Goal: Complete application form: Complete application form

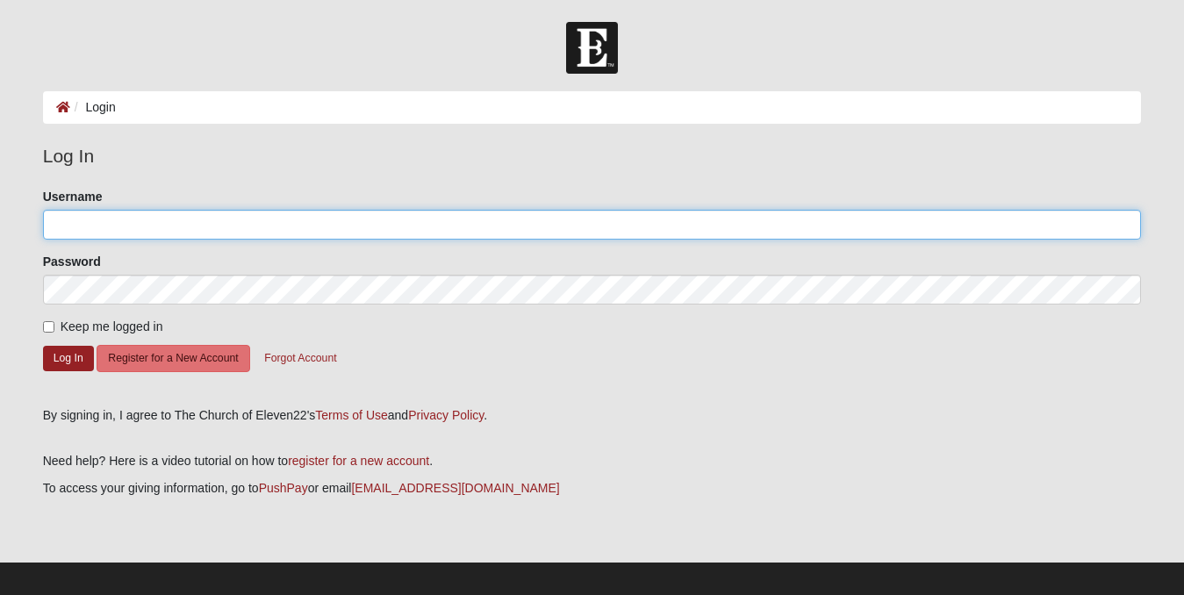
type input "ErikaBKrivenko"
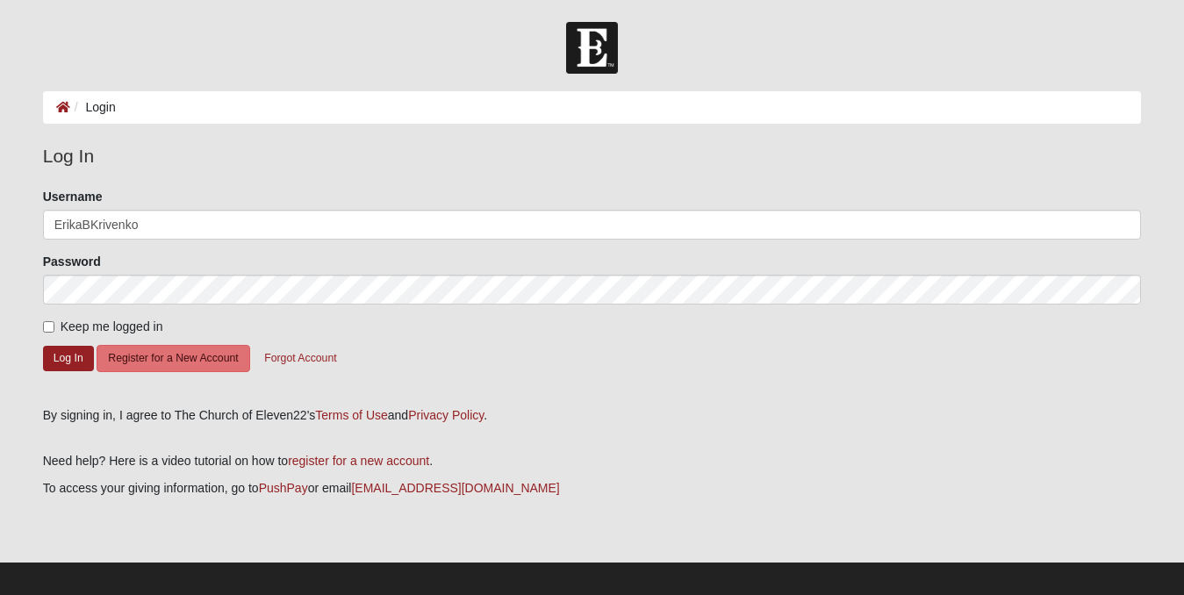
click at [49, 328] on input "Keep me logged in" at bounding box center [48, 326] width 11 height 11
checkbox input "true"
click at [61, 355] on button "Log In" at bounding box center [68, 358] width 51 height 25
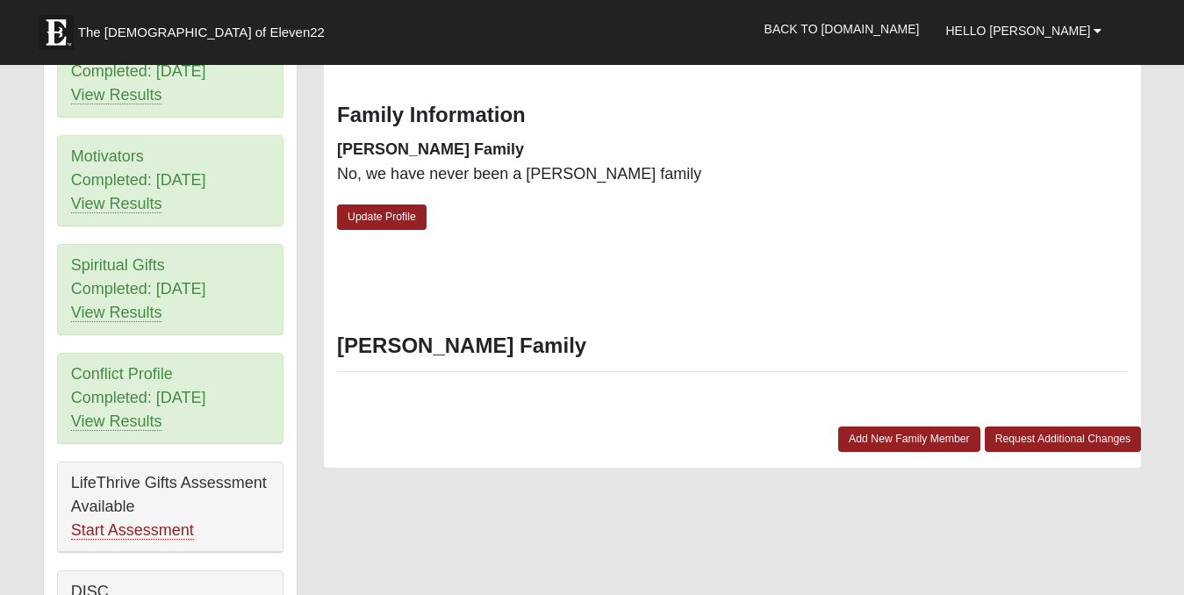
scroll to position [860, 0]
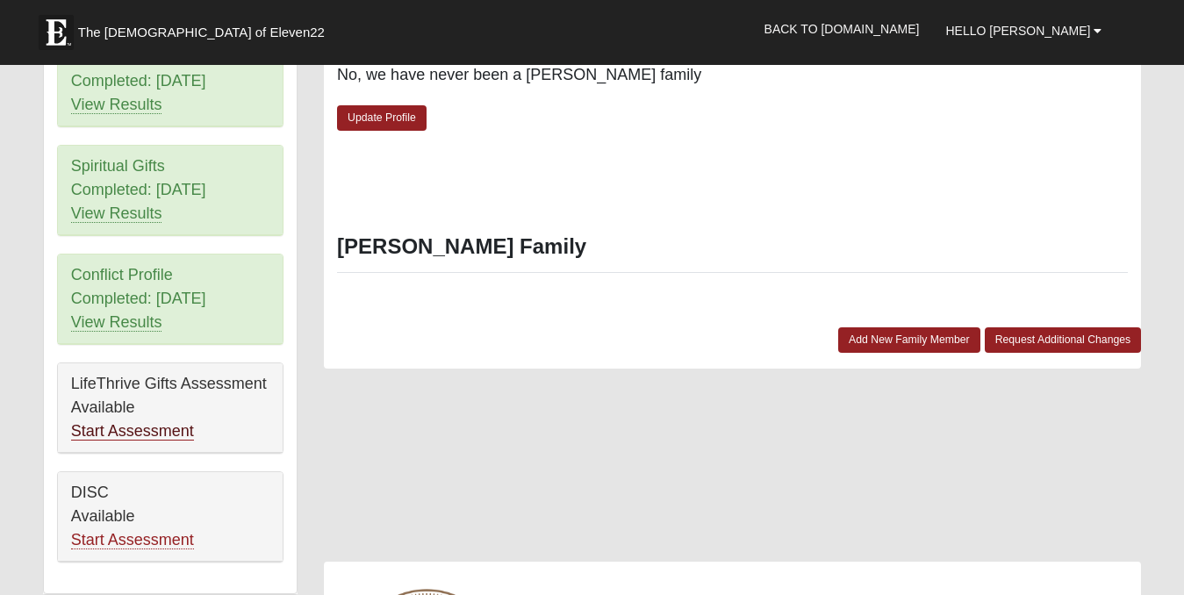
click at [140, 434] on link "Start Assessment" at bounding box center [132, 431] width 123 height 18
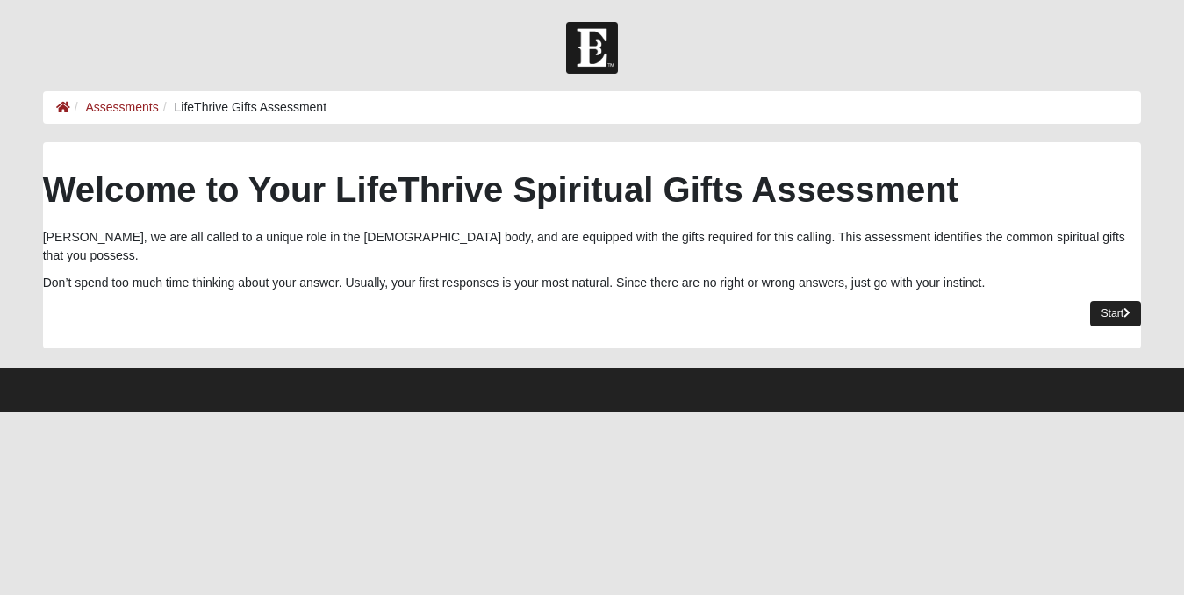
click at [1105, 301] on link "Start" at bounding box center [1115, 313] width 51 height 25
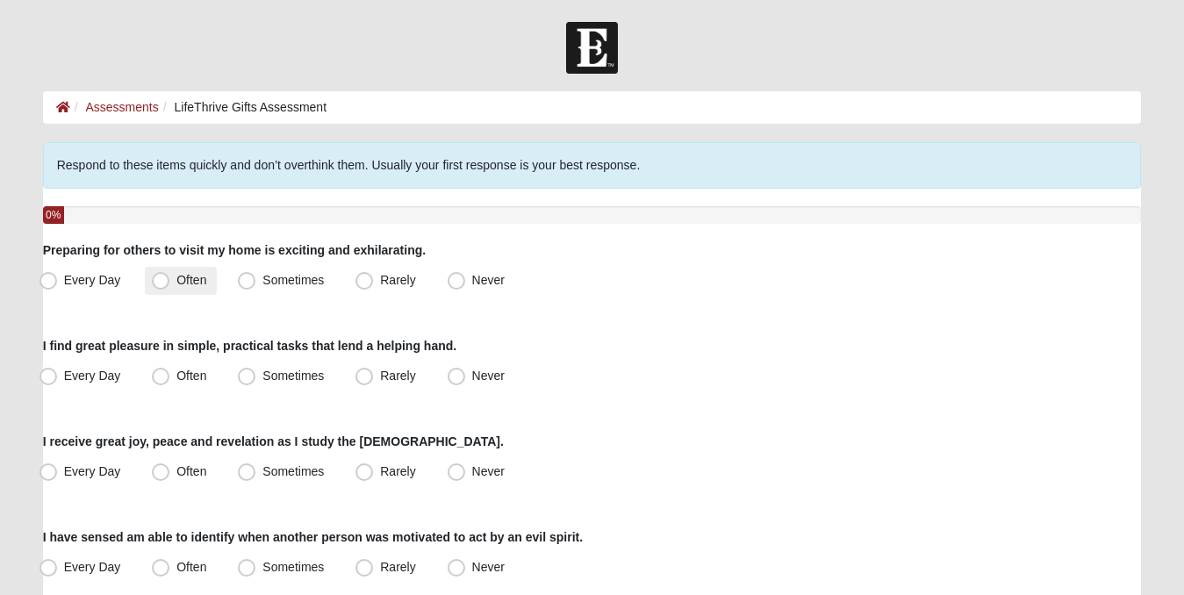
click at [176, 279] on span "Often" at bounding box center [191, 280] width 30 height 14
click at [159, 279] on input "Often" at bounding box center [164, 280] width 11 height 11
radio input "true"
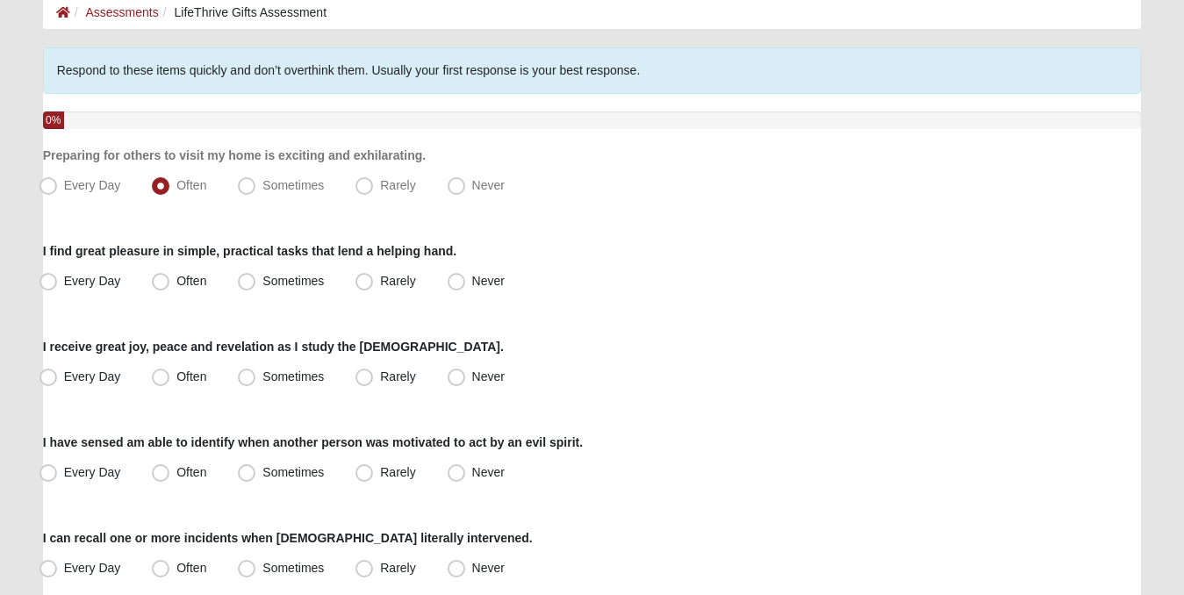
scroll to position [133, 0]
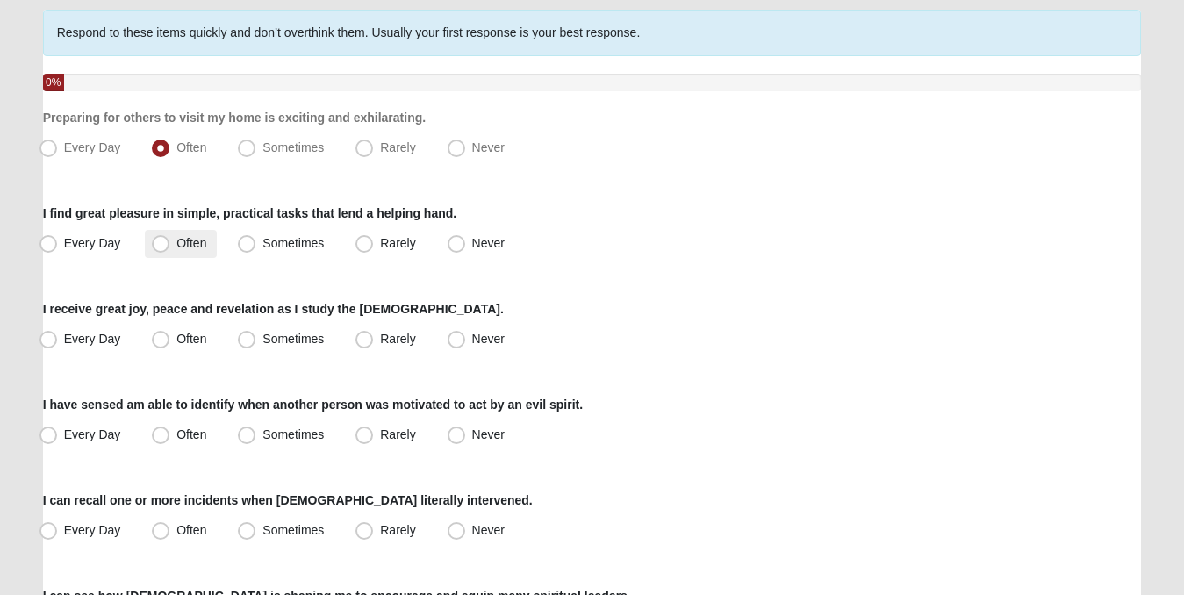
click at [176, 247] on span "Often" at bounding box center [191, 243] width 30 height 14
click at [162, 247] on input "Often" at bounding box center [164, 243] width 11 height 11
radio input "true"
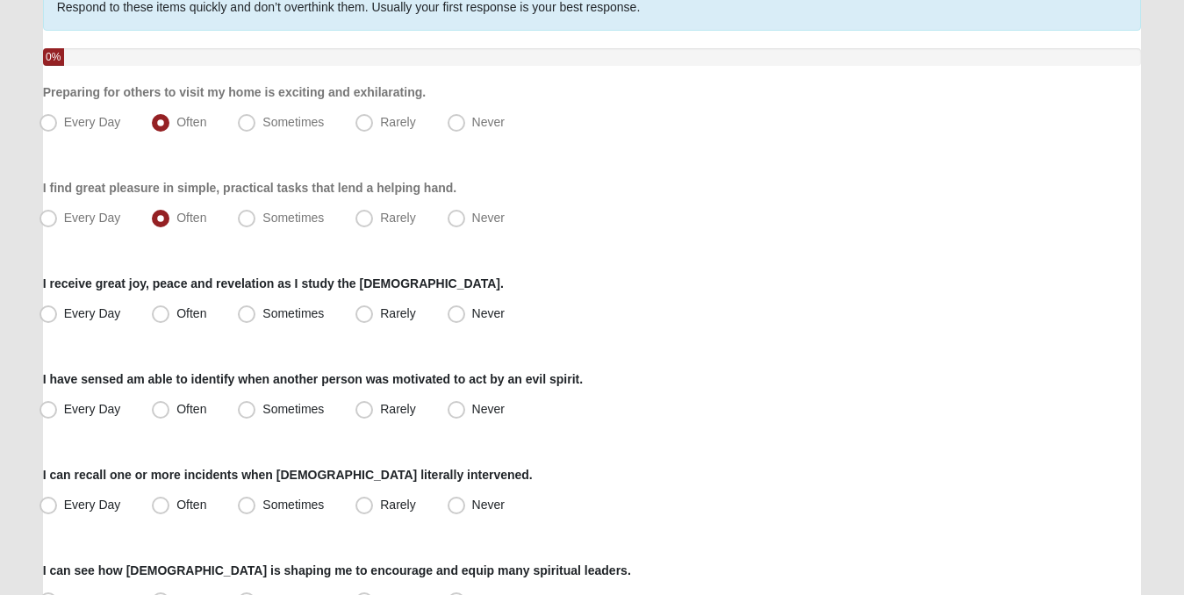
scroll to position [161, 0]
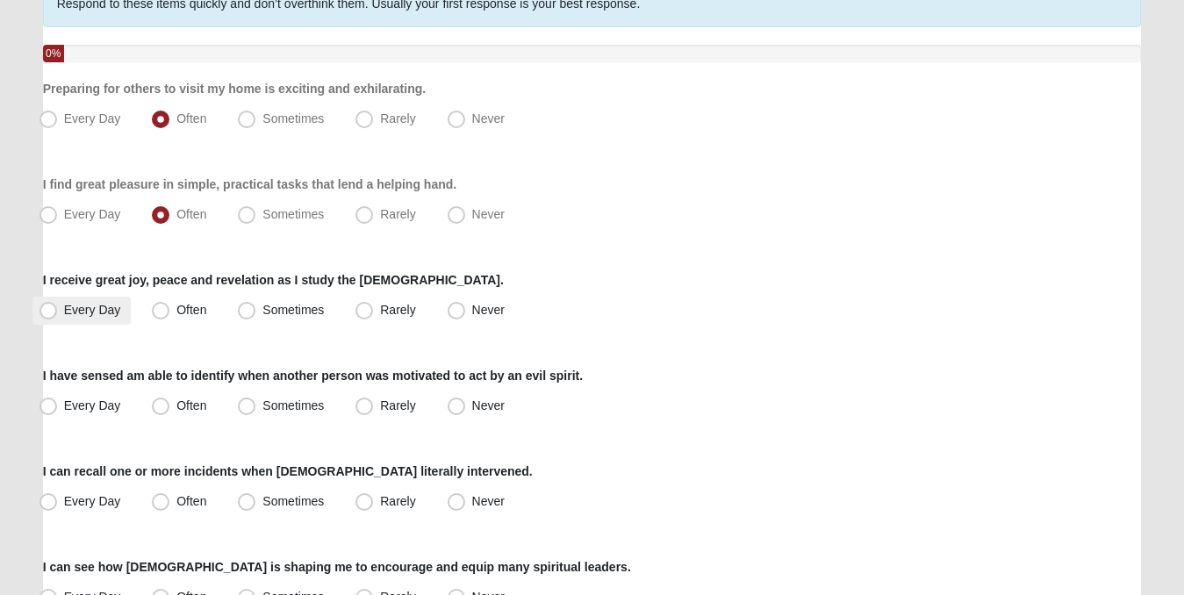
click at [64, 310] on span "Every Day" at bounding box center [92, 310] width 57 height 14
click at [48, 310] on input "Every Day" at bounding box center [52, 310] width 11 height 11
radio input "true"
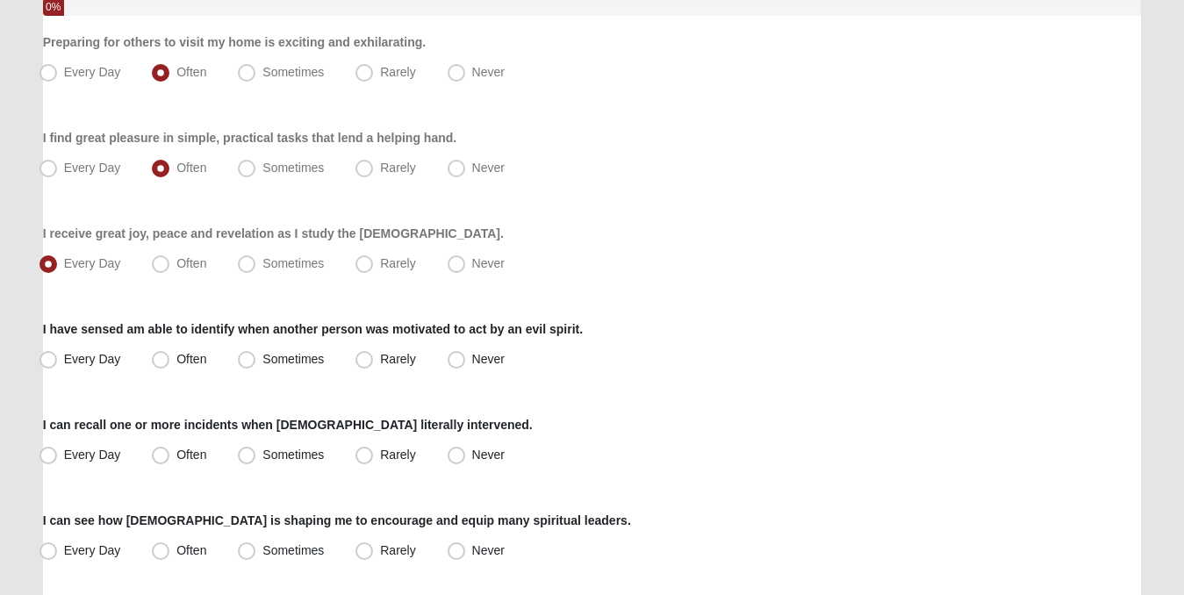
scroll to position [211, 0]
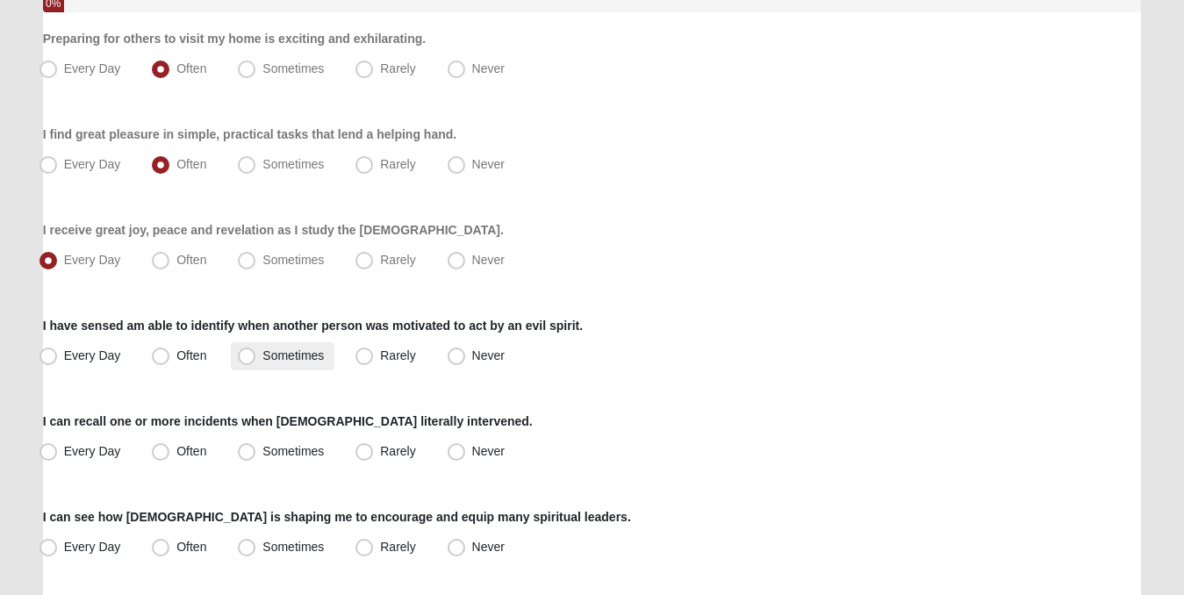
click at [262, 354] on span "Sometimes" at bounding box center [292, 355] width 61 height 14
click at [250, 354] on input "Sometimes" at bounding box center [250, 355] width 11 height 11
radio input "true"
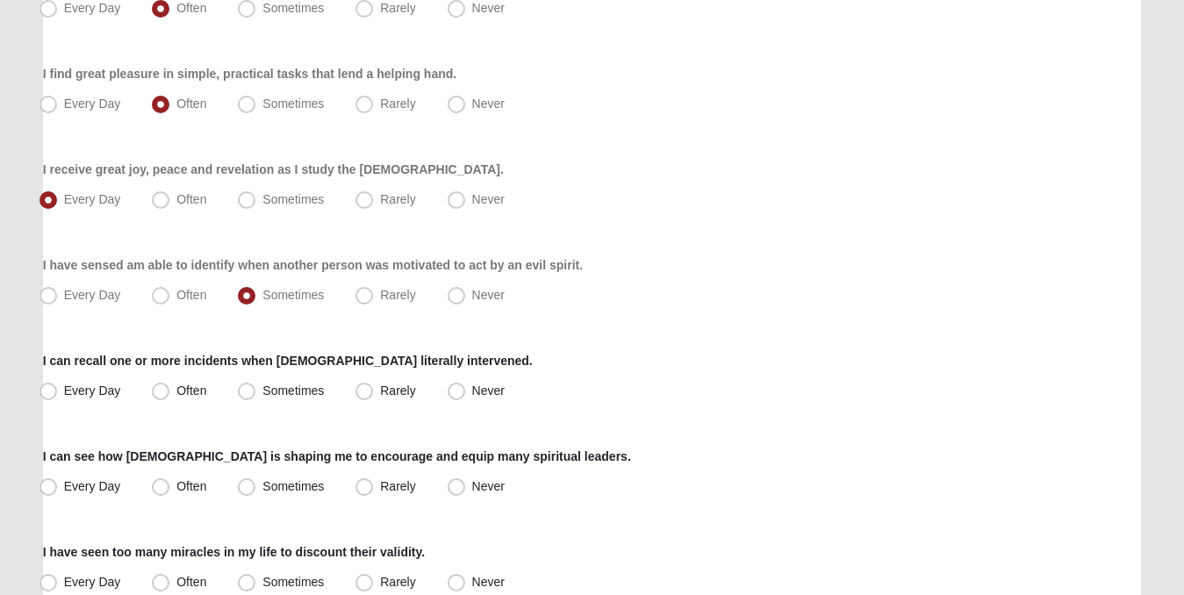
scroll to position [319, 0]
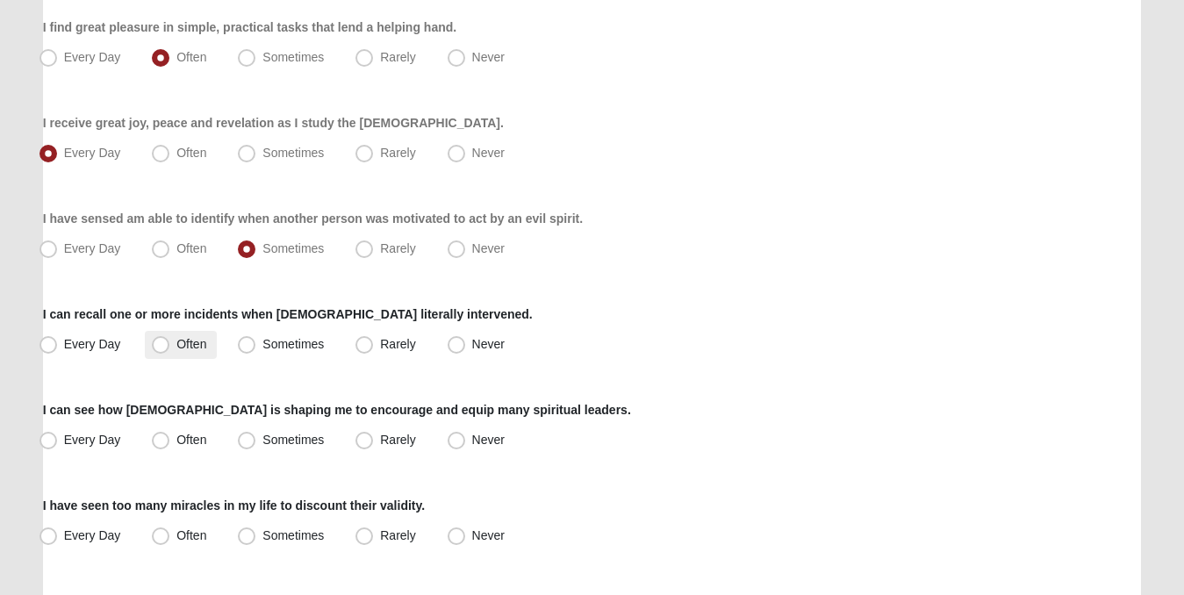
click at [151, 341] on label "Often" at bounding box center [181, 345] width 72 height 28
click at [159, 341] on input "Often" at bounding box center [164, 344] width 11 height 11
radio input "true"
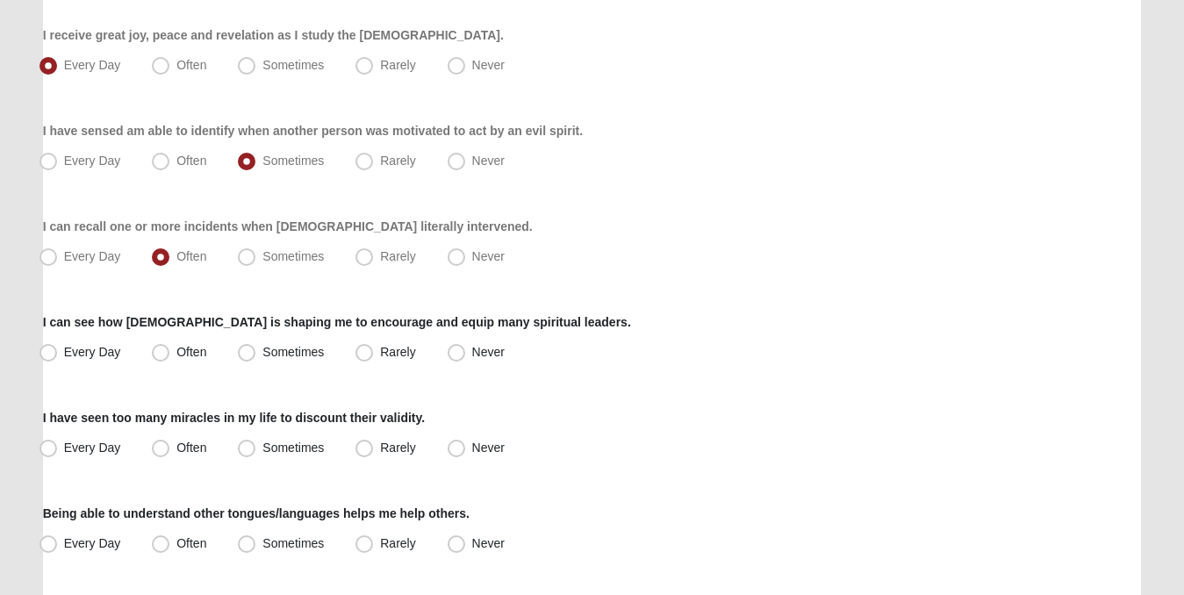
scroll to position [411, 0]
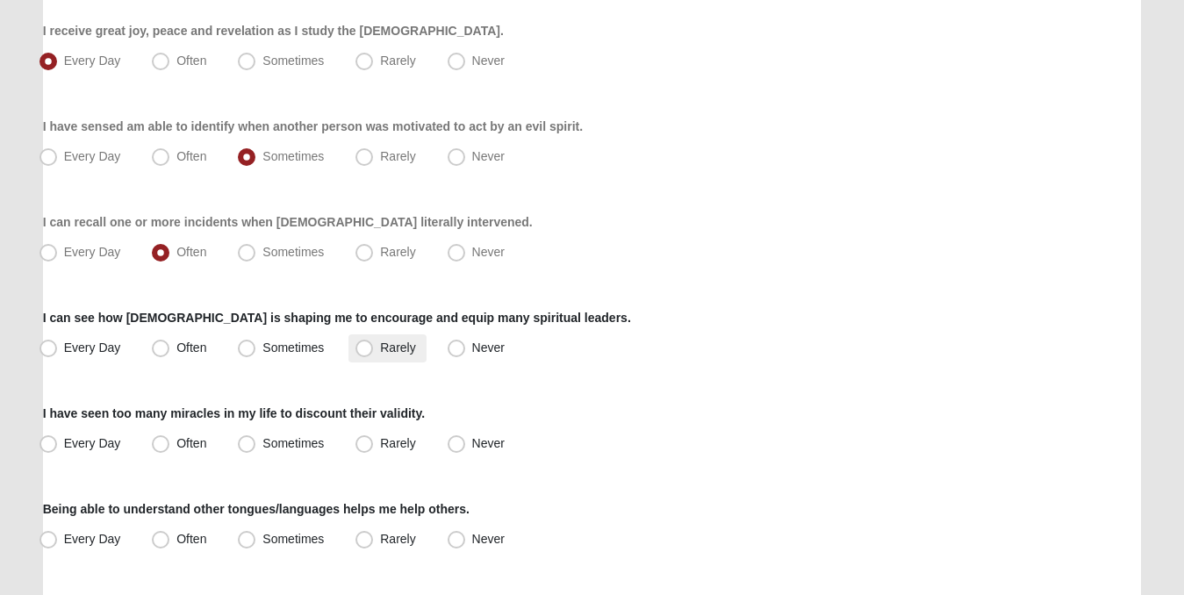
click at [377, 348] on label "Rarely" at bounding box center [386, 348] width 77 height 28
click at [374, 348] on input "Rarely" at bounding box center [367, 347] width 11 height 11
radio input "true"
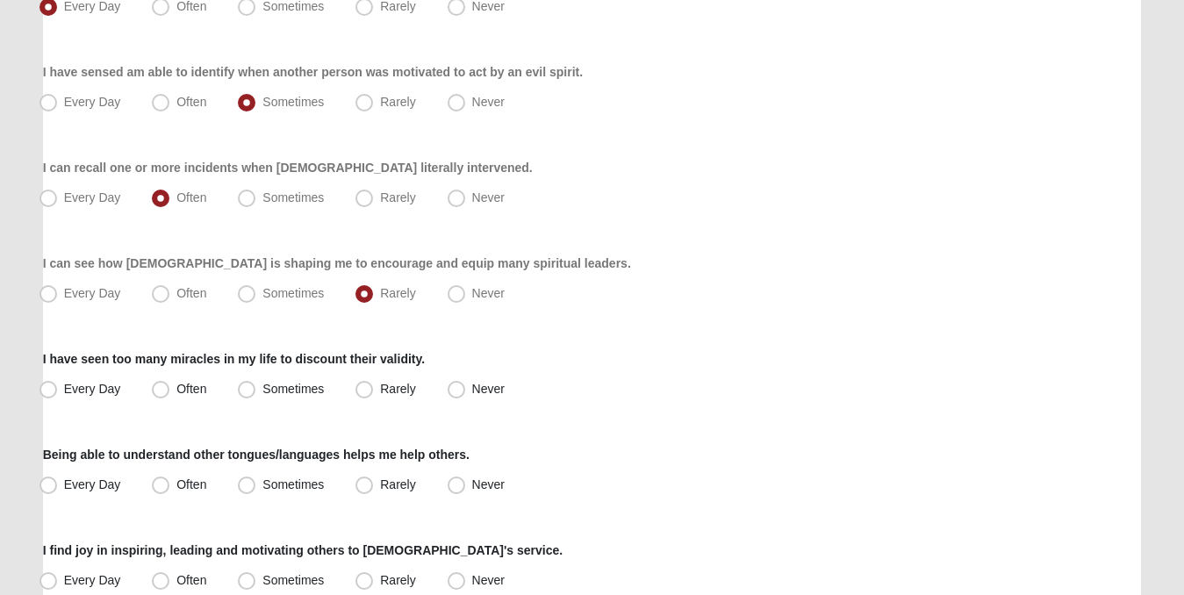
scroll to position [502, 0]
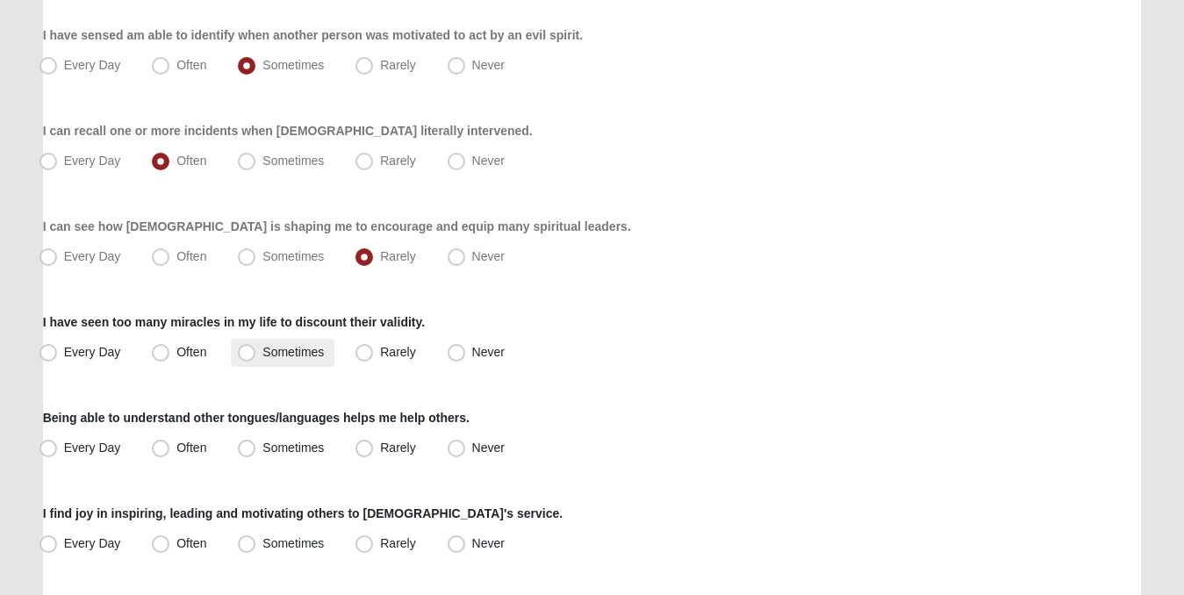
click at [262, 352] on span "Sometimes" at bounding box center [292, 352] width 61 height 14
click at [245, 352] on input "Sometimes" at bounding box center [250, 352] width 11 height 11
radio input "true"
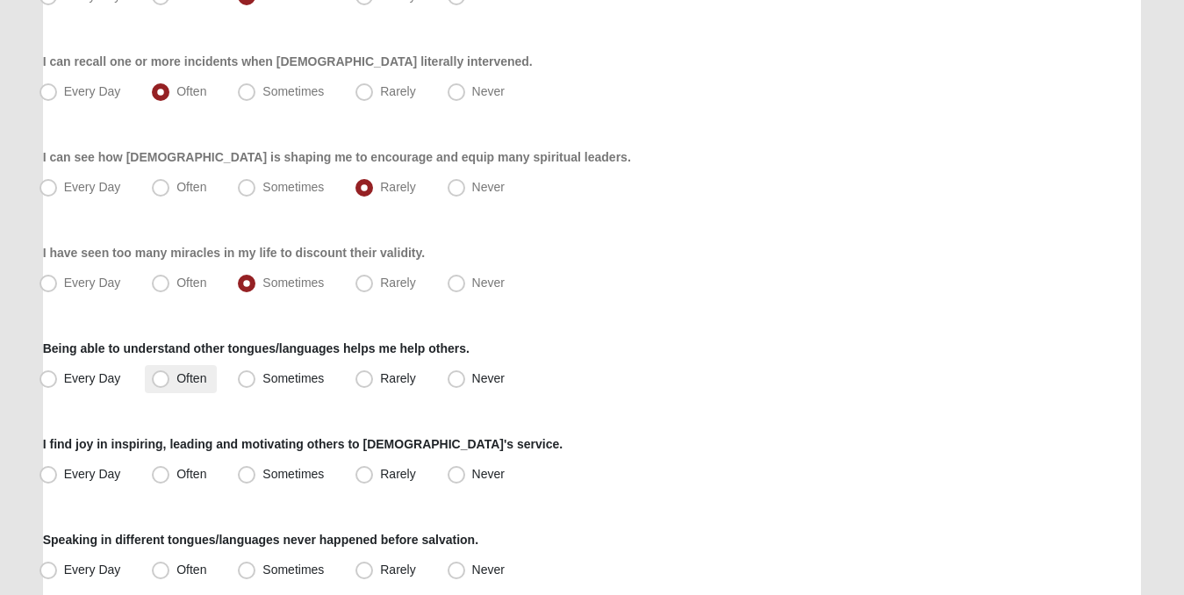
scroll to position [590, 0]
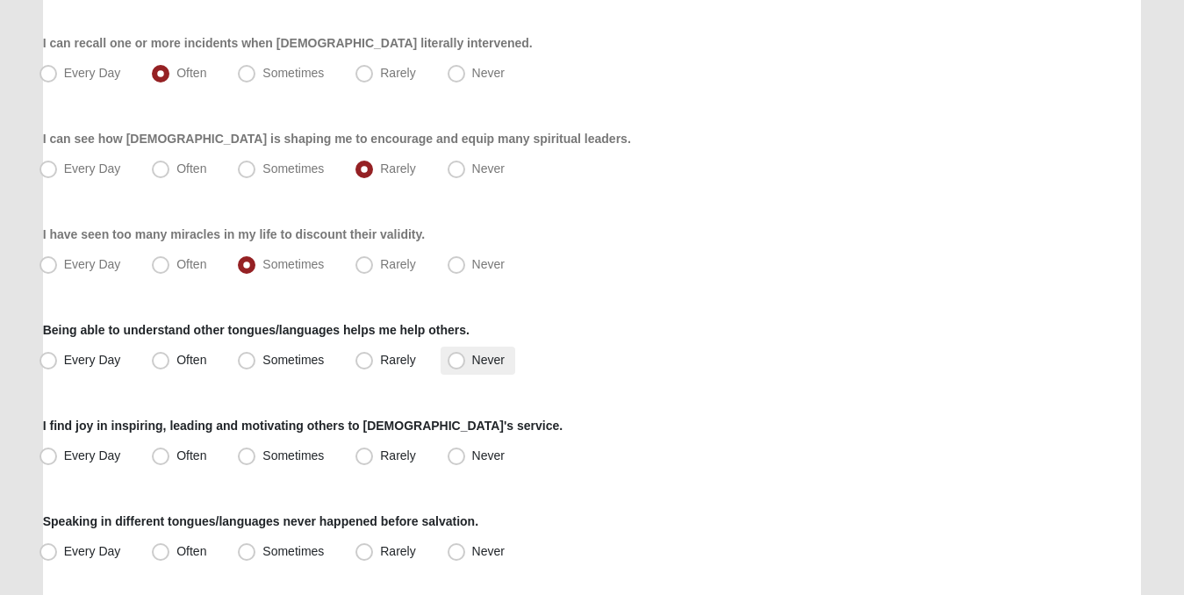
click at [472, 361] on span "Never" at bounding box center [488, 360] width 32 height 14
click at [455, 361] on input "Never" at bounding box center [460, 360] width 11 height 11
radio input "true"
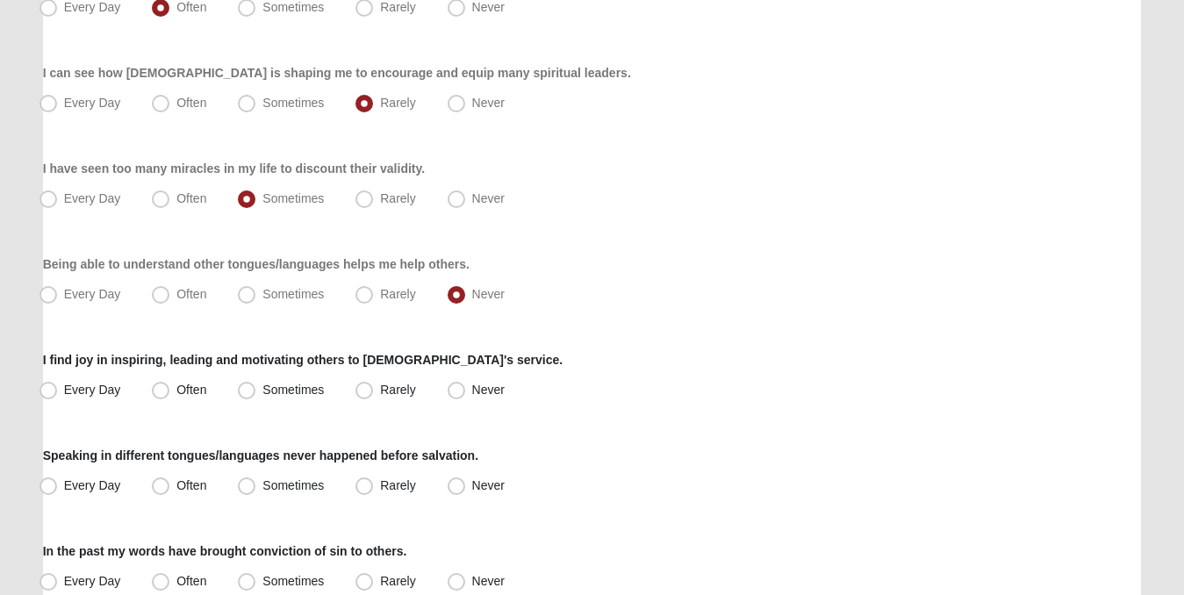
scroll to position [662, 0]
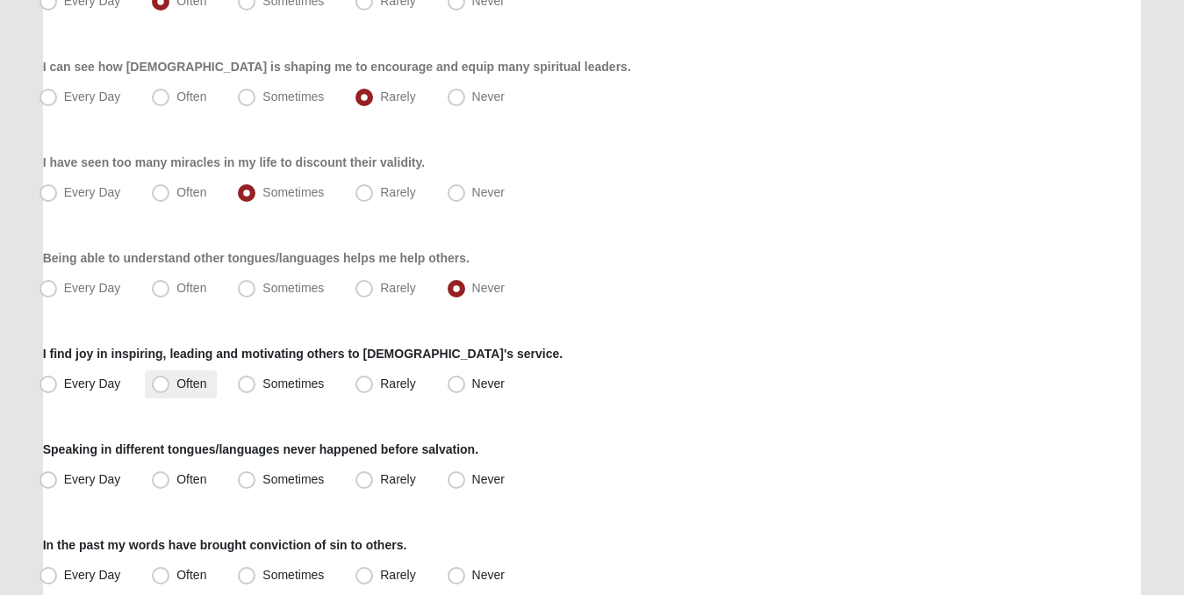
click at [176, 382] on span "Often" at bounding box center [191, 383] width 30 height 14
click at [160, 382] on input "Often" at bounding box center [164, 383] width 11 height 11
radio input "true"
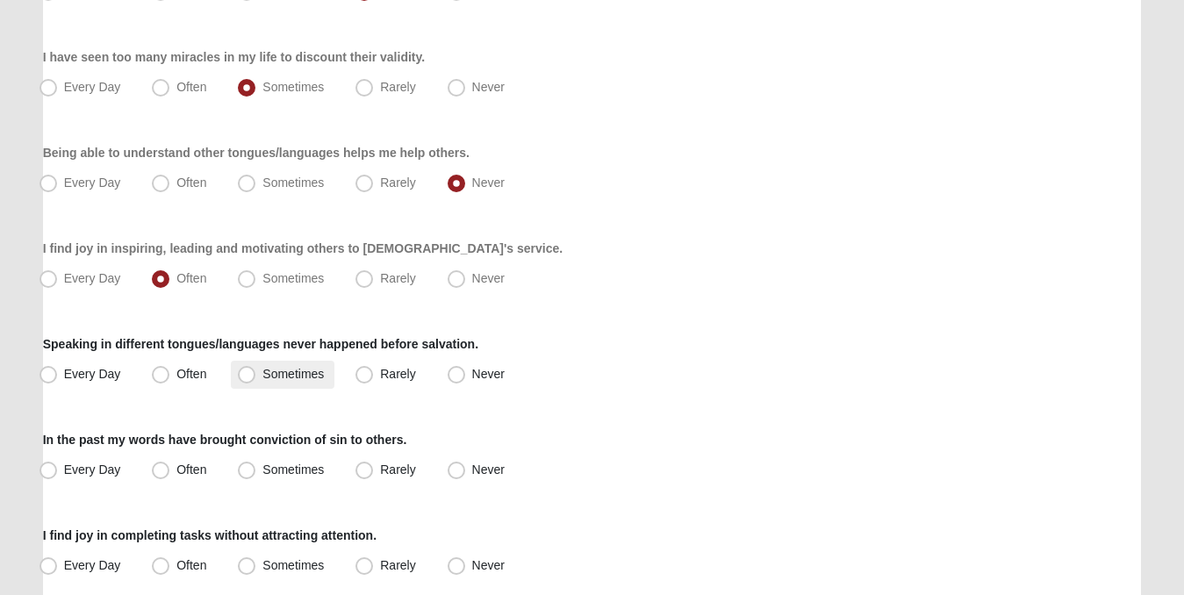
scroll to position [785, 0]
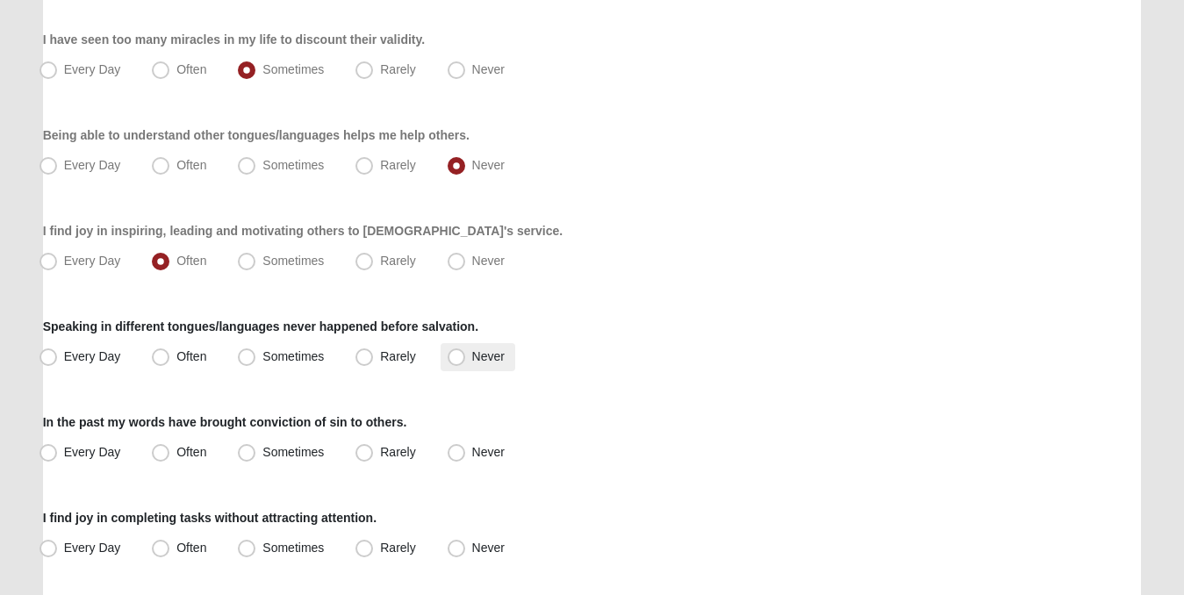
click at [472, 358] on span "Never" at bounding box center [488, 356] width 32 height 14
click at [462, 358] on input "Never" at bounding box center [460, 356] width 11 height 11
radio input "true"
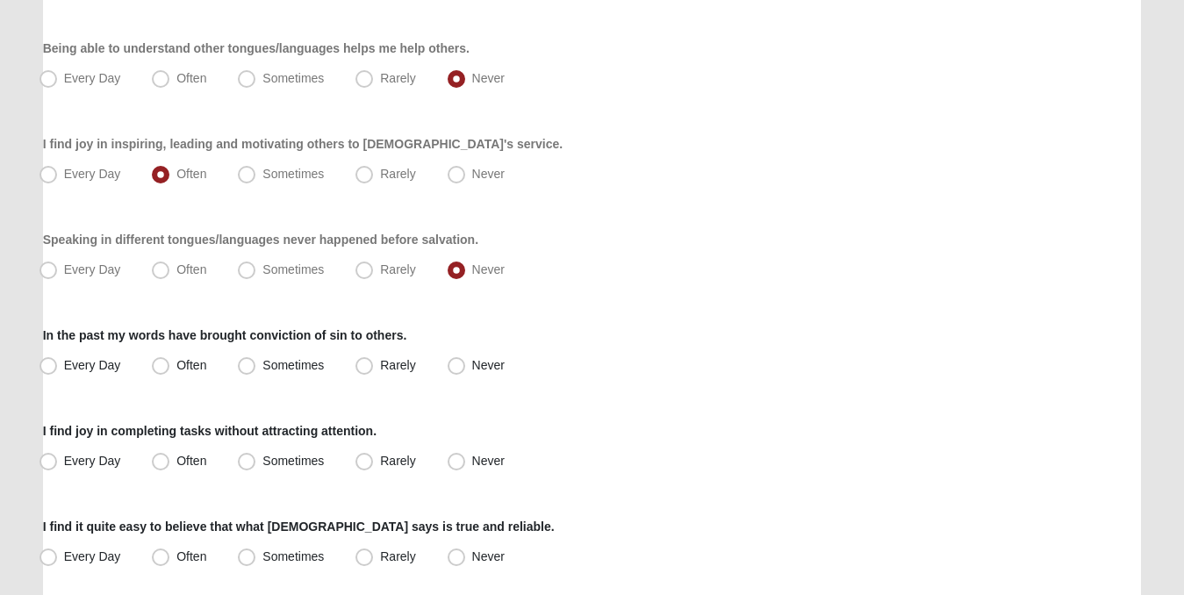
scroll to position [875, 0]
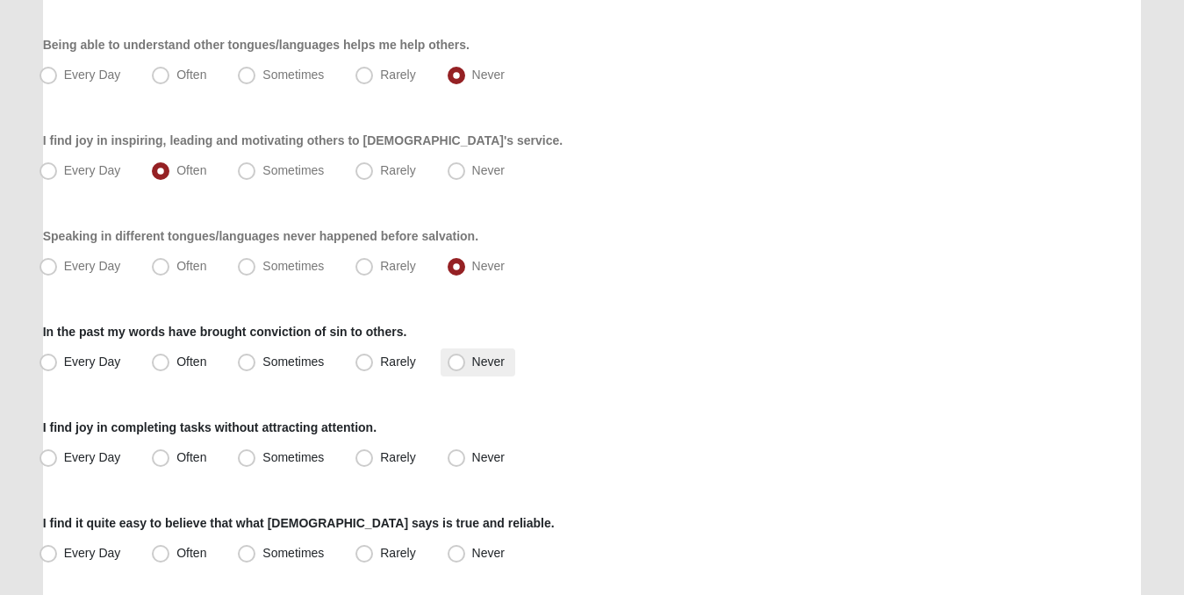
click at [472, 360] on span "Never" at bounding box center [488, 362] width 32 height 14
click at [458, 360] on input "Never" at bounding box center [460, 361] width 11 height 11
radio input "true"
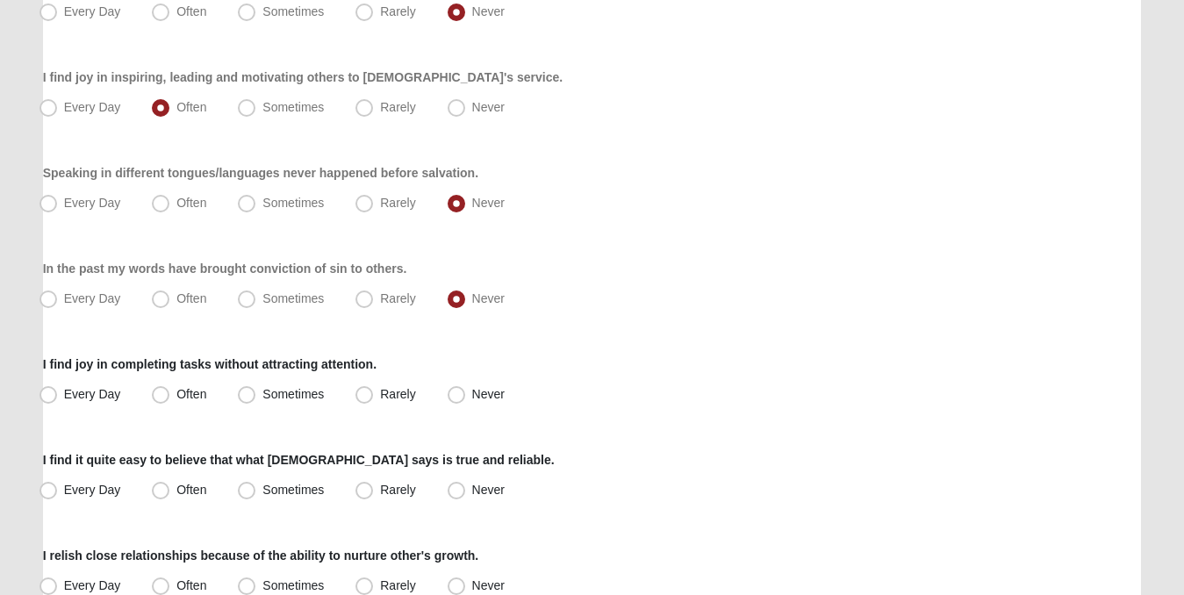
scroll to position [942, 0]
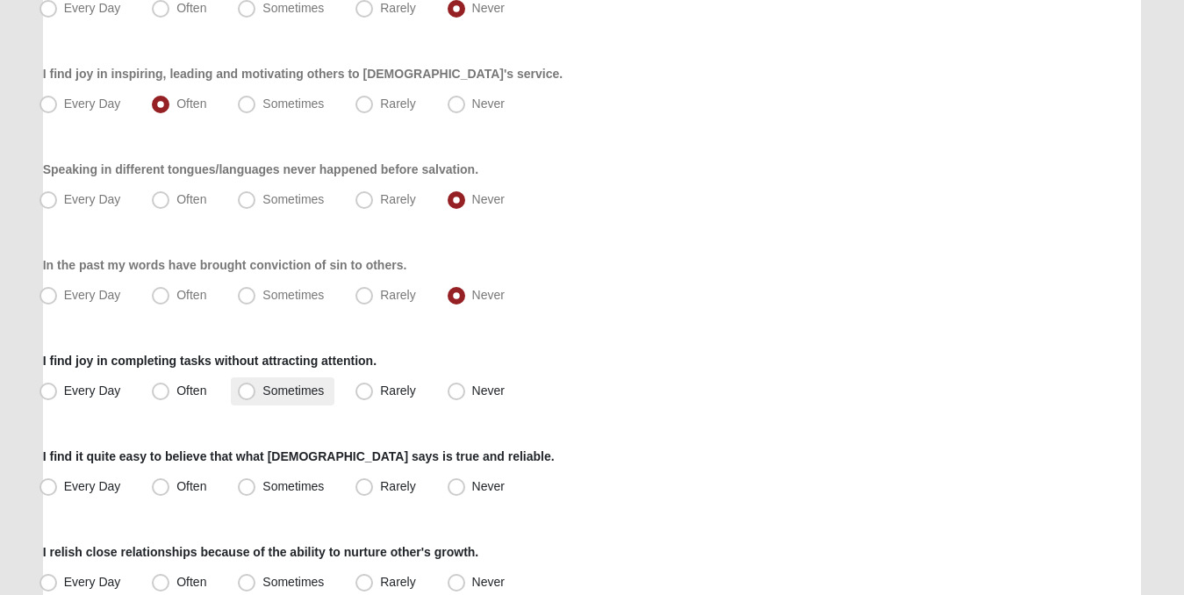
click at [262, 388] on span "Sometimes" at bounding box center [292, 391] width 61 height 14
click at [245, 388] on input "Sometimes" at bounding box center [250, 390] width 11 height 11
radio input "true"
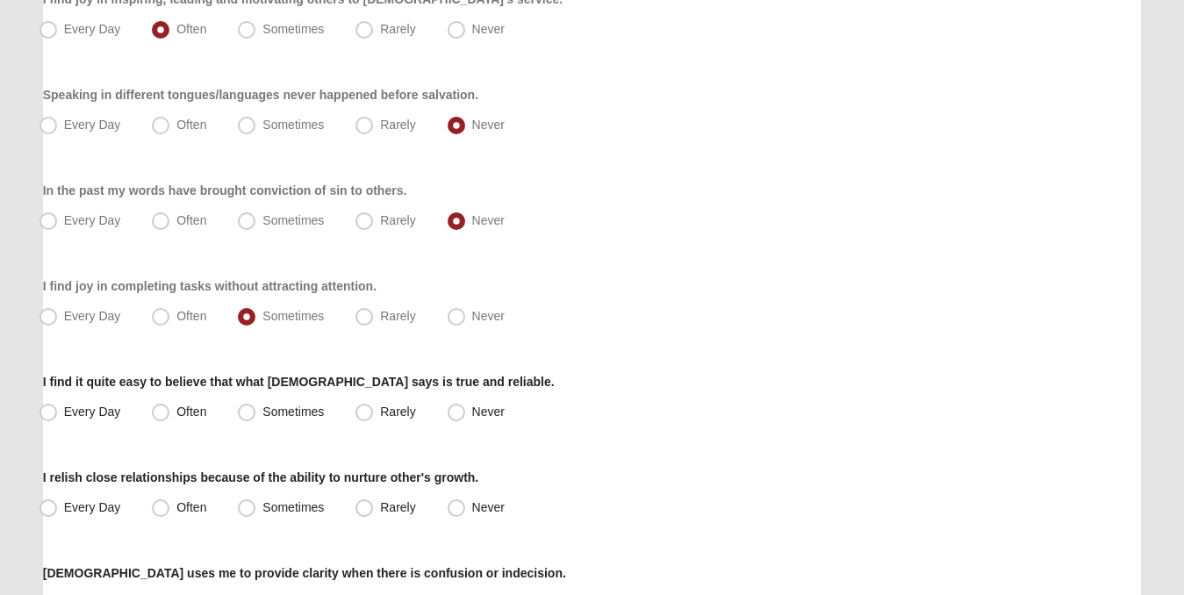
scroll to position [1037, 0]
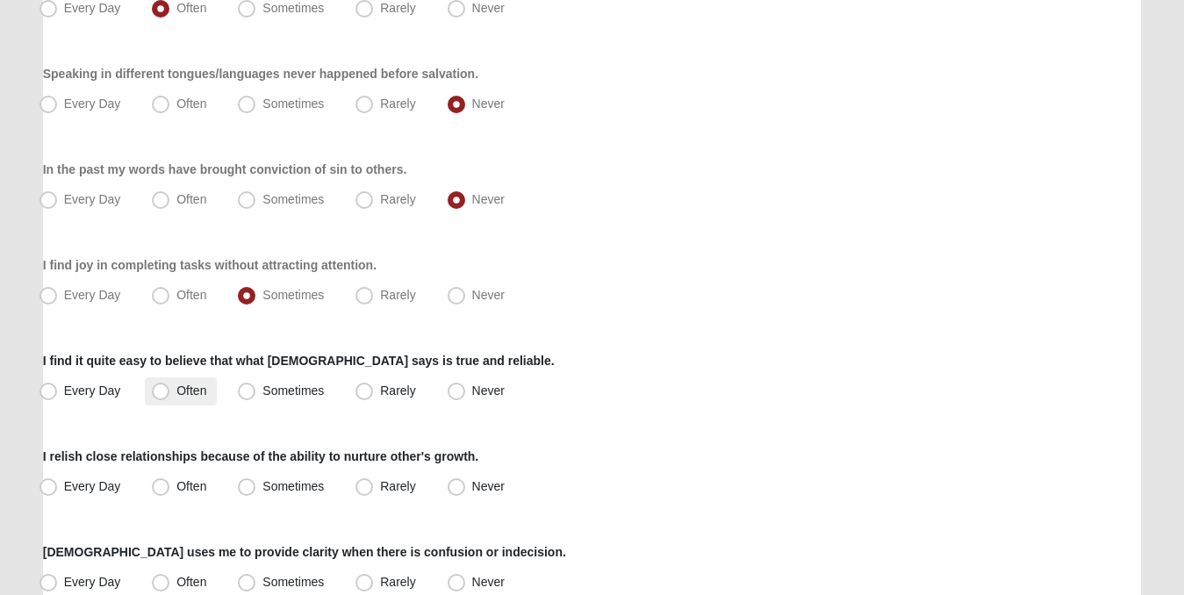
click at [176, 392] on span "Often" at bounding box center [191, 391] width 30 height 14
click at [159, 392] on input "Often" at bounding box center [164, 390] width 11 height 11
radio input "true"
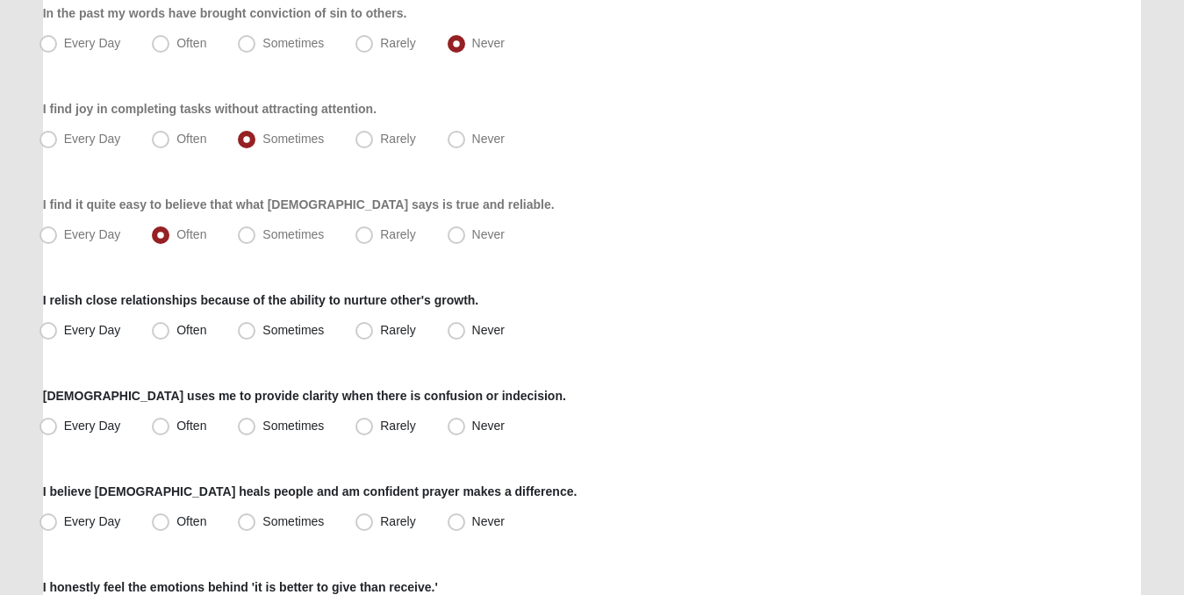
scroll to position [1249, 0]
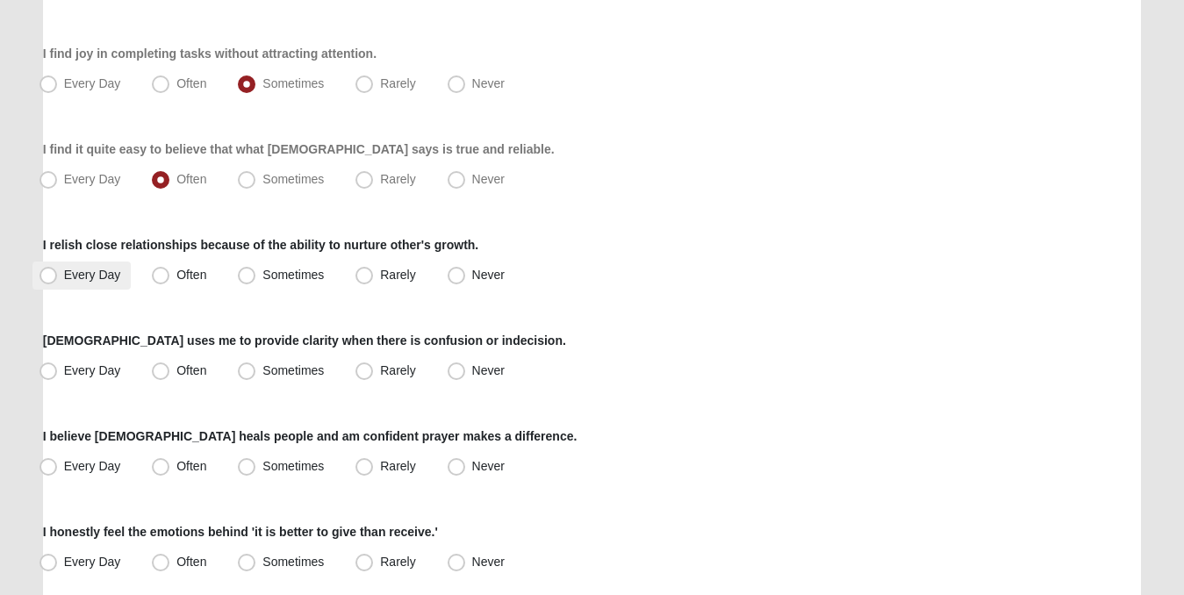
click at [64, 275] on span "Every Day" at bounding box center [92, 275] width 57 height 14
click at [54, 275] on input "Every Day" at bounding box center [52, 274] width 11 height 11
radio input "true"
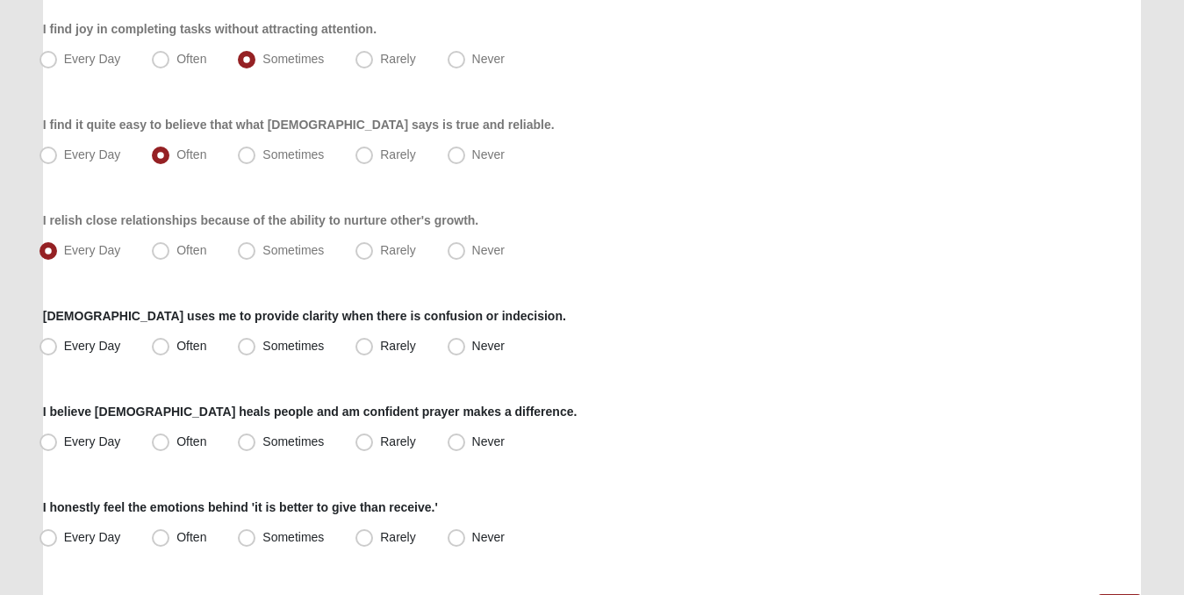
scroll to position [1277, 0]
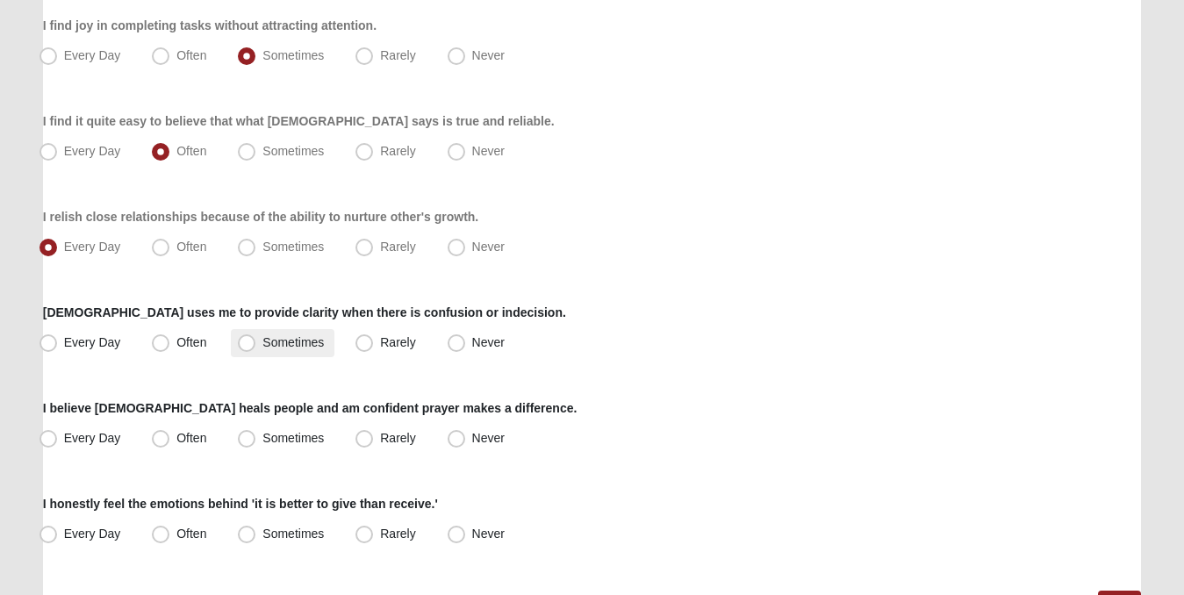
click at [262, 344] on span "Sometimes" at bounding box center [292, 342] width 61 height 14
click at [248, 344] on input "Sometimes" at bounding box center [250, 342] width 11 height 11
radio input "true"
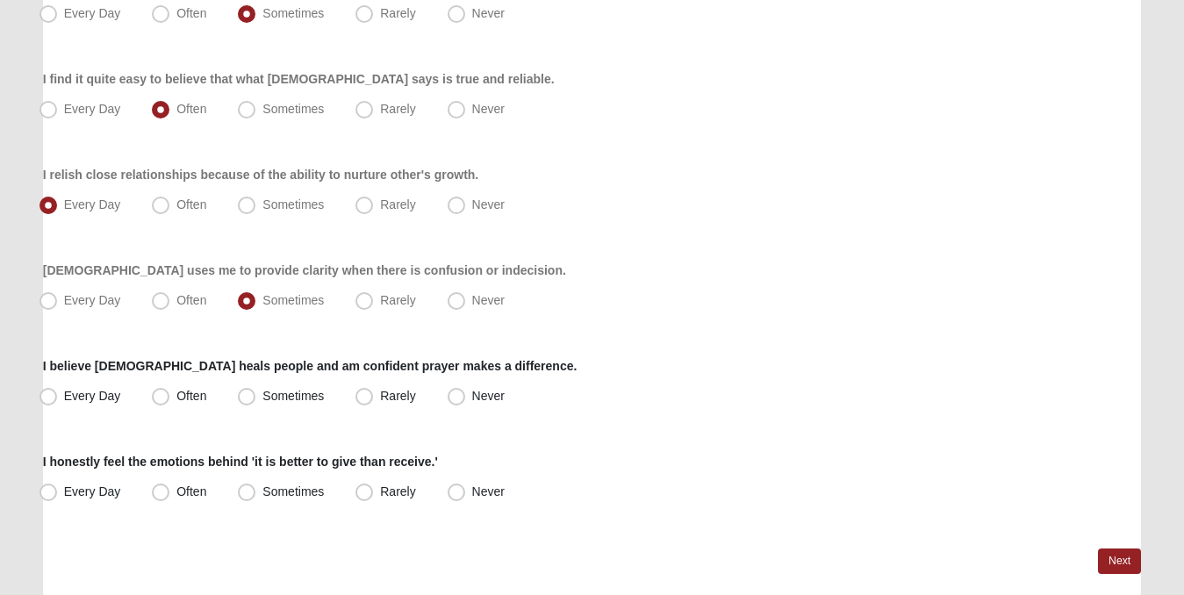
scroll to position [1349, 0]
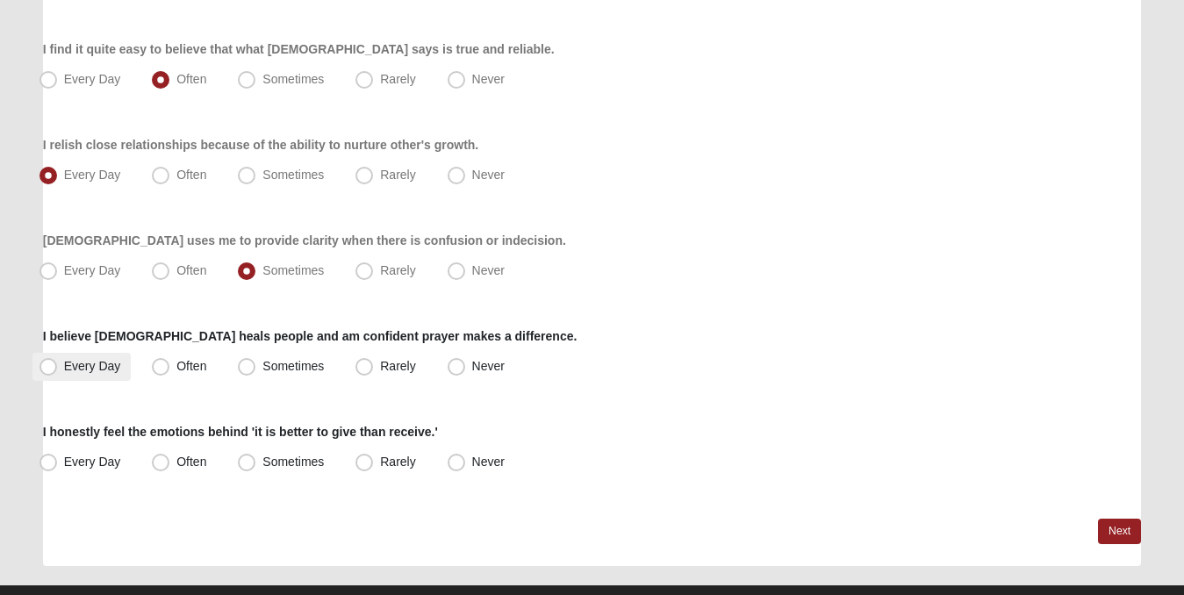
click at [64, 361] on span "Every Day" at bounding box center [92, 366] width 57 height 14
click at [50, 361] on input "Every Day" at bounding box center [52, 366] width 11 height 11
radio input "true"
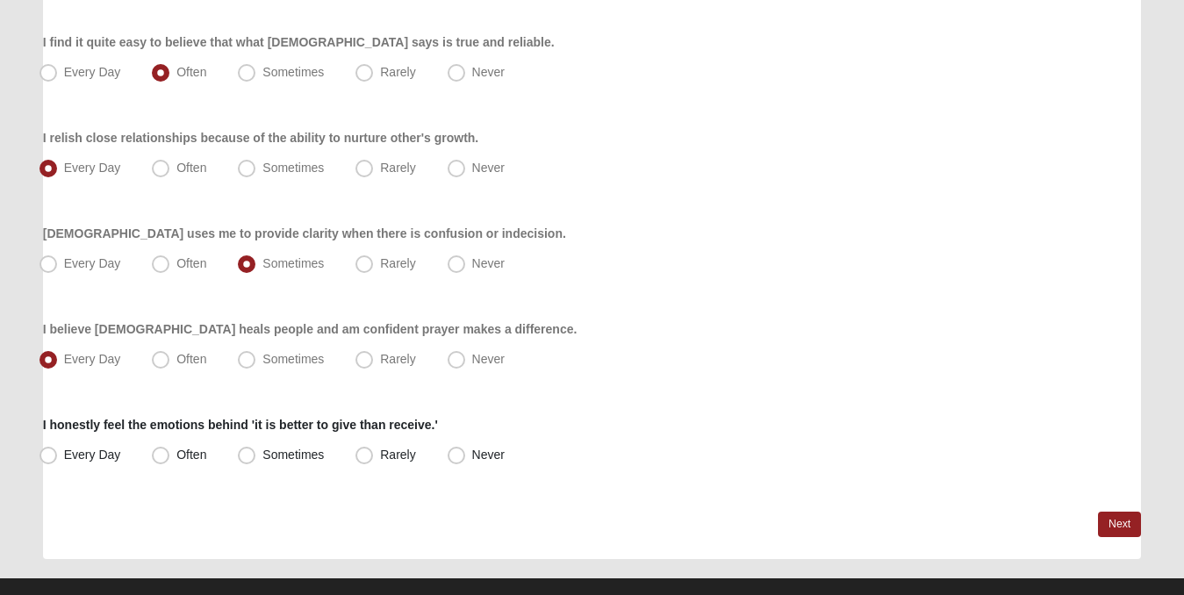
scroll to position [1384, 0]
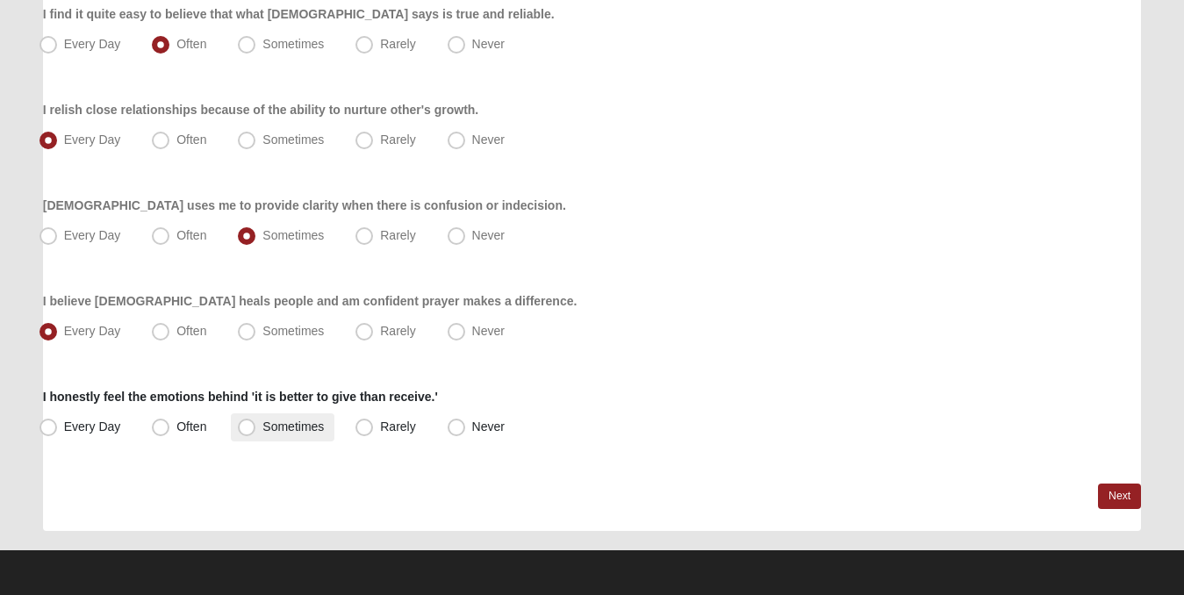
click at [238, 428] on label "Sometimes" at bounding box center [283, 427] width 104 height 28
click at [245, 428] on input "Sometimes" at bounding box center [250, 426] width 11 height 11
radio input "true"
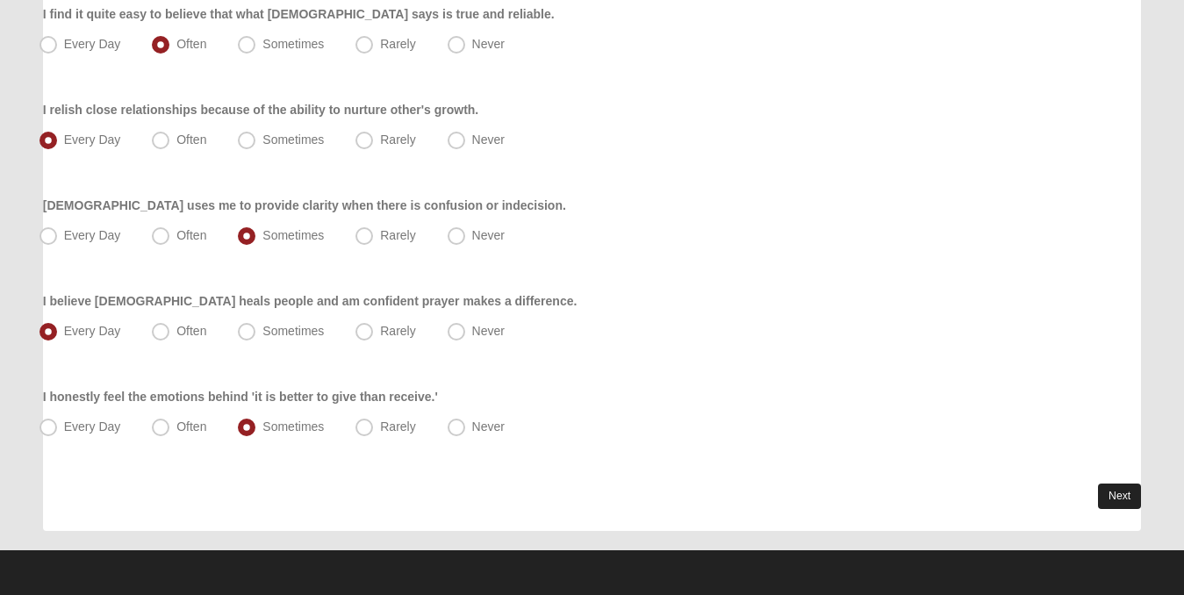
click at [1119, 490] on link "Next" at bounding box center [1119, 496] width 43 height 25
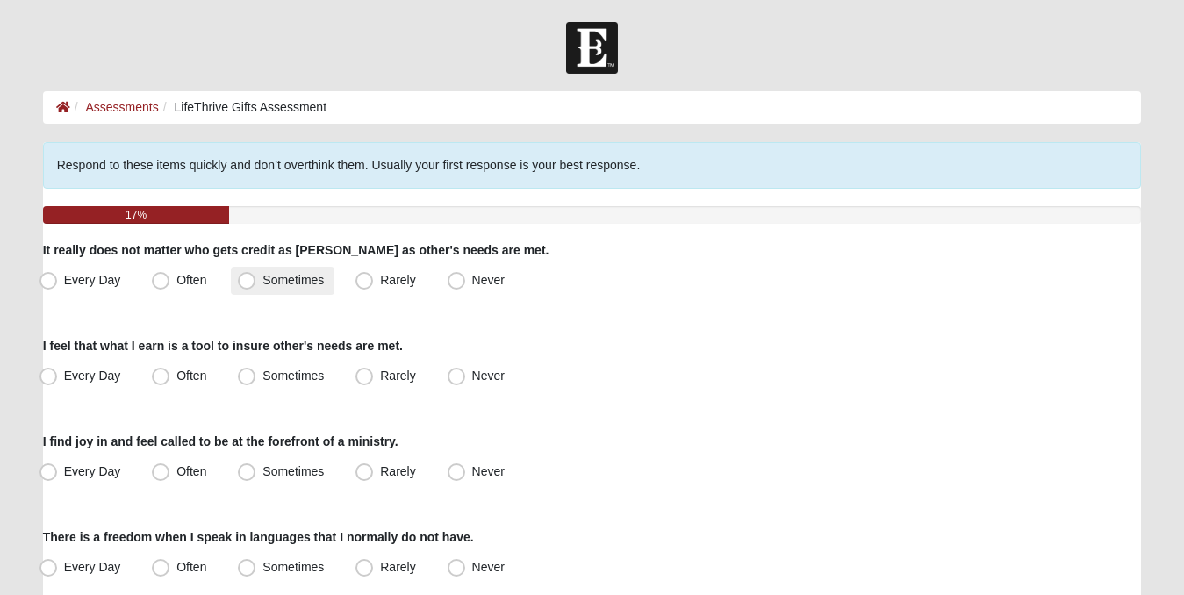
click at [262, 279] on span "Sometimes" at bounding box center [292, 280] width 61 height 14
click at [248, 279] on input "Sometimes" at bounding box center [250, 280] width 11 height 11
radio input "true"
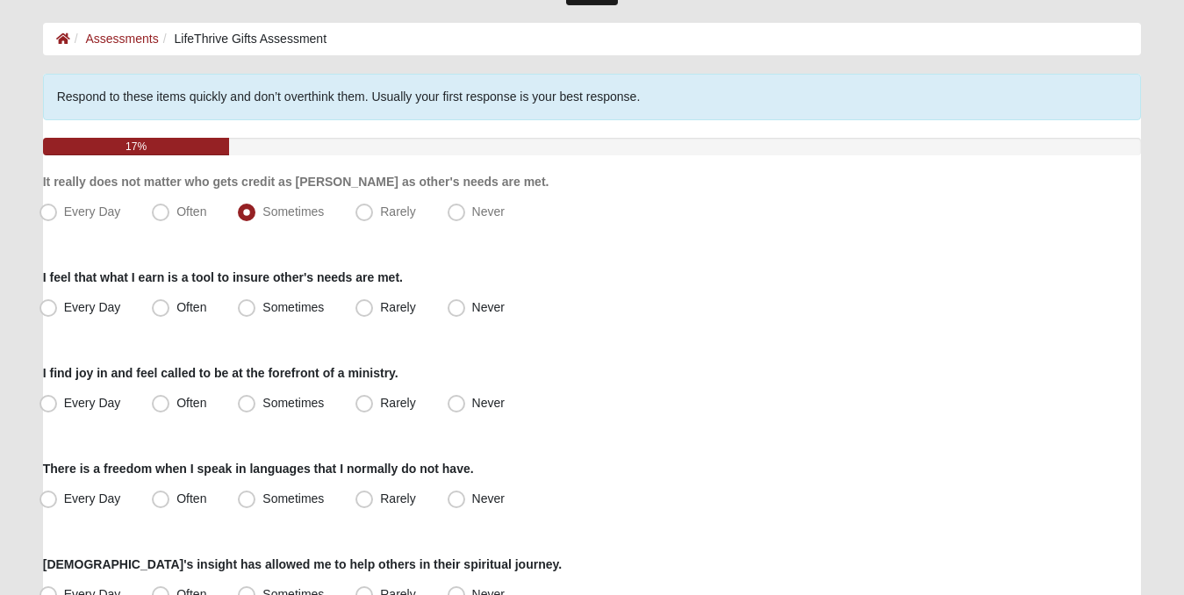
scroll to position [105, 0]
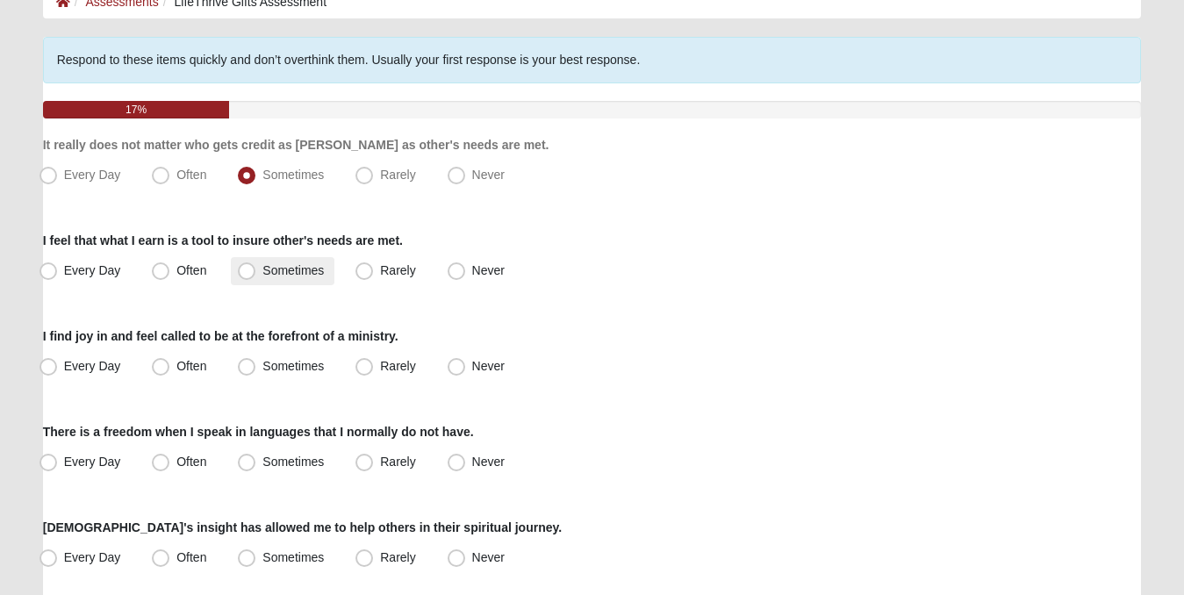
click at [262, 267] on span "Sometimes" at bounding box center [292, 270] width 61 height 14
click at [248, 267] on input "Sometimes" at bounding box center [250, 270] width 11 height 11
radio input "true"
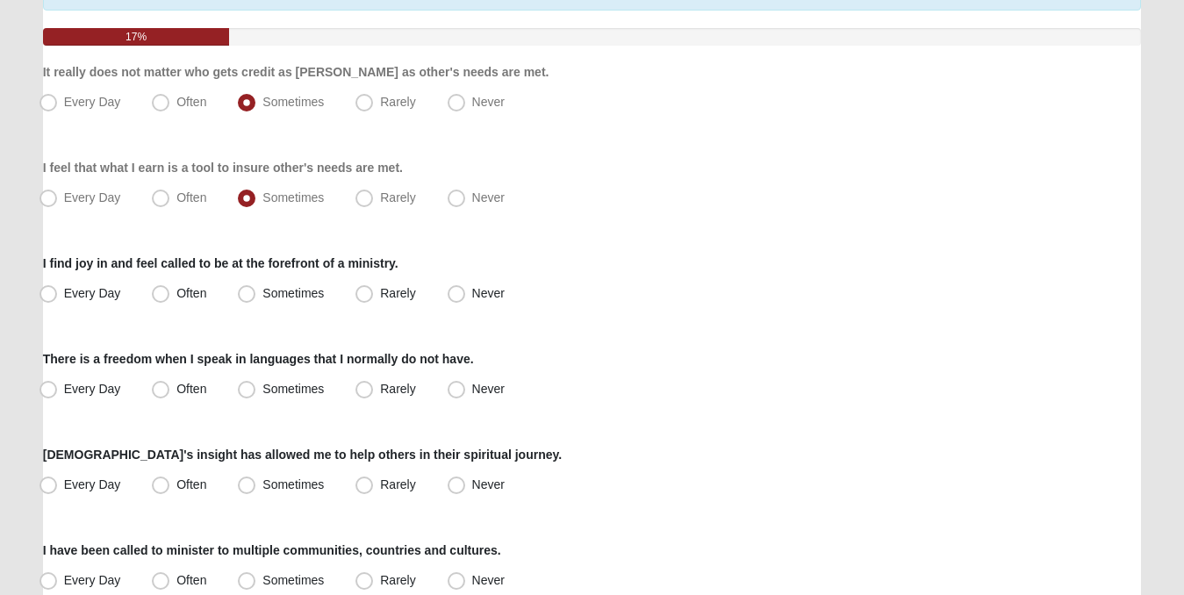
scroll to position [209, 0]
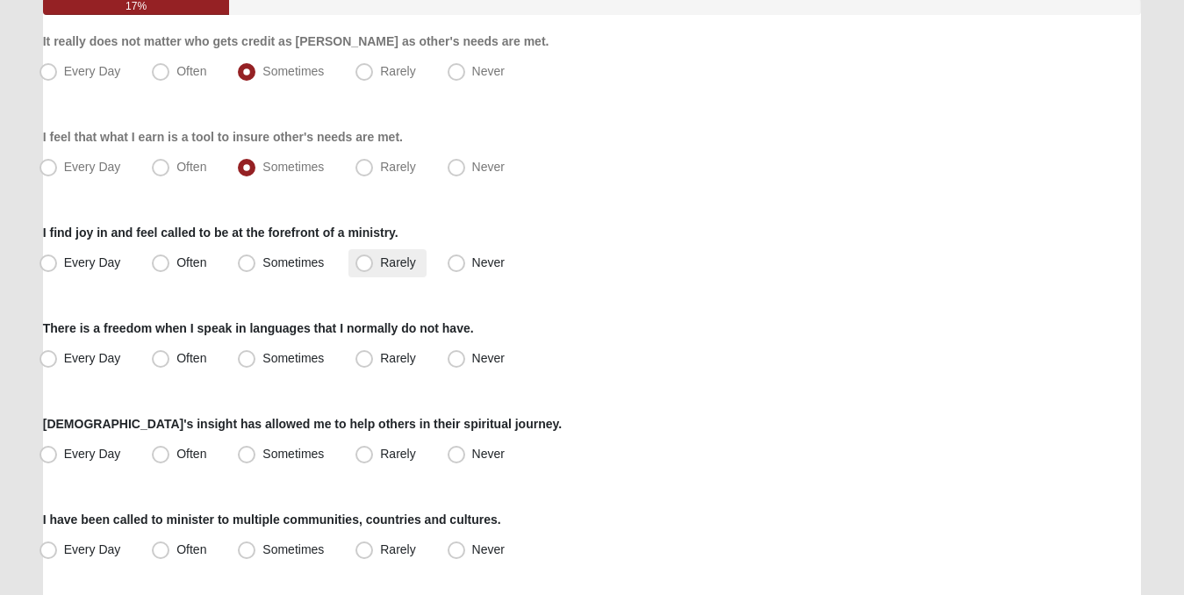
click at [380, 263] on span "Rarely" at bounding box center [397, 262] width 35 height 14
click at [362, 263] on input "Rarely" at bounding box center [367, 262] width 11 height 11
radio input "true"
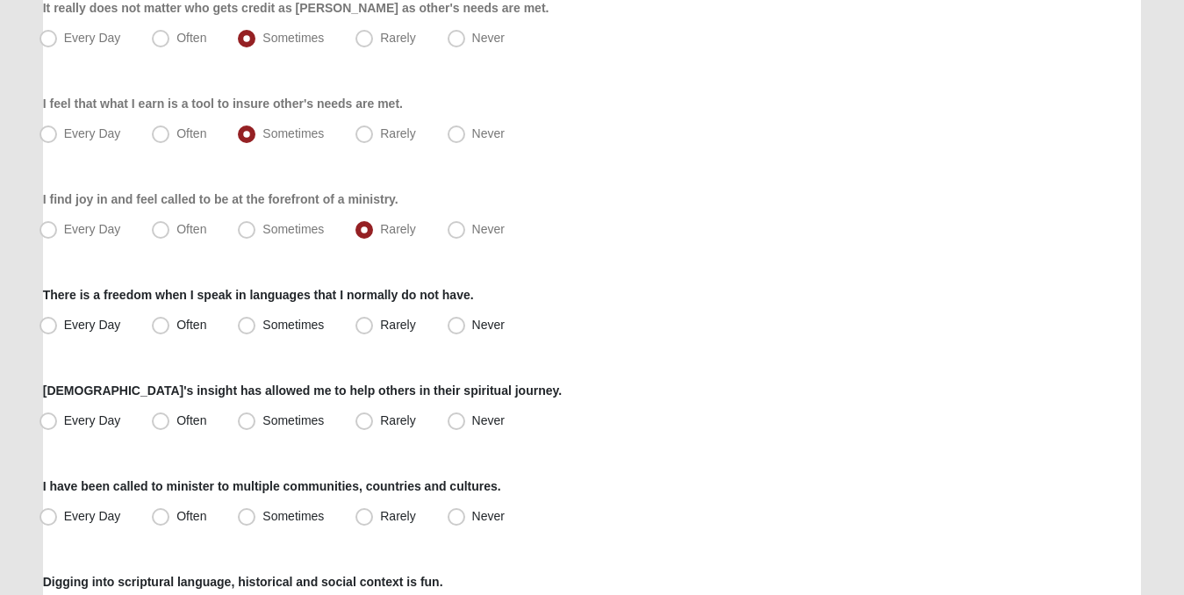
scroll to position [299, 0]
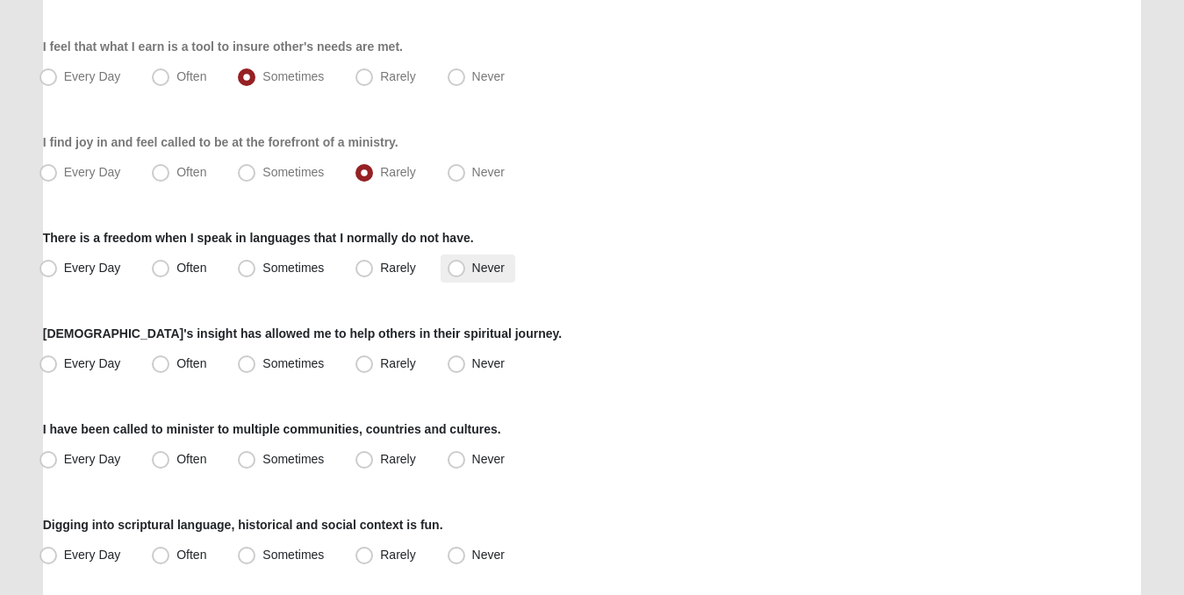
click at [472, 266] on span "Never" at bounding box center [488, 268] width 32 height 14
click at [456, 266] on input "Never" at bounding box center [460, 267] width 11 height 11
radio input "true"
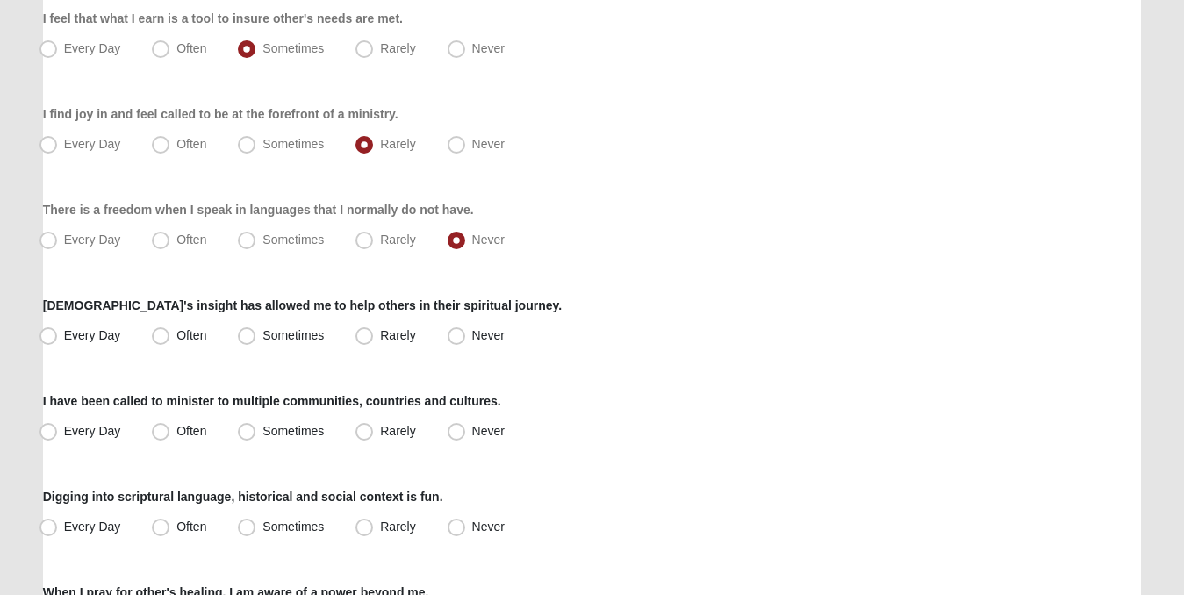
scroll to position [347, 0]
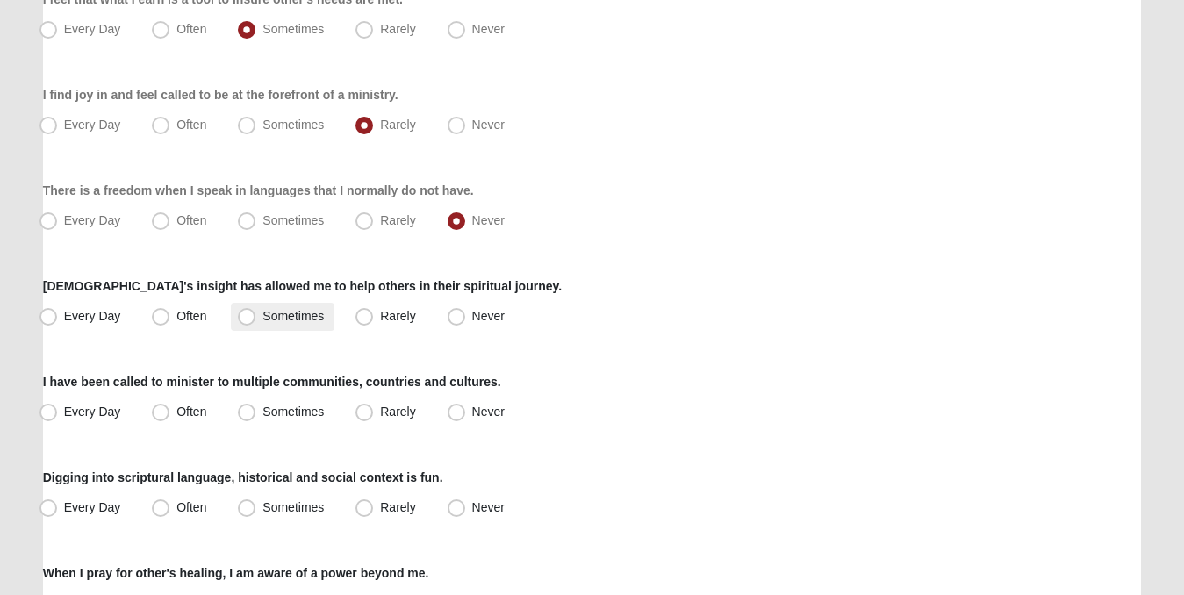
click at [262, 317] on span "Sometimes" at bounding box center [292, 316] width 61 height 14
click at [249, 317] on input "Sometimes" at bounding box center [250, 316] width 11 height 11
radio input "true"
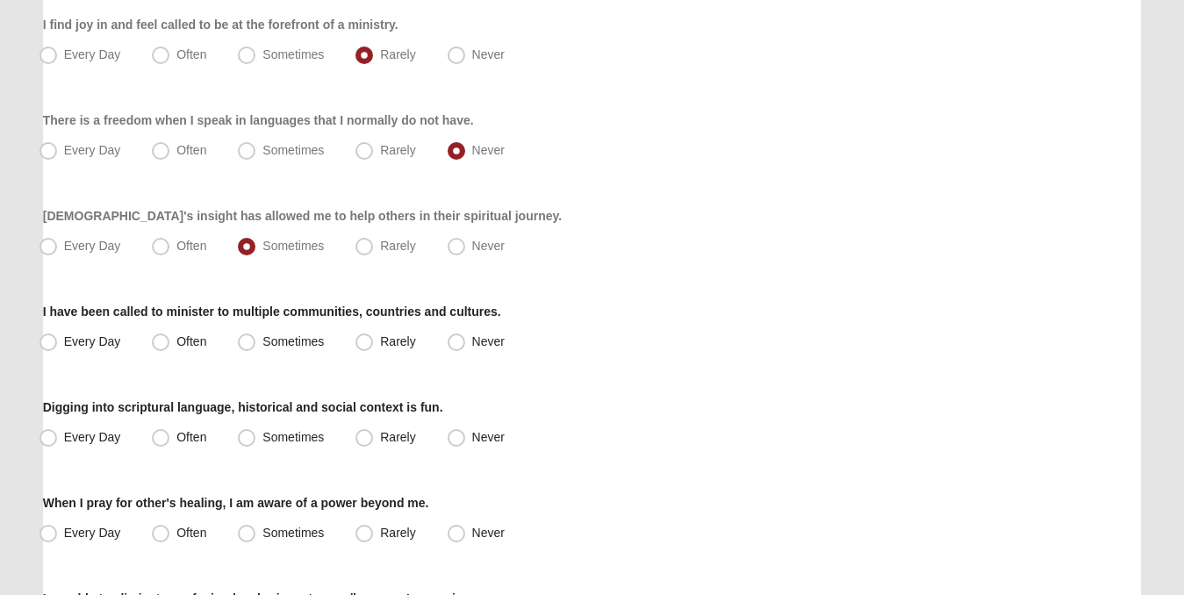
scroll to position [435, 0]
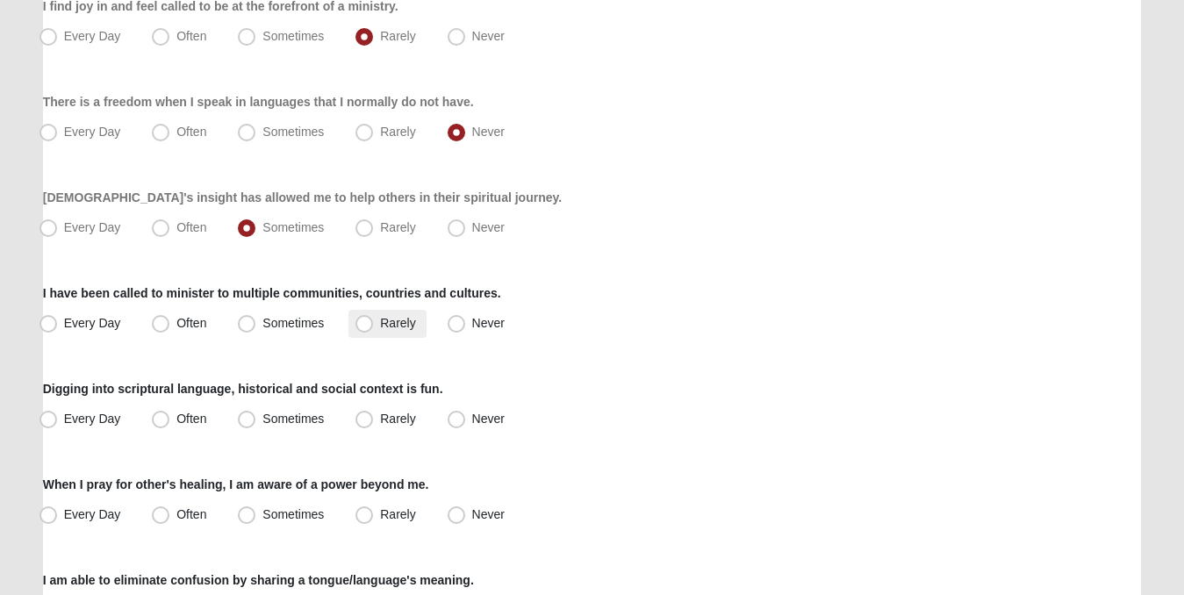
click at [380, 322] on span "Rarely" at bounding box center [397, 323] width 35 height 14
click at [362, 322] on input "Rarely" at bounding box center [367, 323] width 11 height 11
radio input "true"
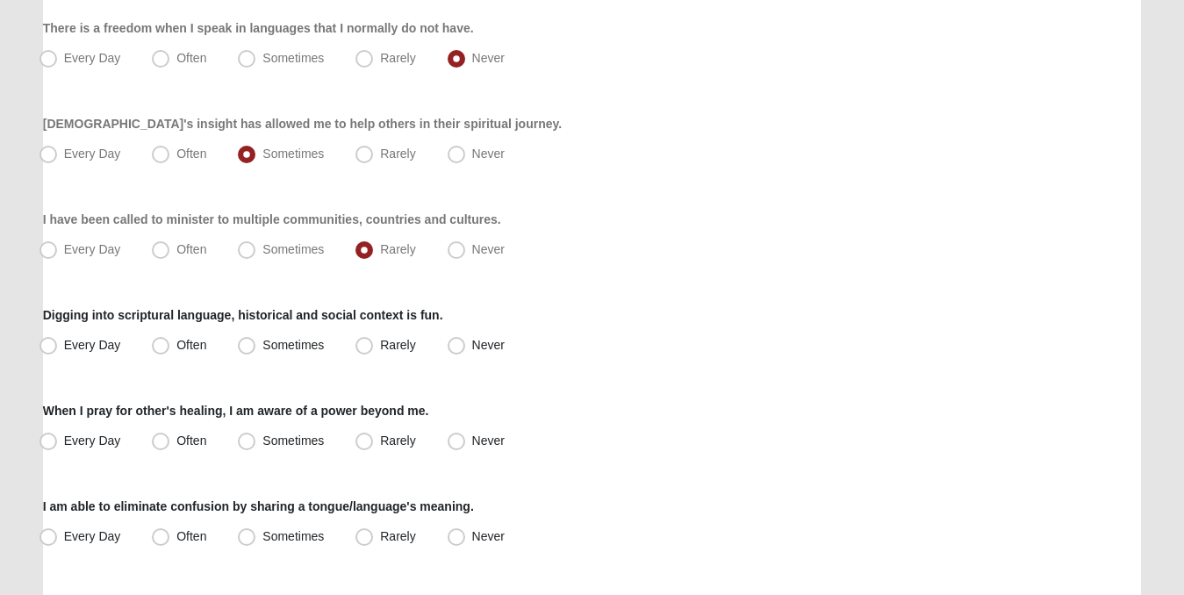
scroll to position [541, 0]
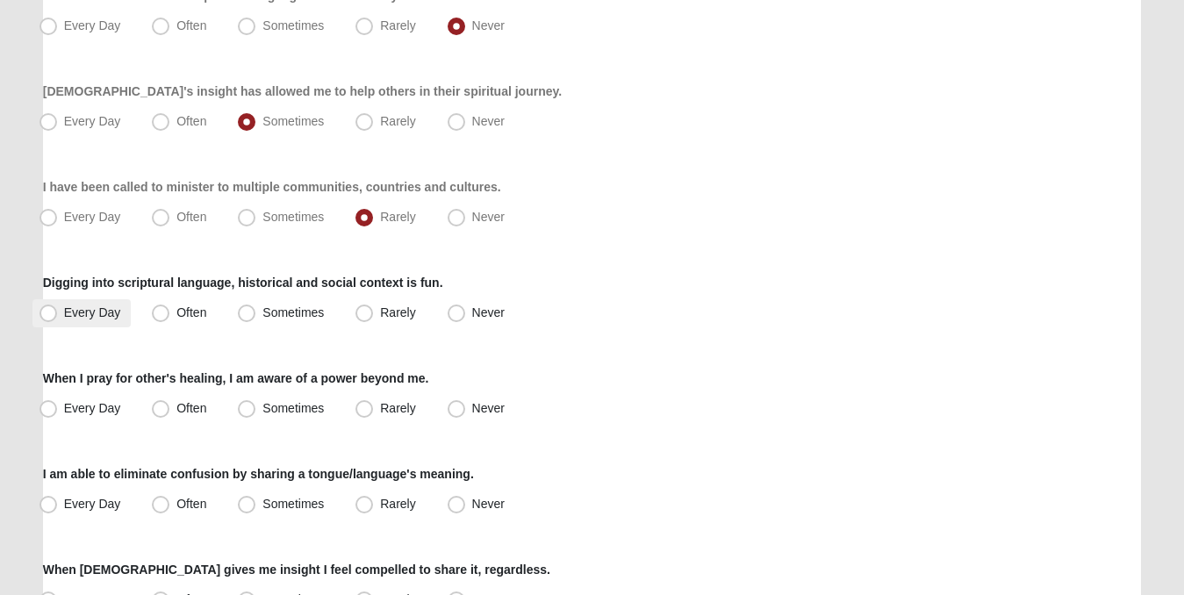
click at [64, 316] on span "Every Day" at bounding box center [92, 312] width 57 height 14
click at [49, 316] on input "Every Day" at bounding box center [52, 312] width 11 height 11
radio input "true"
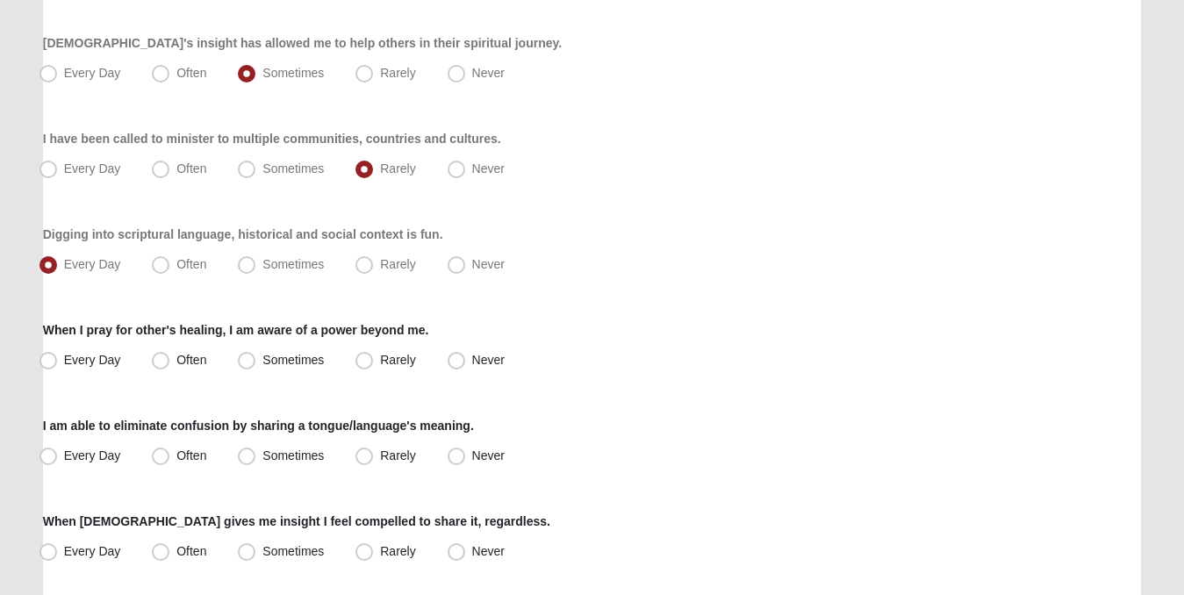
scroll to position [610, 0]
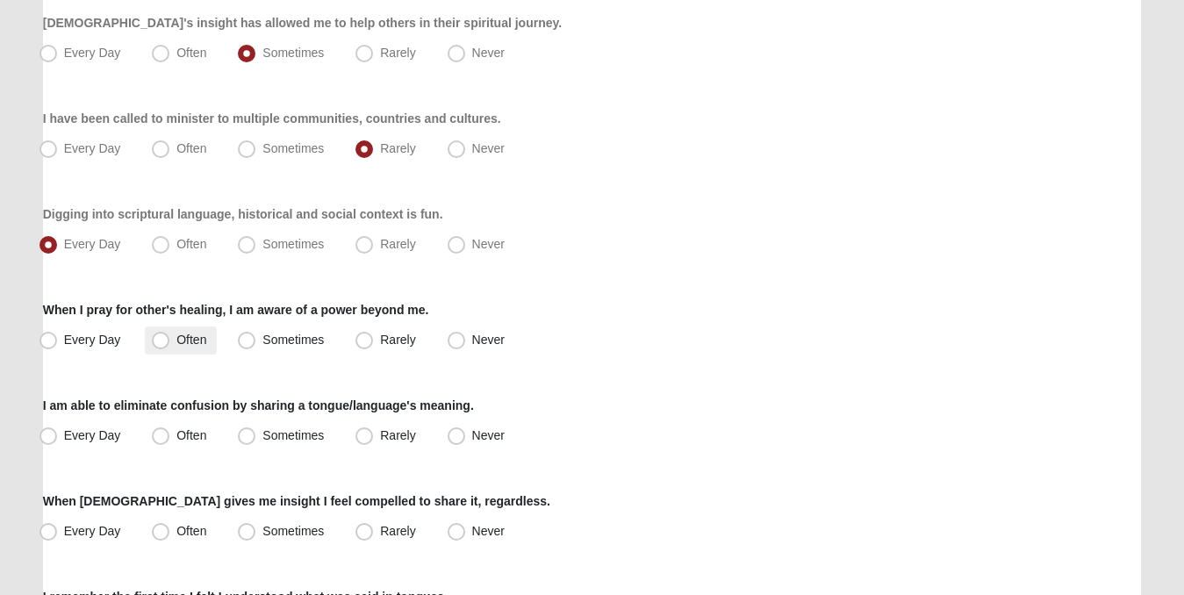
click at [176, 339] on span "Often" at bounding box center [191, 340] width 30 height 14
click at [159, 339] on input "Often" at bounding box center [164, 339] width 11 height 11
radio input "true"
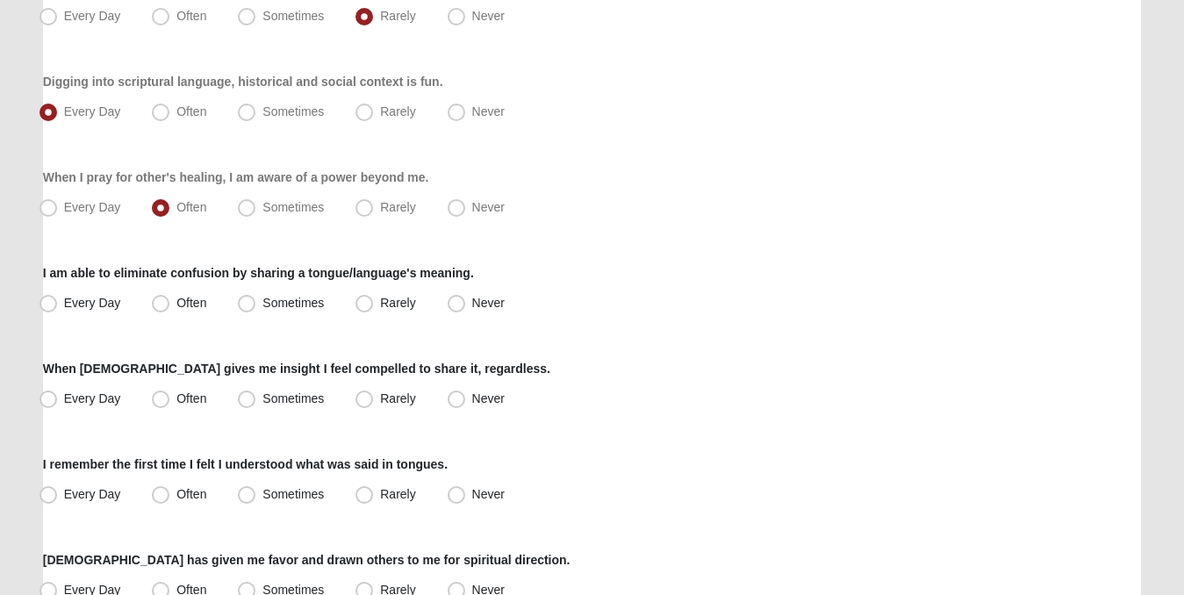
scroll to position [746, 0]
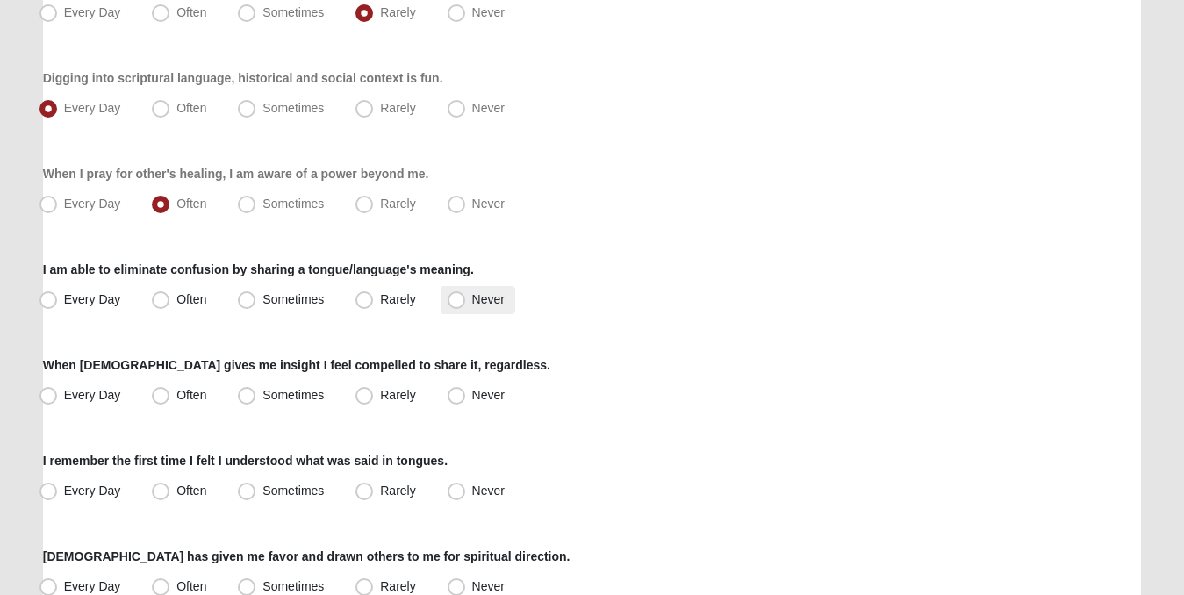
click at [472, 301] on span "Never" at bounding box center [488, 299] width 32 height 14
click at [455, 301] on input "Never" at bounding box center [460, 299] width 11 height 11
radio input "true"
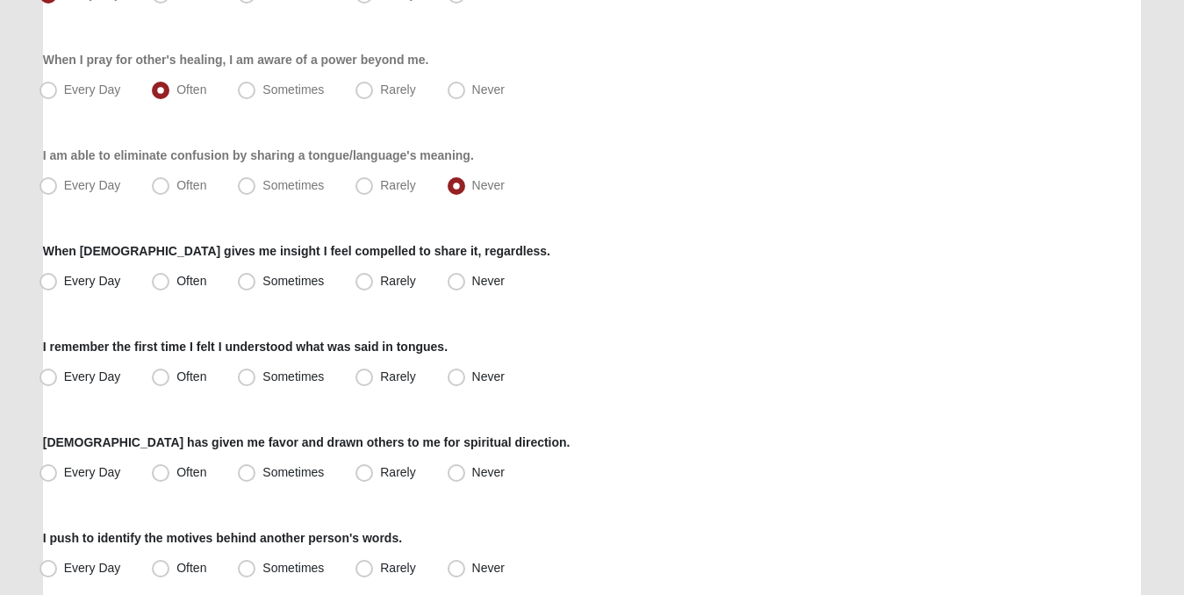
scroll to position [864, 0]
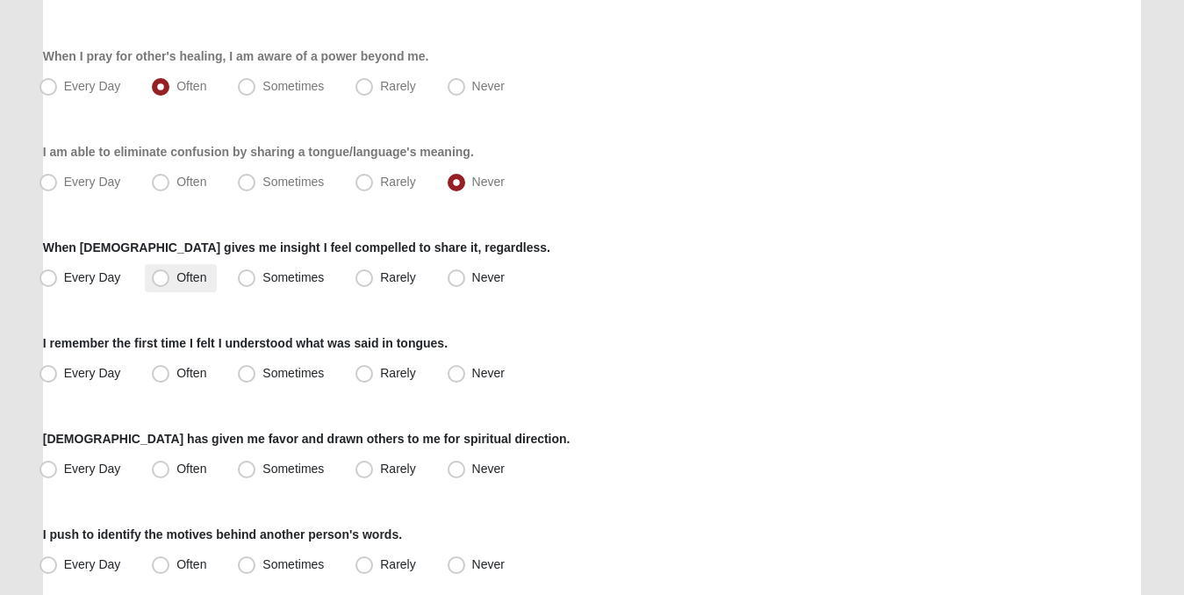
click at [176, 276] on span "Often" at bounding box center [191, 277] width 30 height 14
click at [161, 276] on input "Often" at bounding box center [164, 277] width 11 height 11
radio input "true"
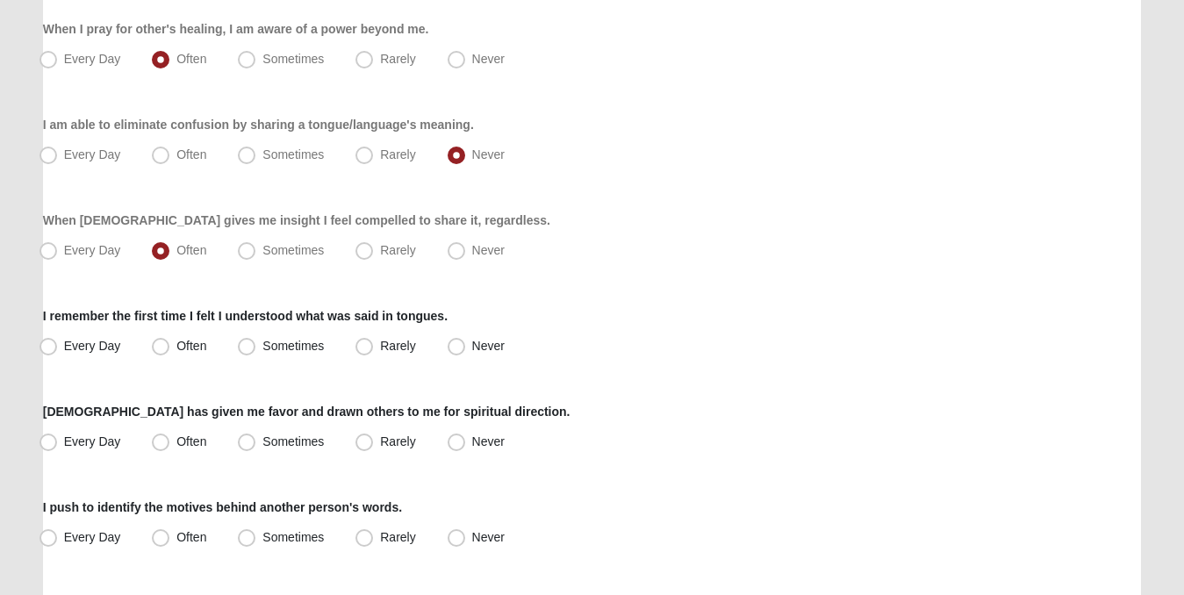
scroll to position [905, 0]
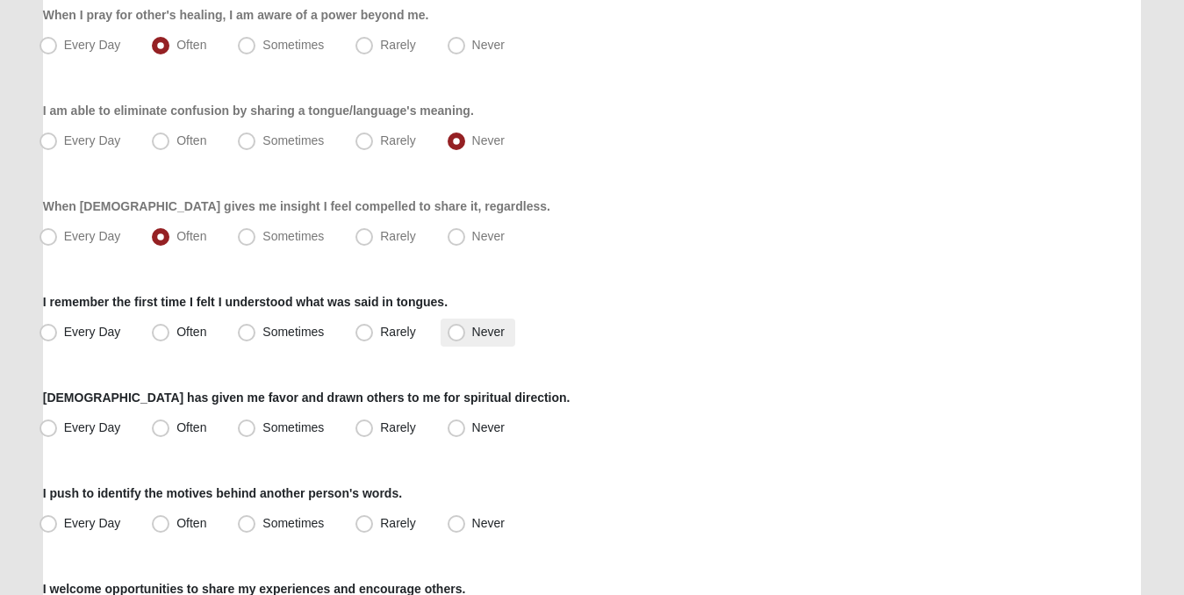
click at [472, 331] on span "Never" at bounding box center [488, 332] width 32 height 14
click at [455, 331] on input "Never" at bounding box center [460, 331] width 11 height 11
radio input "true"
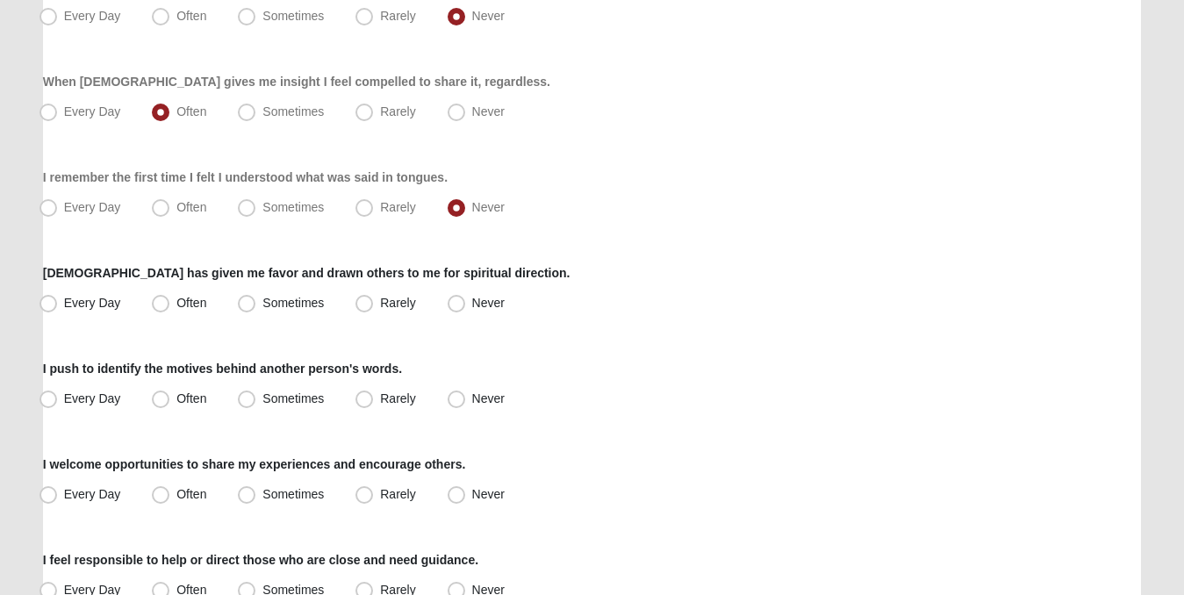
scroll to position [1063, 0]
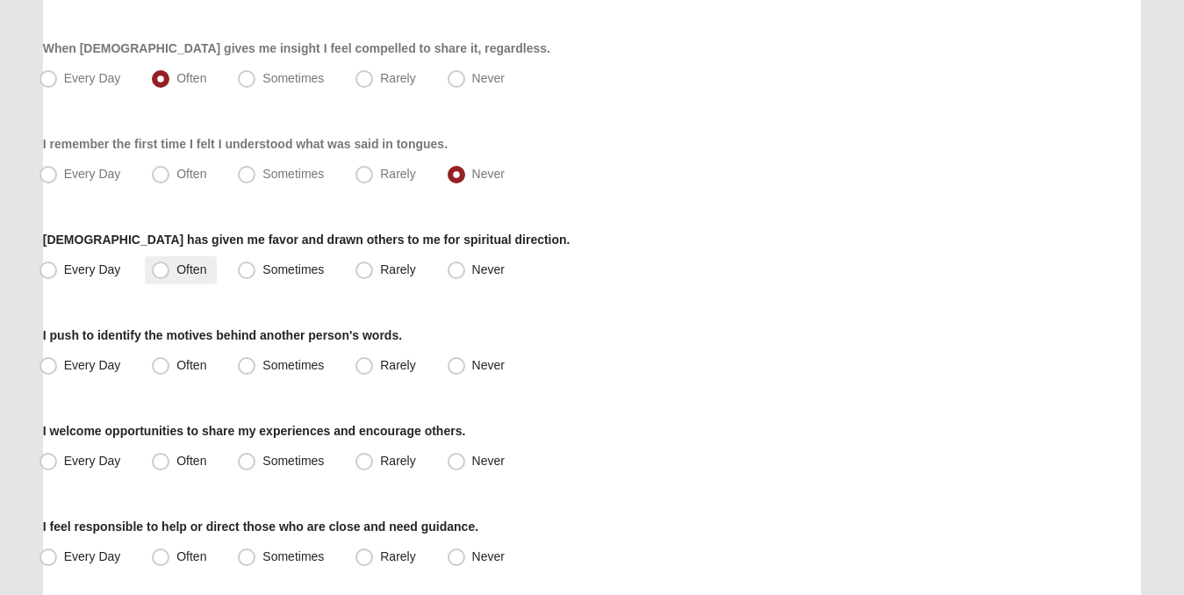
click at [176, 272] on span "Often" at bounding box center [191, 269] width 30 height 14
click at [159, 272] on input "Often" at bounding box center [164, 269] width 11 height 11
radio input "true"
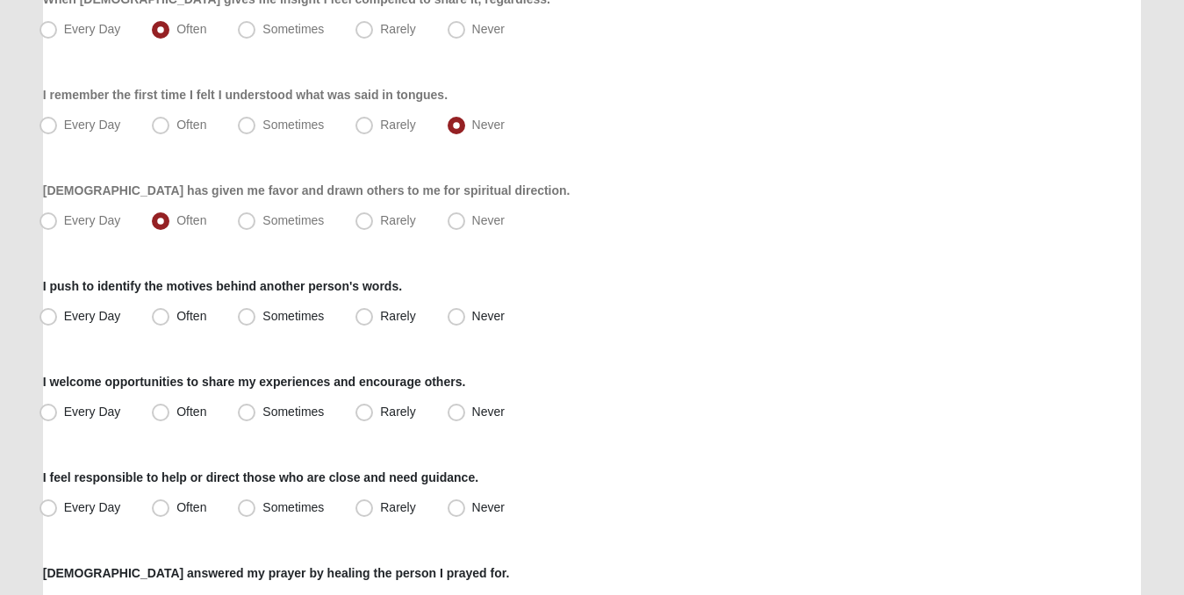
scroll to position [1115, 0]
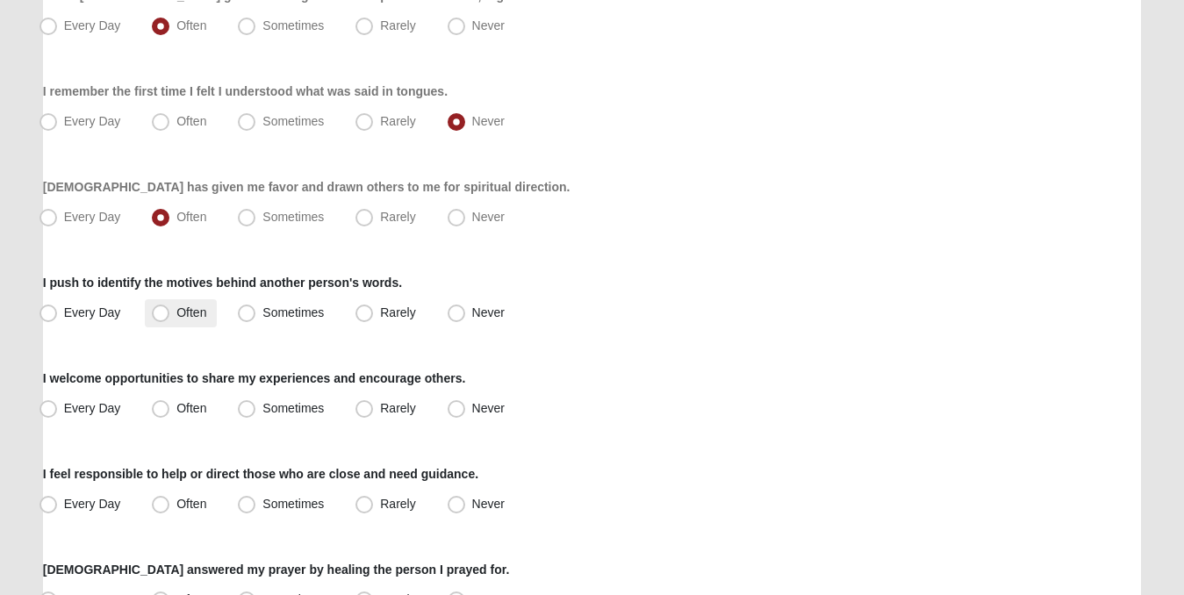
click at [176, 312] on span "Often" at bounding box center [191, 312] width 30 height 14
click at [164, 312] on input "Often" at bounding box center [164, 312] width 11 height 11
radio input "true"
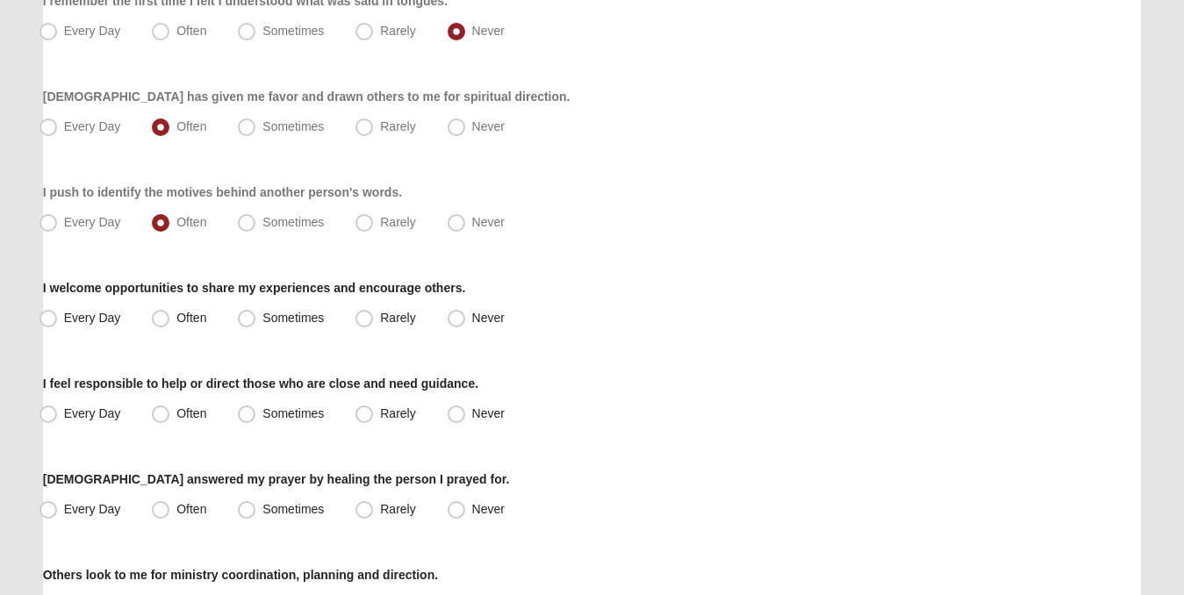
scroll to position [1248, 0]
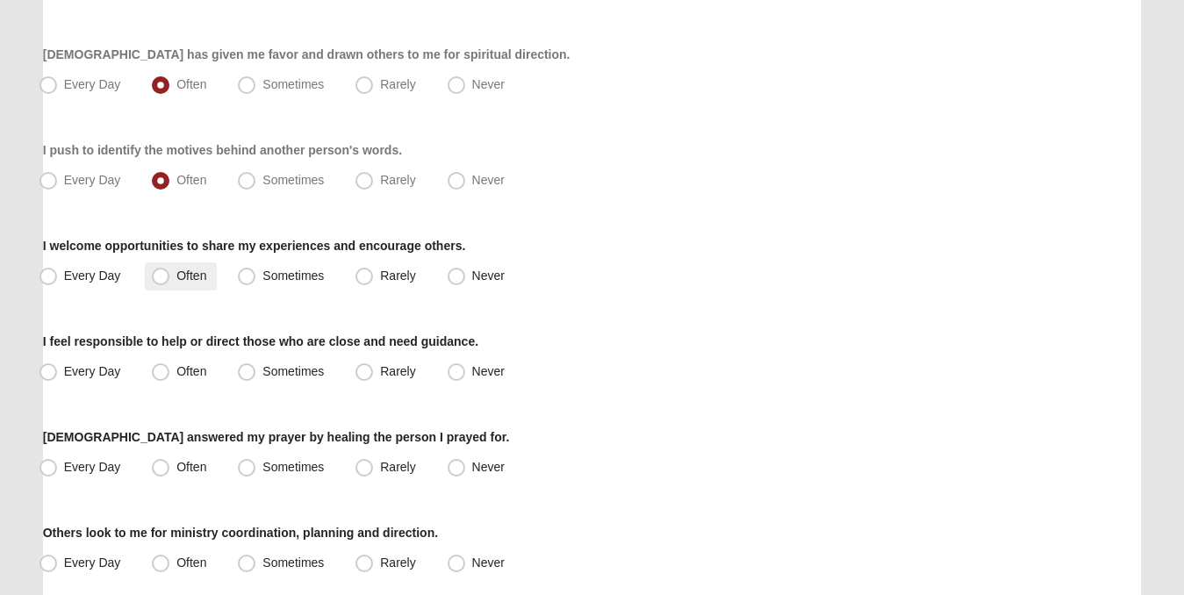
click at [176, 274] on span "Often" at bounding box center [191, 276] width 30 height 14
click at [159, 274] on input "Often" at bounding box center [164, 275] width 11 height 11
radio input "true"
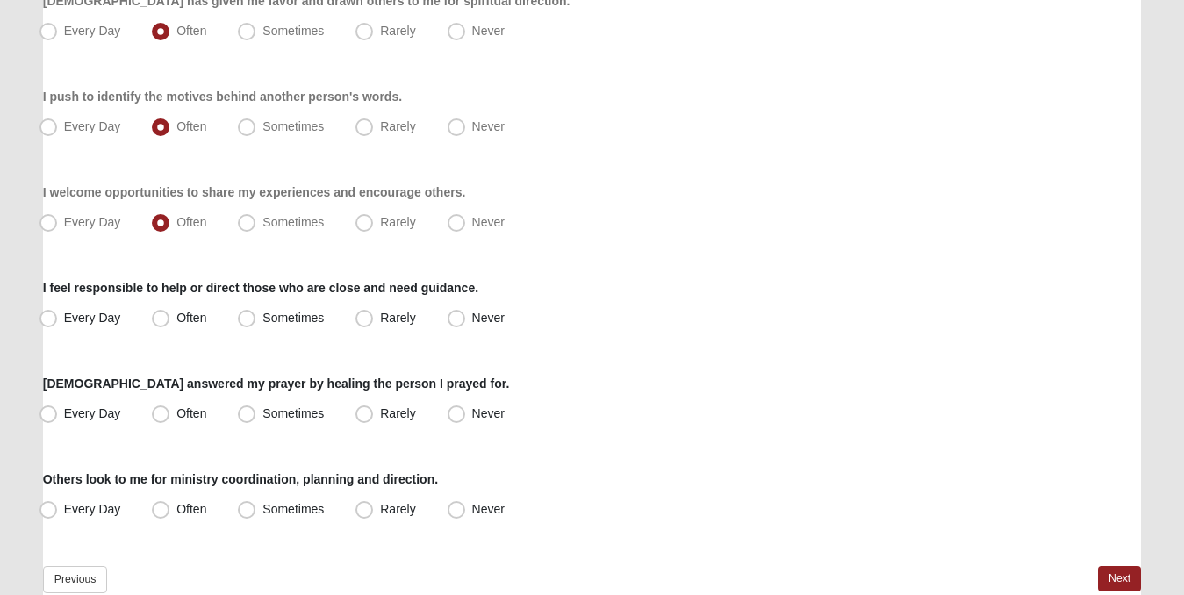
scroll to position [1347, 0]
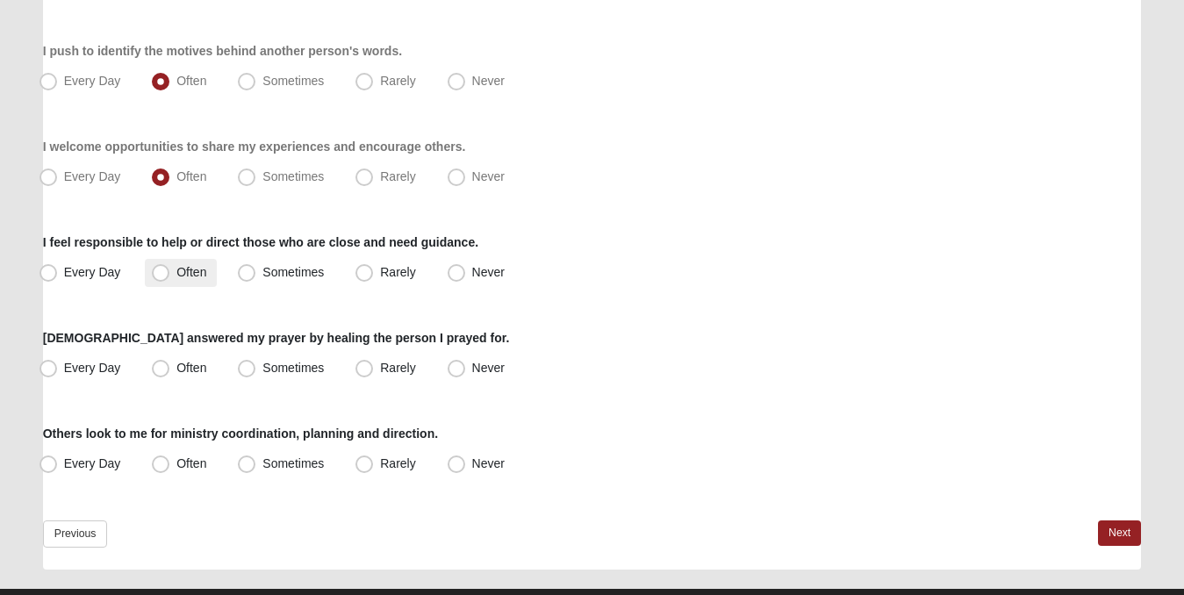
click at [176, 269] on span "Often" at bounding box center [191, 272] width 30 height 14
click at [161, 269] on input "Often" at bounding box center [164, 272] width 11 height 11
radio input "true"
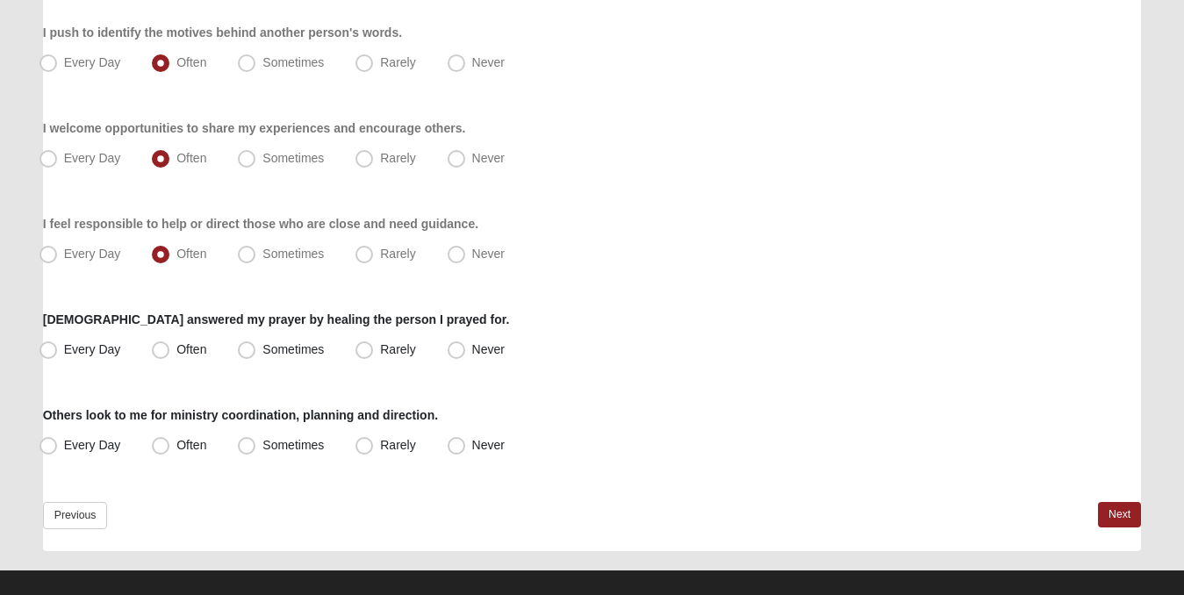
scroll to position [1386, 0]
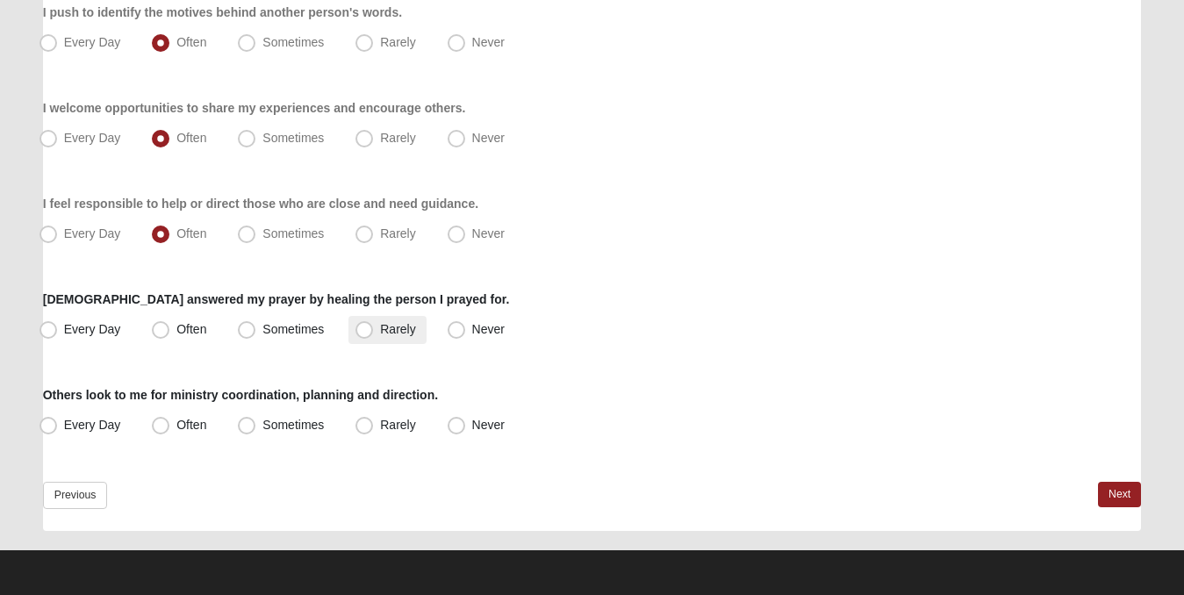
click at [380, 330] on span "Rarely" at bounding box center [397, 329] width 35 height 14
click at [363, 330] on input "Rarely" at bounding box center [367, 329] width 11 height 11
radio input "true"
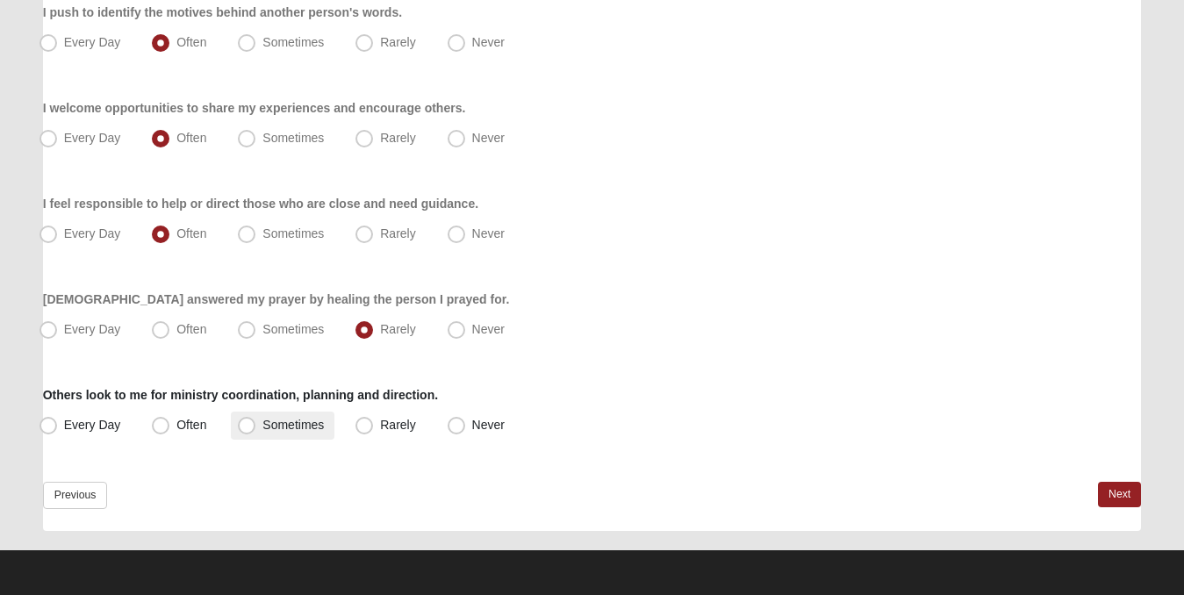
click at [262, 425] on span "Sometimes" at bounding box center [292, 425] width 61 height 14
click at [246, 425] on input "Sometimes" at bounding box center [250, 424] width 11 height 11
radio input "true"
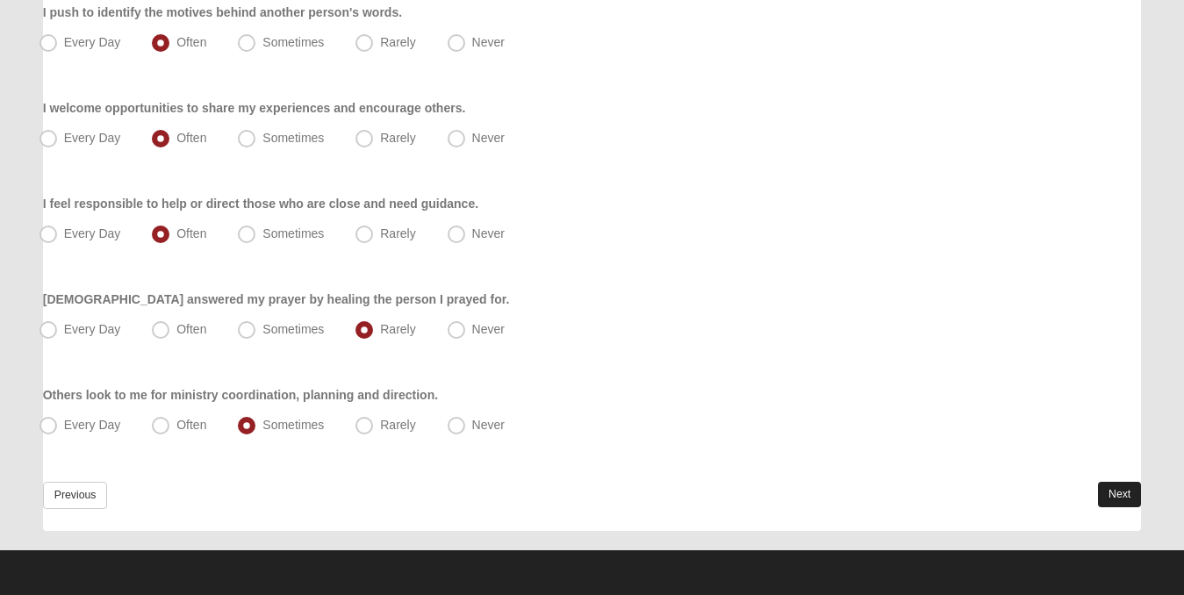
click at [1115, 491] on link "Next" at bounding box center [1119, 494] width 43 height 25
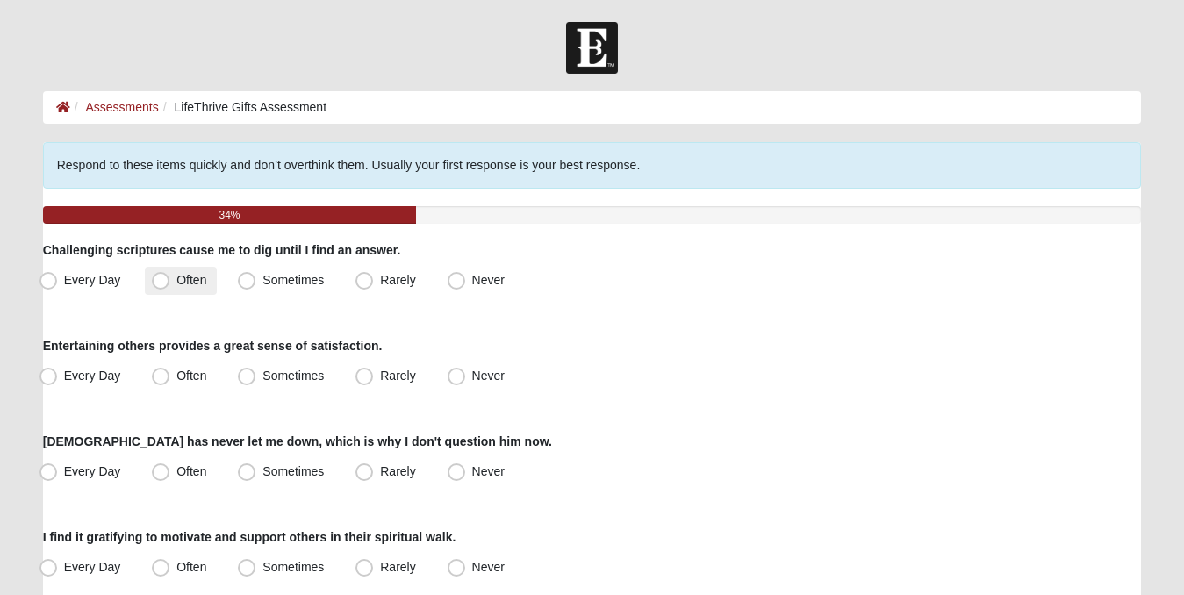
click at [176, 282] on span "Often" at bounding box center [191, 280] width 30 height 14
click at [159, 282] on input "Often" at bounding box center [164, 280] width 11 height 11
radio input "true"
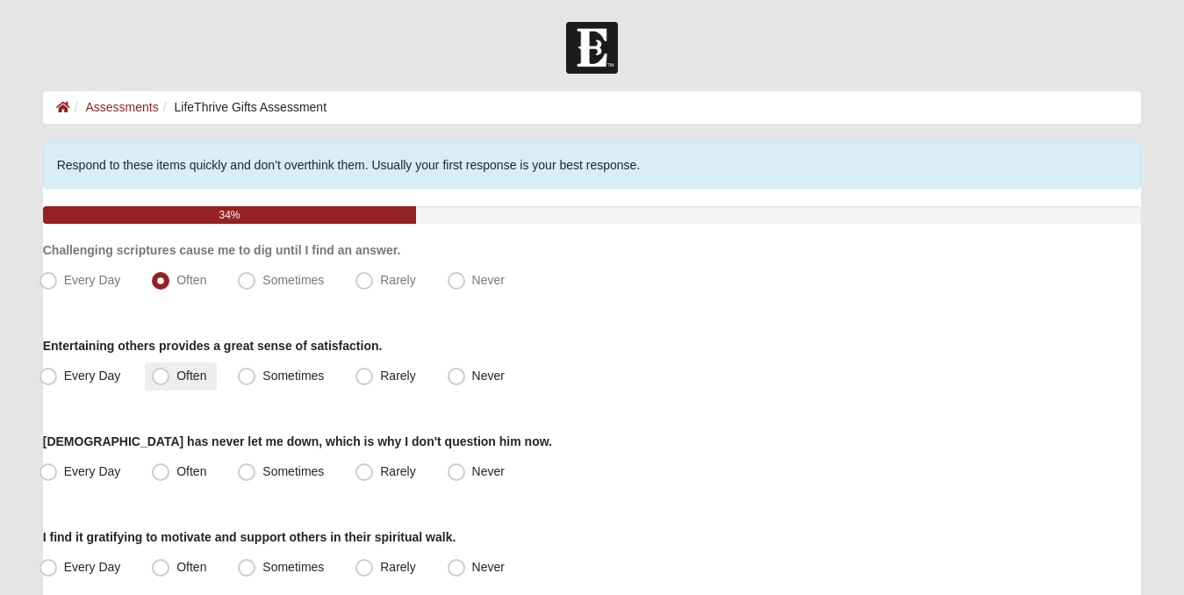
click at [176, 374] on span "Often" at bounding box center [191, 376] width 30 height 14
click at [159, 374] on input "Often" at bounding box center [164, 375] width 11 height 11
radio input "true"
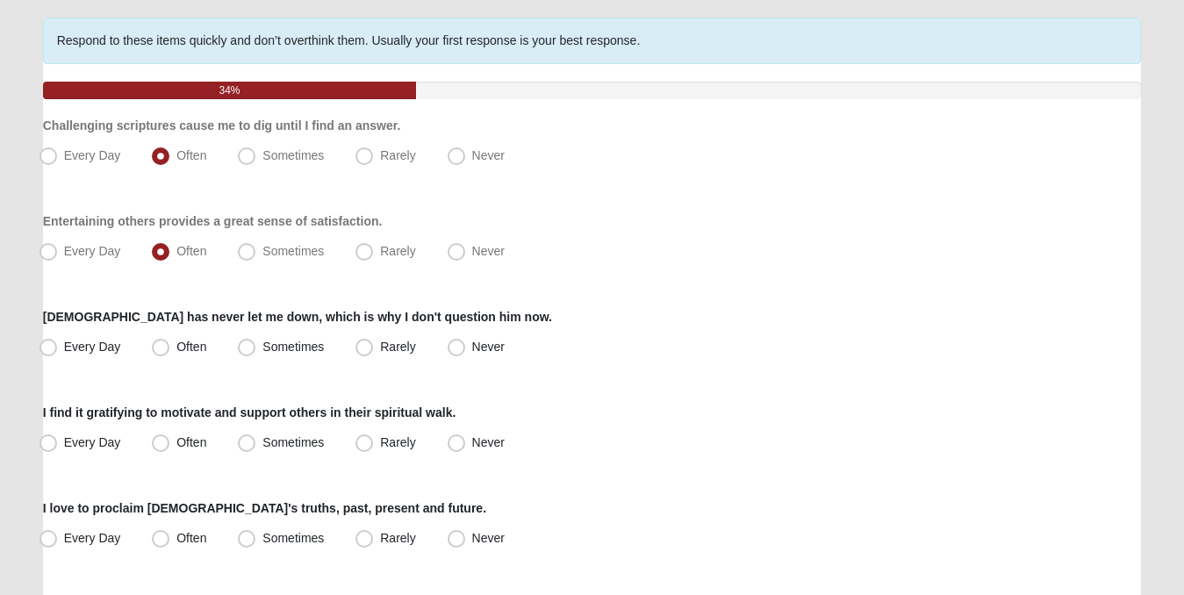
scroll to position [128, 0]
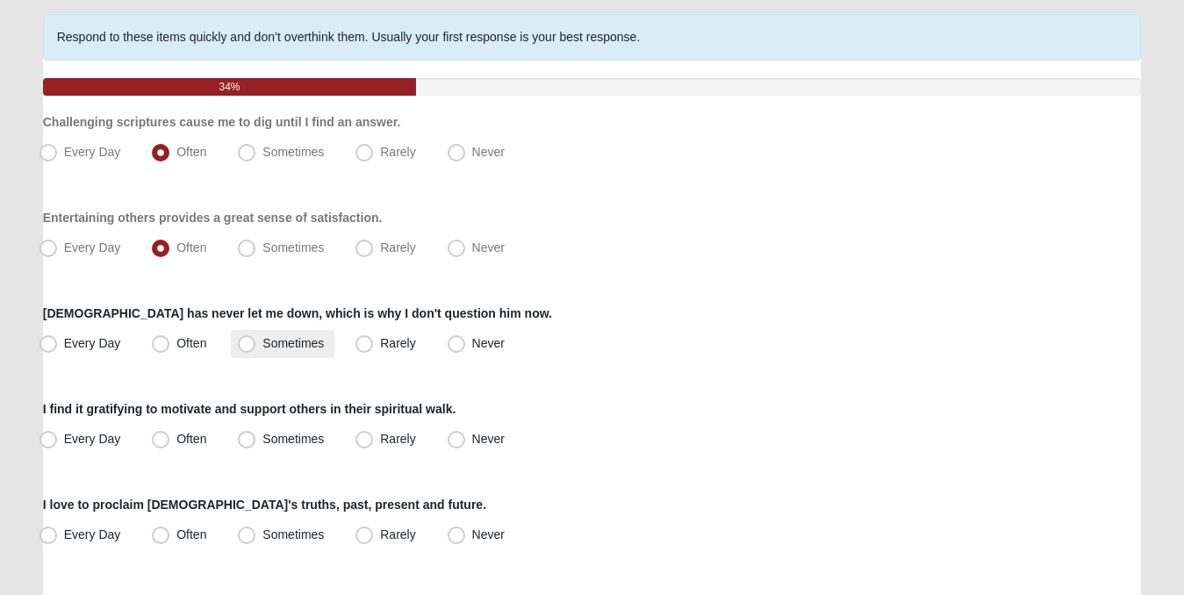
click at [262, 343] on span "Sometimes" at bounding box center [292, 343] width 61 height 14
click at [248, 343] on input "Sometimes" at bounding box center [250, 343] width 11 height 11
radio input "true"
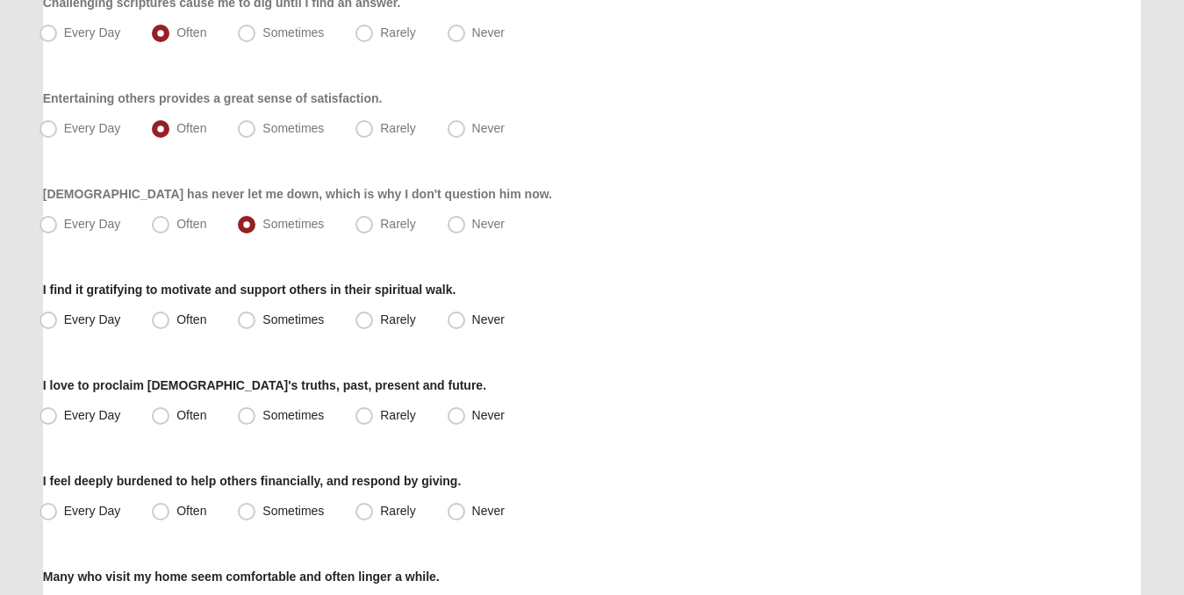
scroll to position [308, 0]
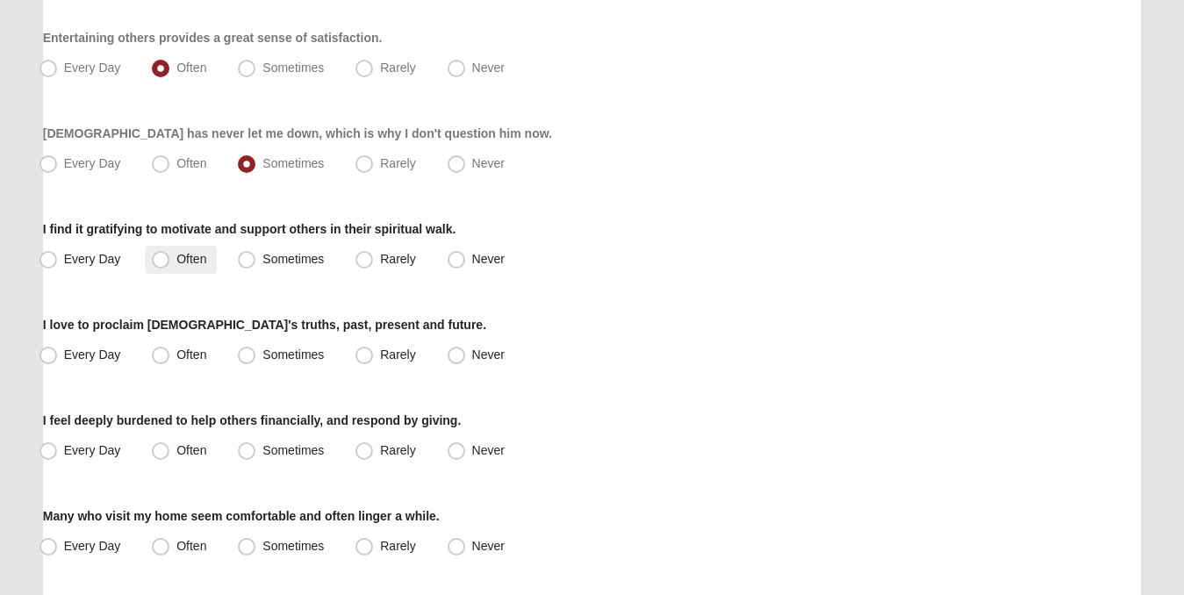
click at [176, 262] on span "Often" at bounding box center [191, 259] width 30 height 14
click at [159, 262] on input "Often" at bounding box center [164, 259] width 11 height 11
radio input "true"
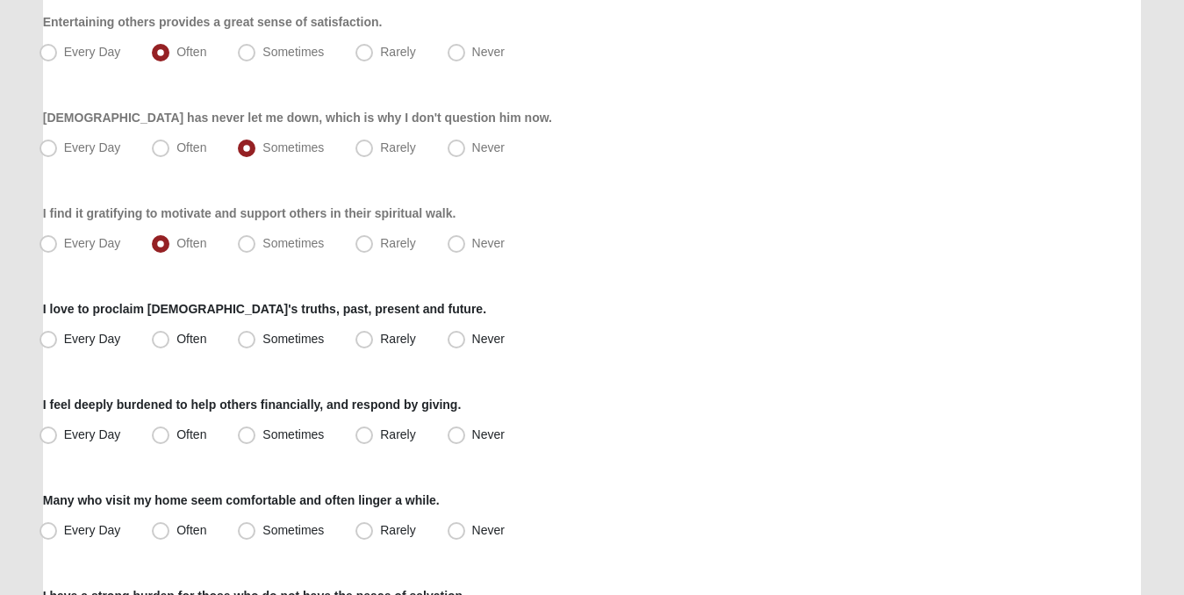
scroll to position [354, 0]
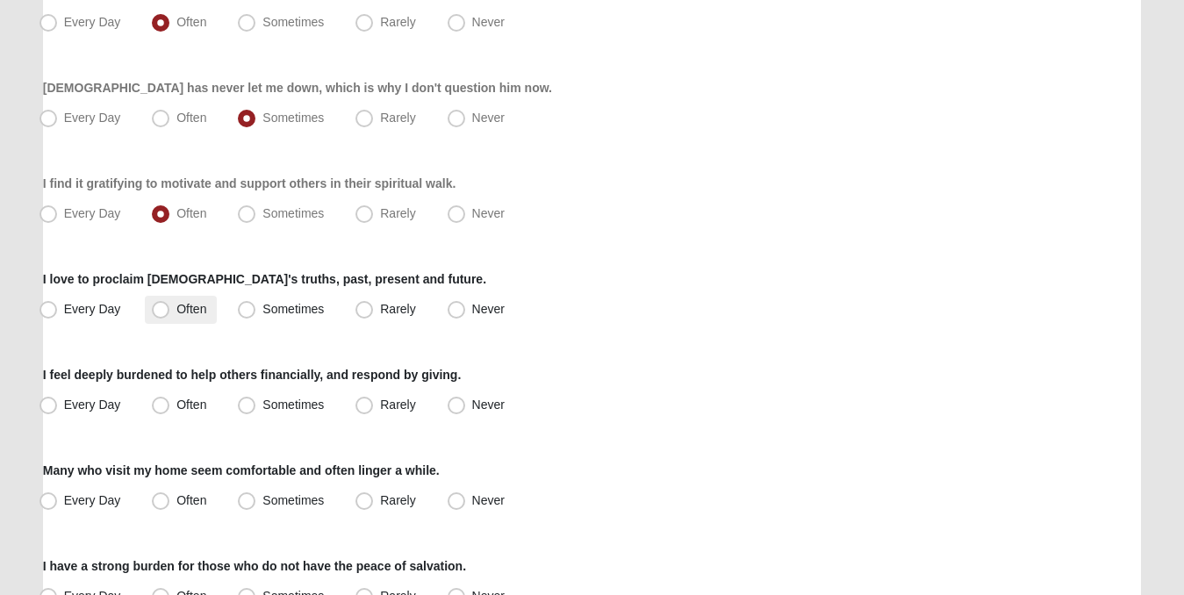
click at [176, 310] on span "Often" at bounding box center [191, 309] width 30 height 14
click at [161, 310] on input "Often" at bounding box center [164, 309] width 11 height 11
radio input "true"
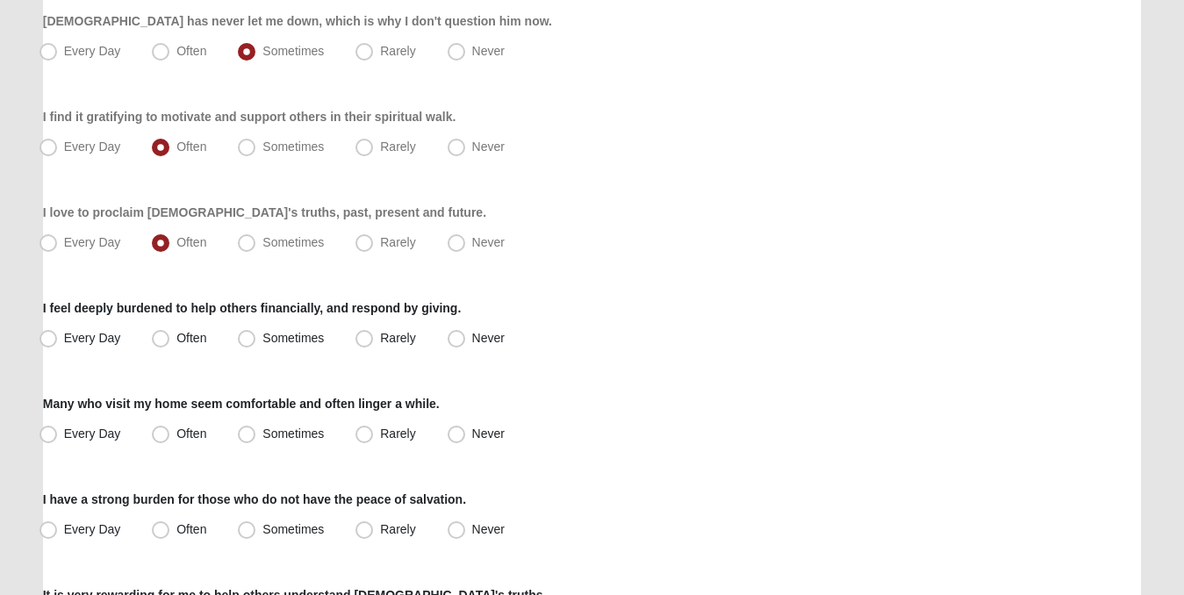
scroll to position [460, 0]
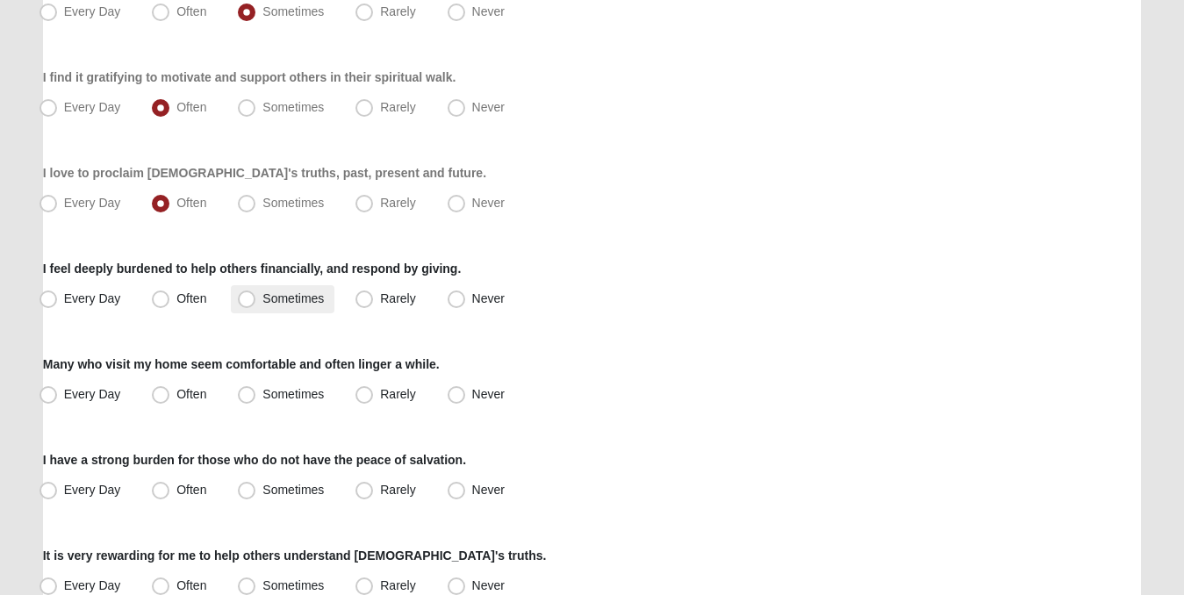
click at [262, 296] on span "Sometimes" at bounding box center [292, 298] width 61 height 14
click at [245, 296] on input "Sometimes" at bounding box center [250, 298] width 11 height 11
radio input "true"
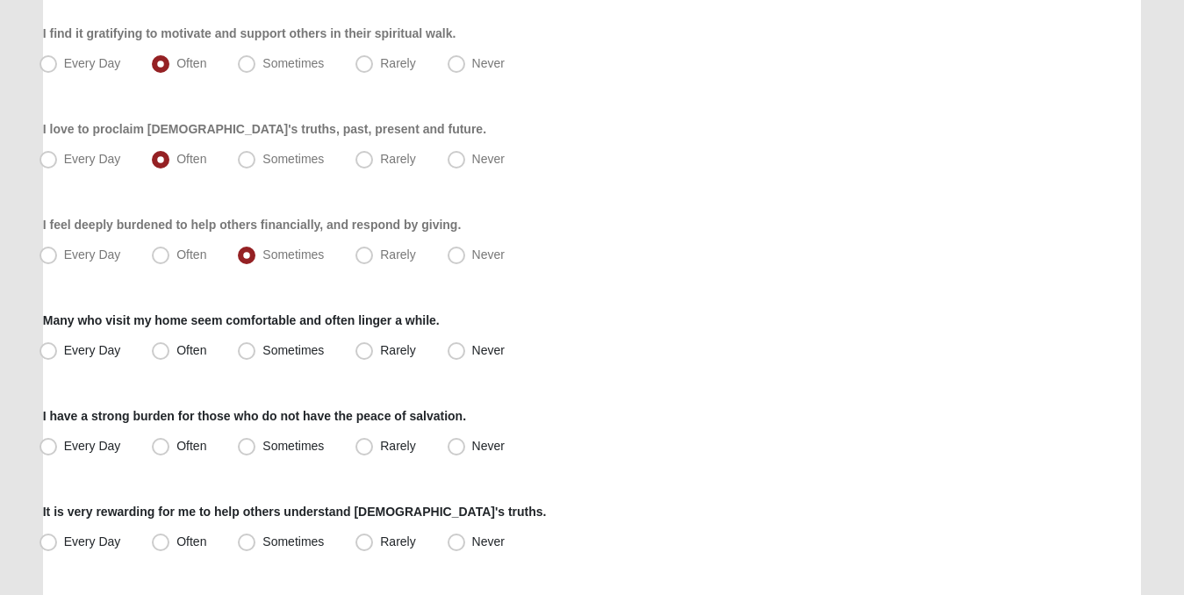
scroll to position [523, 0]
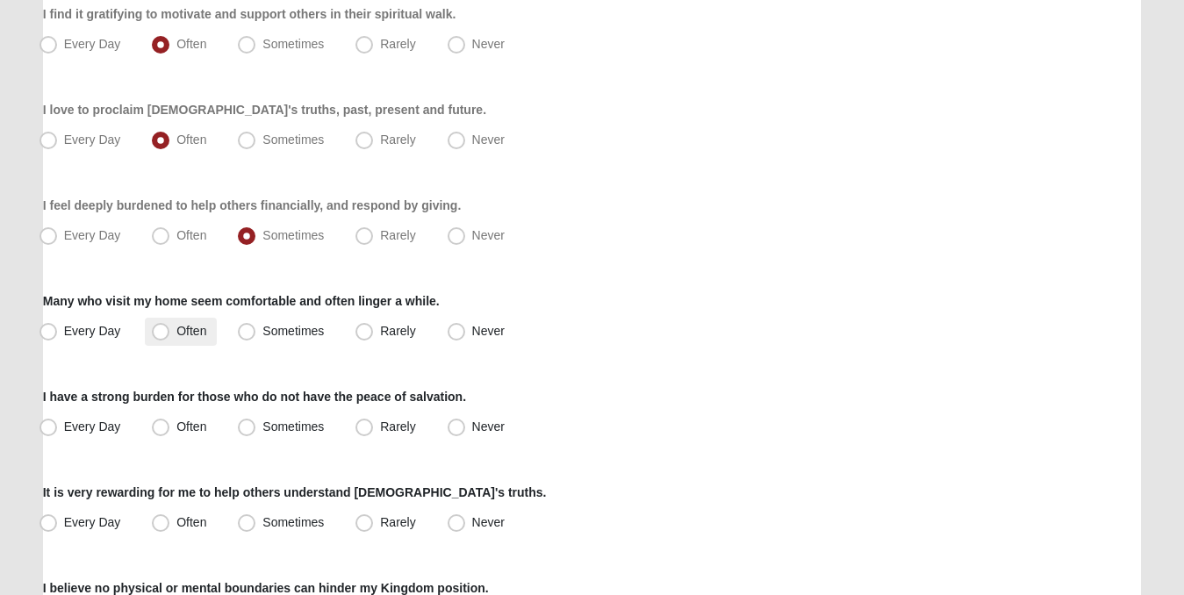
click at [176, 331] on span "Often" at bounding box center [191, 331] width 30 height 14
click at [164, 331] on input "Often" at bounding box center [164, 331] width 11 height 11
radio input "true"
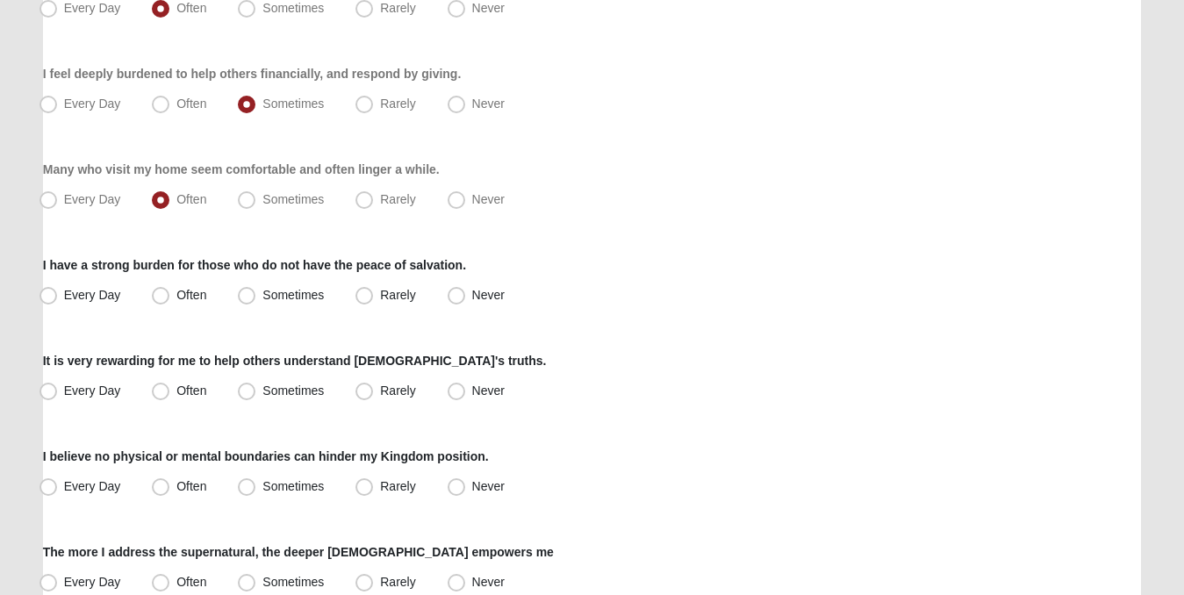
scroll to position [679, 0]
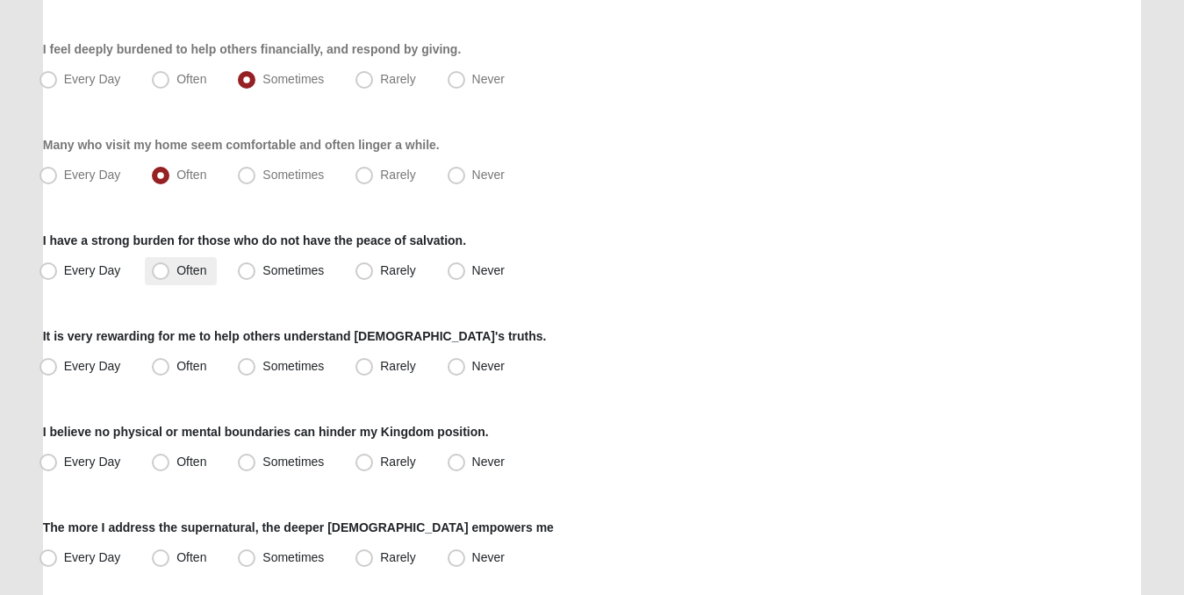
click at [176, 271] on span "Often" at bounding box center [191, 270] width 30 height 14
click at [164, 271] on input "Often" at bounding box center [164, 270] width 11 height 11
radio input "true"
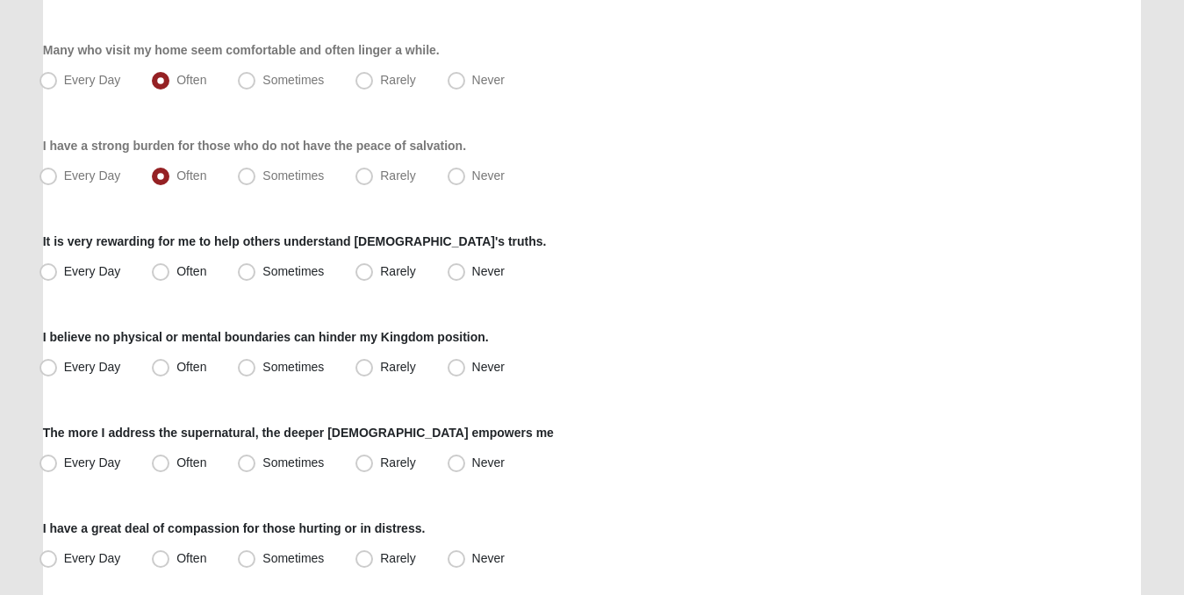
scroll to position [778, 0]
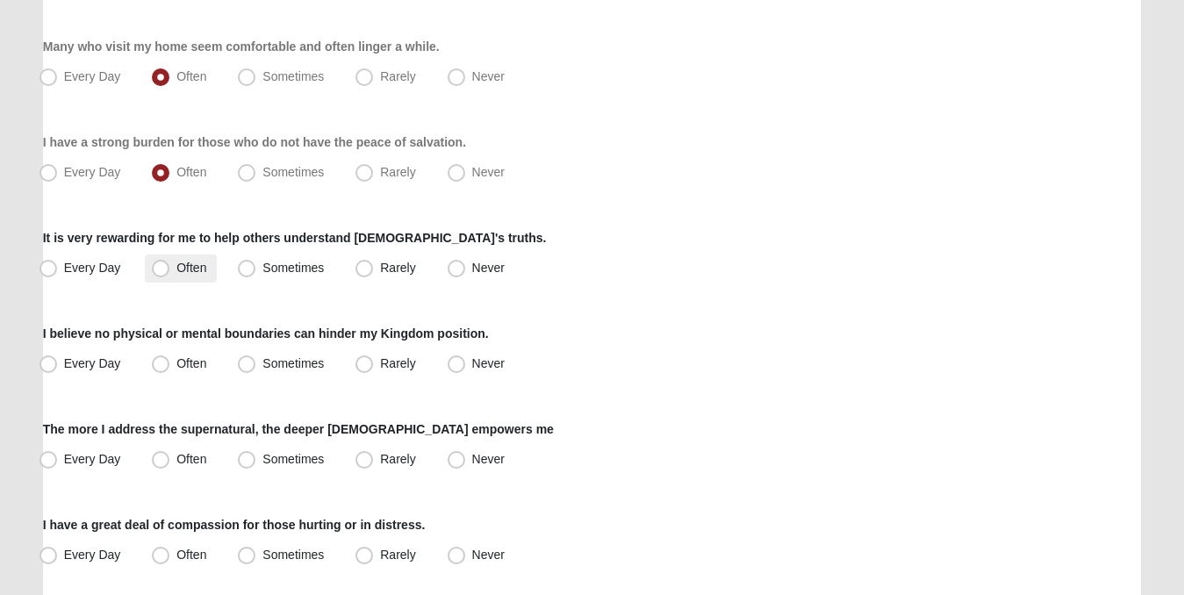
click at [176, 267] on span "Often" at bounding box center [191, 268] width 30 height 14
click at [159, 267] on input "Often" at bounding box center [164, 267] width 11 height 11
radio input "true"
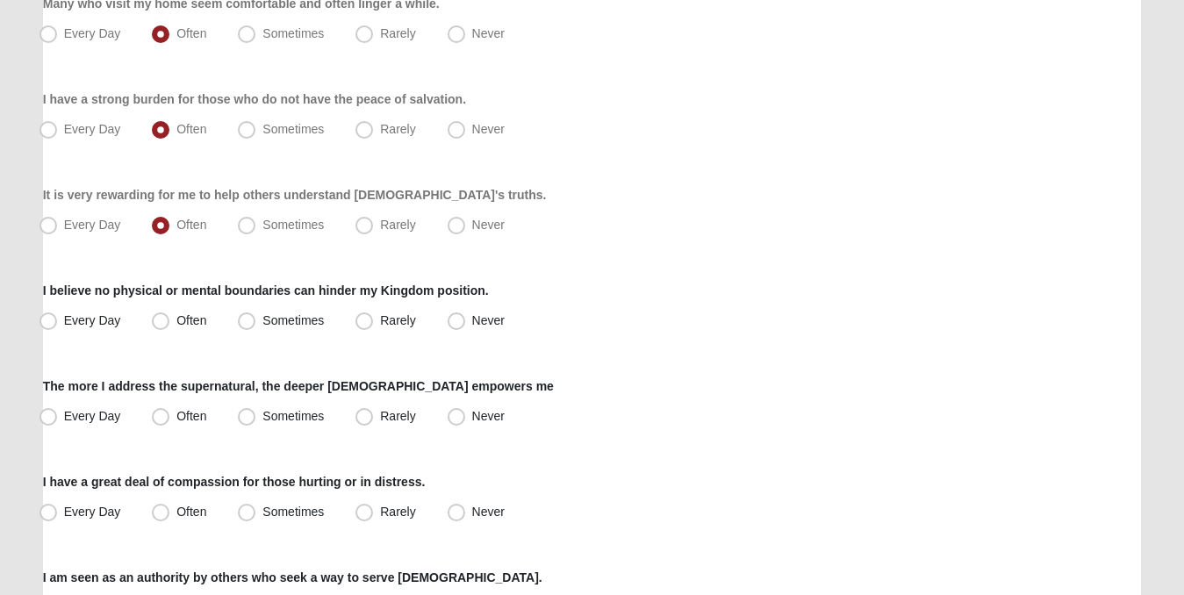
scroll to position [858, 0]
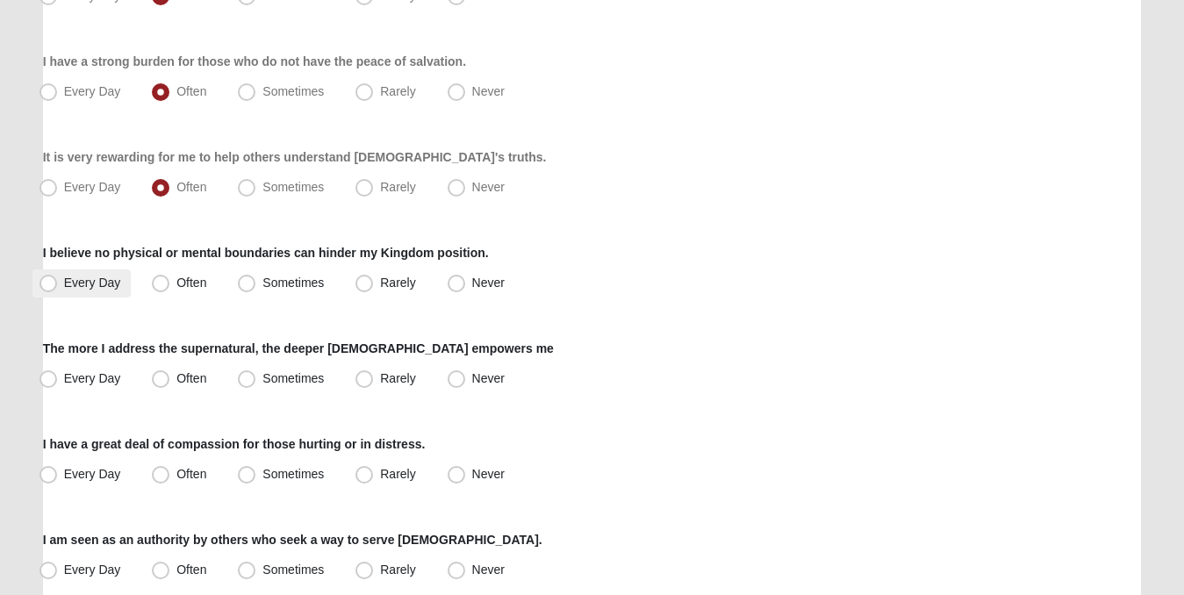
click at [64, 282] on span "Every Day" at bounding box center [92, 283] width 57 height 14
click at [51, 282] on input "Every Day" at bounding box center [52, 282] width 11 height 11
radio input "true"
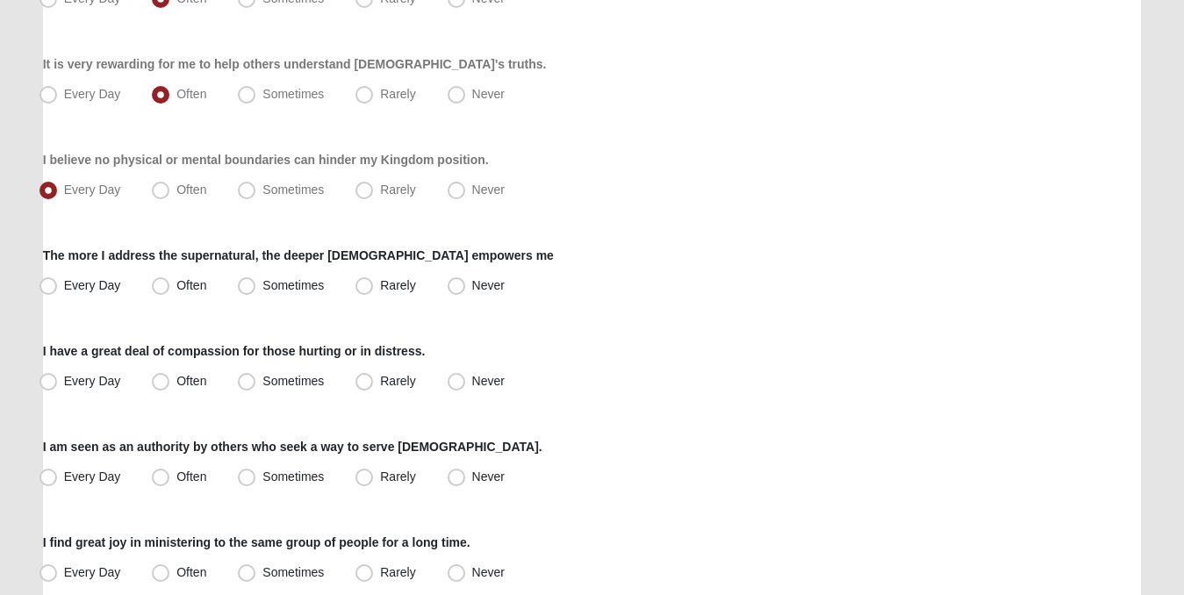
scroll to position [955, 0]
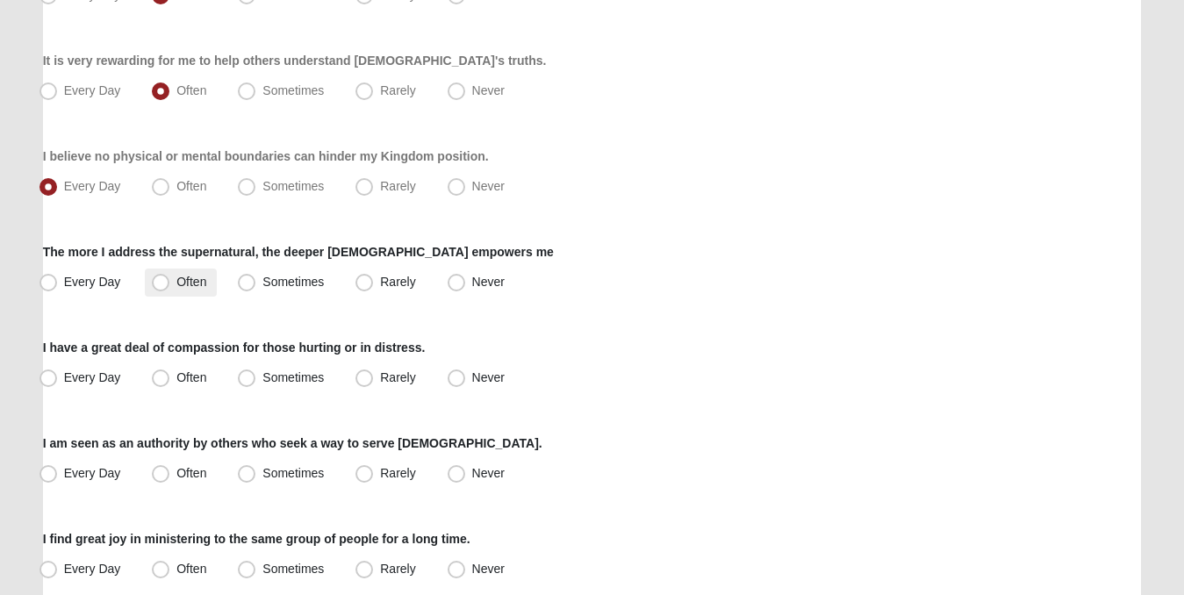
click at [176, 278] on span "Often" at bounding box center [191, 282] width 30 height 14
click at [159, 278] on input "Often" at bounding box center [164, 281] width 11 height 11
radio input "true"
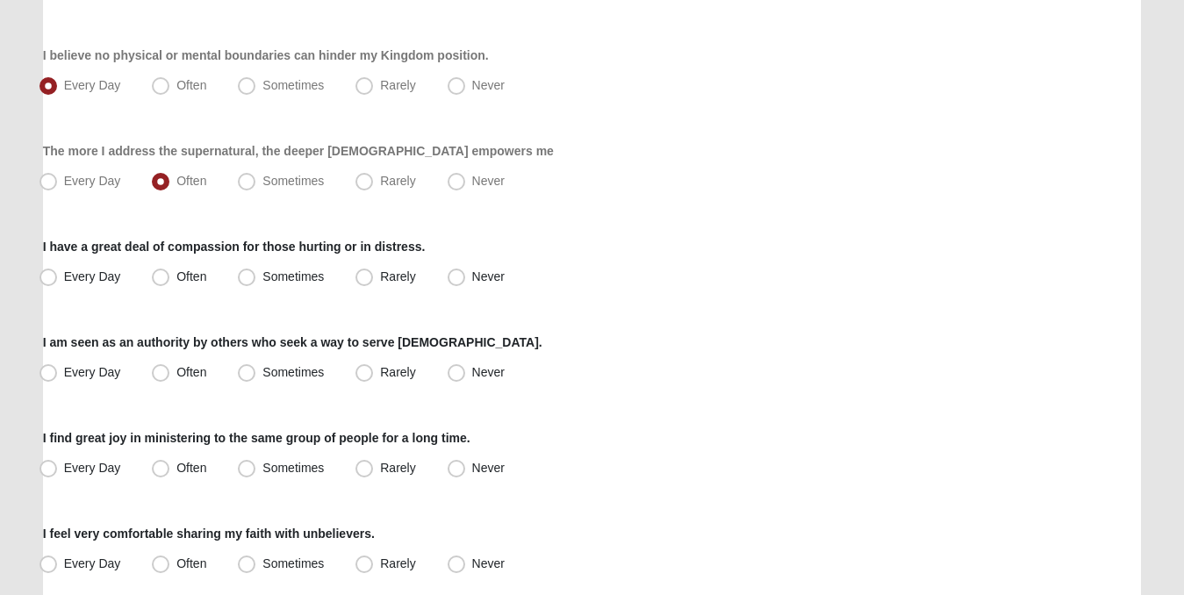
scroll to position [1059, 0]
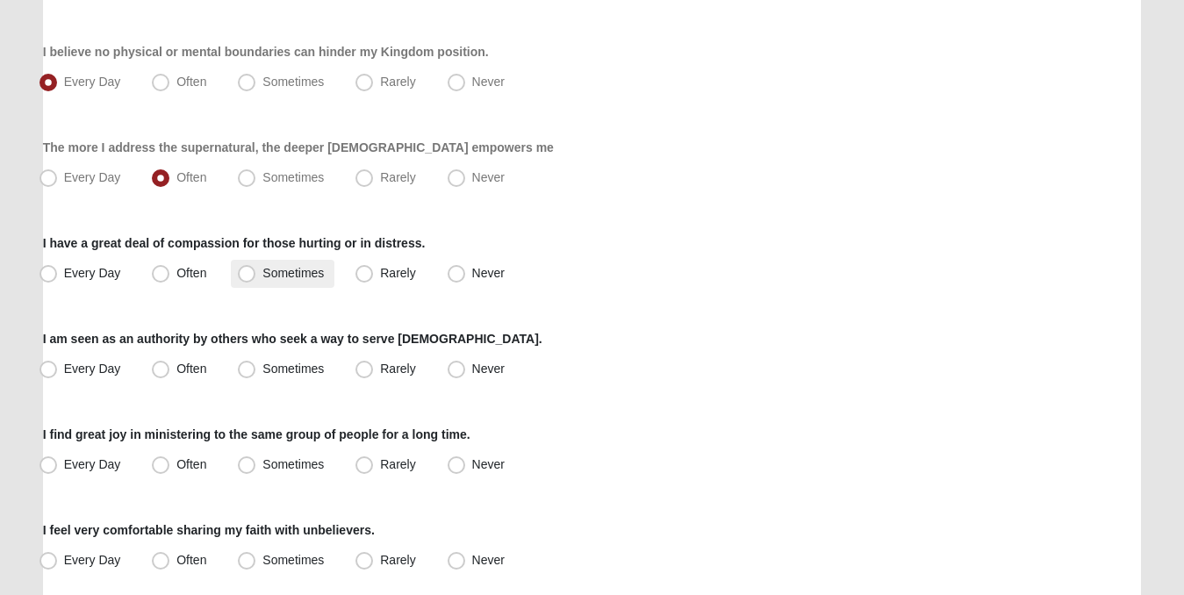
click at [262, 269] on span "Sometimes" at bounding box center [292, 273] width 61 height 14
click at [245, 269] on input "Sometimes" at bounding box center [250, 273] width 11 height 11
radio input "true"
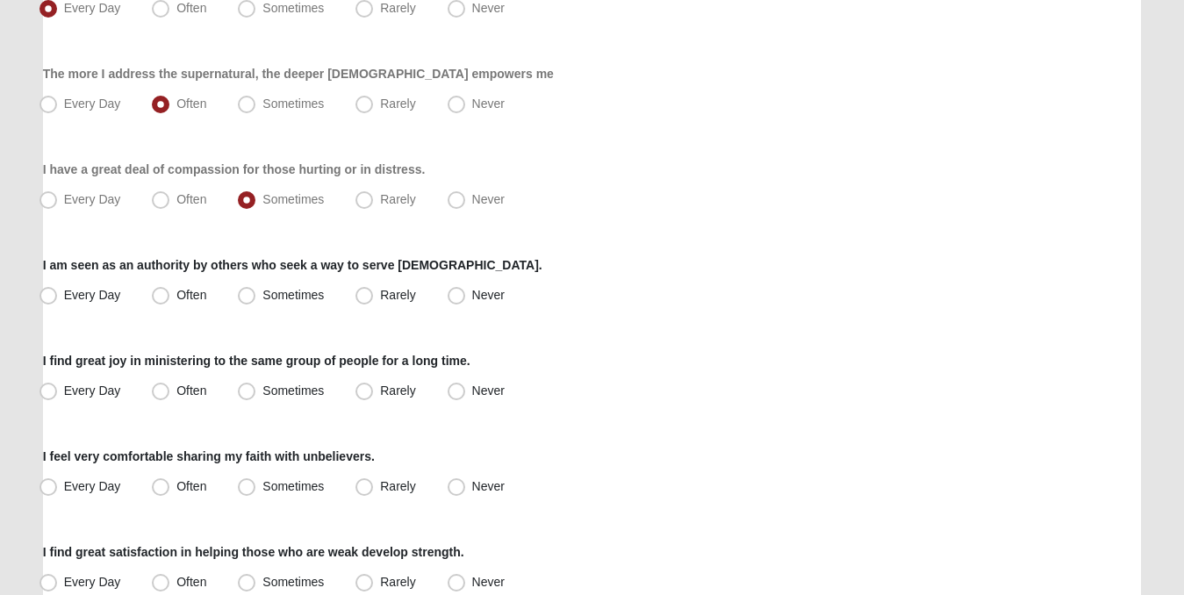
scroll to position [1141, 0]
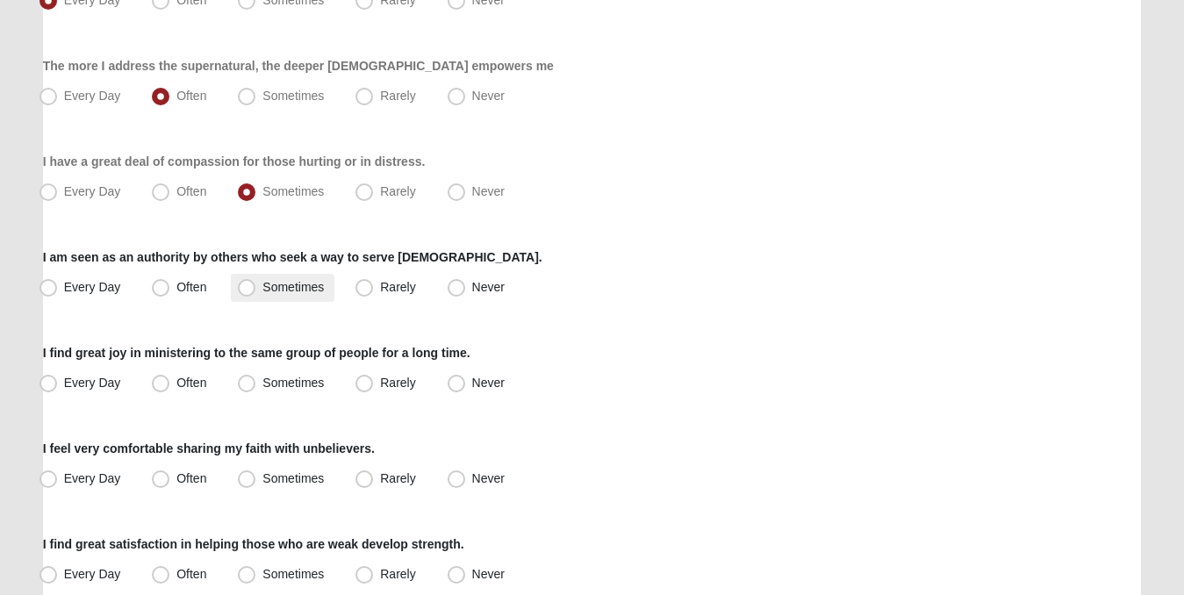
click at [262, 288] on span "Sometimes" at bounding box center [292, 287] width 61 height 14
click at [247, 288] on input "Sometimes" at bounding box center [250, 287] width 11 height 11
radio input "true"
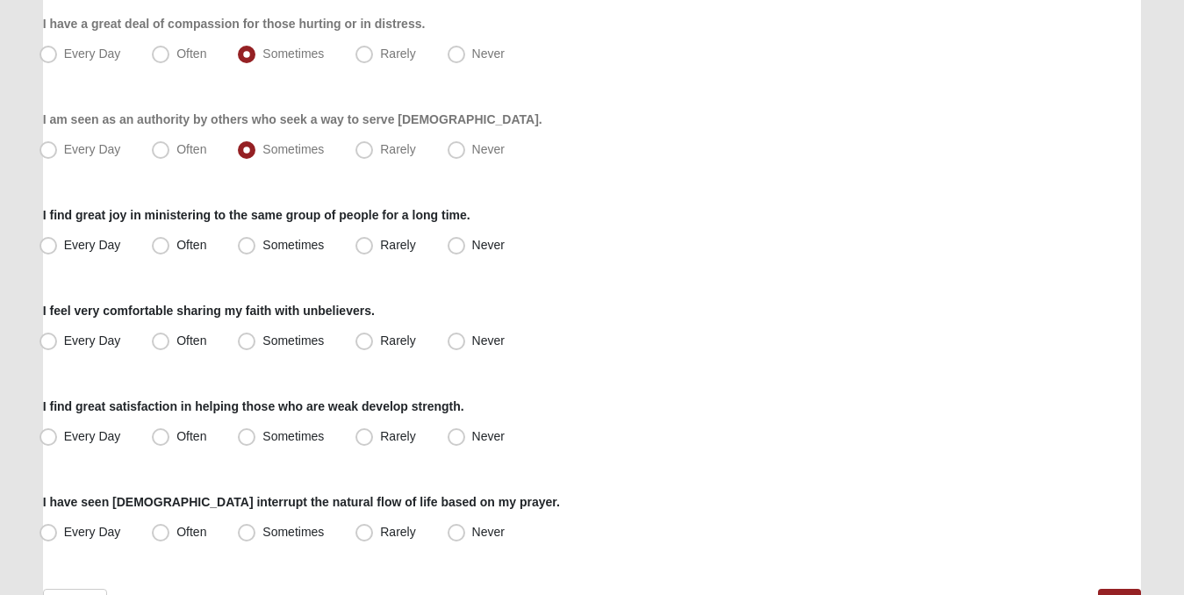
scroll to position [1282, 0]
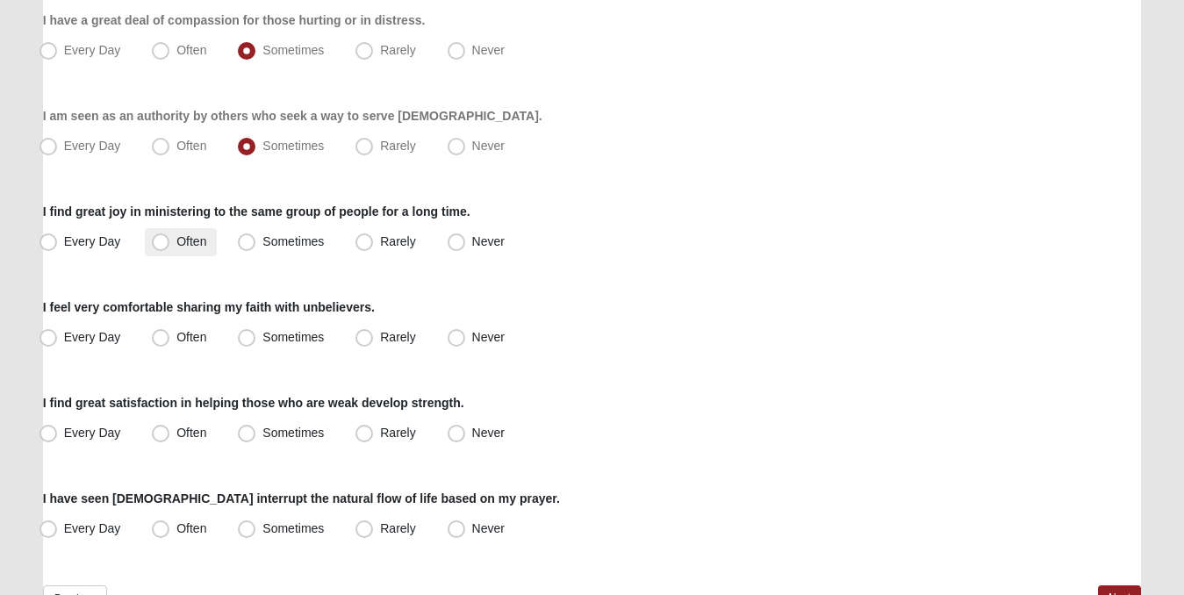
click at [176, 247] on span "Often" at bounding box center [191, 241] width 30 height 14
click at [165, 247] on input "Often" at bounding box center [164, 241] width 11 height 11
radio input "true"
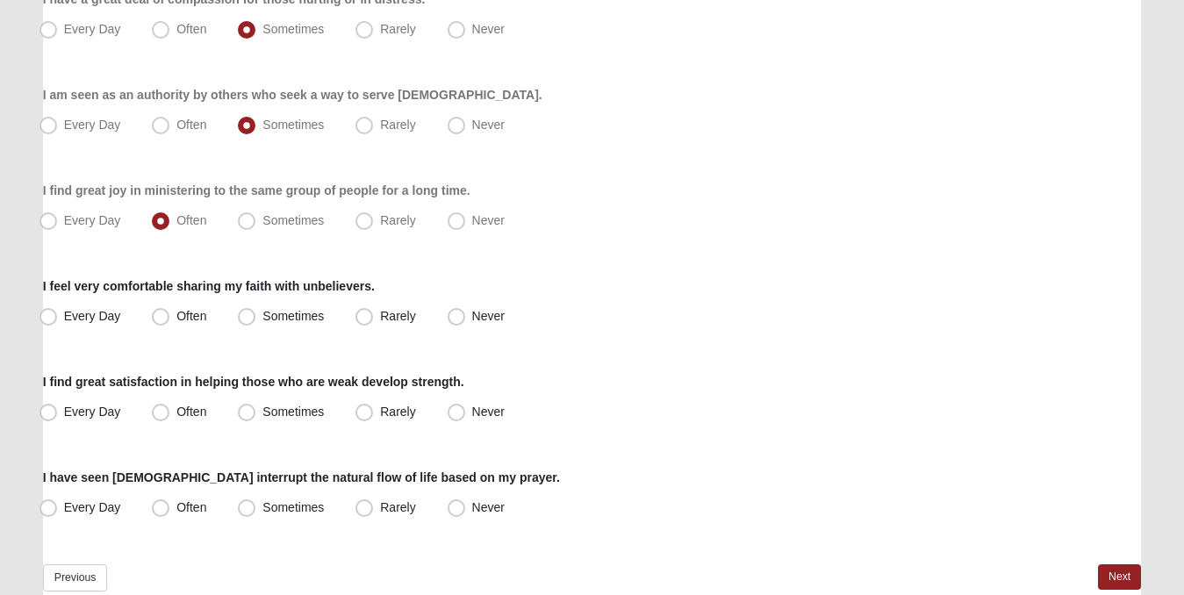
scroll to position [1311, 0]
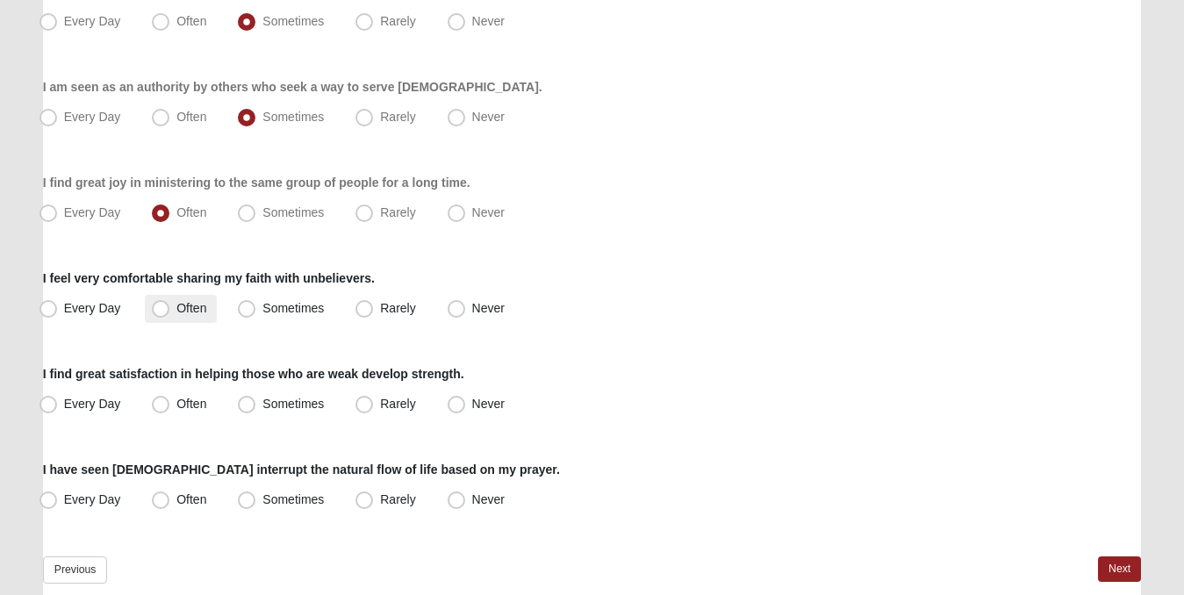
click at [176, 305] on span "Often" at bounding box center [191, 308] width 30 height 14
click at [159, 305] on input "Often" at bounding box center [164, 308] width 11 height 11
radio input "true"
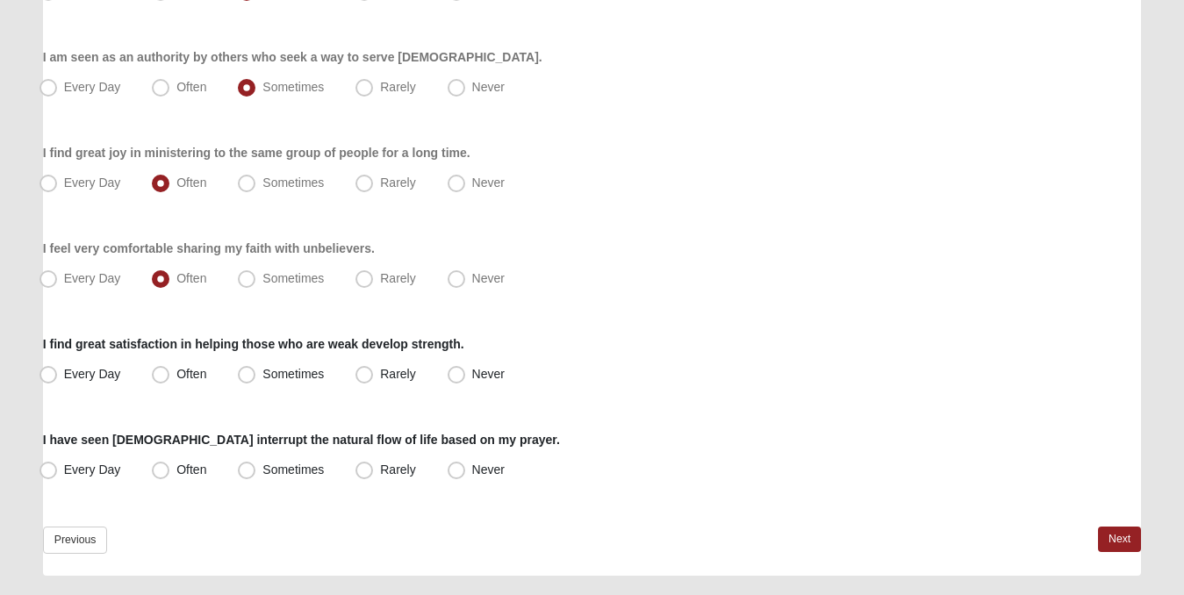
scroll to position [1386, 0]
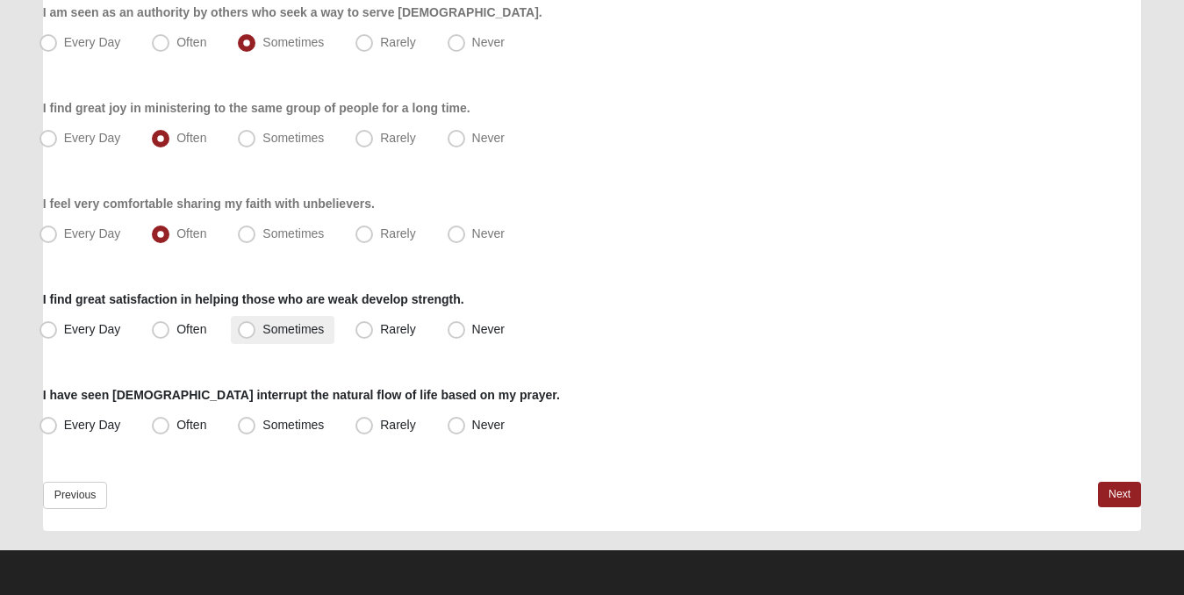
click at [262, 329] on span "Sometimes" at bounding box center [292, 329] width 61 height 14
click at [247, 329] on input "Sometimes" at bounding box center [250, 329] width 11 height 11
radio input "true"
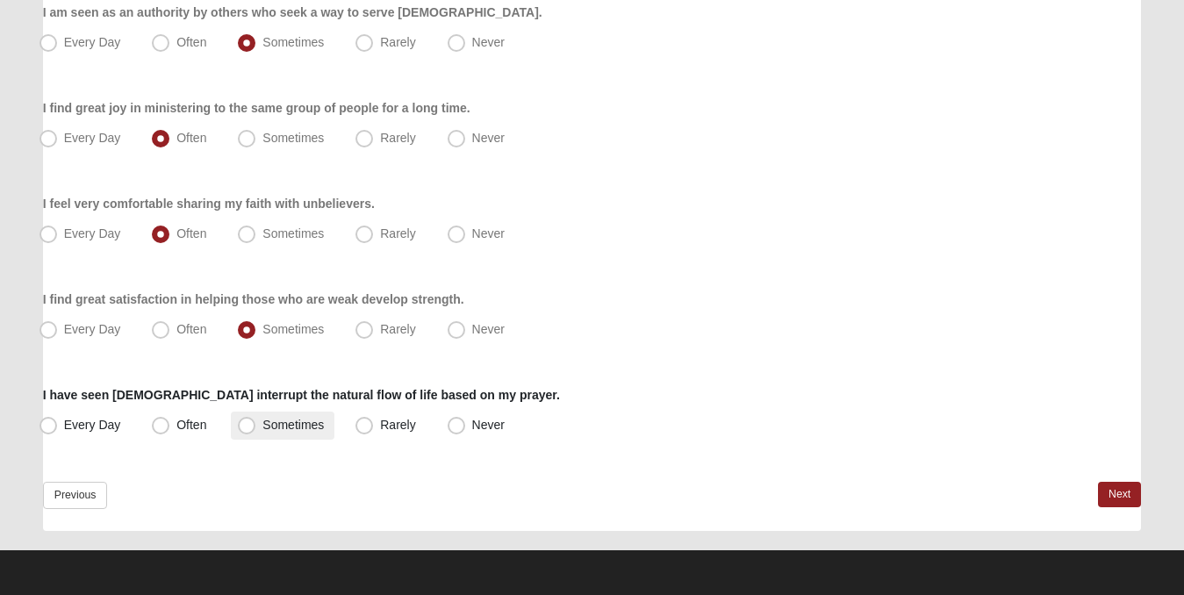
click at [262, 425] on span "Sometimes" at bounding box center [292, 425] width 61 height 14
click at [254, 425] on input "Sometimes" at bounding box center [250, 424] width 11 height 11
radio input "true"
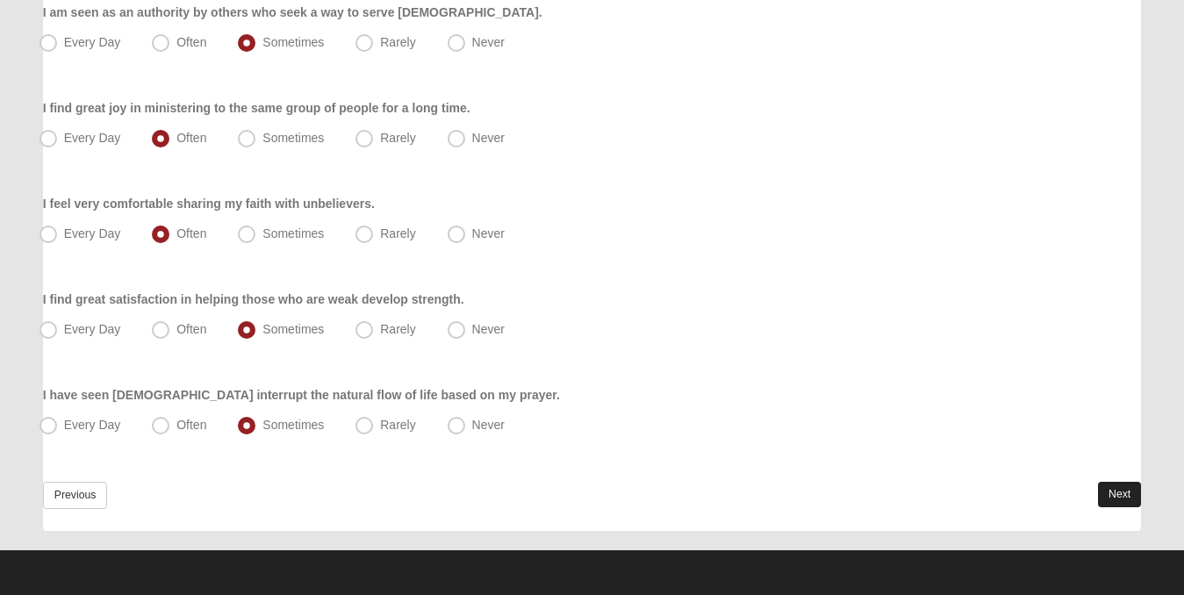
click at [1136, 489] on link "Next" at bounding box center [1119, 494] width 43 height 25
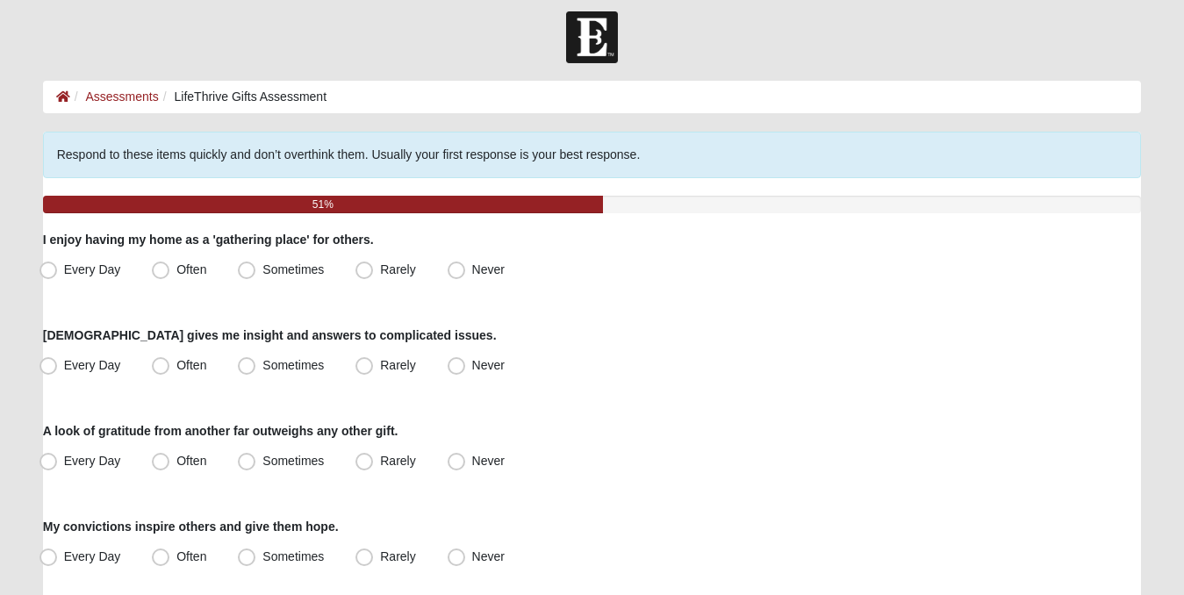
scroll to position [75, 0]
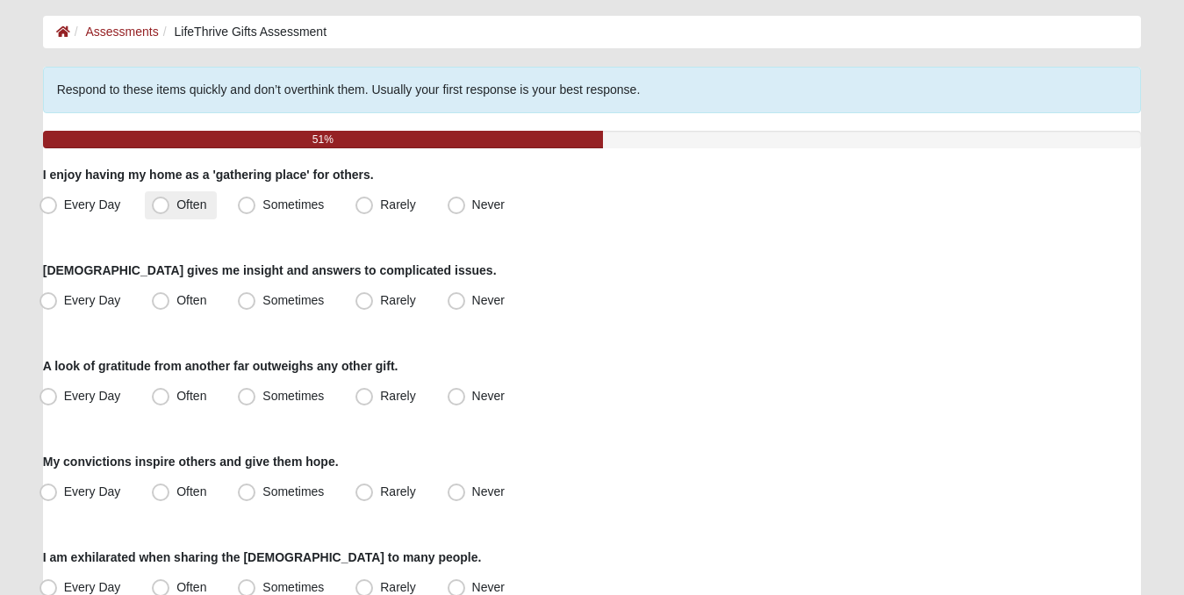
click at [176, 203] on span "Often" at bounding box center [191, 204] width 30 height 14
click at [159, 203] on input "Often" at bounding box center [164, 204] width 11 height 11
radio input "true"
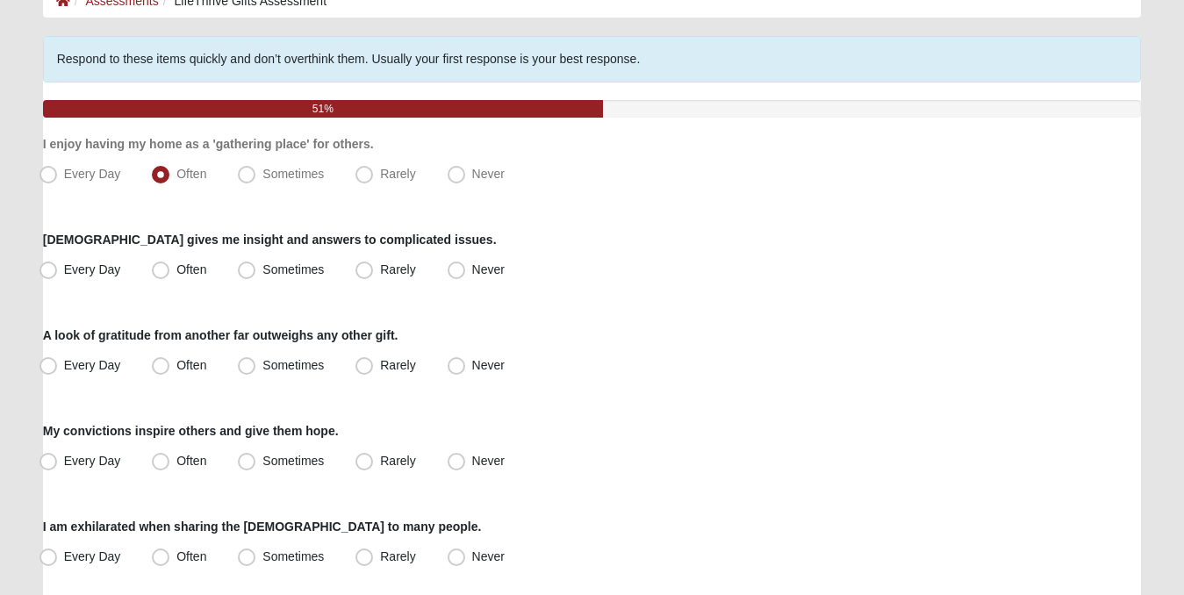
scroll to position [110, 0]
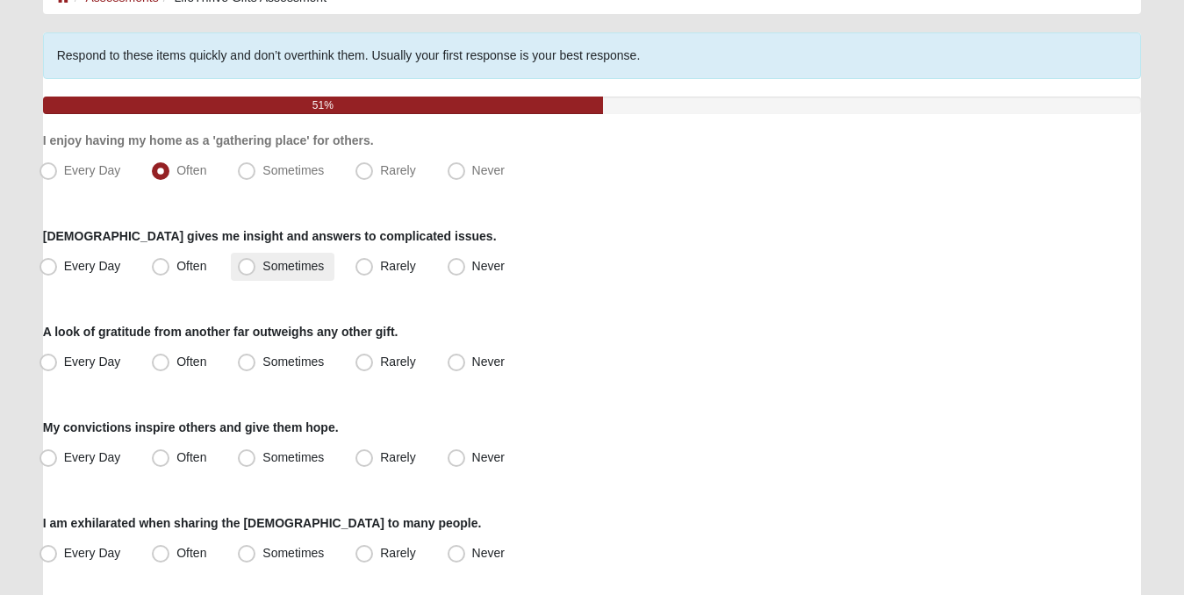
click at [262, 264] on span "Sometimes" at bounding box center [292, 266] width 61 height 14
click at [245, 264] on input "Sometimes" at bounding box center [250, 266] width 11 height 11
radio input "true"
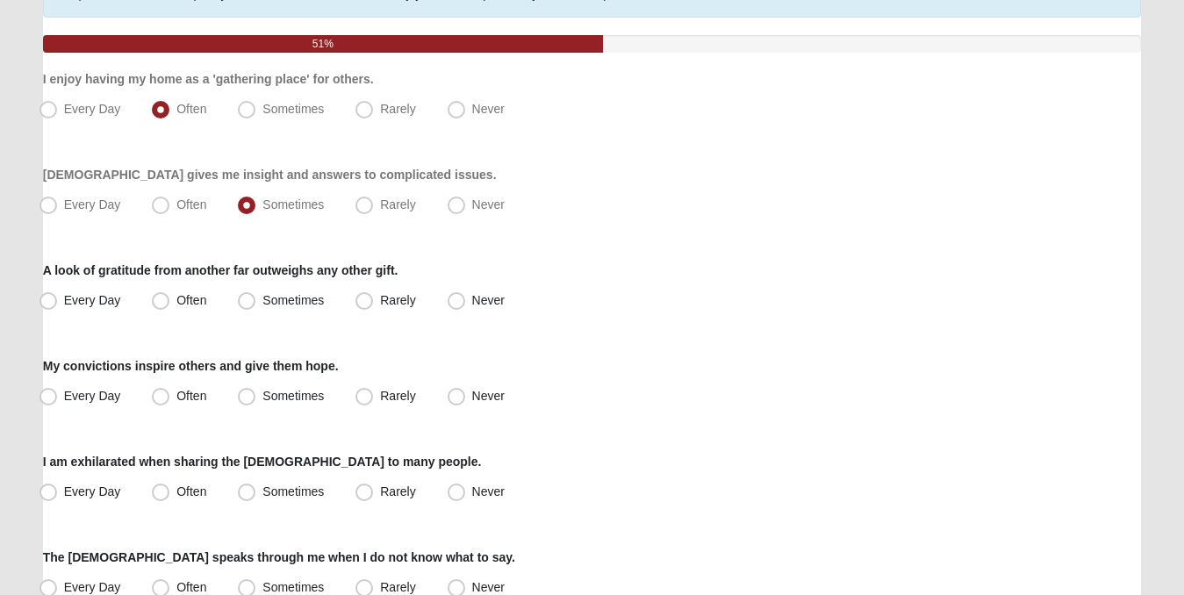
scroll to position [238, 0]
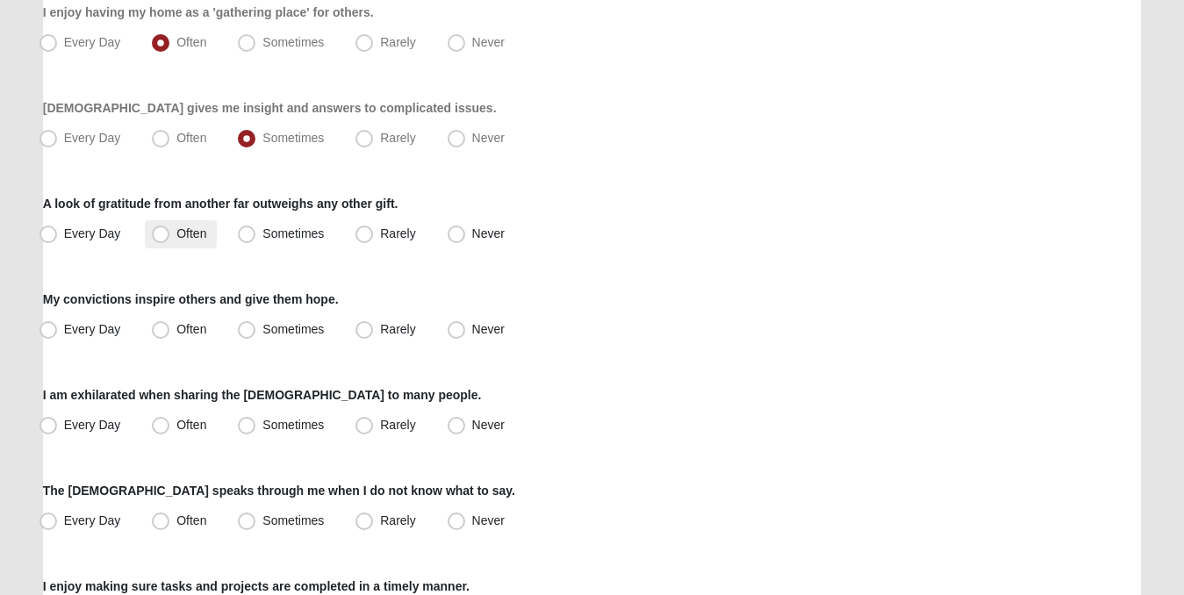
click at [176, 235] on span "Often" at bounding box center [191, 233] width 30 height 14
click at [159, 235] on input "Often" at bounding box center [164, 233] width 11 height 11
radio input "true"
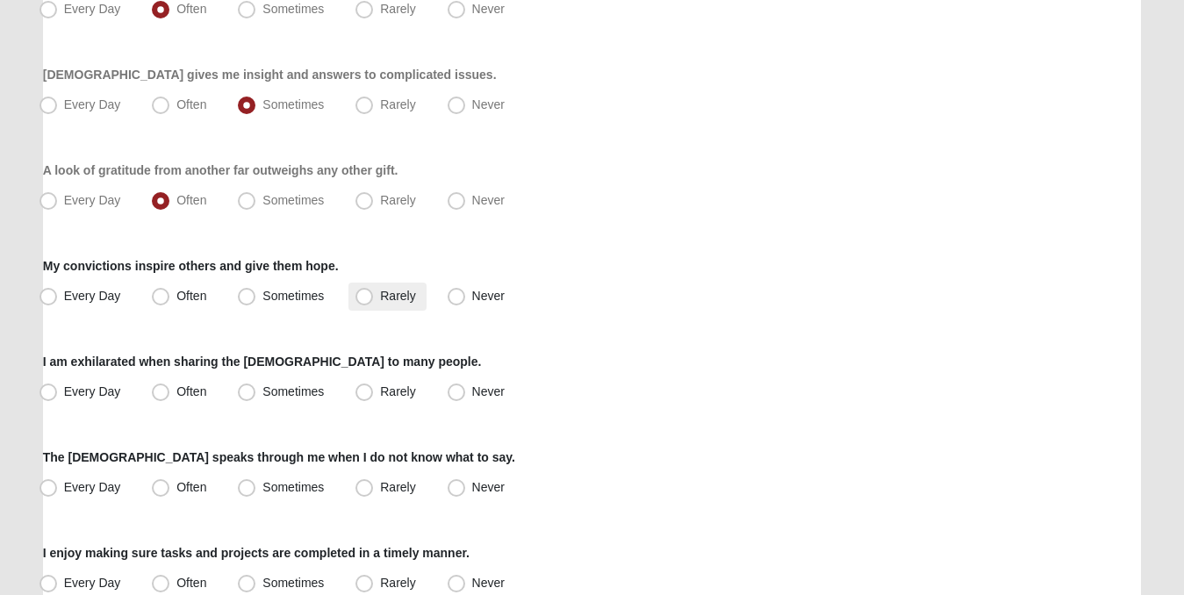
scroll to position [299, 0]
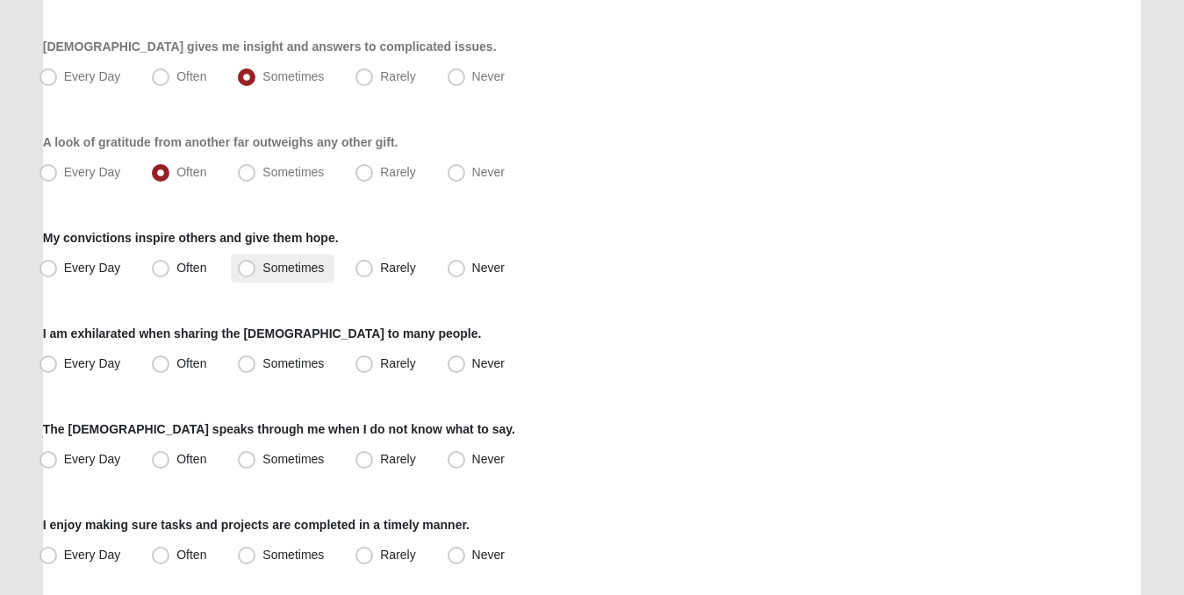
click at [262, 267] on span "Sometimes" at bounding box center [292, 268] width 61 height 14
click at [249, 267] on input "Sometimes" at bounding box center [250, 267] width 11 height 11
radio input "true"
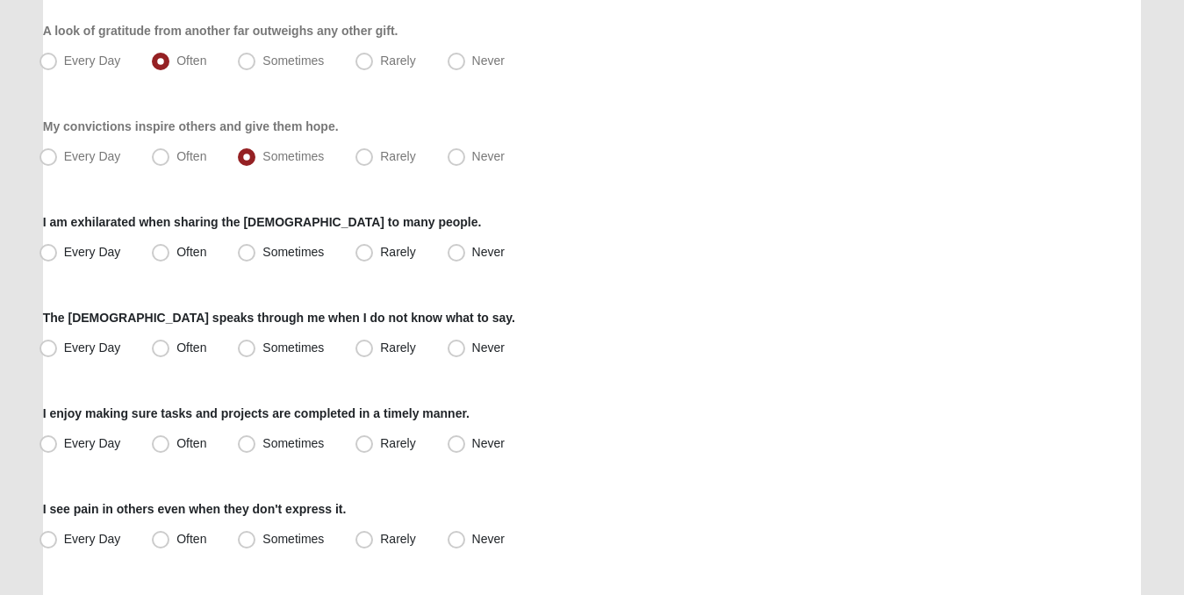
scroll to position [414, 0]
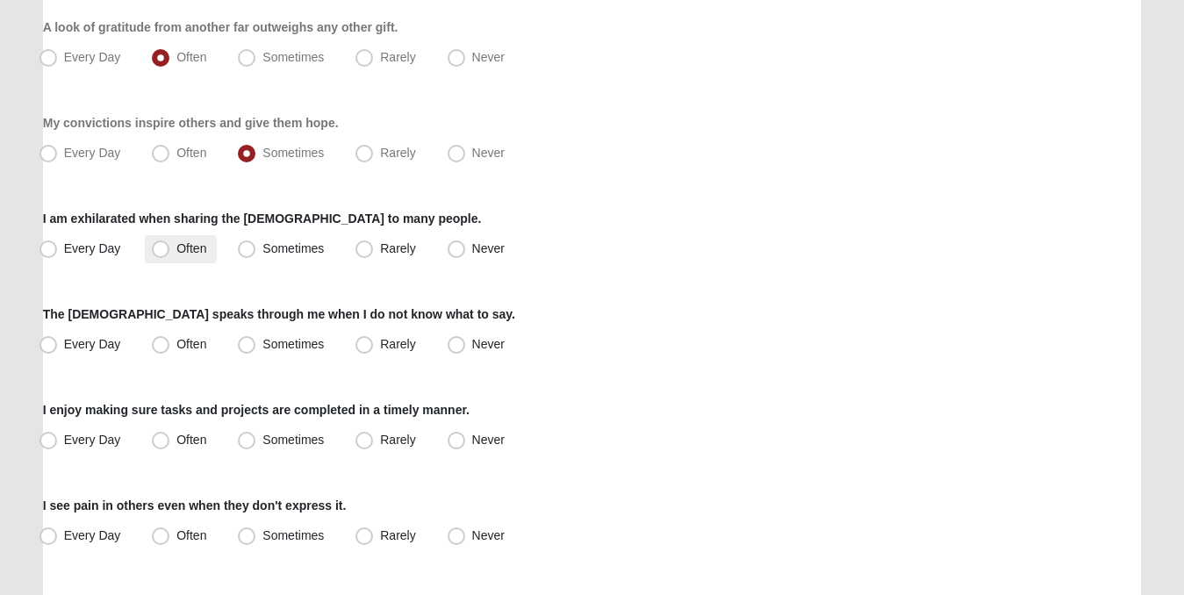
click at [176, 247] on span "Often" at bounding box center [191, 248] width 30 height 14
click at [162, 247] on input "Often" at bounding box center [164, 248] width 11 height 11
radio input "true"
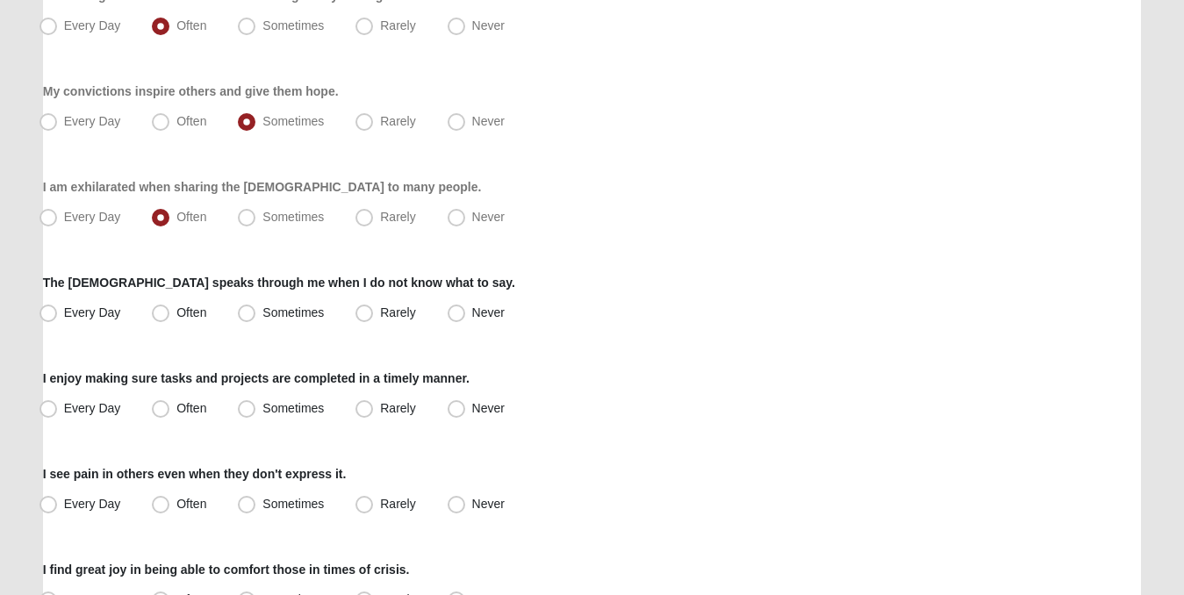
scroll to position [449, 0]
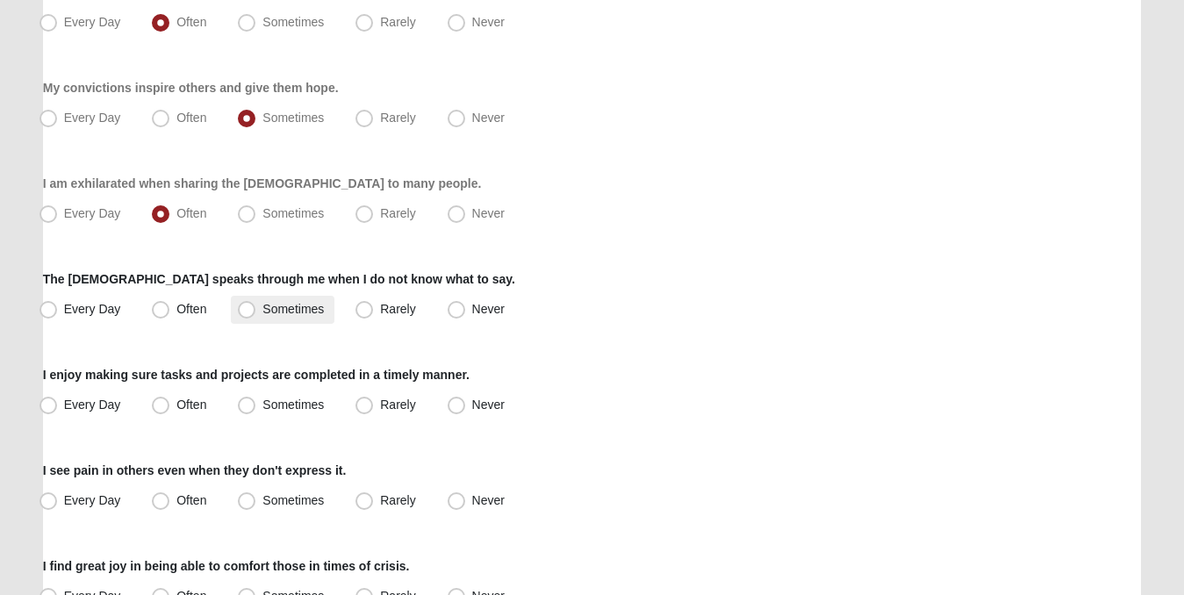
click at [262, 308] on span "Sometimes" at bounding box center [292, 309] width 61 height 14
click at [249, 308] on input "Sometimes" at bounding box center [250, 309] width 11 height 11
radio input "true"
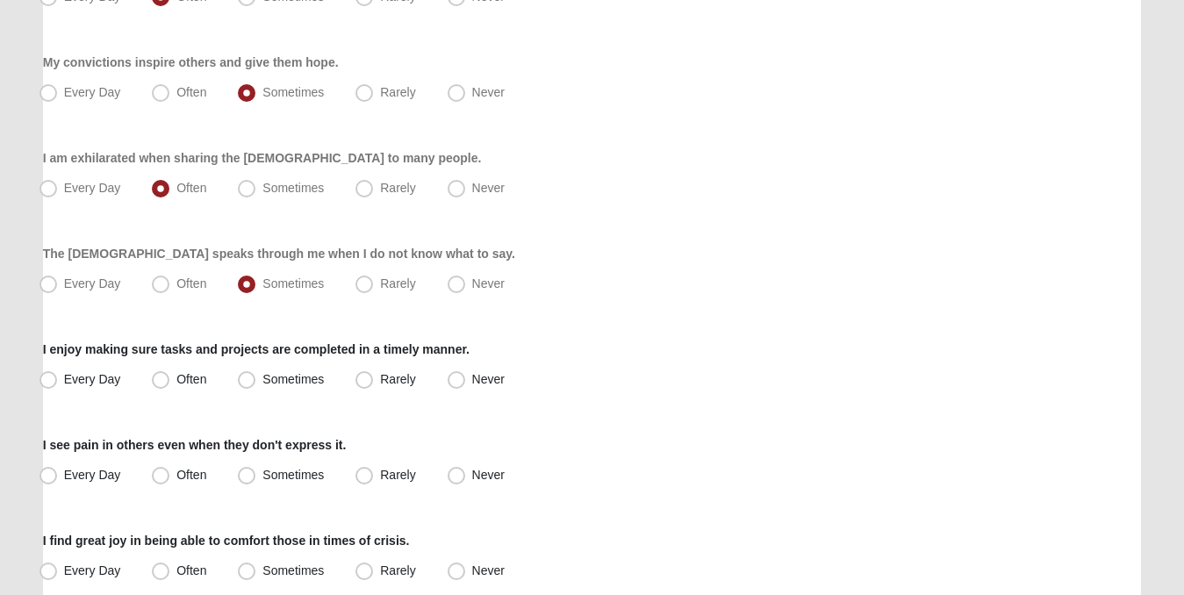
scroll to position [489, 0]
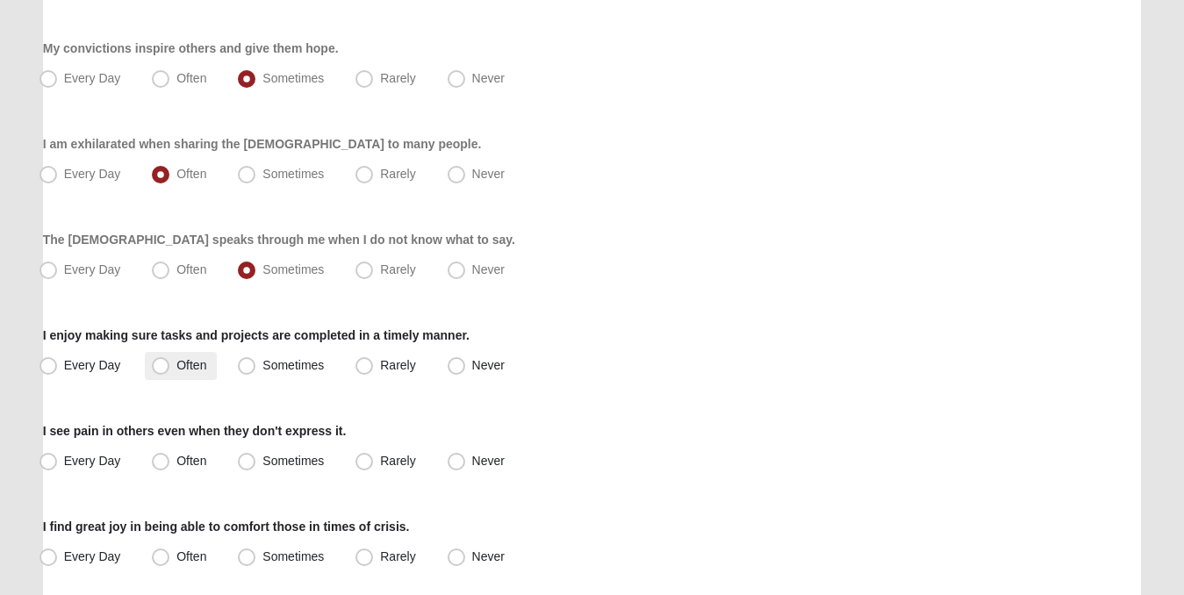
click at [176, 364] on span "Often" at bounding box center [191, 365] width 30 height 14
click at [161, 364] on input "Often" at bounding box center [164, 365] width 11 height 11
radio input "true"
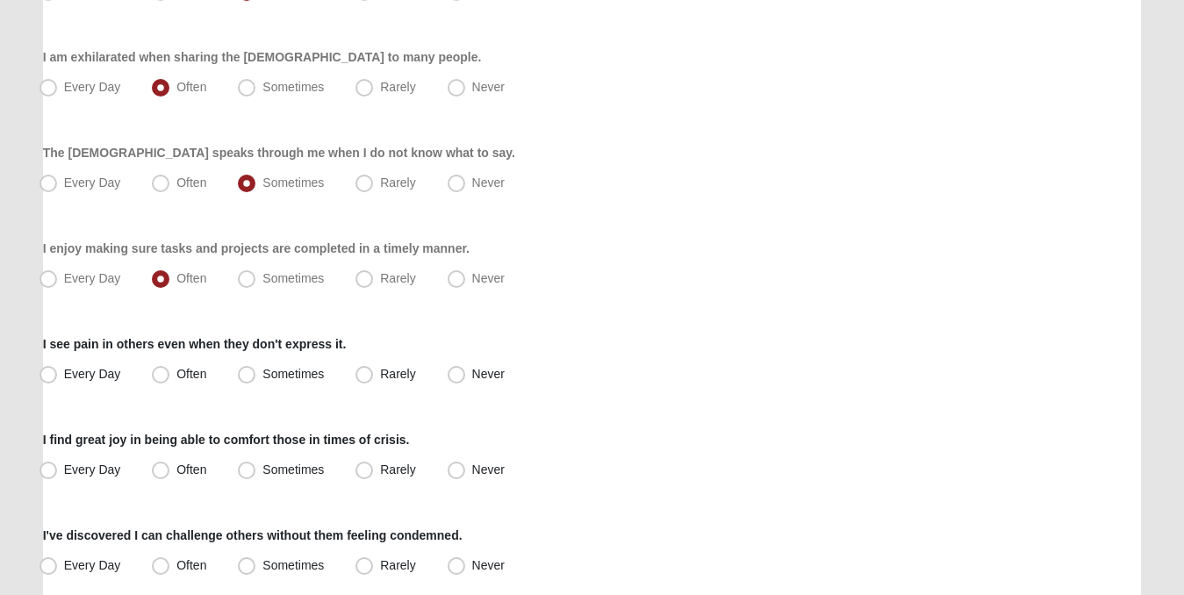
scroll to position [579, 0]
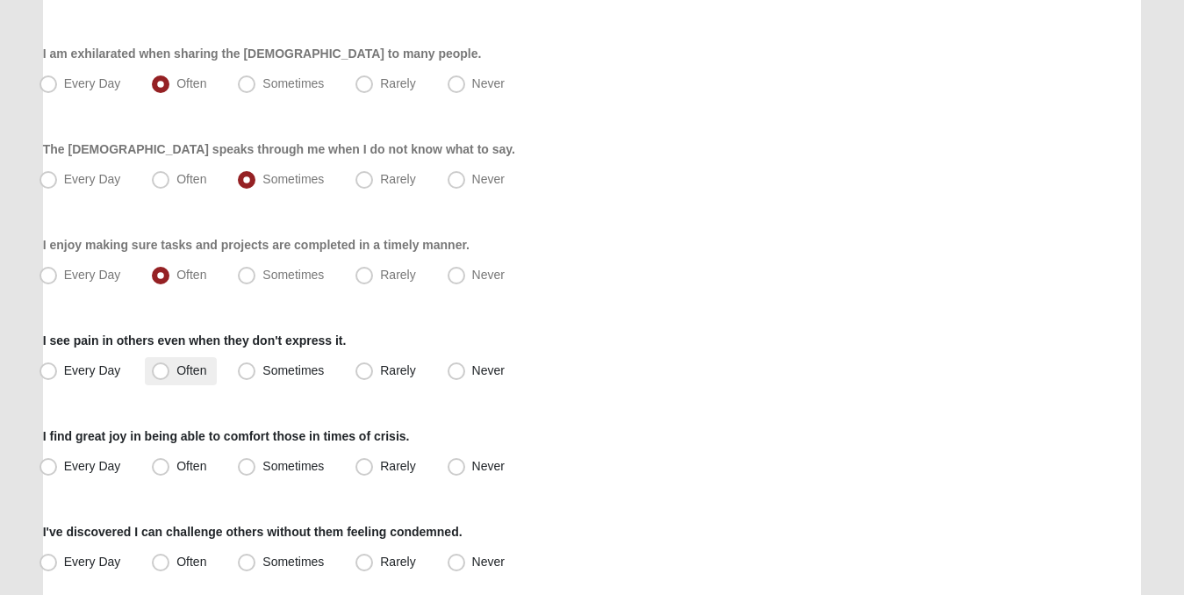
click at [176, 367] on span "Often" at bounding box center [191, 370] width 30 height 14
click at [161, 367] on input "Often" at bounding box center [164, 370] width 11 height 11
radio input "true"
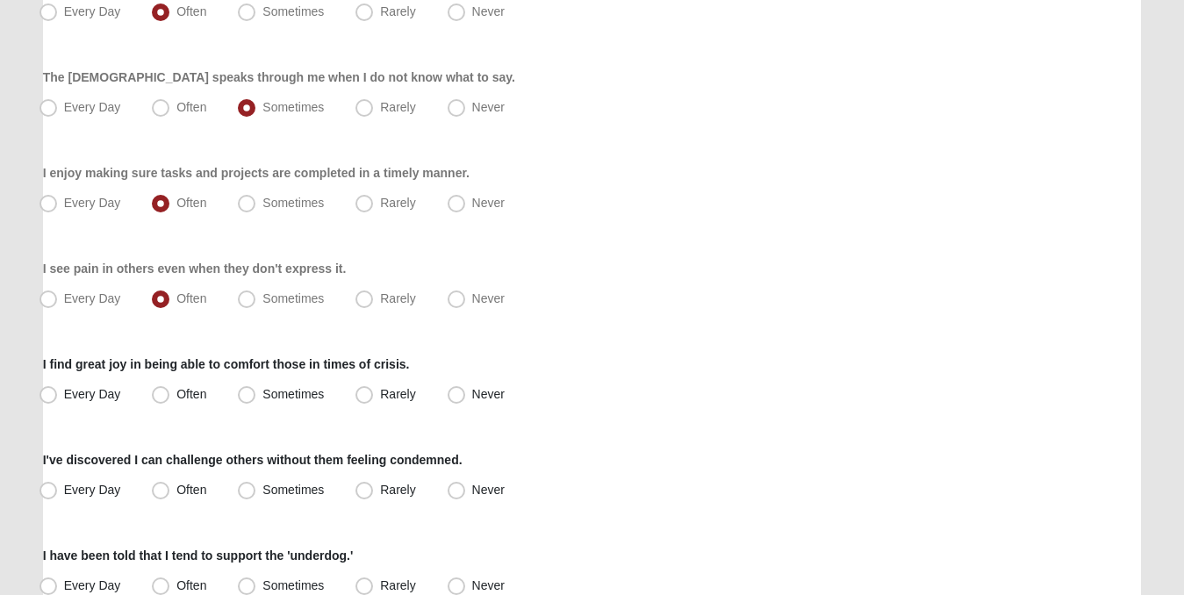
scroll to position [692, 0]
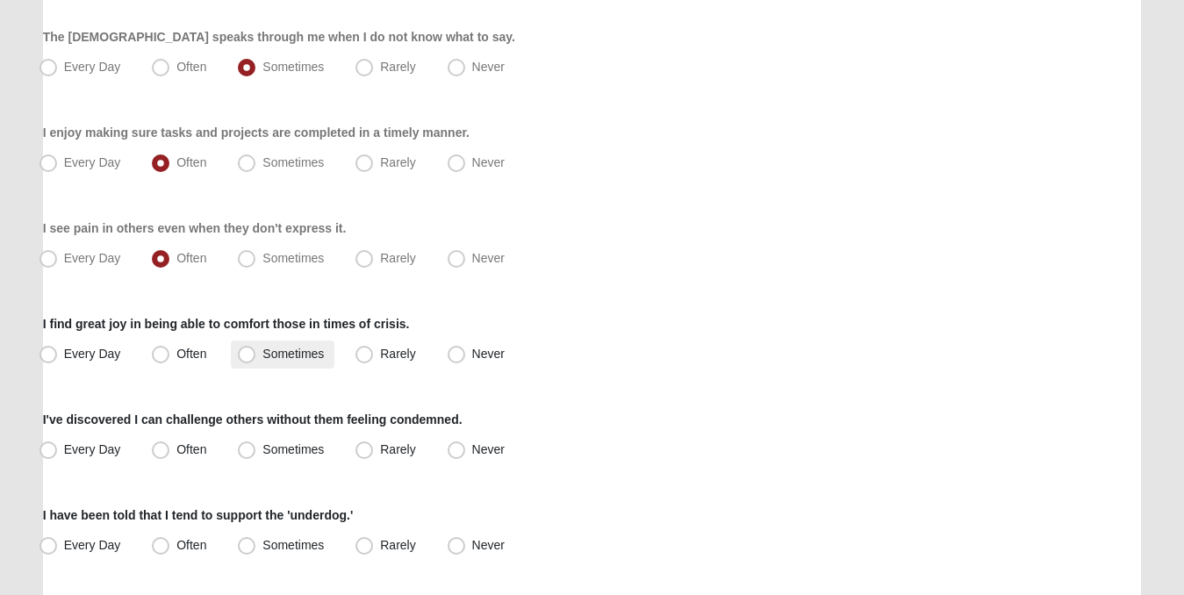
click at [262, 353] on span "Sometimes" at bounding box center [292, 354] width 61 height 14
click at [249, 353] on input "Sometimes" at bounding box center [250, 353] width 11 height 11
radio input "true"
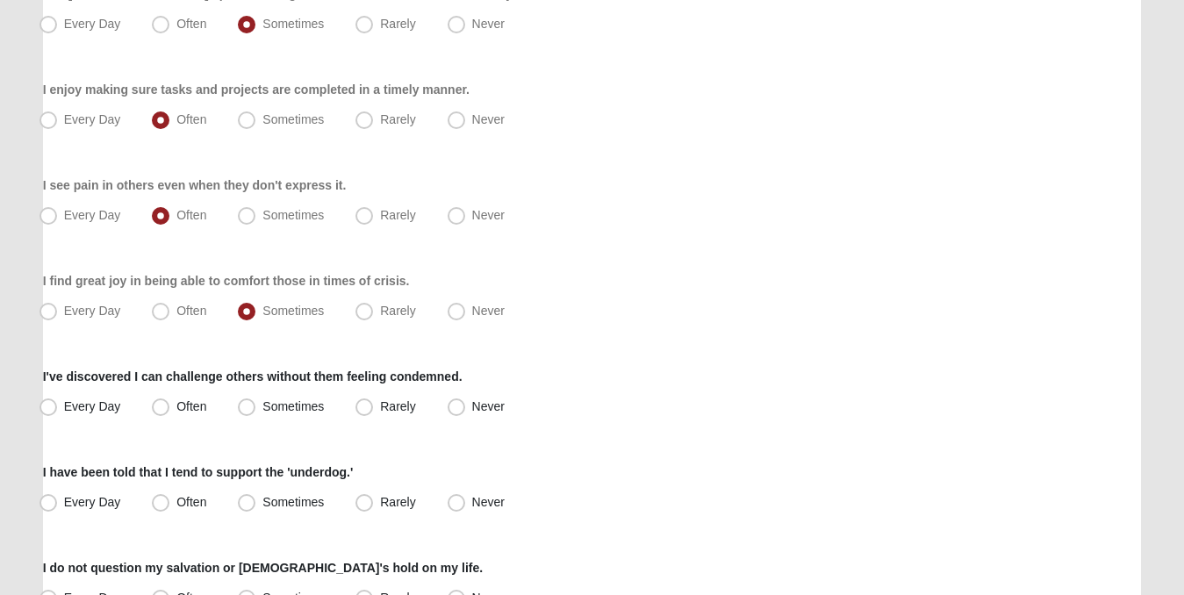
scroll to position [806, 0]
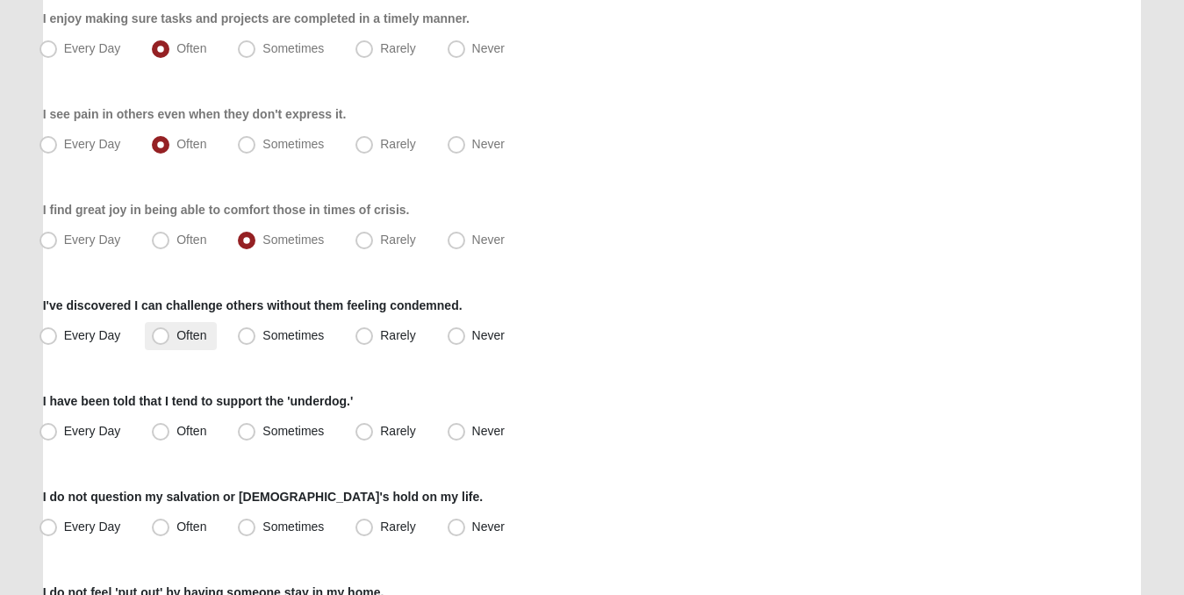
click at [176, 333] on span "Often" at bounding box center [191, 335] width 30 height 14
click at [167, 333] on input "Often" at bounding box center [164, 335] width 11 height 11
radio input "true"
click at [176, 333] on span "Often" at bounding box center [191, 335] width 30 height 14
click at [167, 333] on input "Often" at bounding box center [164, 335] width 11 height 11
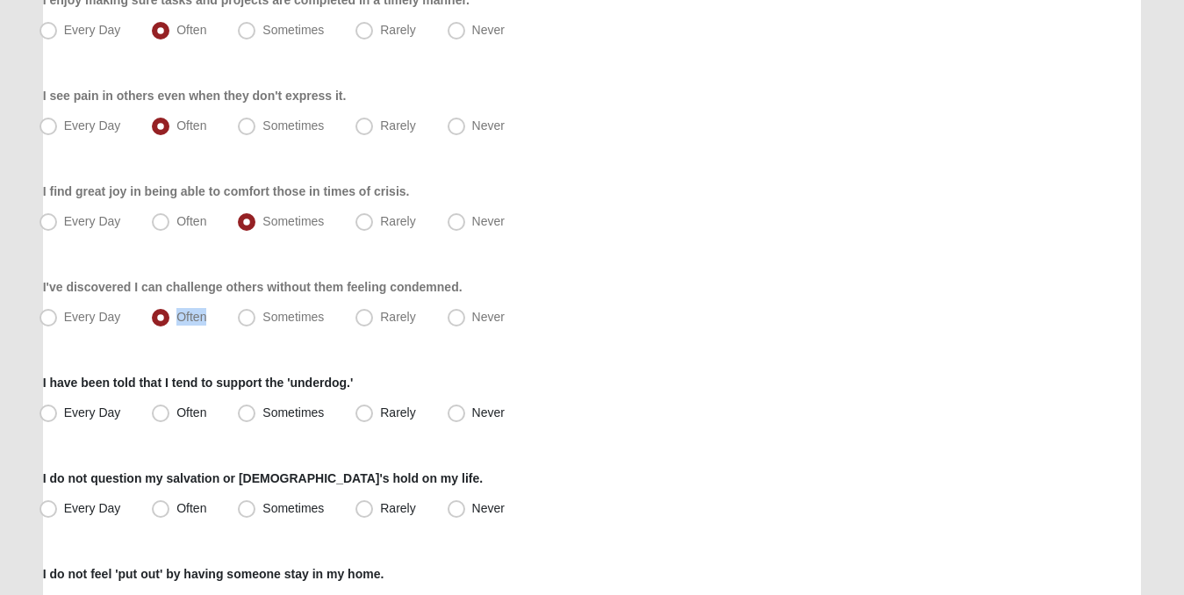
scroll to position [828, 0]
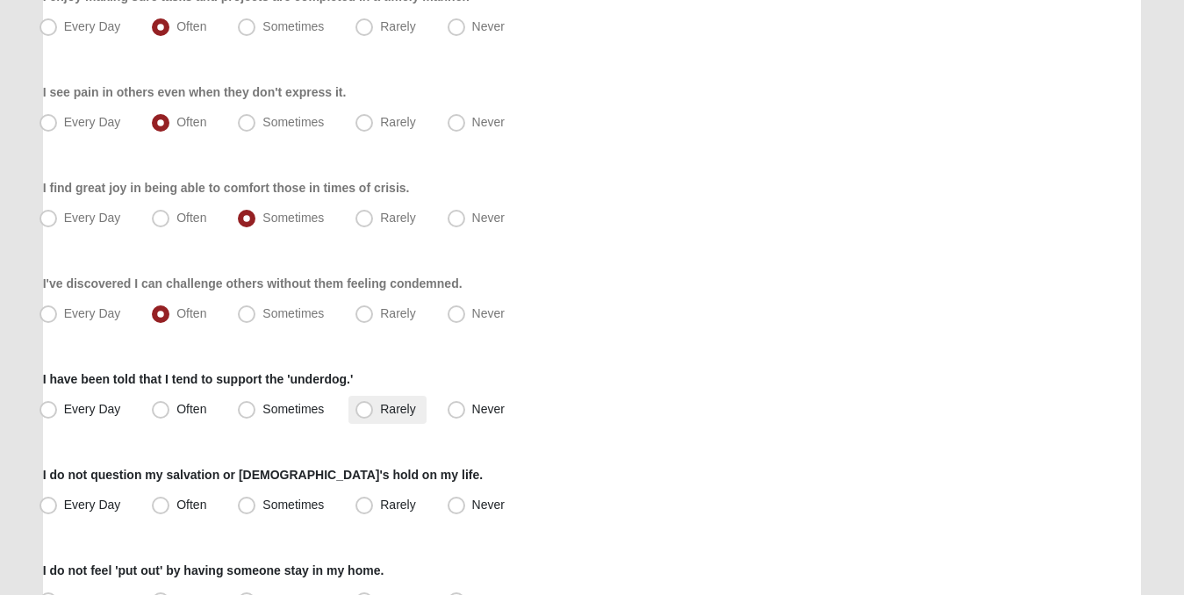
click at [380, 407] on span "Rarely" at bounding box center [397, 409] width 35 height 14
click at [363, 407] on input "Rarely" at bounding box center [367, 409] width 11 height 11
radio input "true"
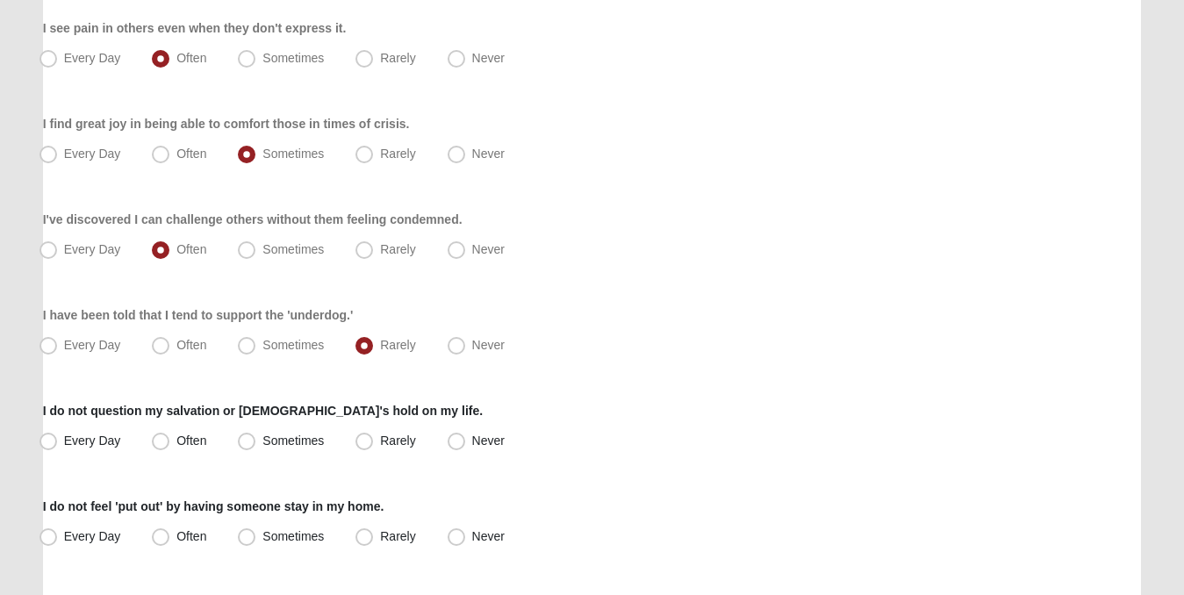
scroll to position [895, 0]
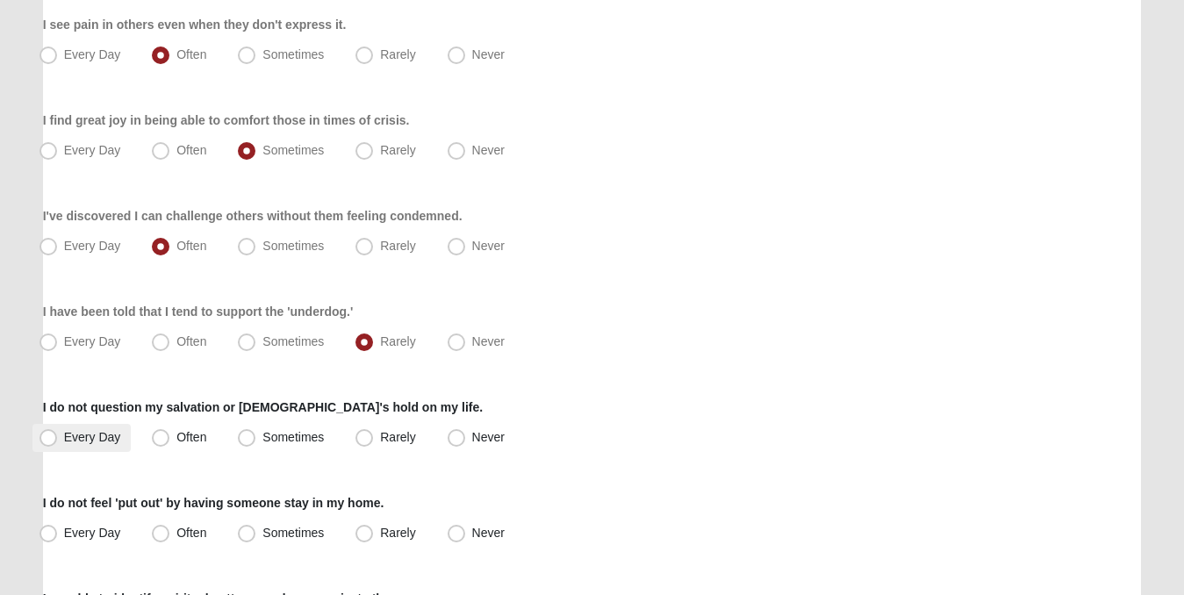
click at [64, 438] on span "Every Day" at bounding box center [92, 437] width 57 height 14
click at [47, 438] on input "Every Day" at bounding box center [52, 437] width 11 height 11
radio input "true"
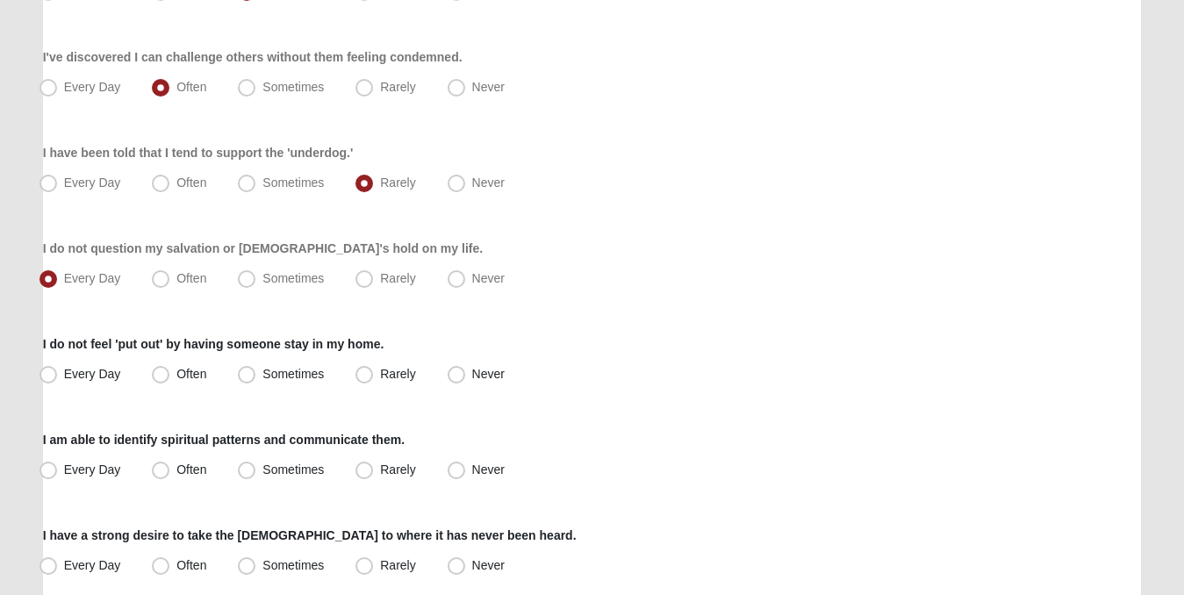
scroll to position [1072, 0]
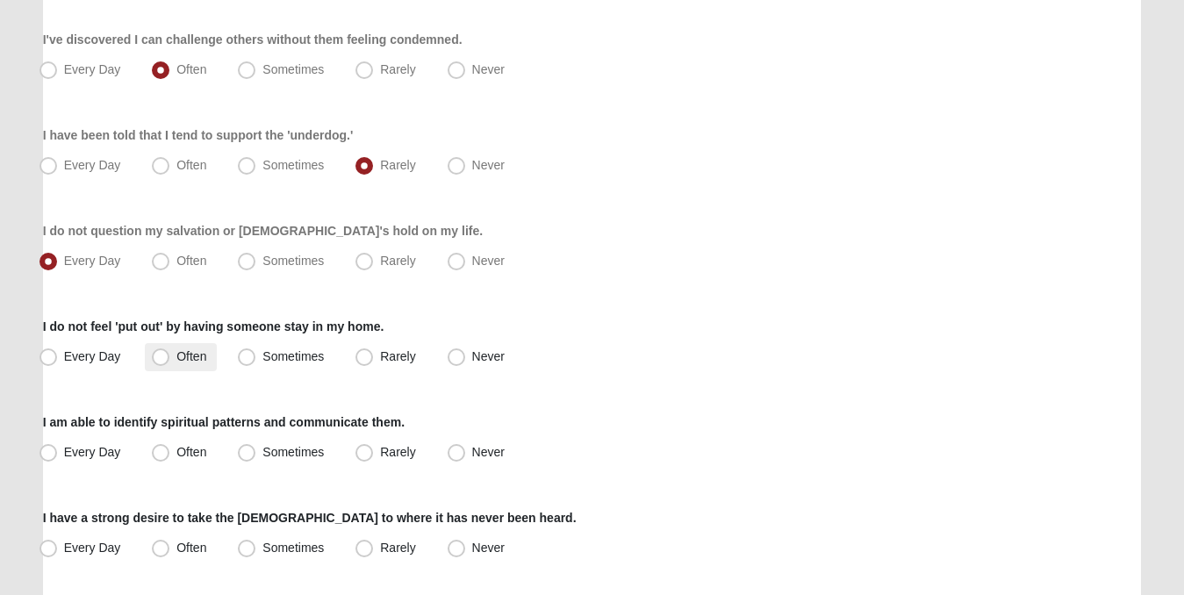
click at [176, 355] on span "Often" at bounding box center [191, 356] width 30 height 14
click at [164, 355] on input "Often" at bounding box center [164, 356] width 11 height 11
radio input "true"
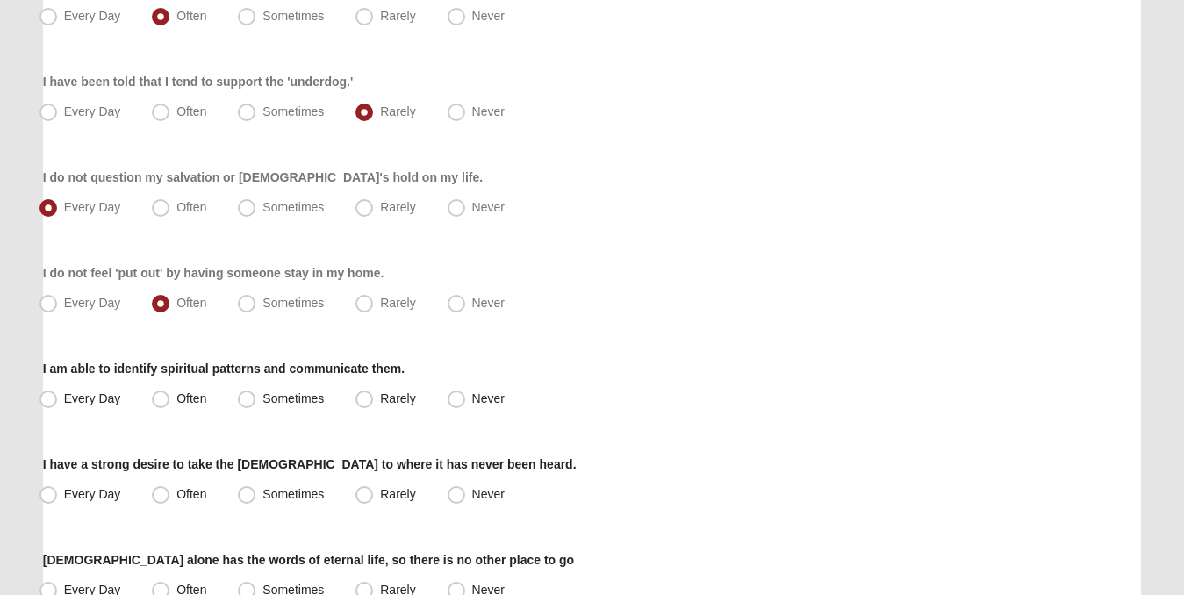
scroll to position [1148, 0]
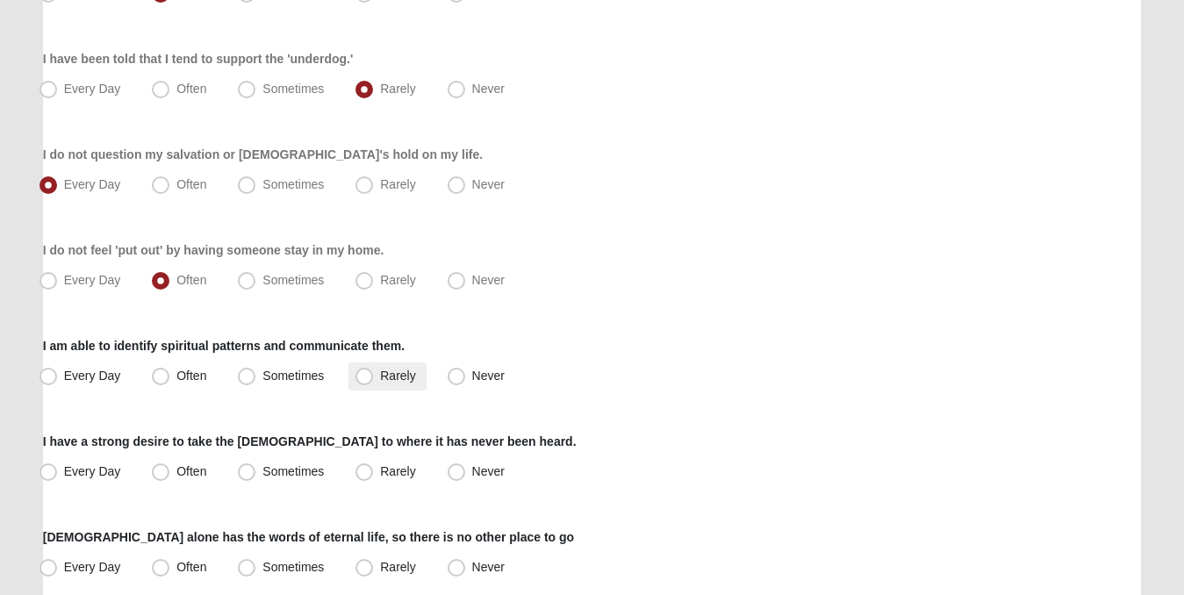
click at [380, 372] on span "Rarely" at bounding box center [397, 376] width 35 height 14
click at [363, 372] on input "Rarely" at bounding box center [367, 375] width 11 height 11
radio input "true"
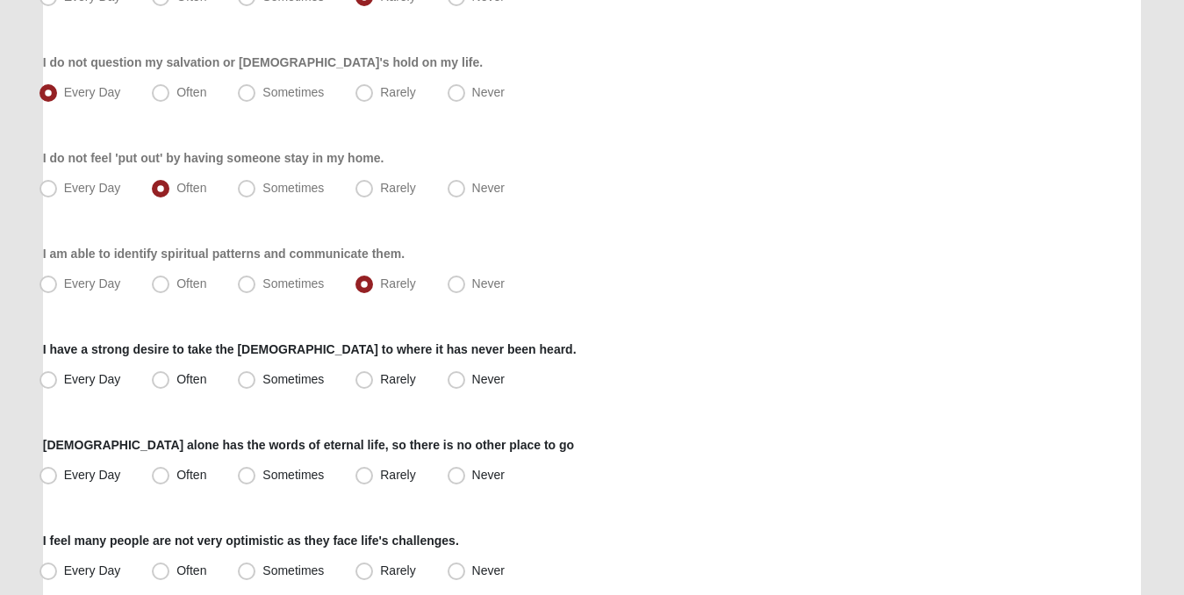
scroll to position [1253, 0]
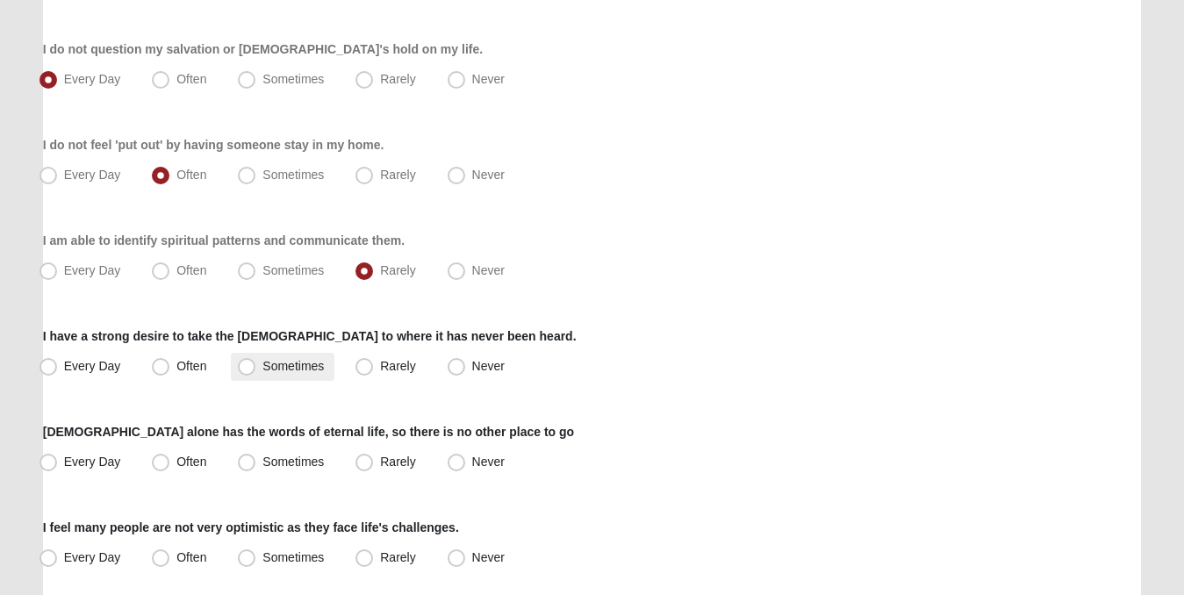
click at [262, 365] on span "Sometimes" at bounding box center [292, 366] width 61 height 14
click at [245, 365] on input "Sometimes" at bounding box center [250, 366] width 11 height 11
radio input "true"
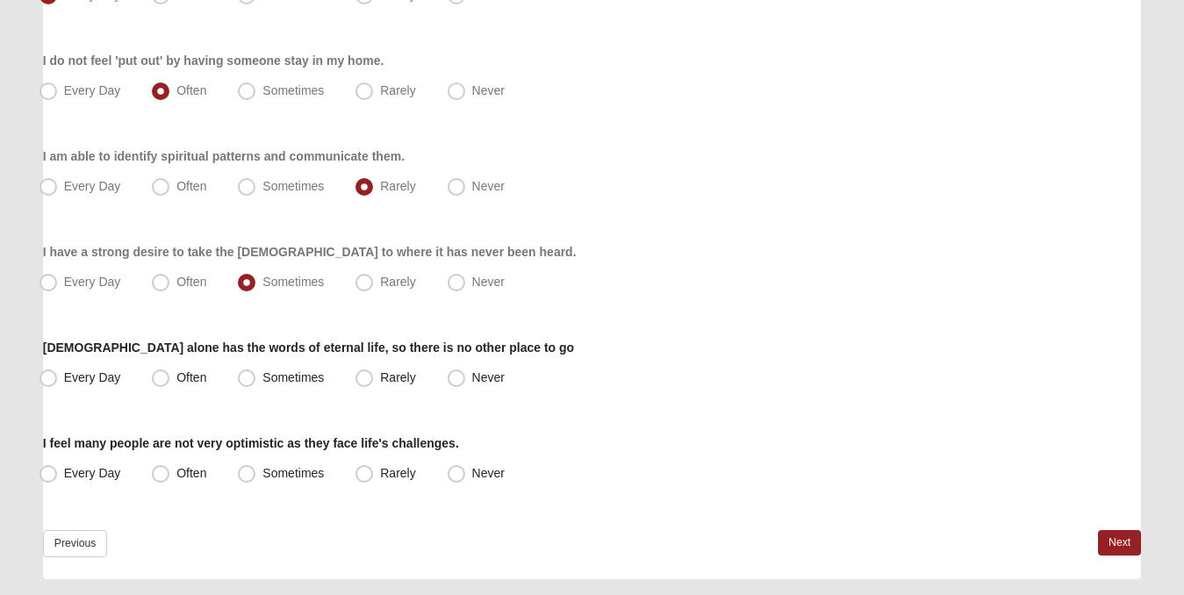
scroll to position [1386, 0]
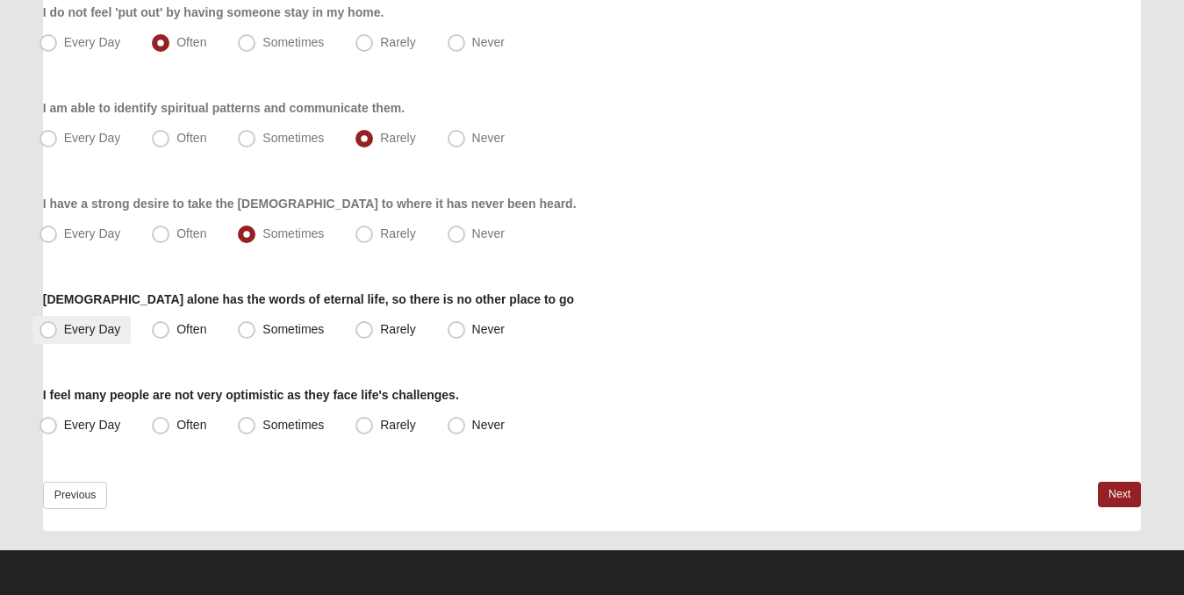
click at [64, 333] on span "Every Day" at bounding box center [92, 329] width 57 height 14
click at [53, 333] on input "Every Day" at bounding box center [52, 329] width 11 height 11
radio input "true"
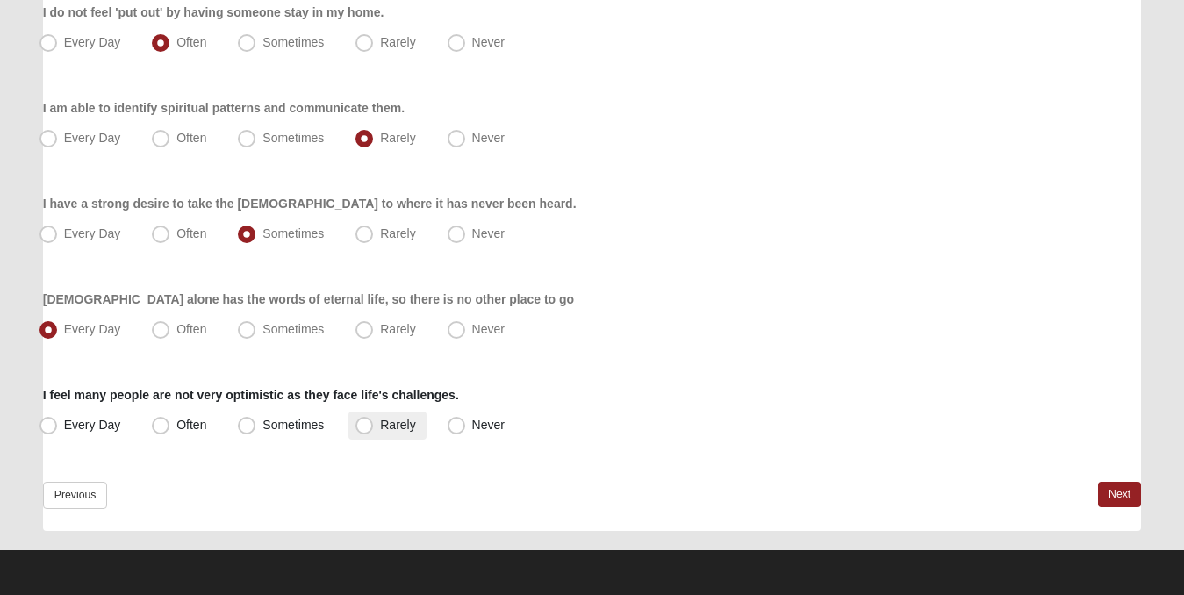
click at [380, 425] on span "Rarely" at bounding box center [397, 425] width 35 height 14
click at [362, 425] on input "Rarely" at bounding box center [367, 424] width 11 height 11
radio input "true"
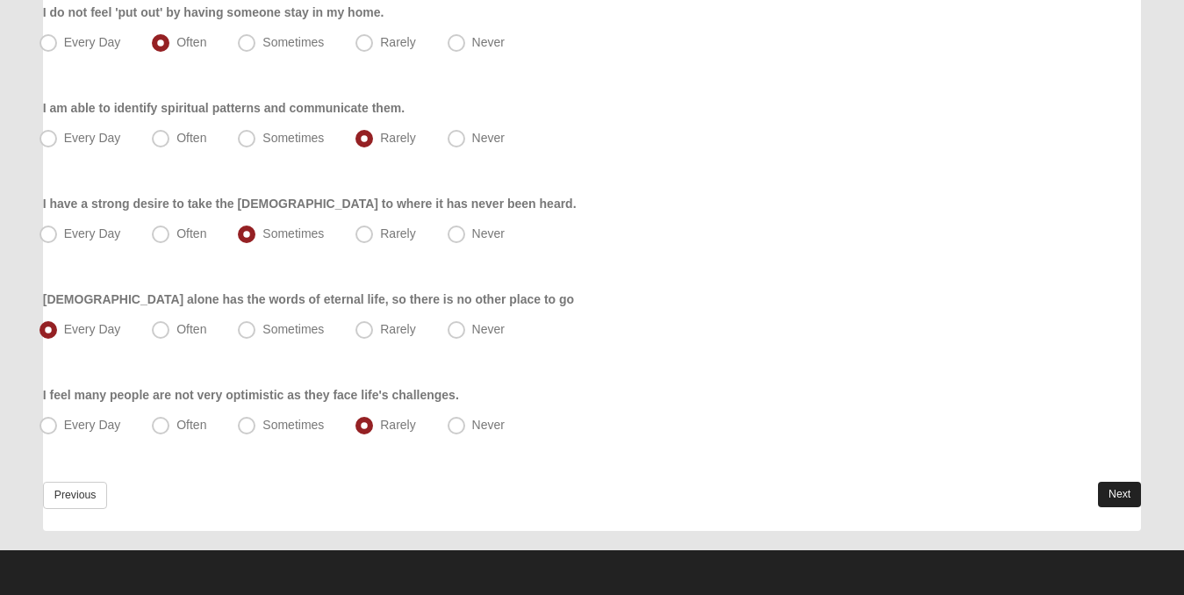
click at [1117, 491] on link "Next" at bounding box center [1119, 494] width 43 height 25
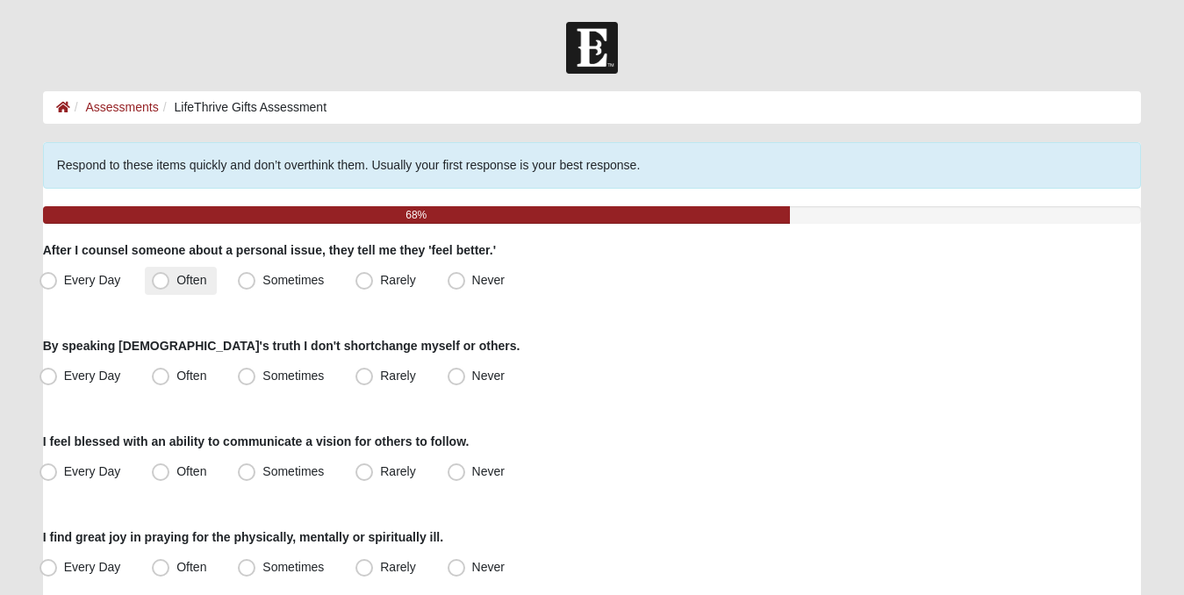
click at [176, 273] on span "Often" at bounding box center [191, 280] width 30 height 14
click at [161, 275] on input "Often" at bounding box center [164, 280] width 11 height 11
radio input "true"
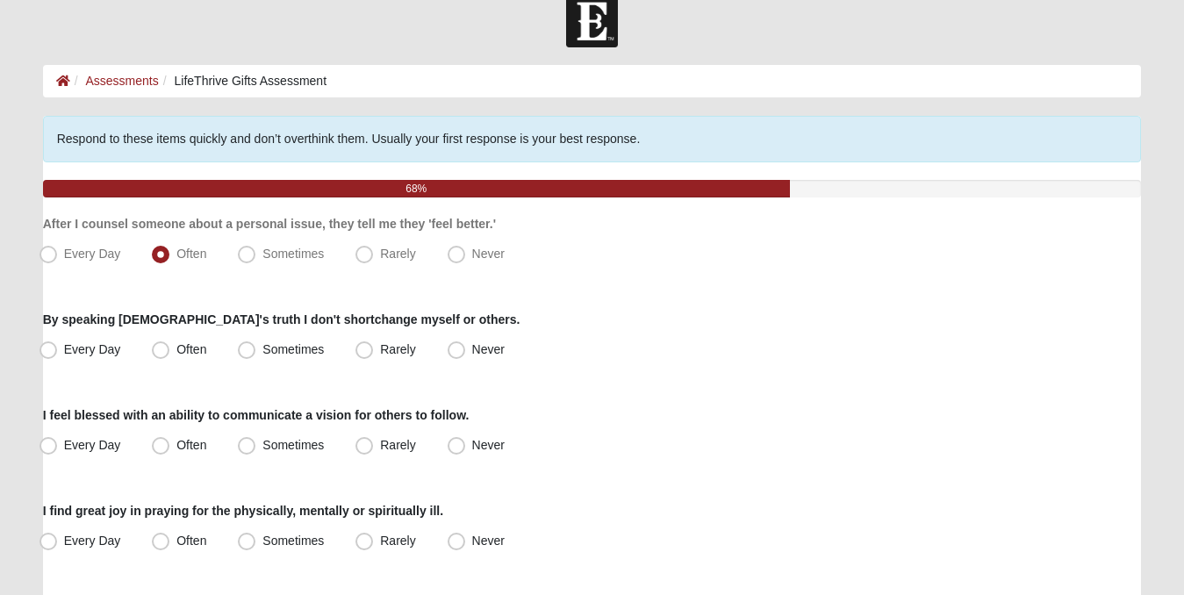
scroll to position [45, 0]
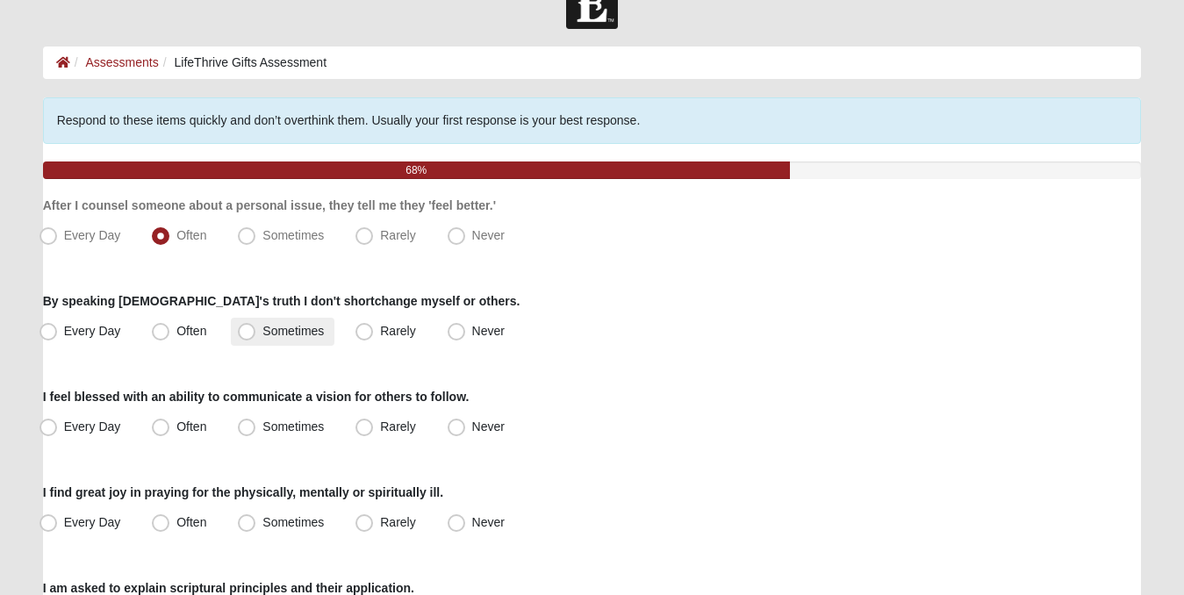
click at [262, 329] on span "Sometimes" at bounding box center [292, 331] width 61 height 14
click at [245, 329] on input "Sometimes" at bounding box center [250, 331] width 11 height 11
radio input "true"
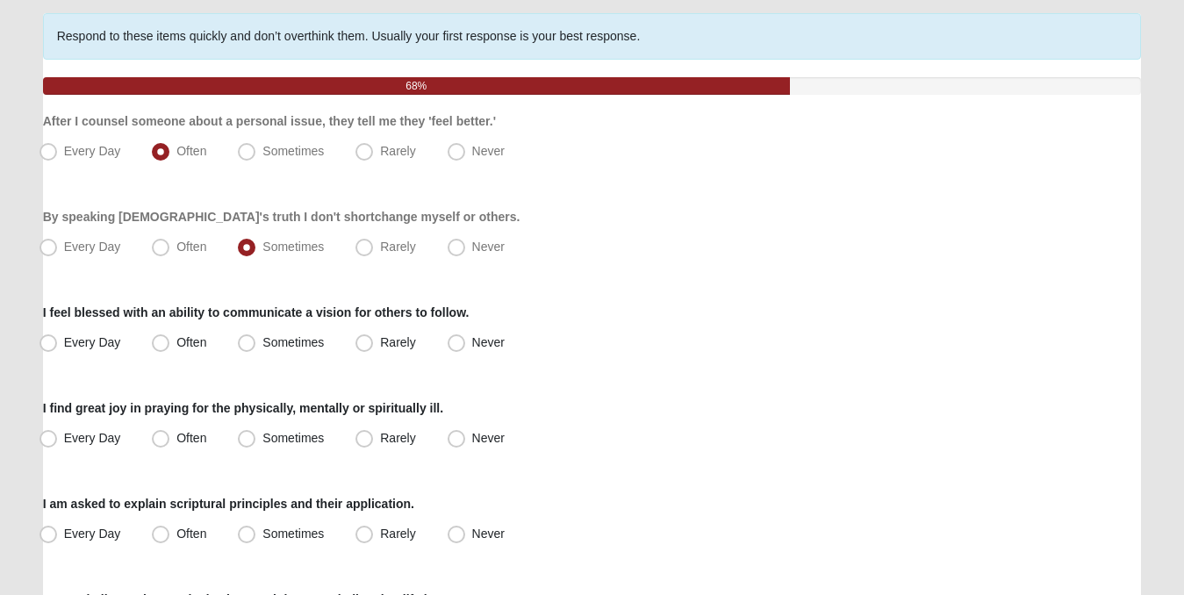
scroll to position [135, 0]
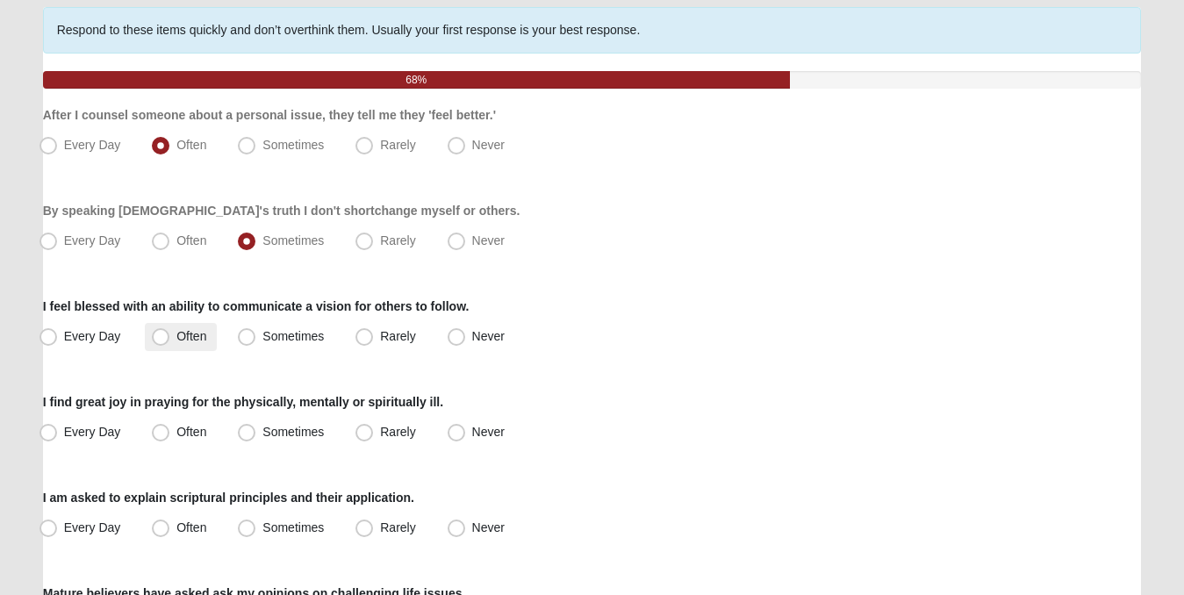
click at [176, 333] on span "Often" at bounding box center [191, 336] width 30 height 14
click at [167, 333] on input "Often" at bounding box center [164, 336] width 11 height 11
radio input "true"
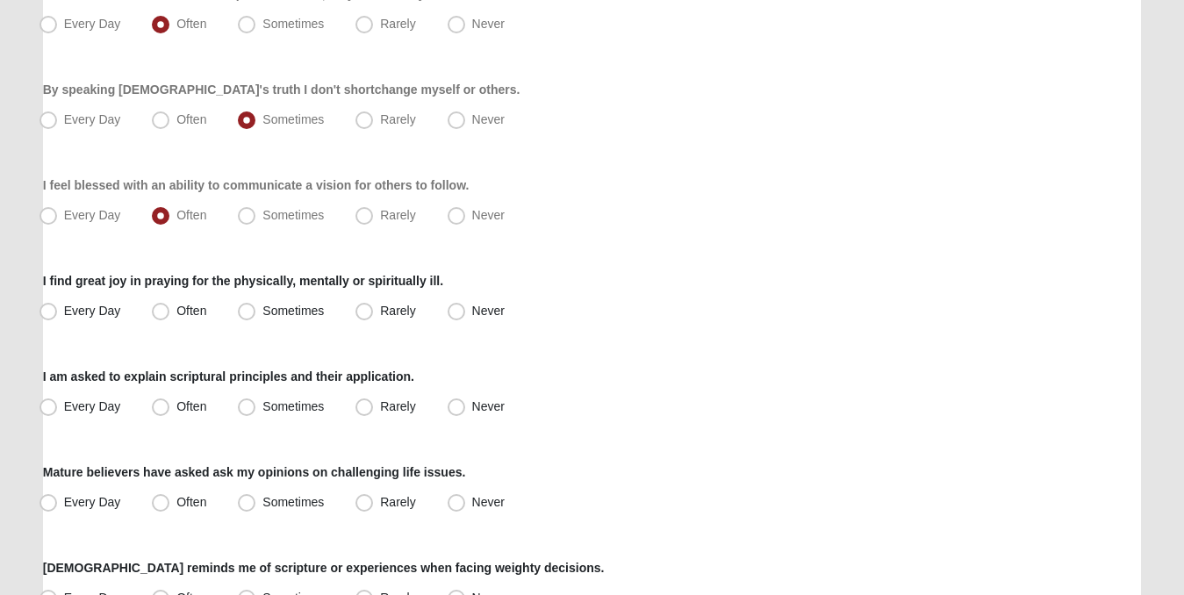
scroll to position [260, 0]
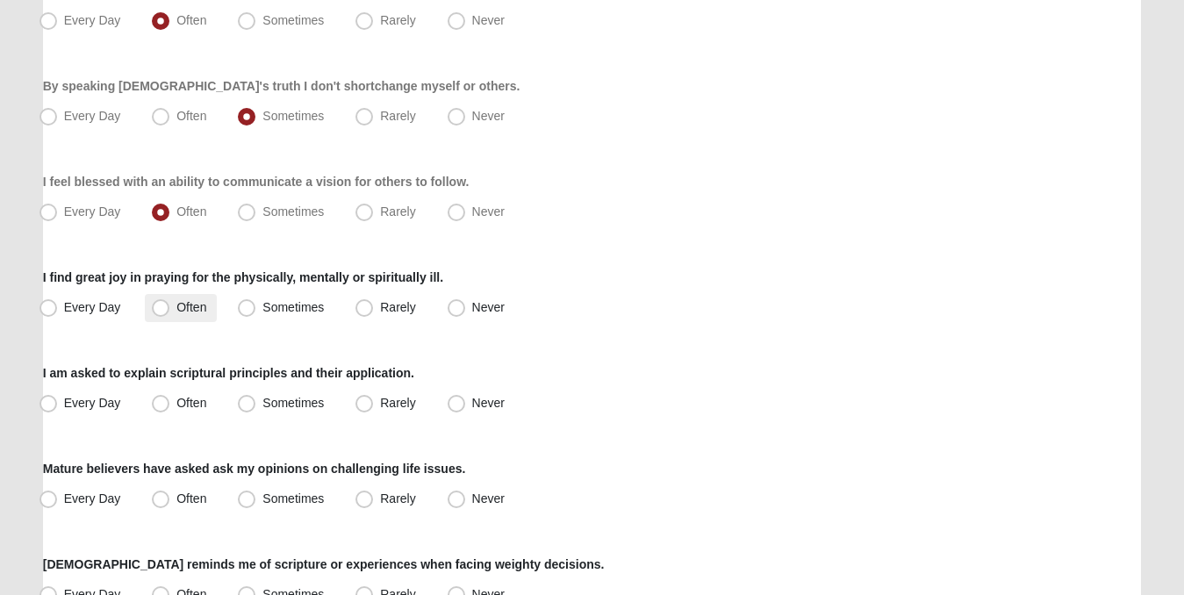
click at [176, 304] on span "Often" at bounding box center [191, 307] width 30 height 14
click at [159, 304] on input "Often" at bounding box center [164, 307] width 11 height 11
radio input "true"
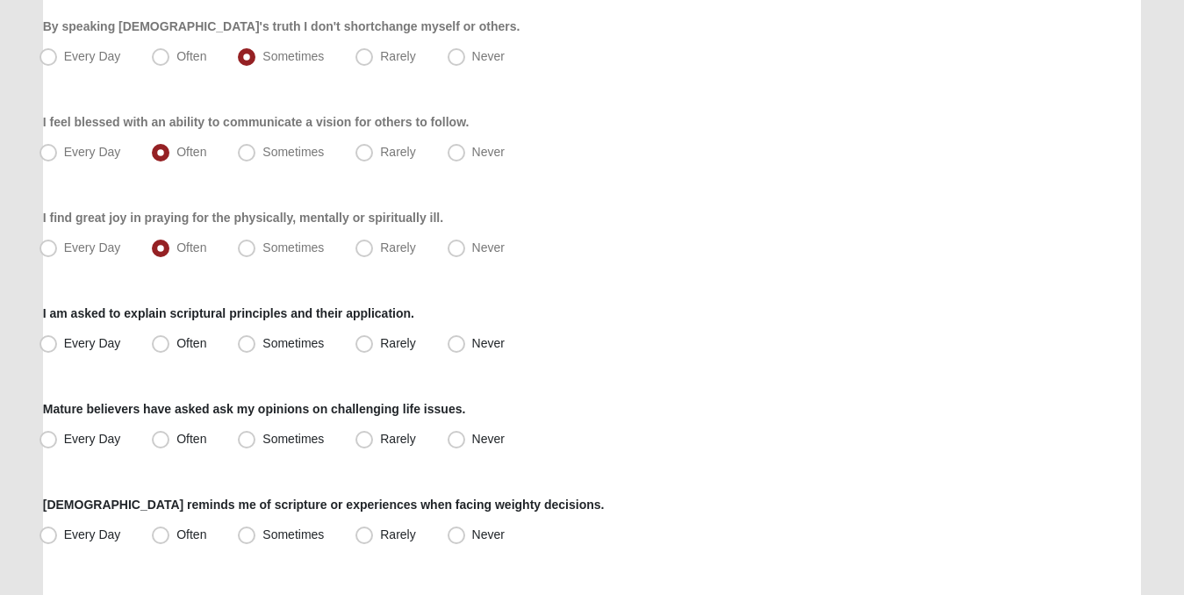
scroll to position [391, 0]
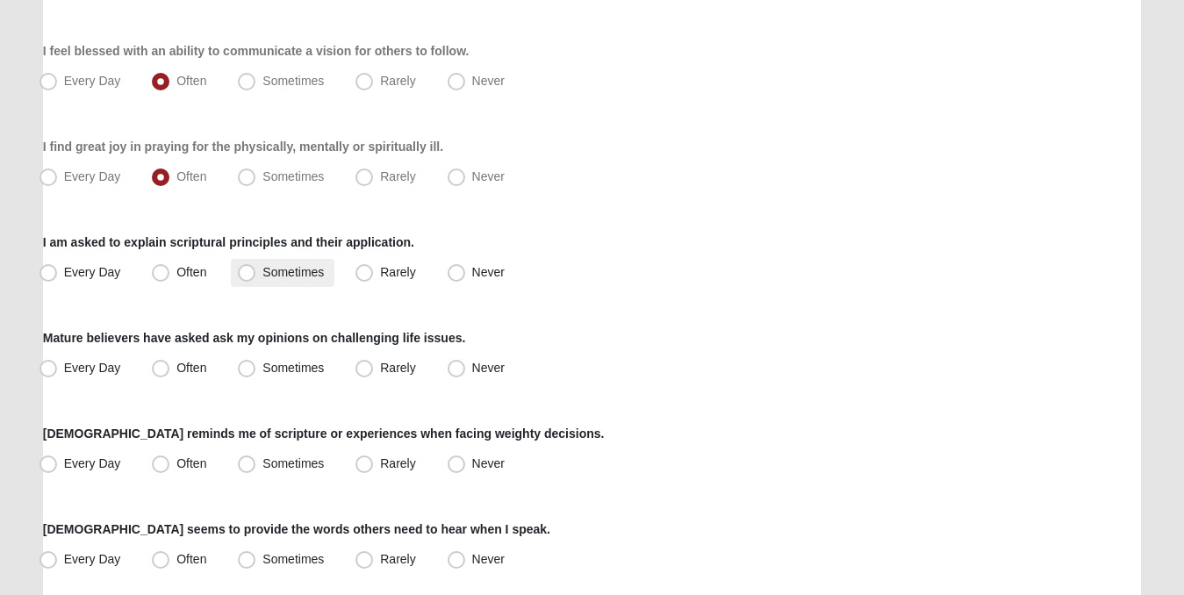
click at [262, 271] on span "Sometimes" at bounding box center [292, 272] width 61 height 14
click at [251, 271] on input "Sometimes" at bounding box center [250, 272] width 11 height 11
radio input "true"
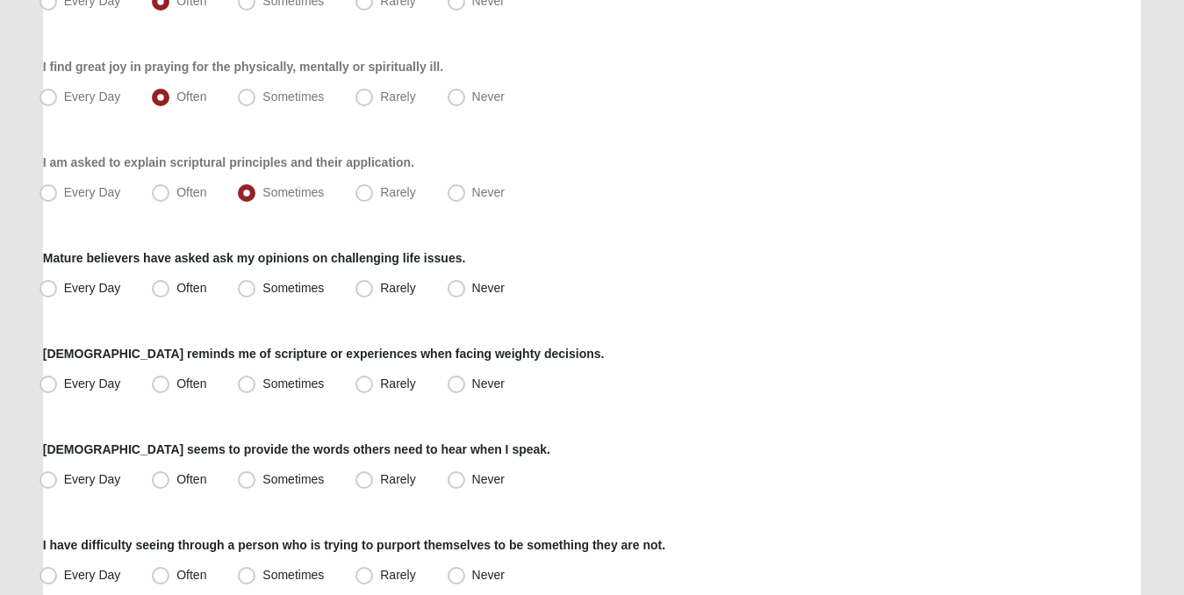
scroll to position [474, 0]
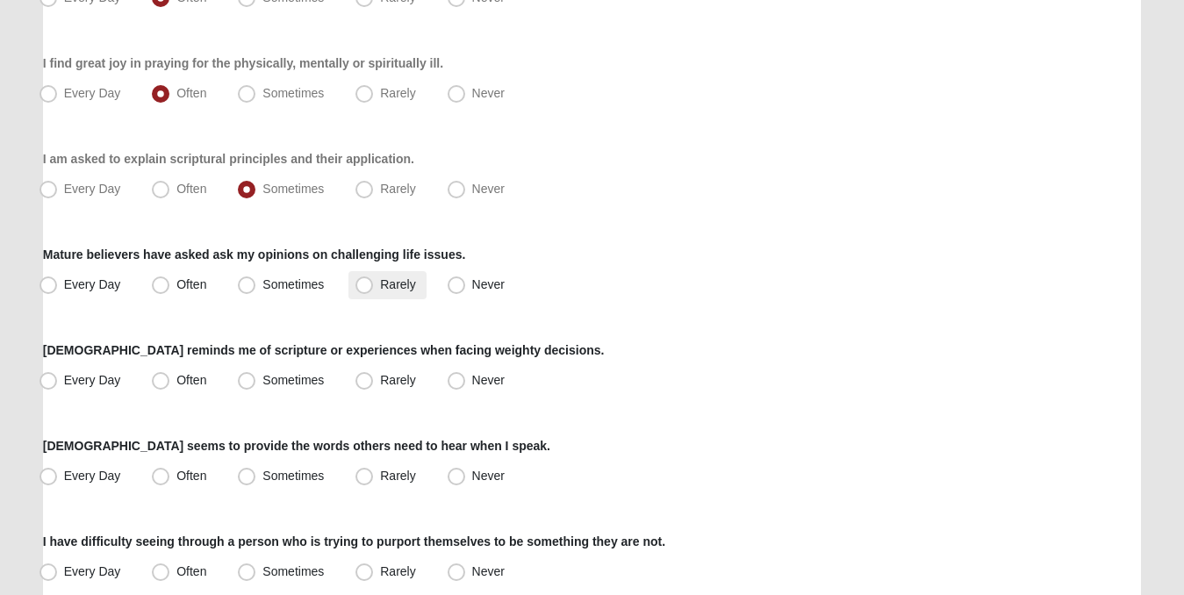
click at [380, 284] on span "Rarely" at bounding box center [397, 284] width 35 height 14
click at [362, 284] on input "Rarely" at bounding box center [367, 284] width 11 height 11
radio input "true"
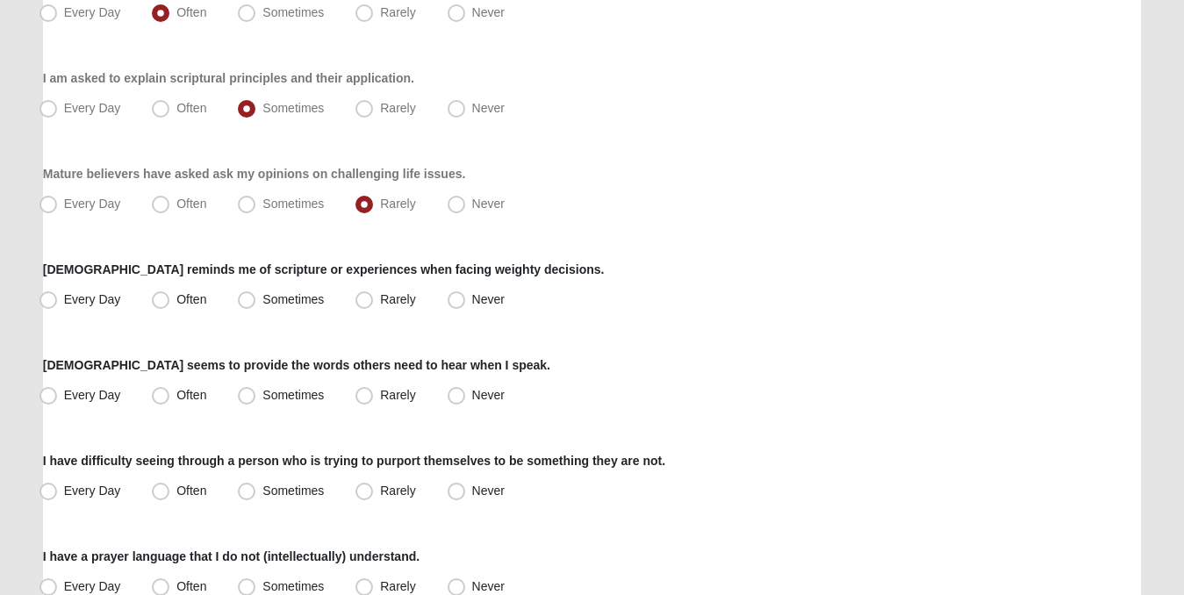
scroll to position [591, 0]
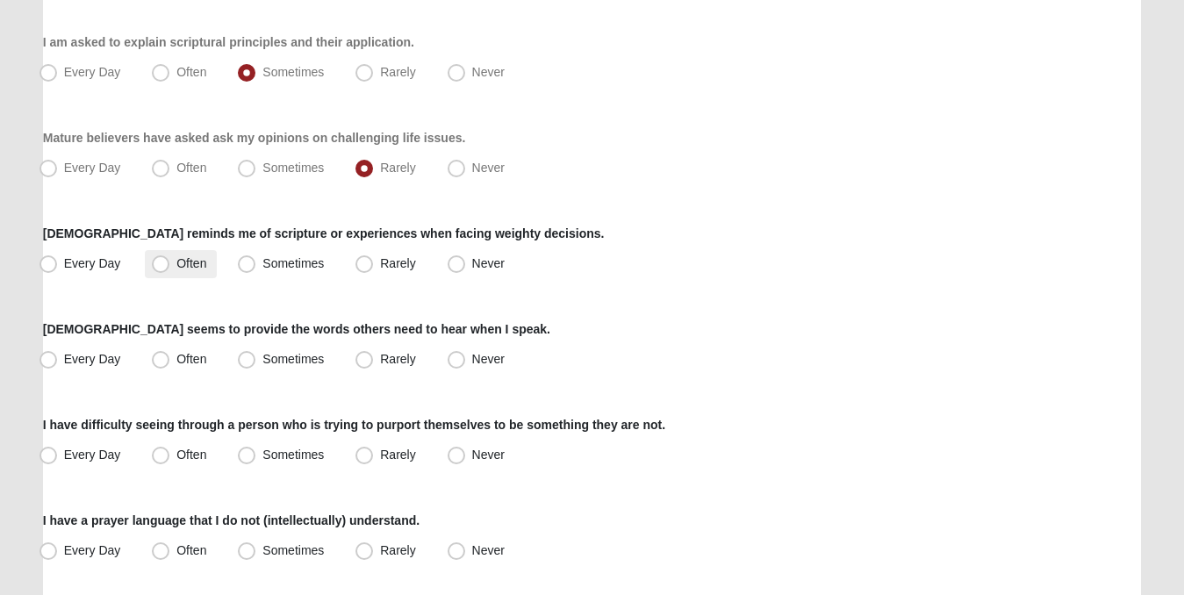
click at [170, 262] on label "Often" at bounding box center [181, 264] width 72 height 28
click at [170, 262] on input "Often" at bounding box center [164, 263] width 11 height 11
radio input "true"
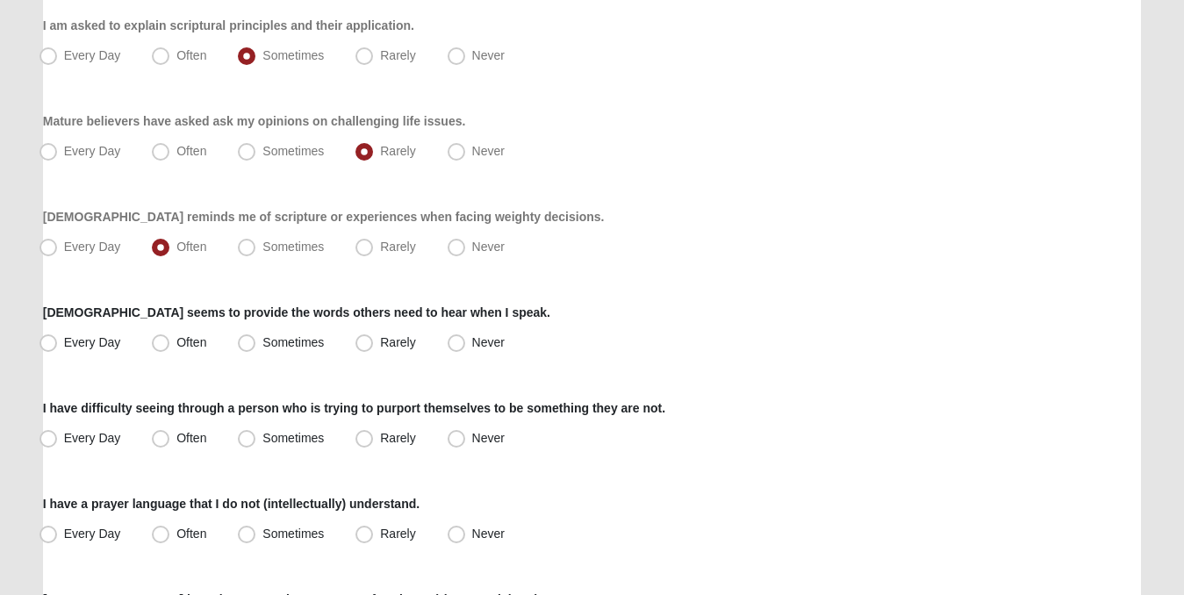
scroll to position [611, 0]
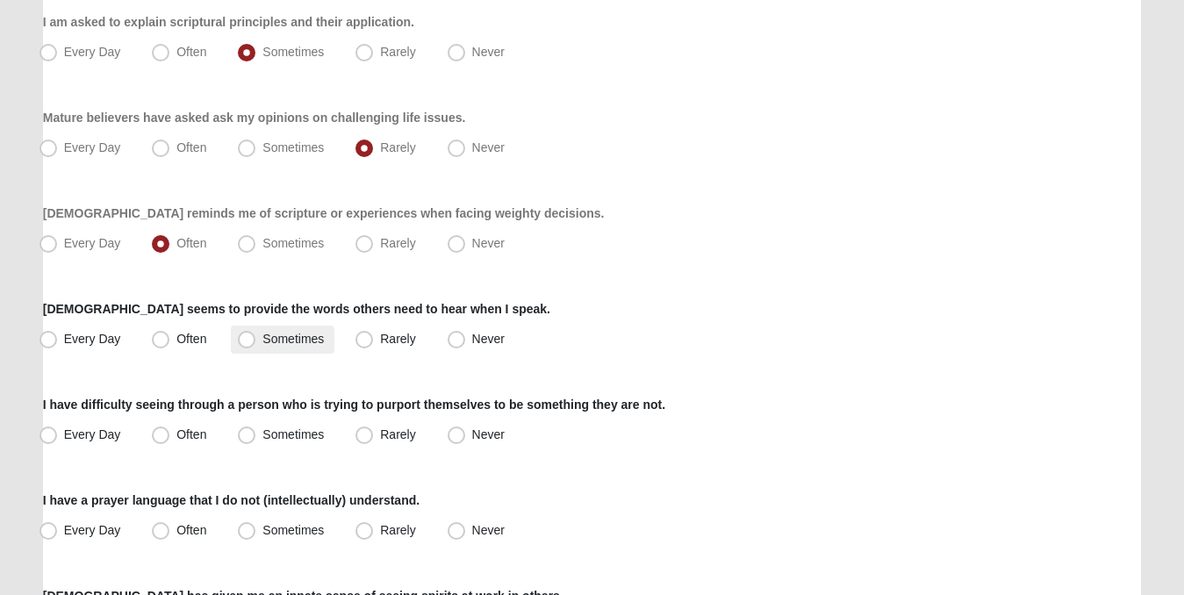
click at [262, 339] on span "Sometimes" at bounding box center [292, 339] width 61 height 14
click at [247, 339] on input "Sometimes" at bounding box center [250, 338] width 11 height 11
radio input "true"
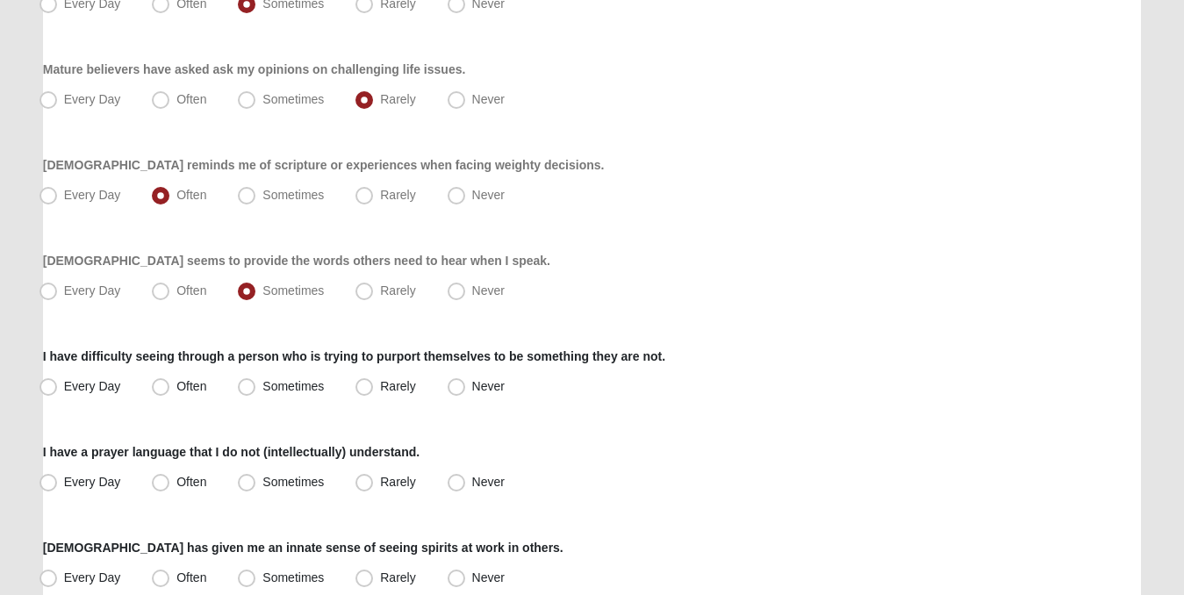
scroll to position [663, 0]
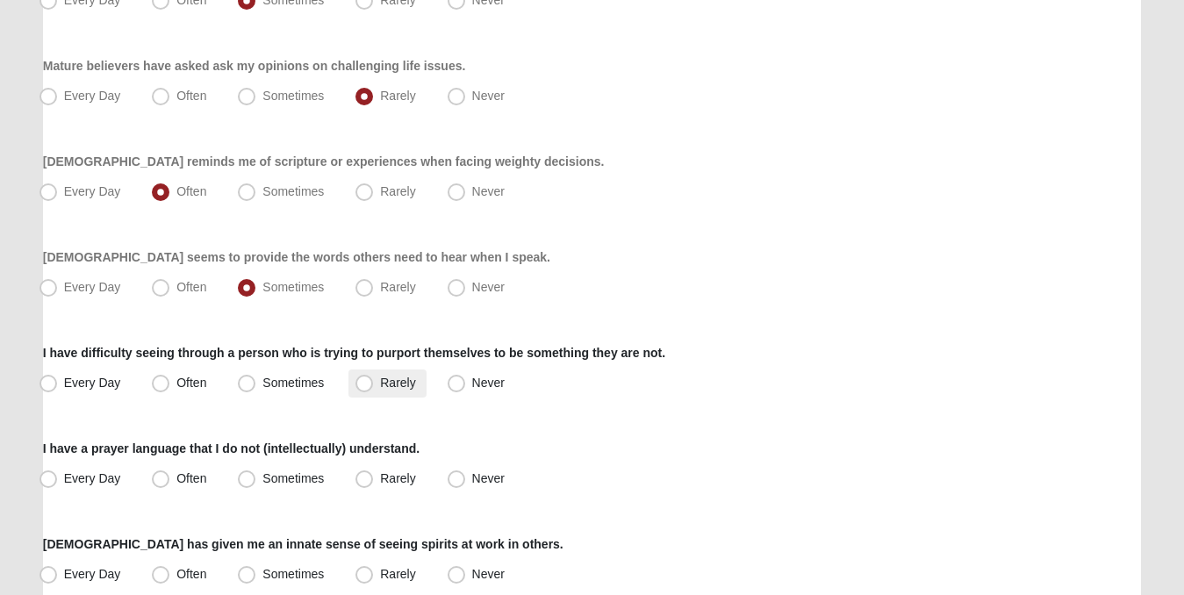
click at [380, 385] on span "Rarely" at bounding box center [397, 383] width 35 height 14
click at [365, 385] on input "Rarely" at bounding box center [367, 382] width 11 height 11
radio input "true"
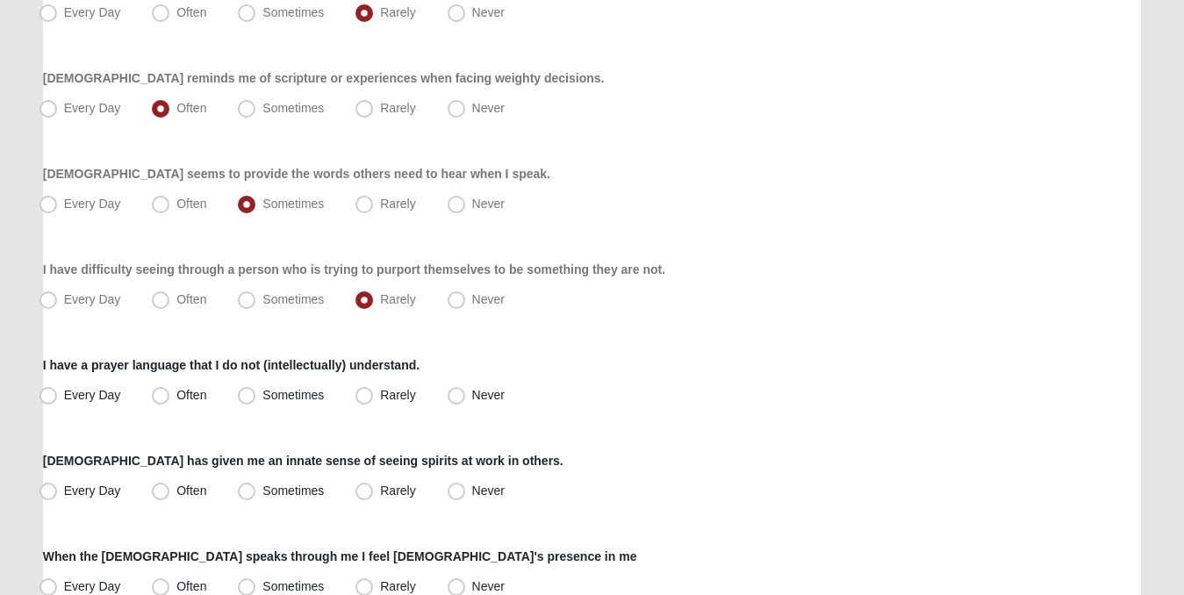
scroll to position [809, 0]
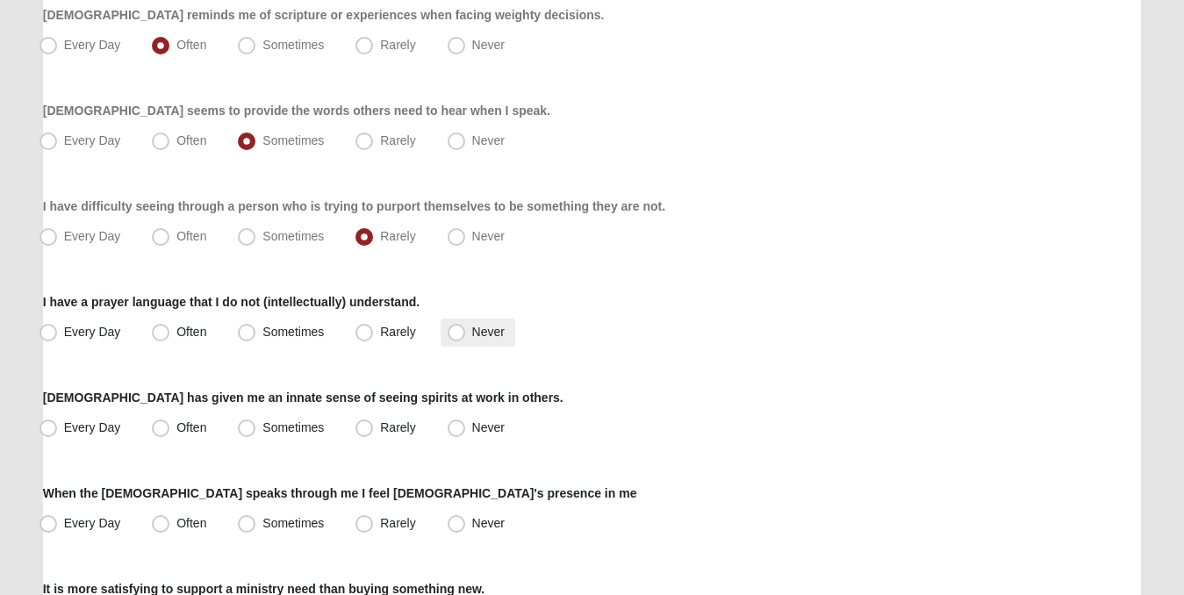
click at [472, 333] on span "Never" at bounding box center [488, 332] width 32 height 14
click at [455, 333] on input "Never" at bounding box center [460, 331] width 11 height 11
radio input "true"
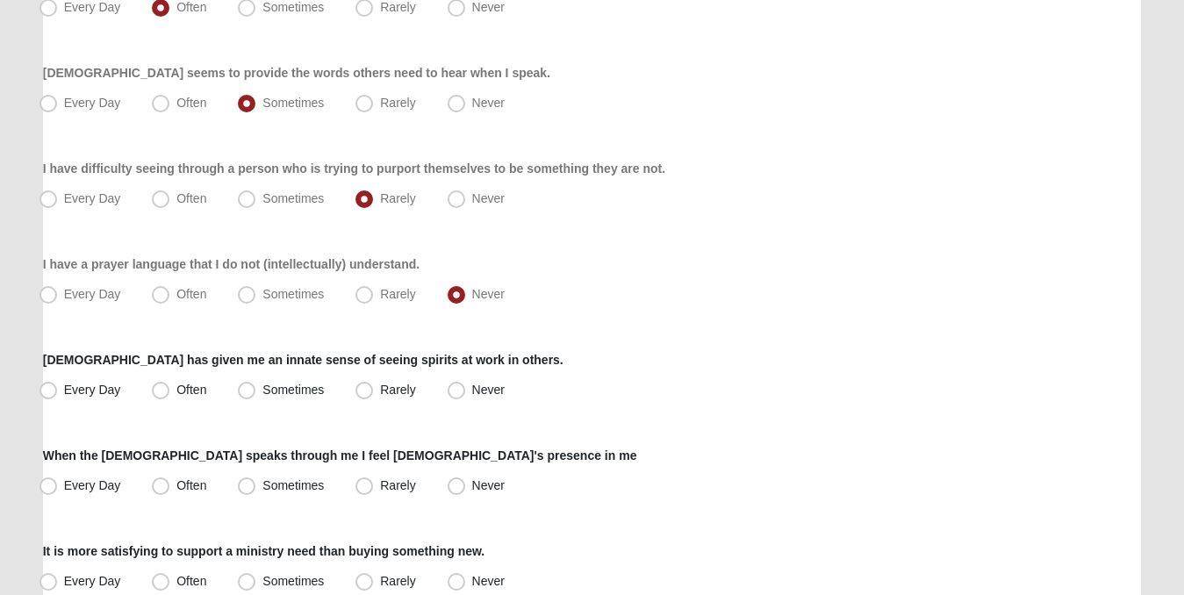
scroll to position [895, 0]
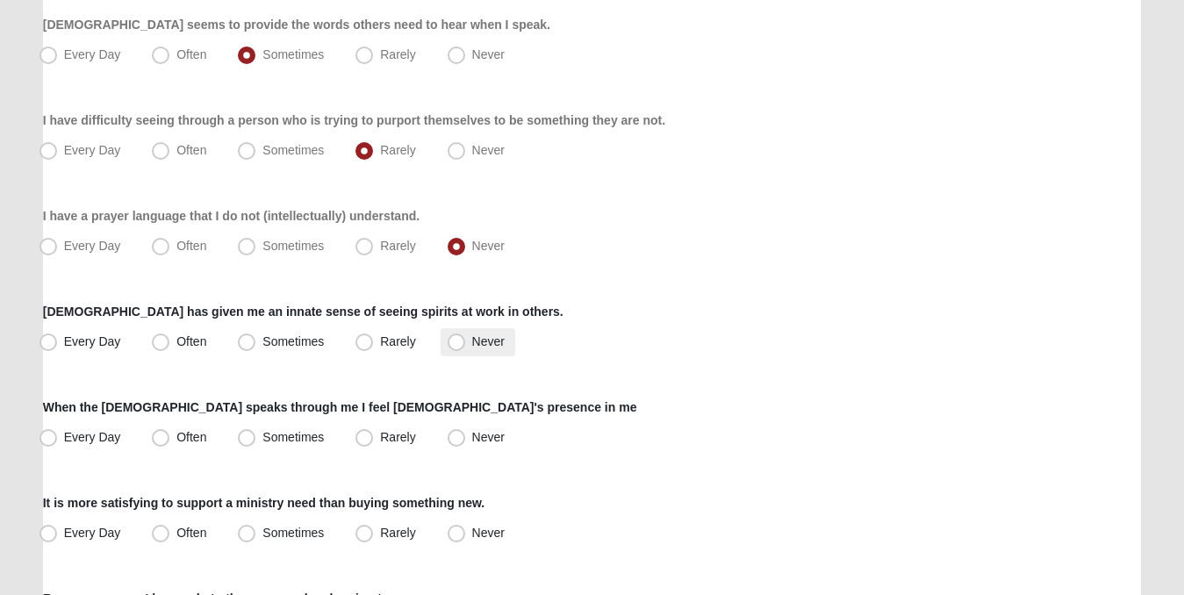
click at [472, 342] on span "Never" at bounding box center [488, 341] width 32 height 14
click at [456, 342] on input "Never" at bounding box center [460, 341] width 11 height 11
radio input "true"
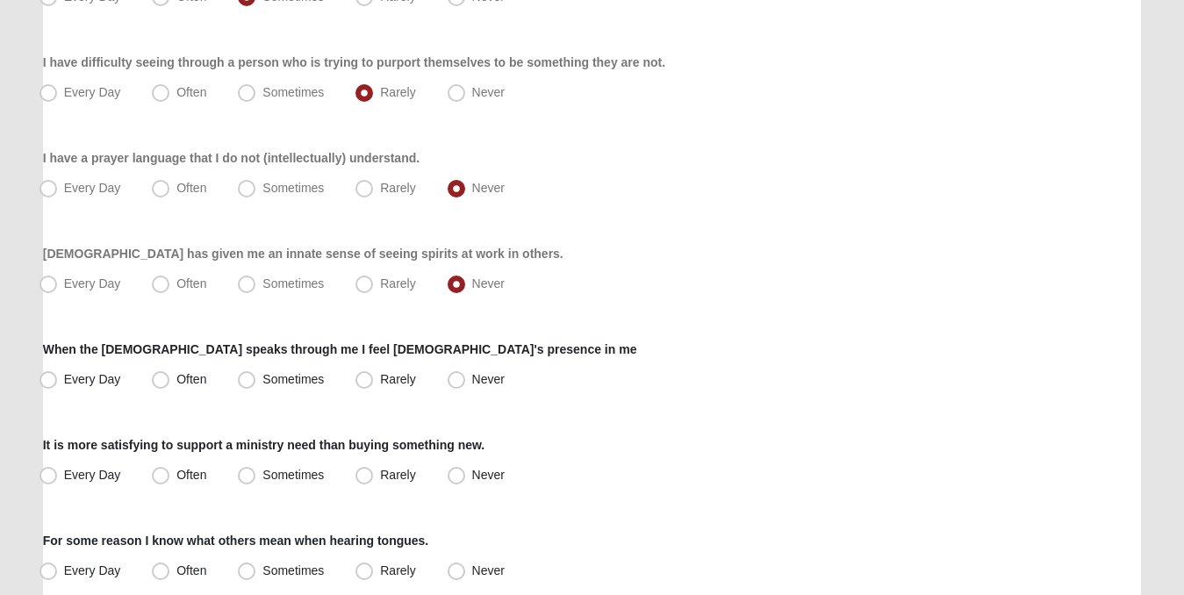
scroll to position [964, 0]
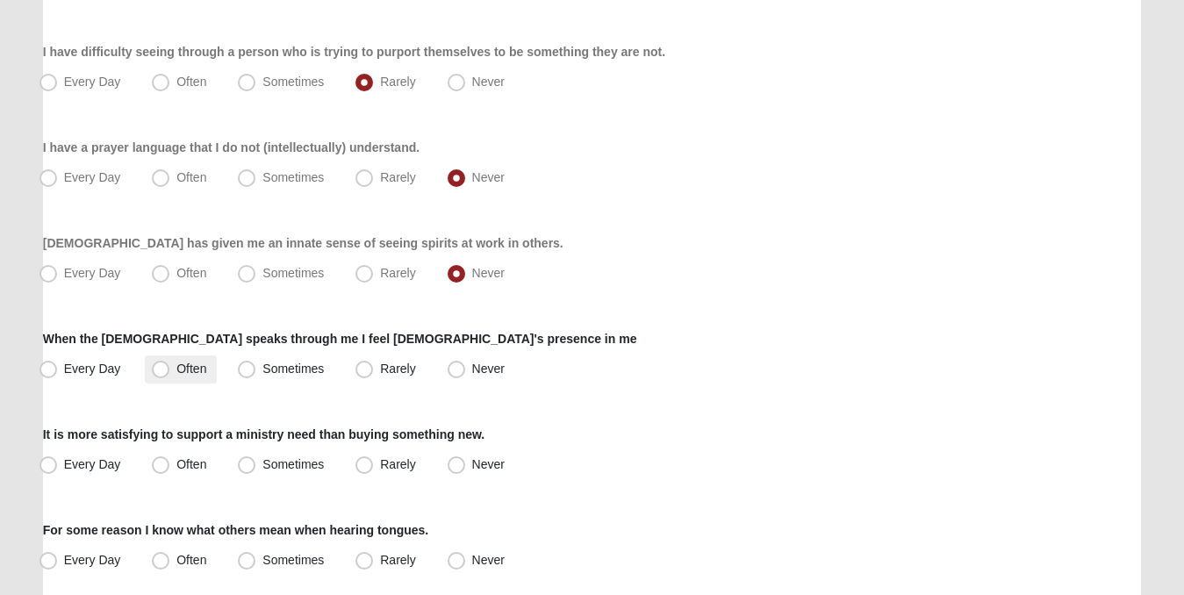
click at [176, 366] on span "Often" at bounding box center [191, 369] width 30 height 14
click at [159, 366] on input "Often" at bounding box center [164, 368] width 11 height 11
radio input "true"
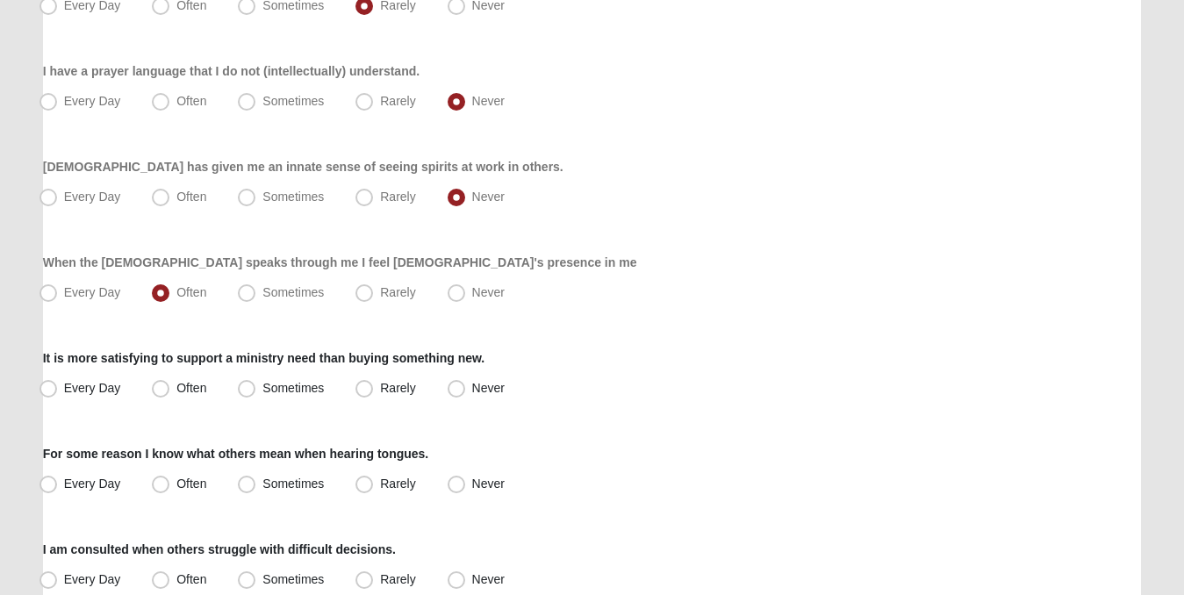
scroll to position [1043, 0]
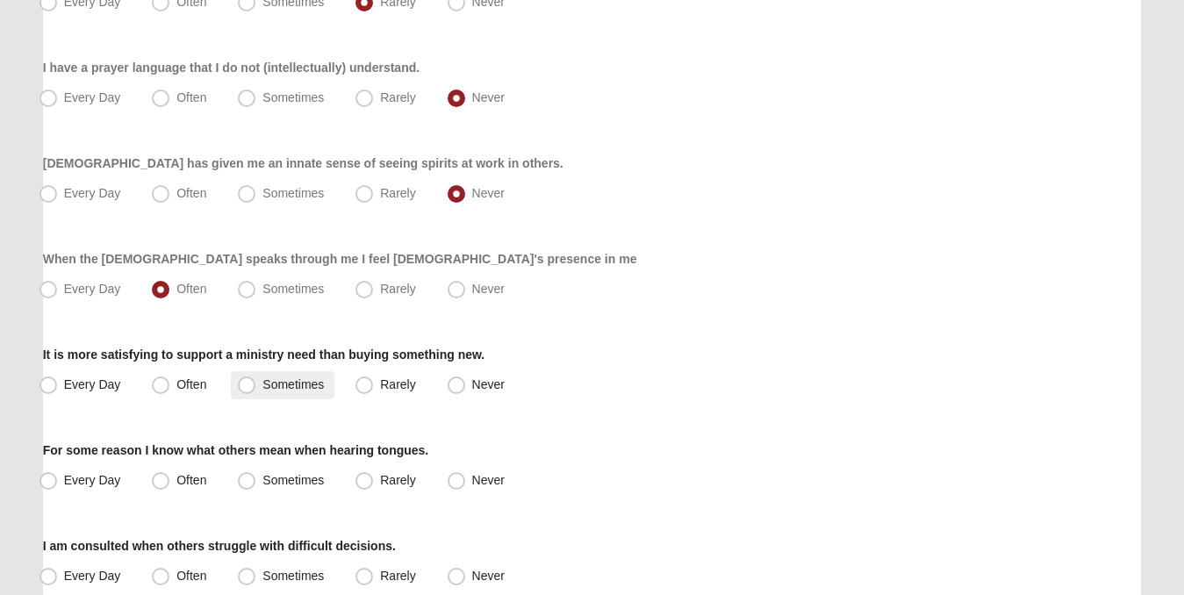
click at [262, 384] on span "Sometimes" at bounding box center [292, 384] width 61 height 14
click at [250, 384] on input "Sometimes" at bounding box center [250, 384] width 11 height 11
radio input "true"
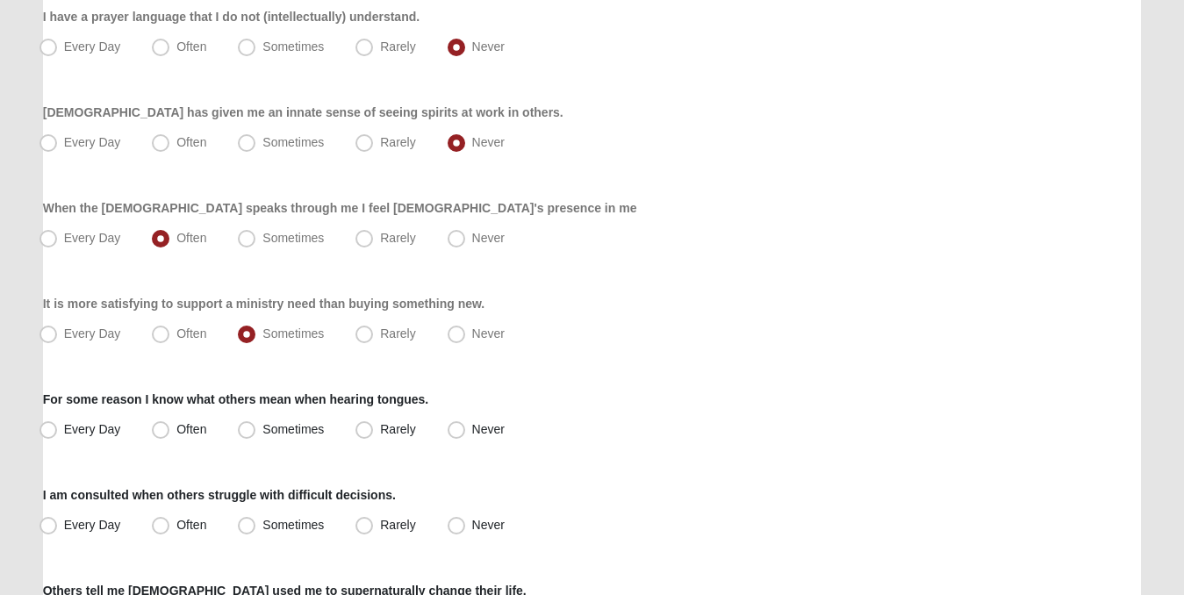
scroll to position [1144, 0]
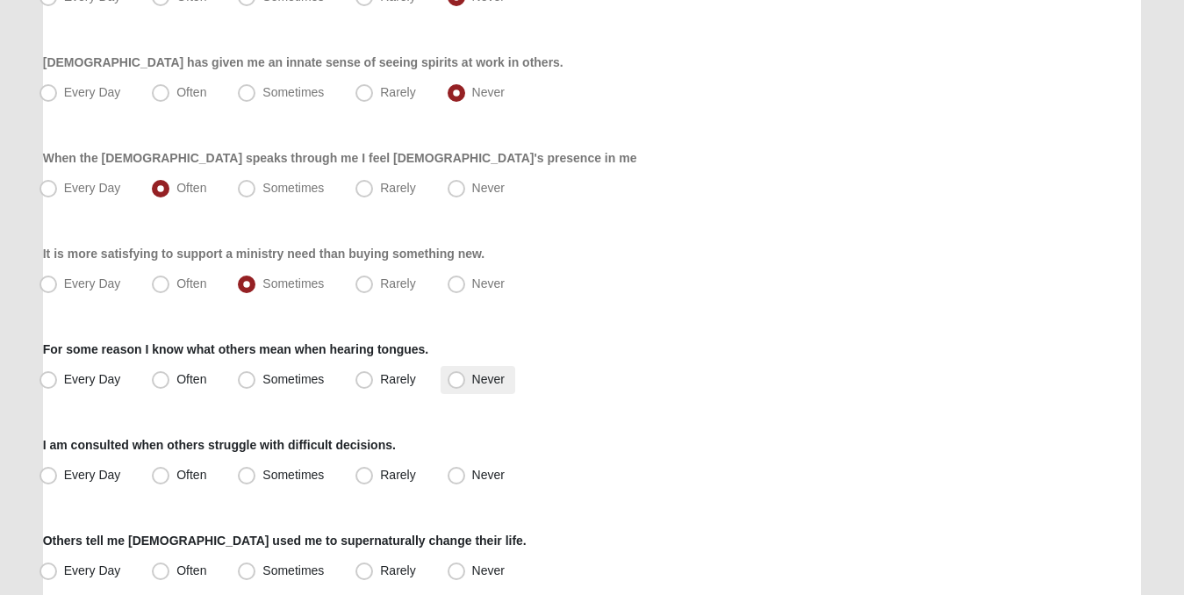
click at [472, 376] on span "Never" at bounding box center [488, 379] width 32 height 14
click at [455, 376] on input "Never" at bounding box center [460, 379] width 11 height 11
radio input "true"
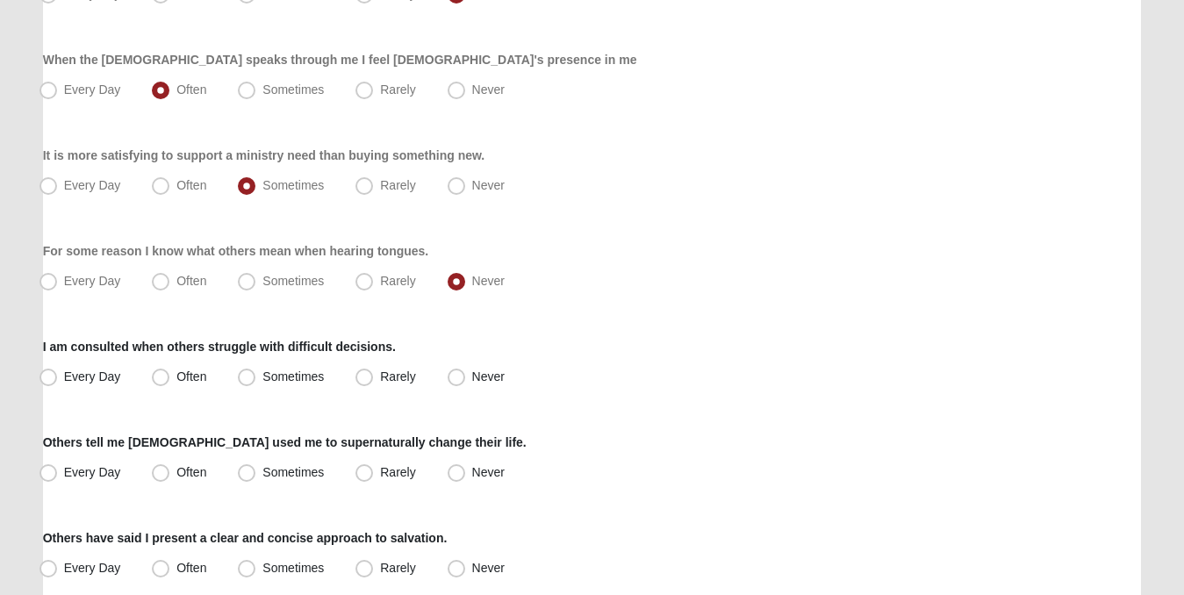
scroll to position [1246, 0]
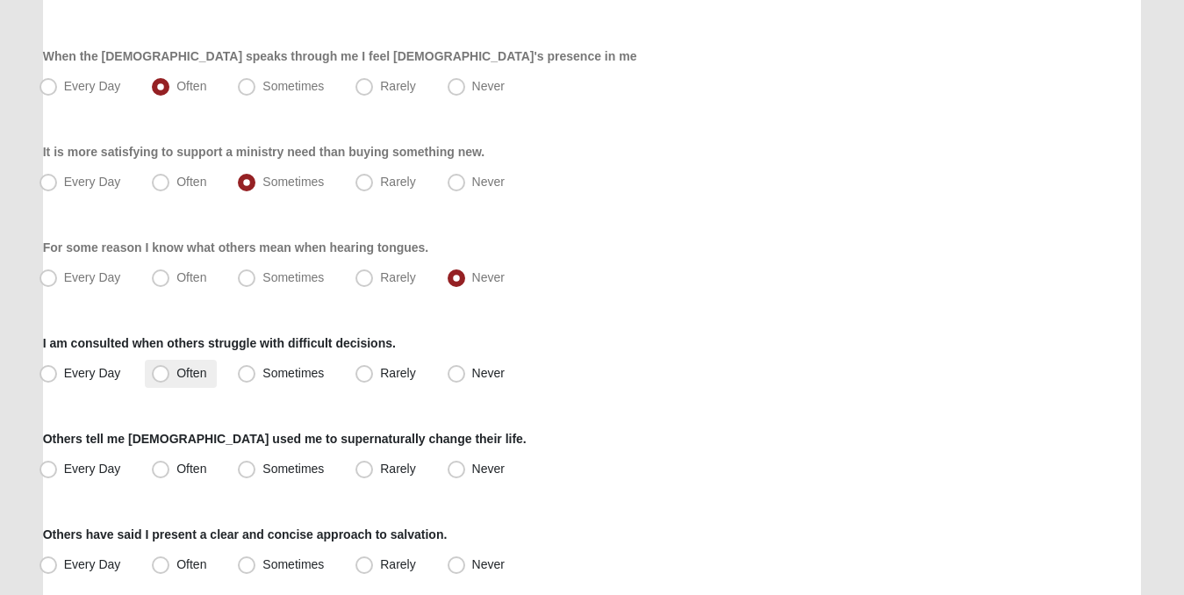
click at [176, 369] on span "Often" at bounding box center [191, 373] width 30 height 14
click at [159, 369] on input "Often" at bounding box center [164, 373] width 11 height 11
radio input "true"
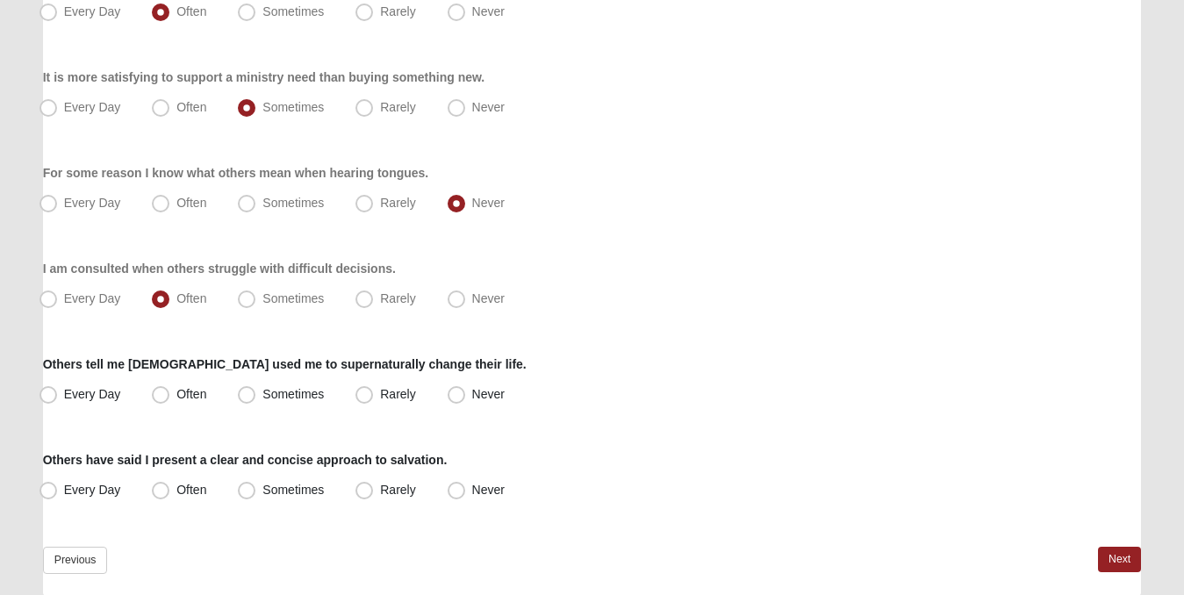
scroll to position [1351, 0]
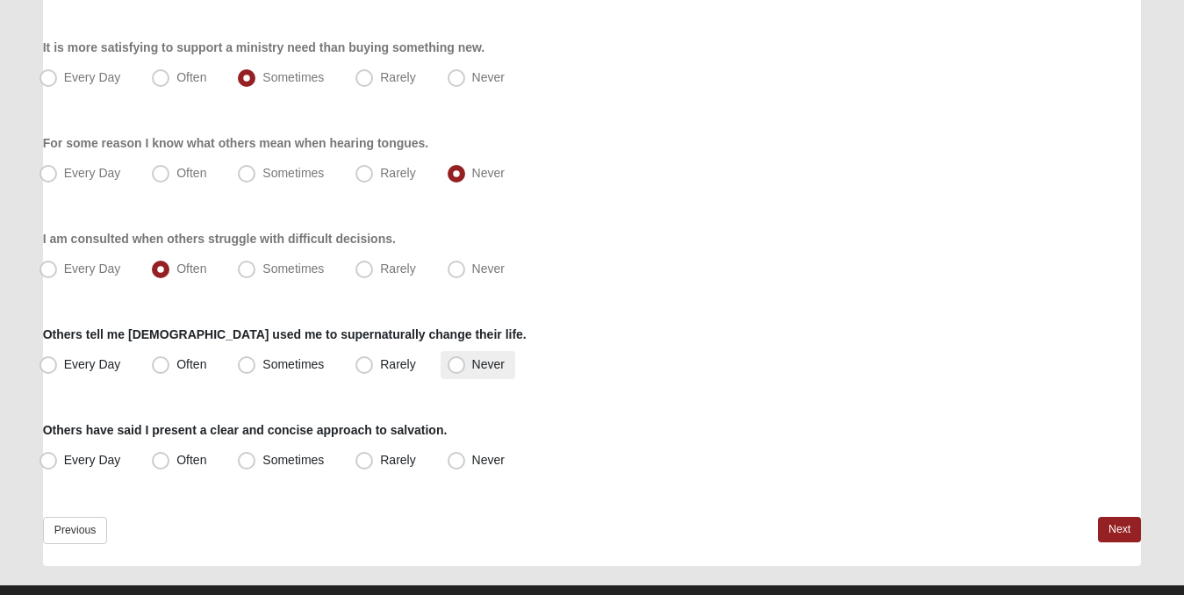
click at [472, 364] on span "Never" at bounding box center [488, 364] width 32 height 14
click at [458, 364] on input "Never" at bounding box center [460, 364] width 11 height 11
radio input "true"
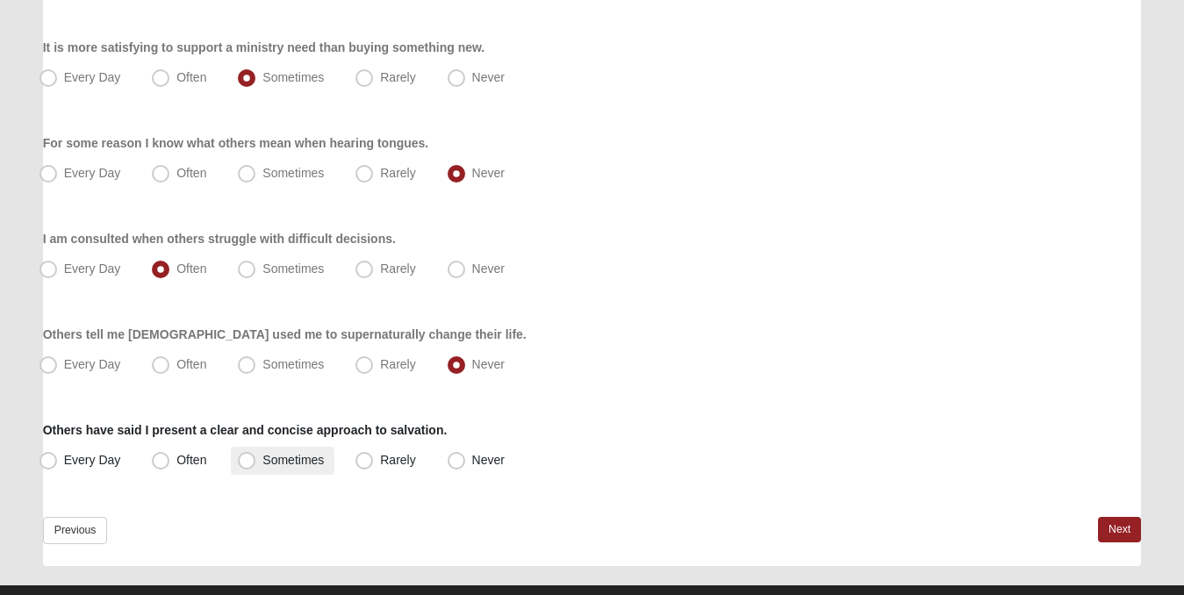
click at [262, 463] on span "Sometimes" at bounding box center [292, 460] width 61 height 14
click at [247, 463] on input "Sometimes" at bounding box center [250, 460] width 11 height 11
radio input "true"
click at [1122, 525] on link "Next" at bounding box center [1119, 529] width 43 height 25
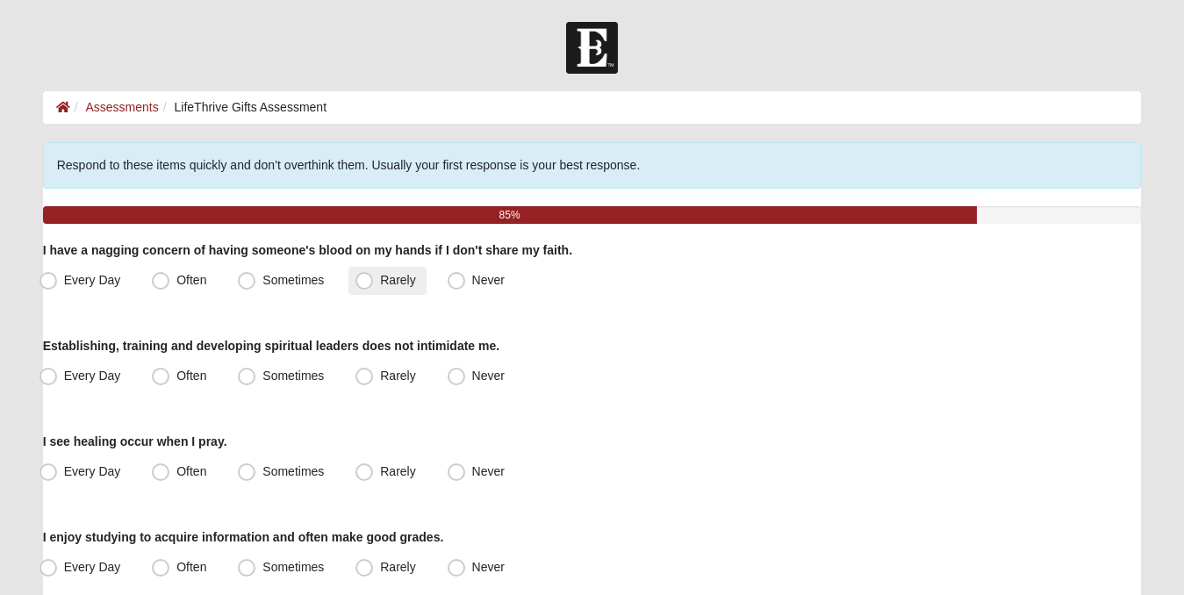
click at [380, 283] on span "Rarely" at bounding box center [397, 280] width 35 height 14
click at [368, 283] on input "Rarely" at bounding box center [367, 280] width 11 height 11
radio input "true"
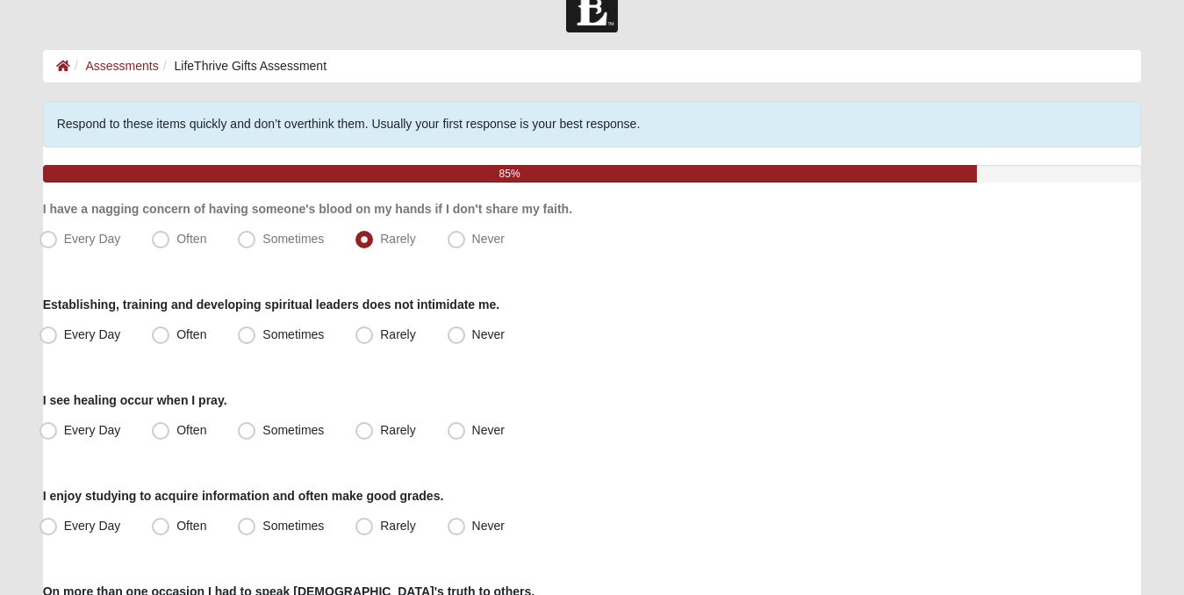
scroll to position [73, 0]
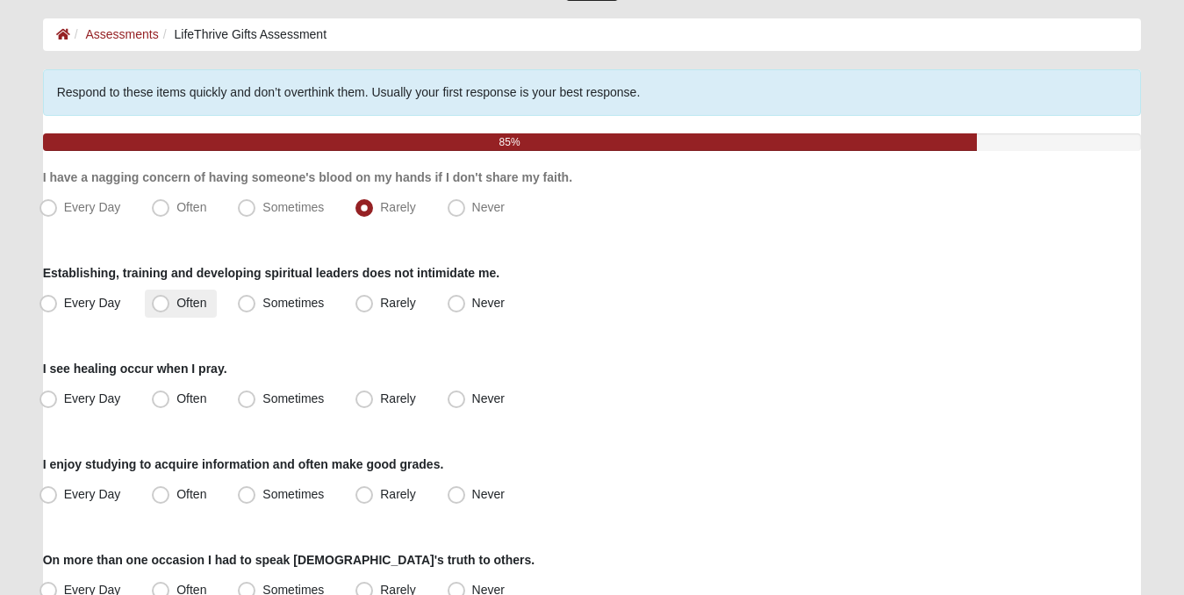
click at [176, 302] on span "Often" at bounding box center [191, 303] width 30 height 14
click at [159, 302] on input "Often" at bounding box center [164, 302] width 11 height 11
radio input "true"
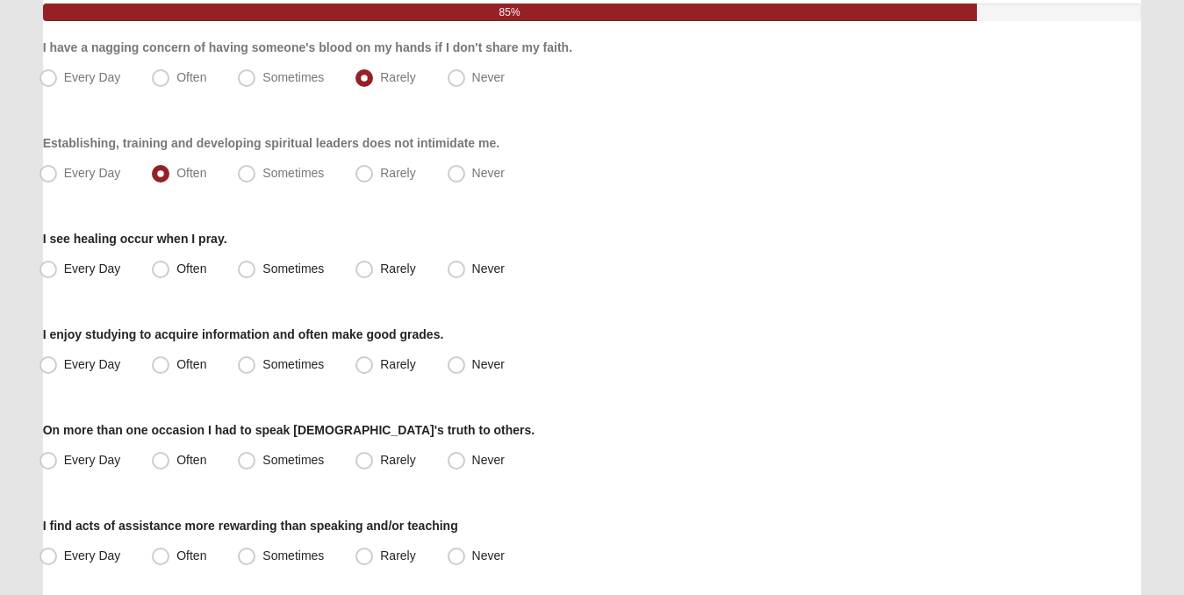
scroll to position [241, 0]
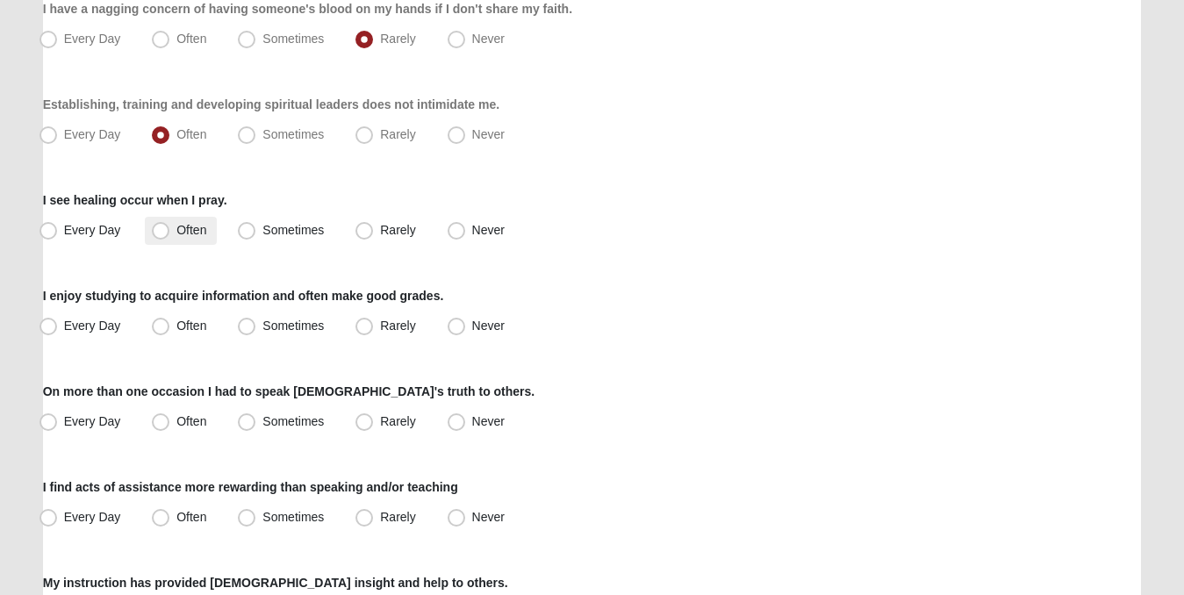
click at [151, 227] on label "Often" at bounding box center [181, 231] width 72 height 28
click at [159, 227] on input "Often" at bounding box center [164, 230] width 11 height 11
radio input "true"
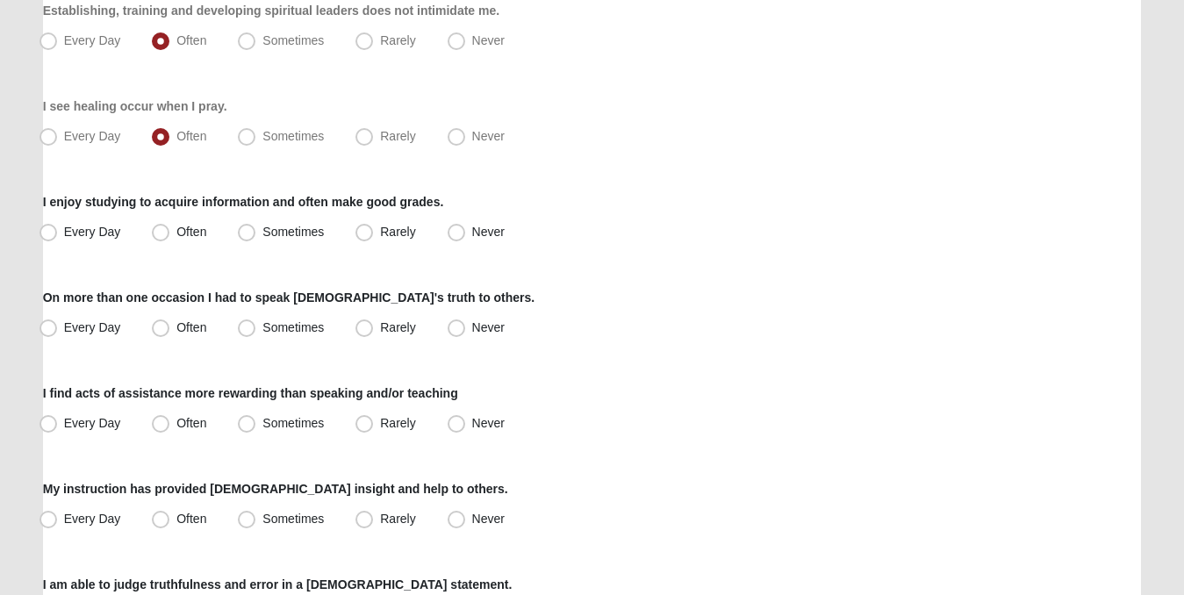
scroll to position [339, 0]
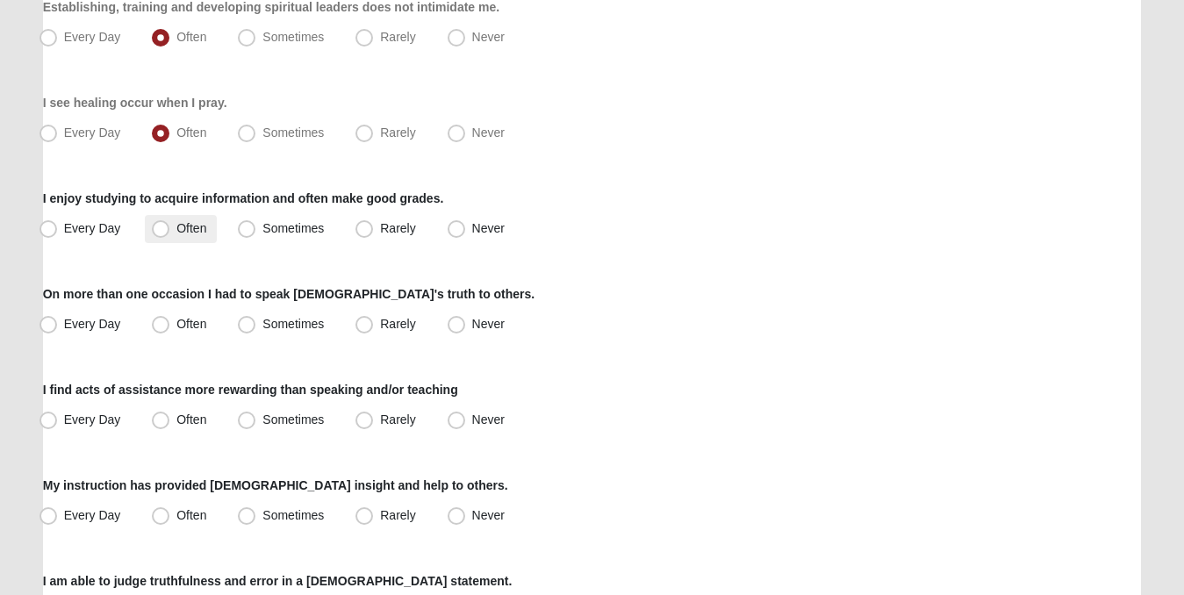
click at [176, 225] on span "Often" at bounding box center [191, 228] width 30 height 14
click at [159, 225] on input "Often" at bounding box center [164, 228] width 11 height 11
radio input "true"
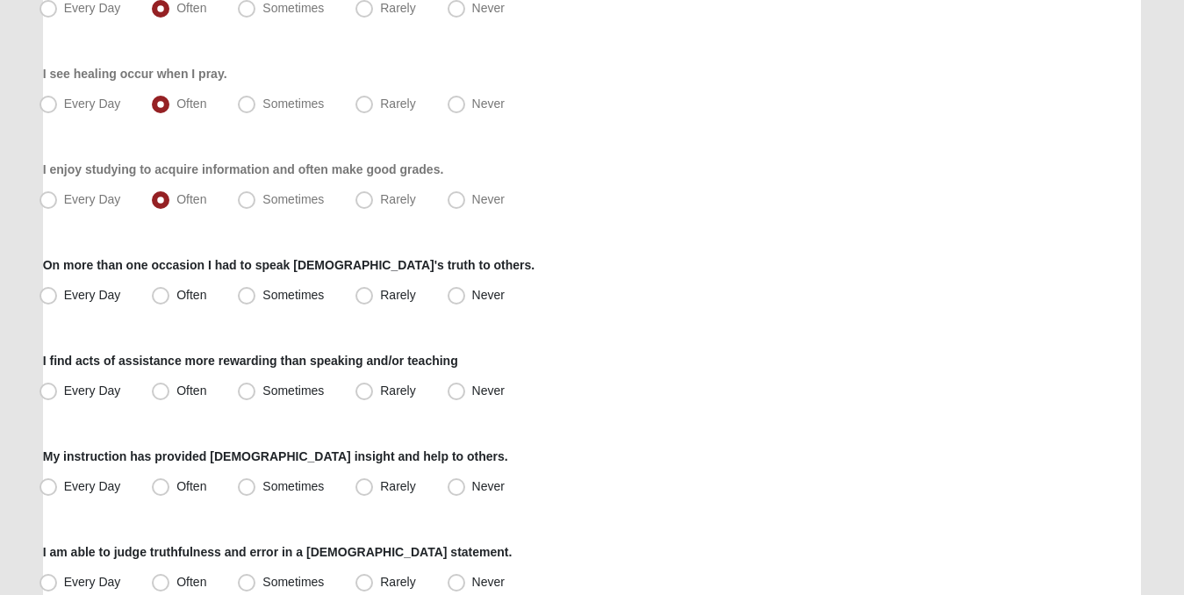
scroll to position [380, 0]
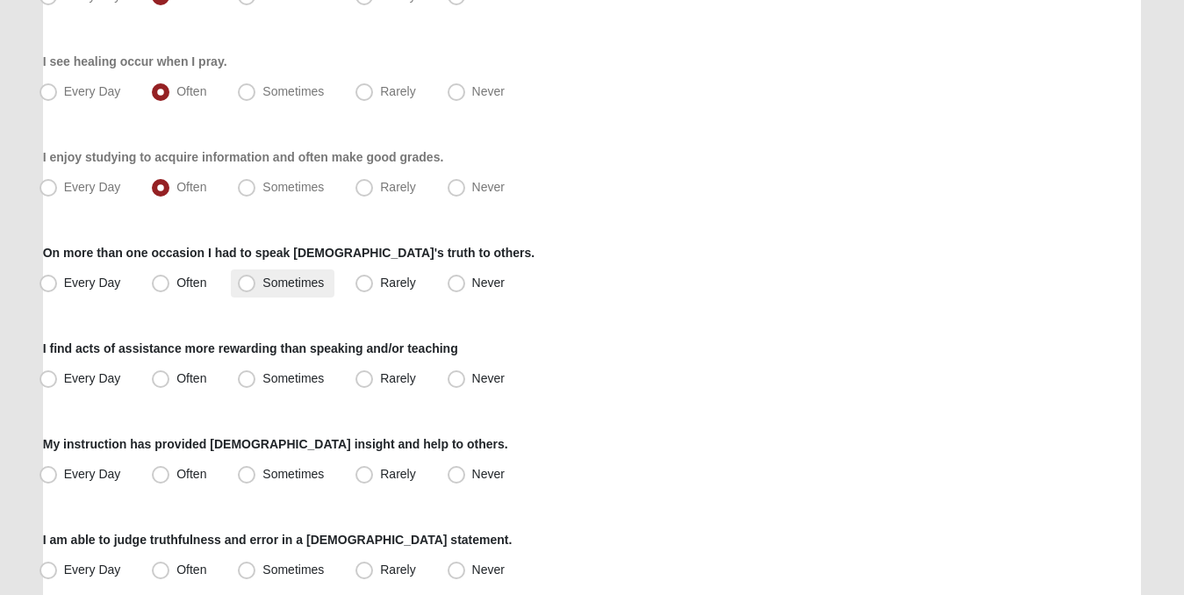
click at [262, 276] on span "Sometimes" at bounding box center [292, 283] width 61 height 14
click at [245, 277] on input "Sometimes" at bounding box center [250, 282] width 11 height 11
radio input "true"
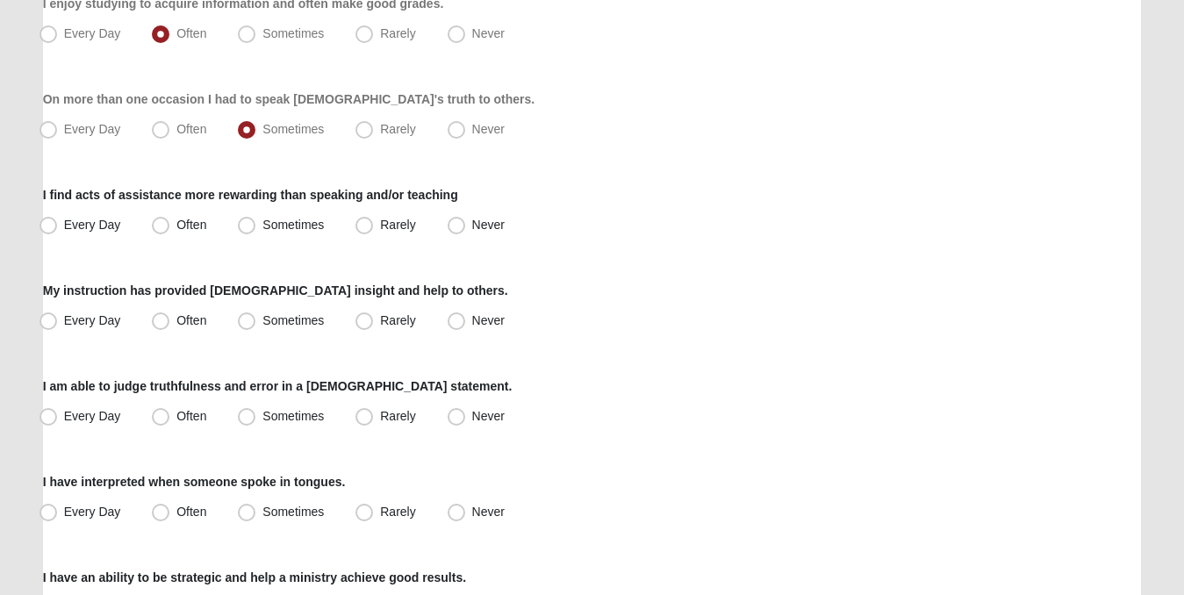
scroll to position [595, 0]
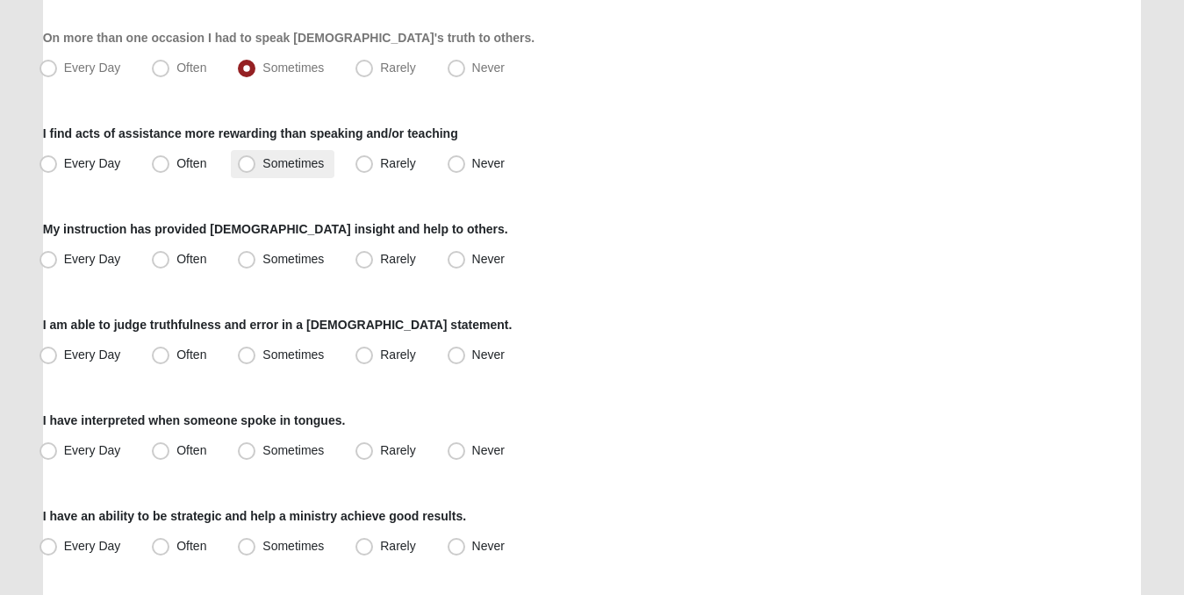
click at [262, 161] on span "Sometimes" at bounding box center [292, 163] width 61 height 14
click at [245, 161] on input "Sometimes" at bounding box center [250, 163] width 11 height 11
radio input "true"
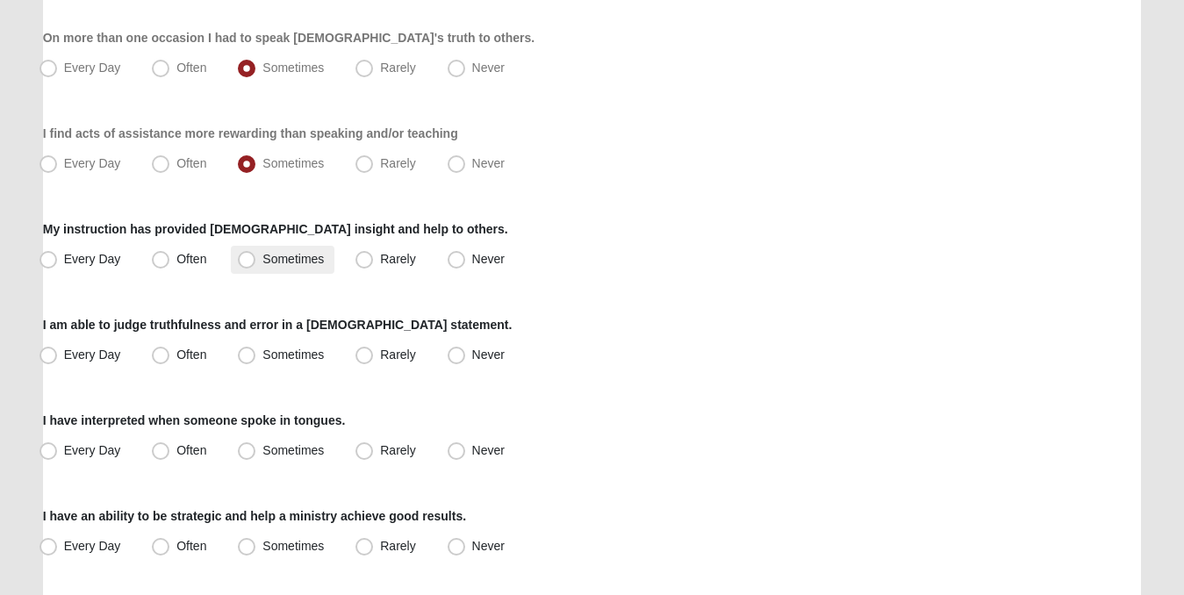
click at [262, 256] on span "Sometimes" at bounding box center [292, 259] width 61 height 14
click at [247, 256] on input "Sometimes" at bounding box center [250, 259] width 11 height 11
radio input "true"
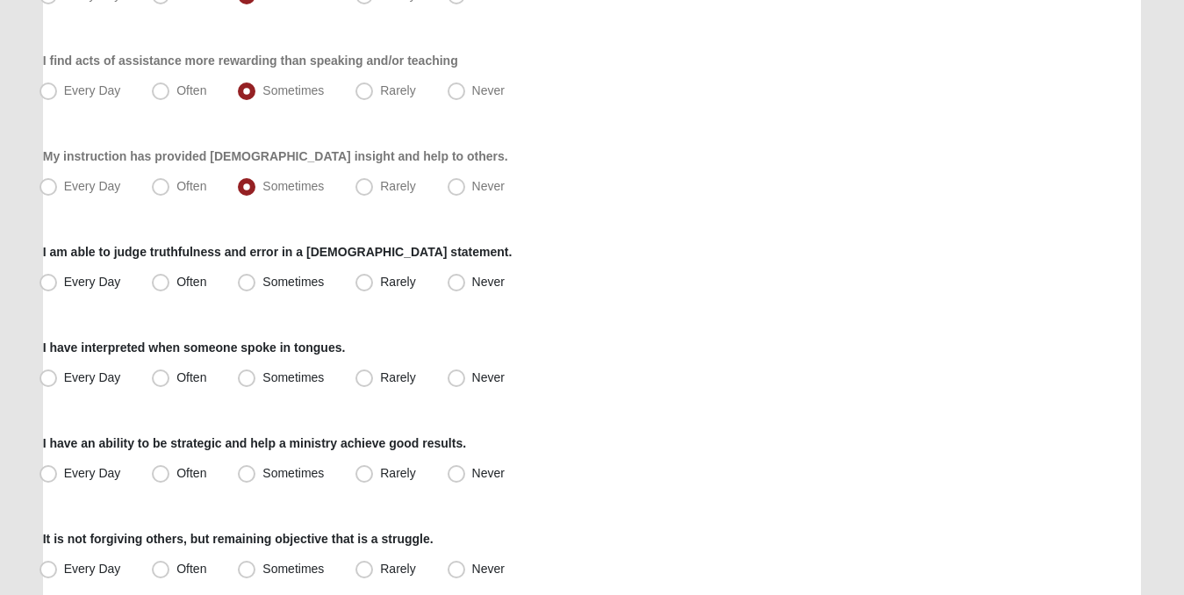
scroll to position [671, 0]
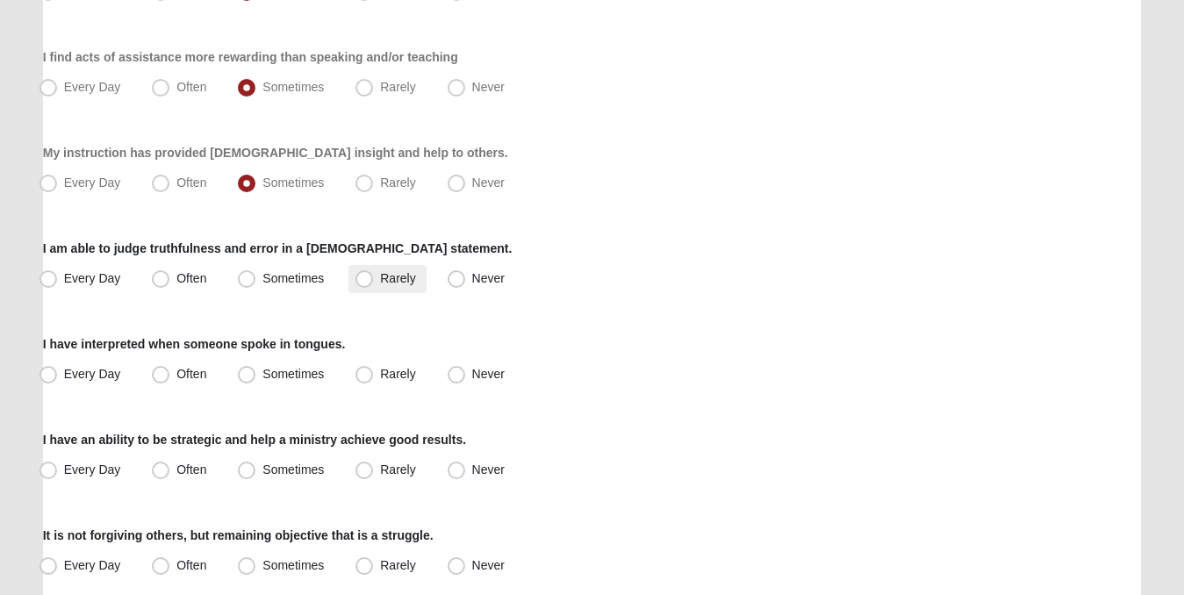
click at [380, 274] on span "Rarely" at bounding box center [397, 278] width 35 height 14
click at [362, 274] on input "Rarely" at bounding box center [367, 278] width 11 height 11
radio input "true"
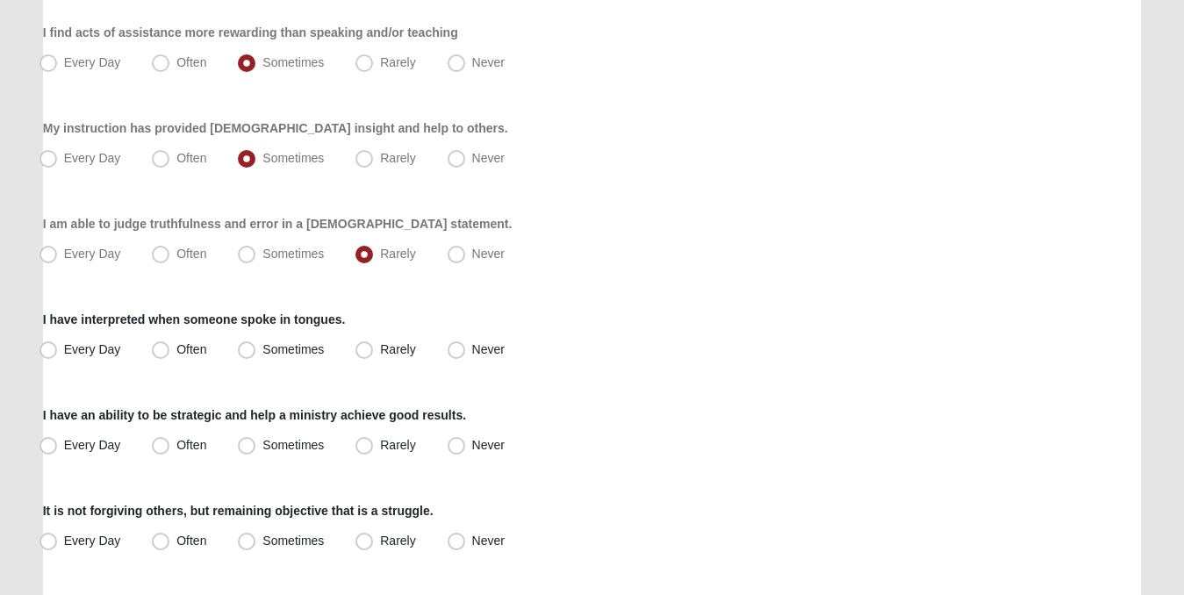
scroll to position [716, 0]
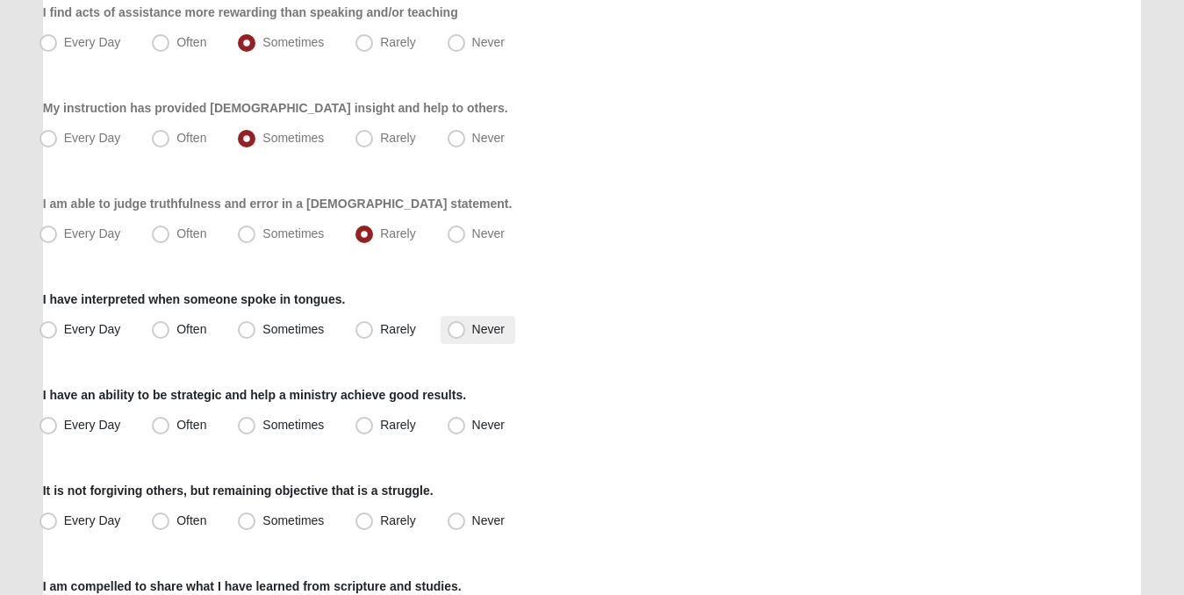
click at [472, 326] on span "Never" at bounding box center [488, 329] width 32 height 14
click at [455, 326] on input "Never" at bounding box center [460, 329] width 11 height 11
radio input "true"
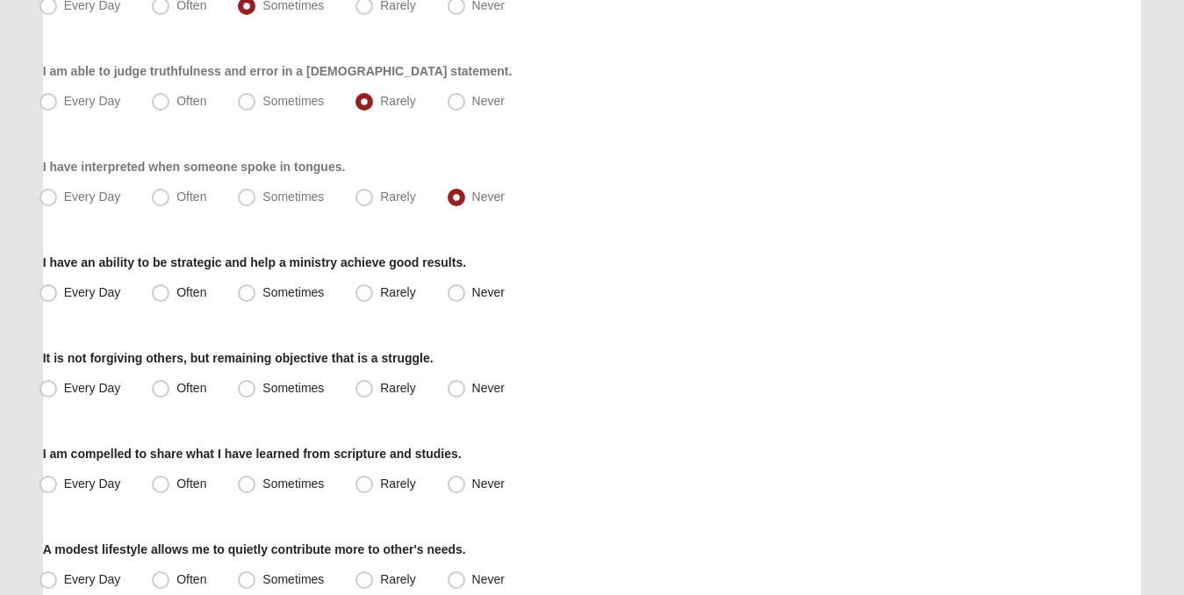
scroll to position [875, 0]
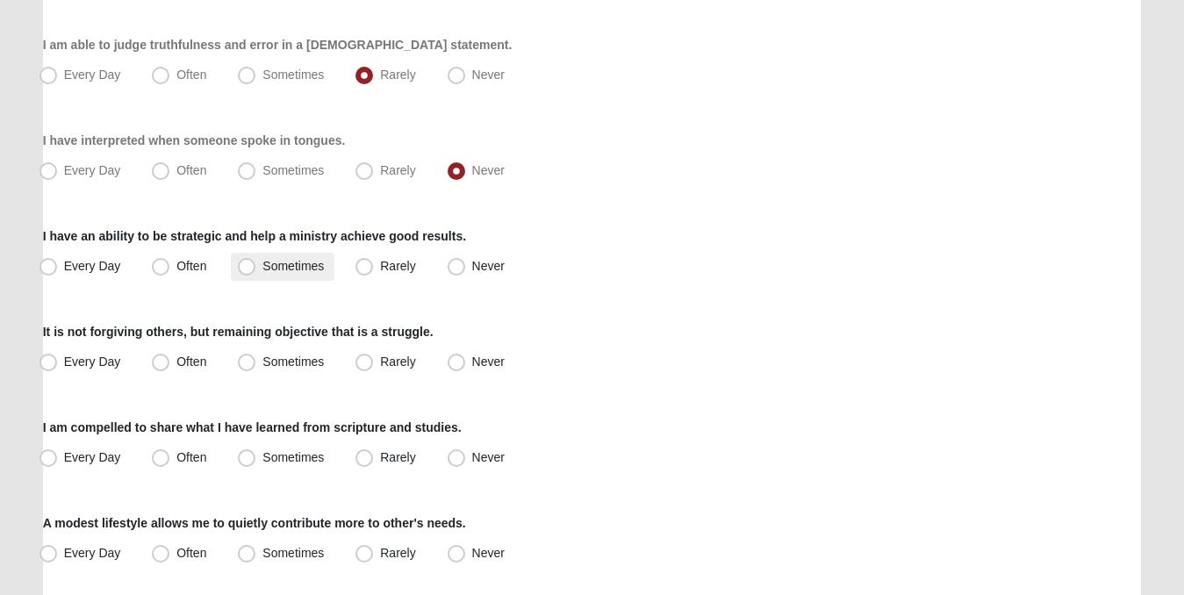
click at [262, 262] on span "Sometimes" at bounding box center [292, 266] width 61 height 14
click at [254, 262] on input "Sometimes" at bounding box center [250, 266] width 11 height 11
radio input "true"
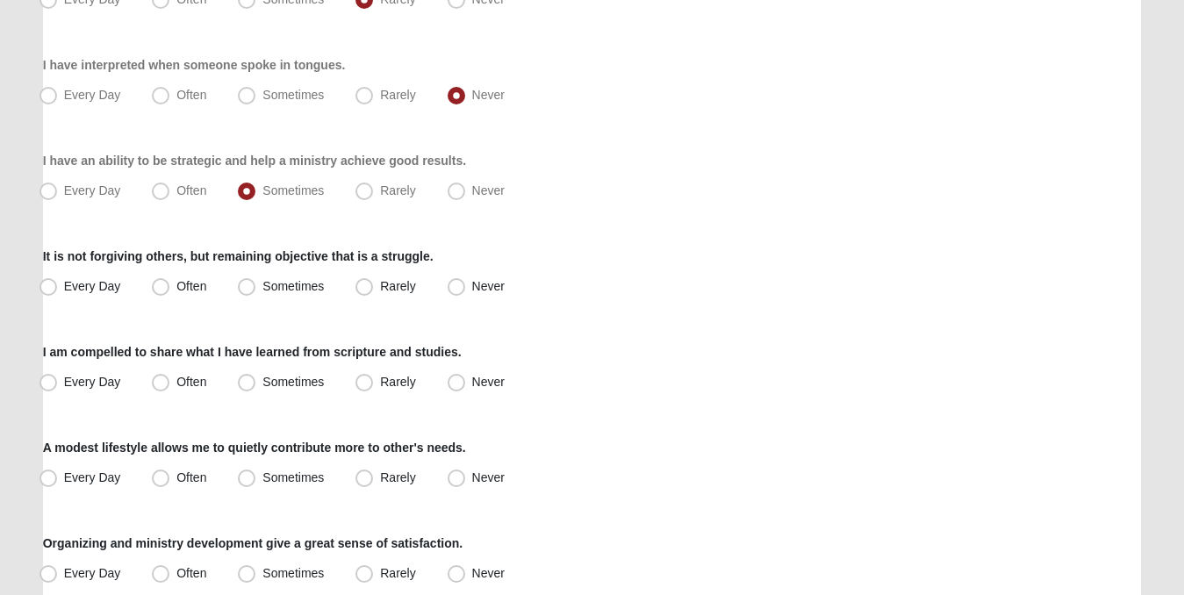
scroll to position [954, 0]
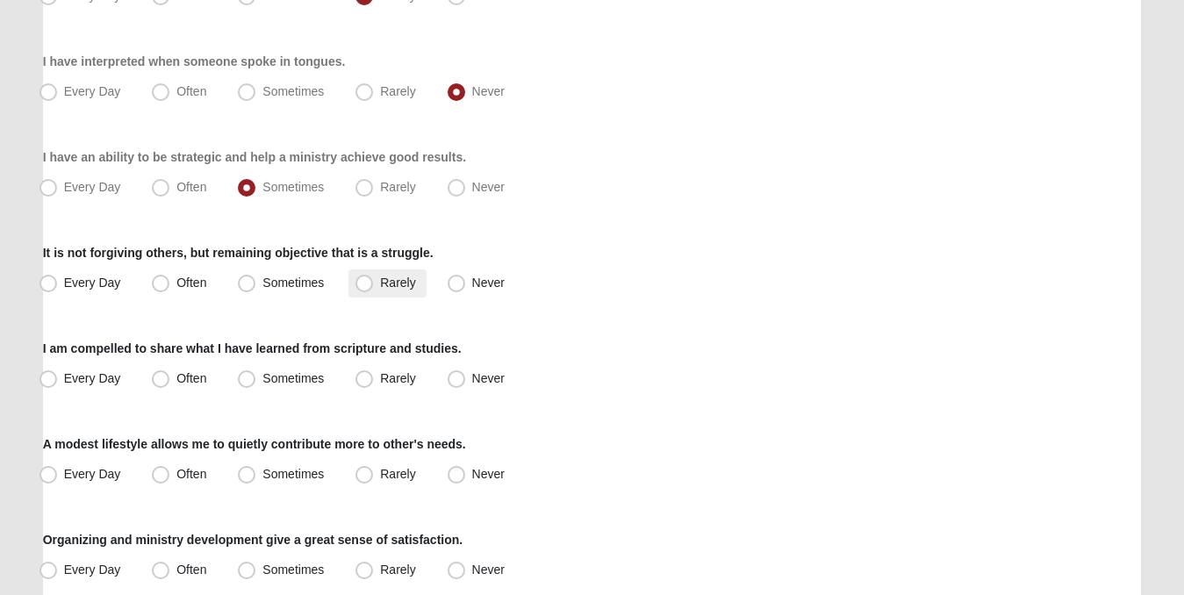
click at [380, 283] on span "Rarely" at bounding box center [397, 283] width 35 height 14
click at [363, 283] on input "Rarely" at bounding box center [367, 282] width 11 height 11
radio input "true"
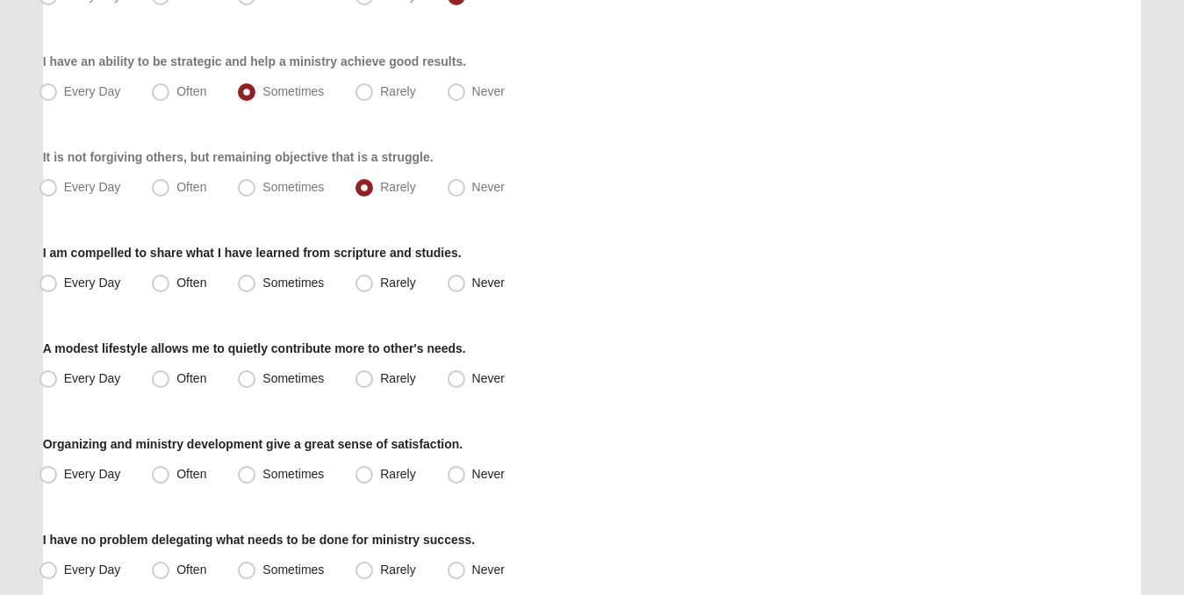
scroll to position [1082, 0]
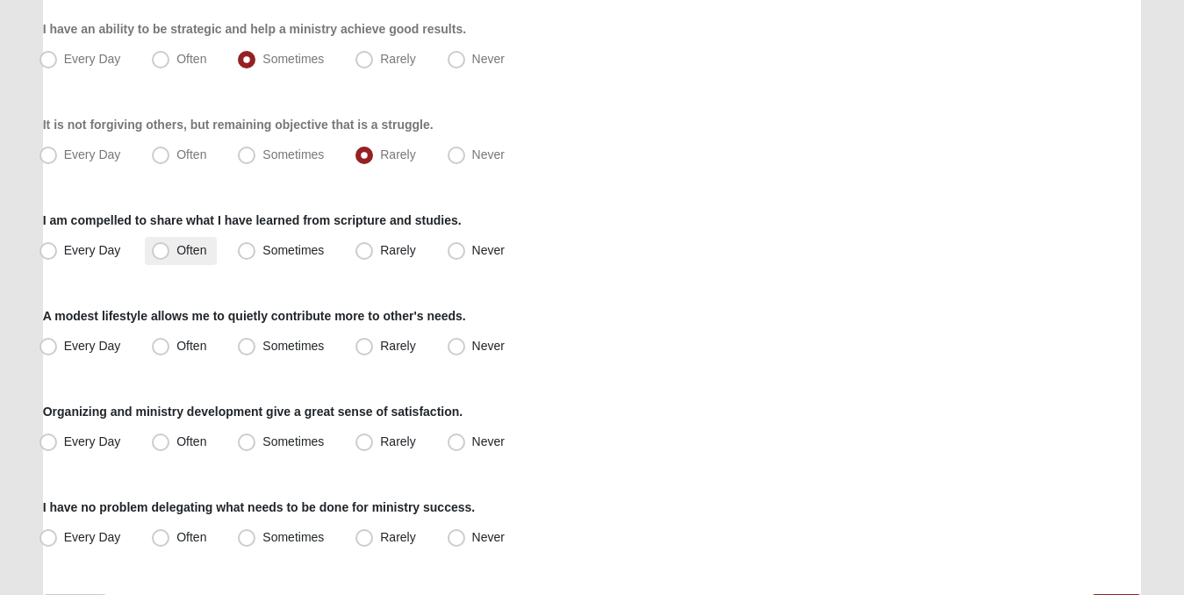
click at [176, 250] on span "Often" at bounding box center [191, 250] width 30 height 14
click at [161, 250] on input "Often" at bounding box center [164, 250] width 11 height 11
radio input "true"
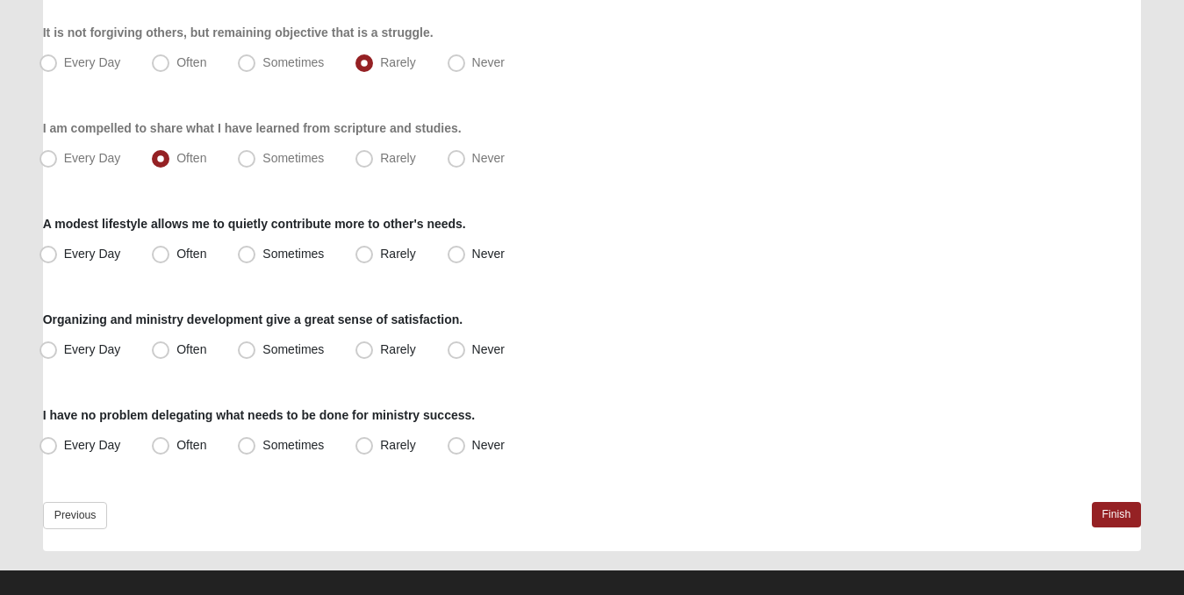
scroll to position [1194, 0]
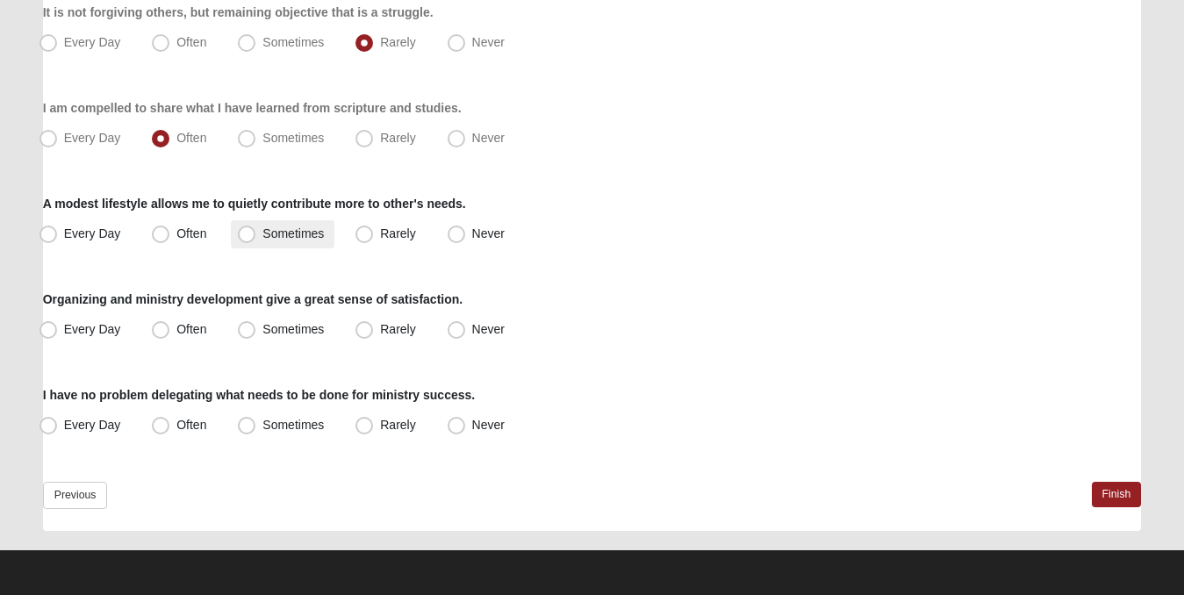
click at [262, 232] on span "Sometimes" at bounding box center [292, 233] width 61 height 14
click at [248, 232] on input "Sometimes" at bounding box center [250, 233] width 11 height 11
radio input "true"
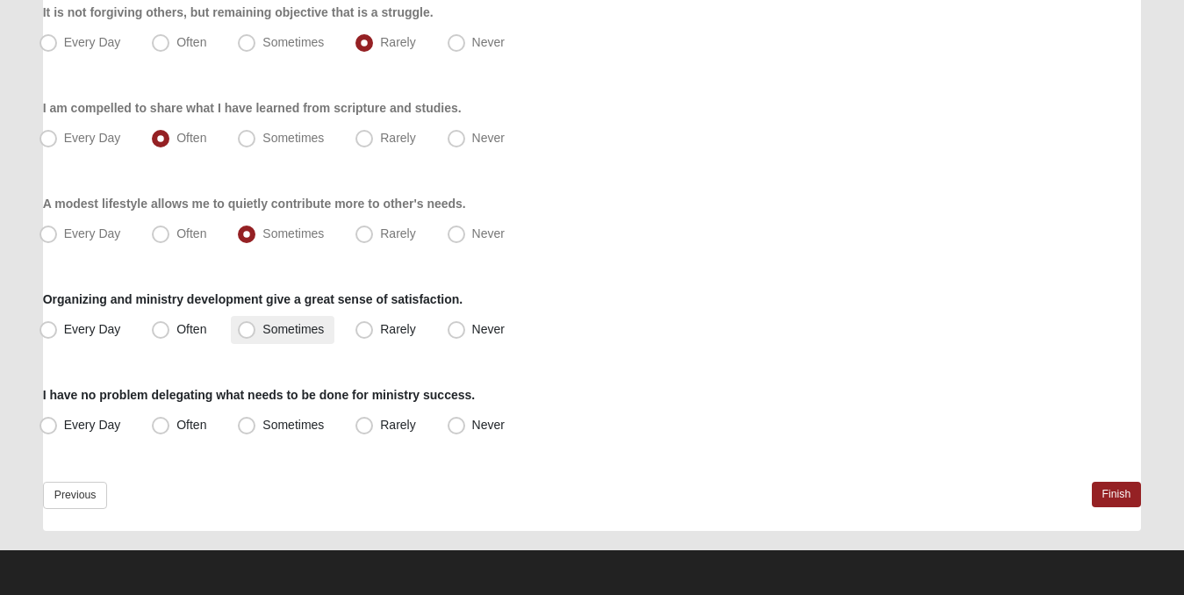
click at [262, 328] on span "Sometimes" at bounding box center [292, 329] width 61 height 14
click at [245, 328] on input "Sometimes" at bounding box center [250, 329] width 11 height 11
radio input "true"
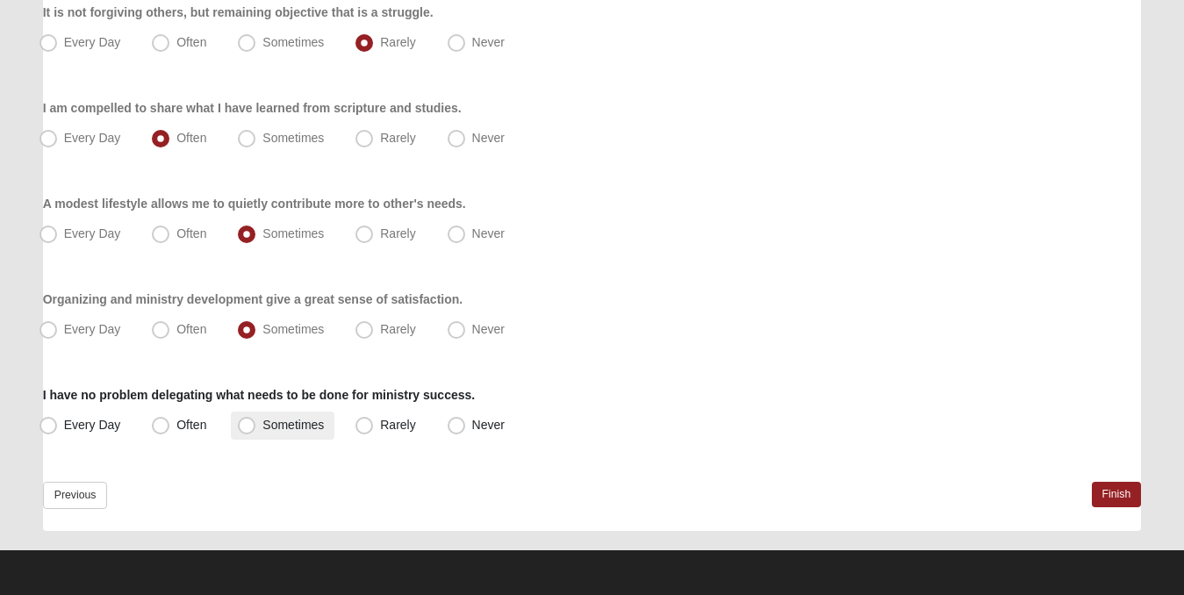
click at [262, 422] on span "Sometimes" at bounding box center [292, 425] width 61 height 14
click at [247, 422] on input "Sometimes" at bounding box center [250, 424] width 11 height 11
radio input "true"
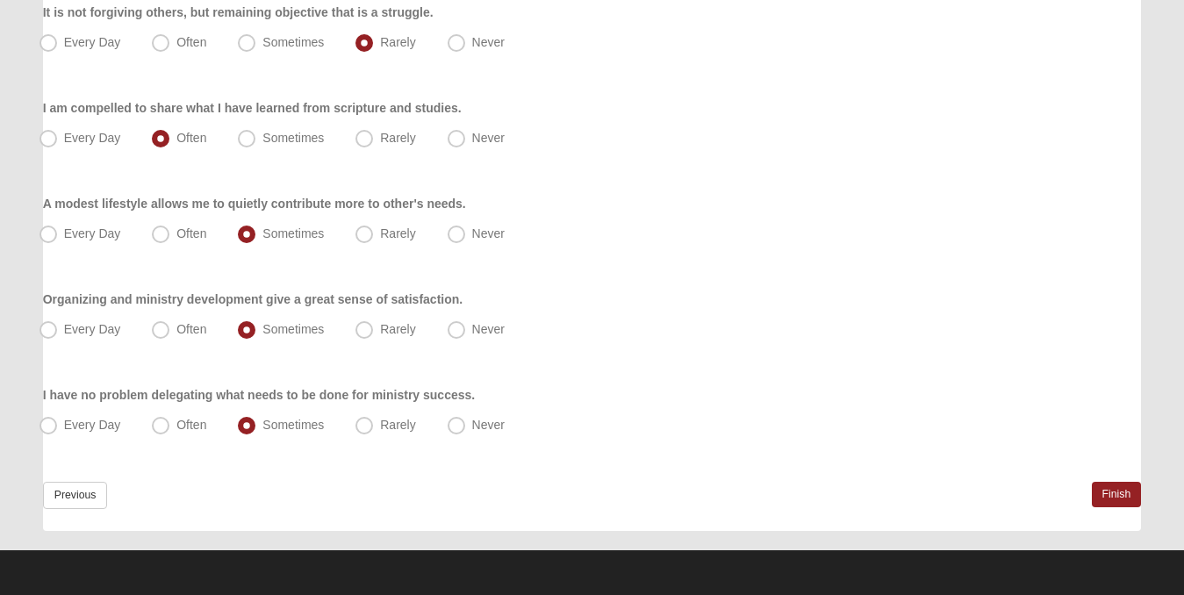
click at [1109, 490] on link "Finish" at bounding box center [1117, 494] width 50 height 25
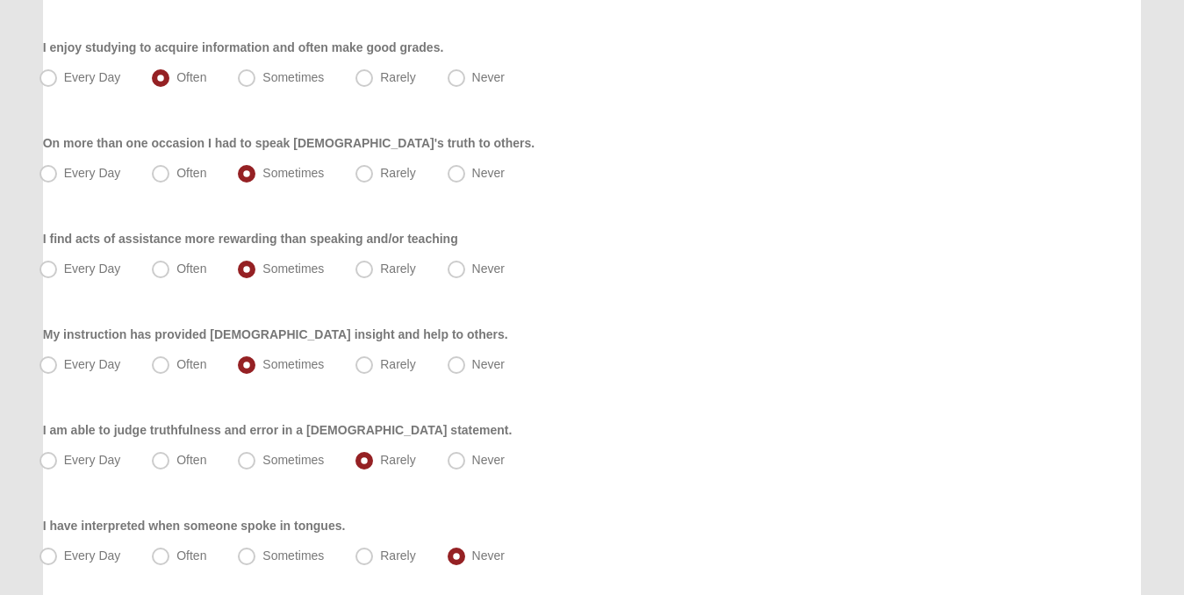
scroll to position [1277, 0]
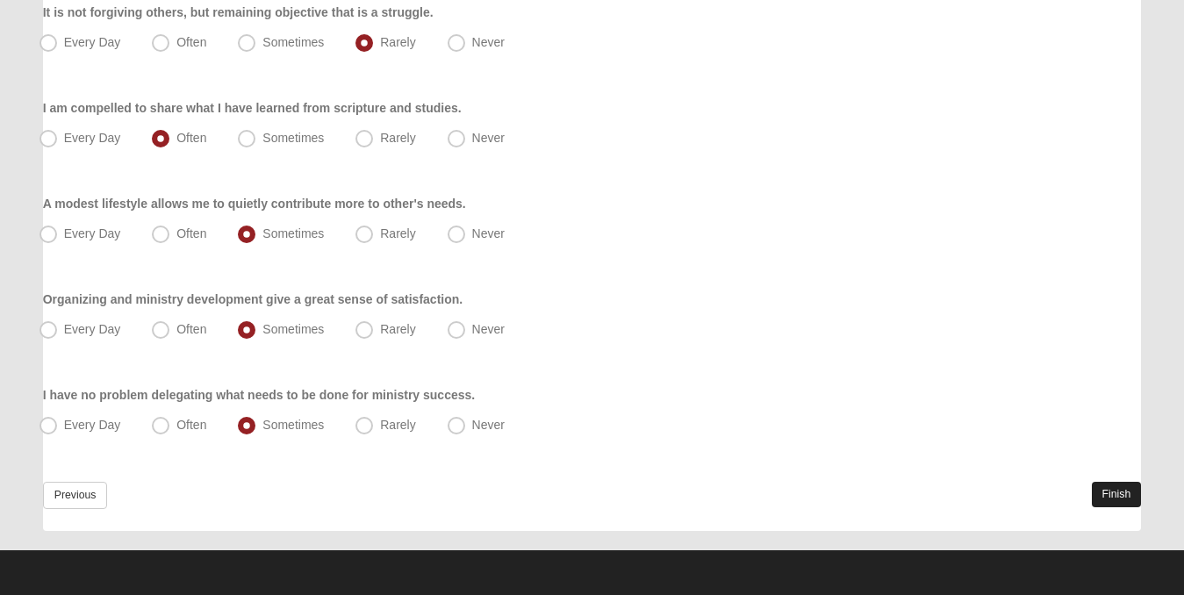
click at [1108, 494] on link "Finish" at bounding box center [1117, 494] width 50 height 25
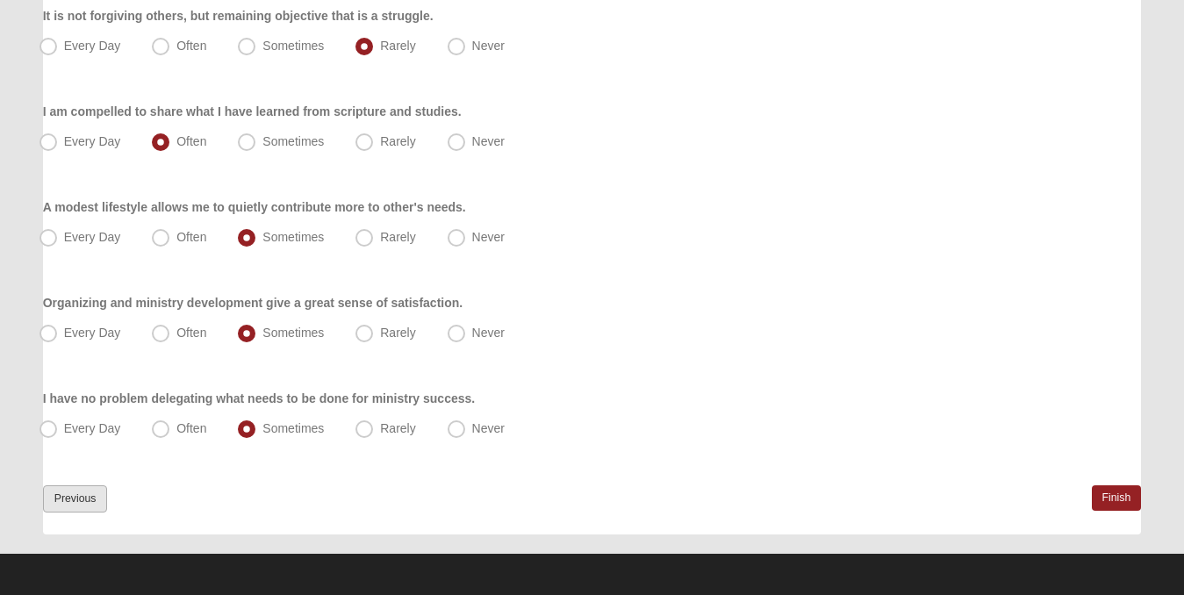
click at [78, 496] on link "Previous" at bounding box center [75, 498] width 65 height 27
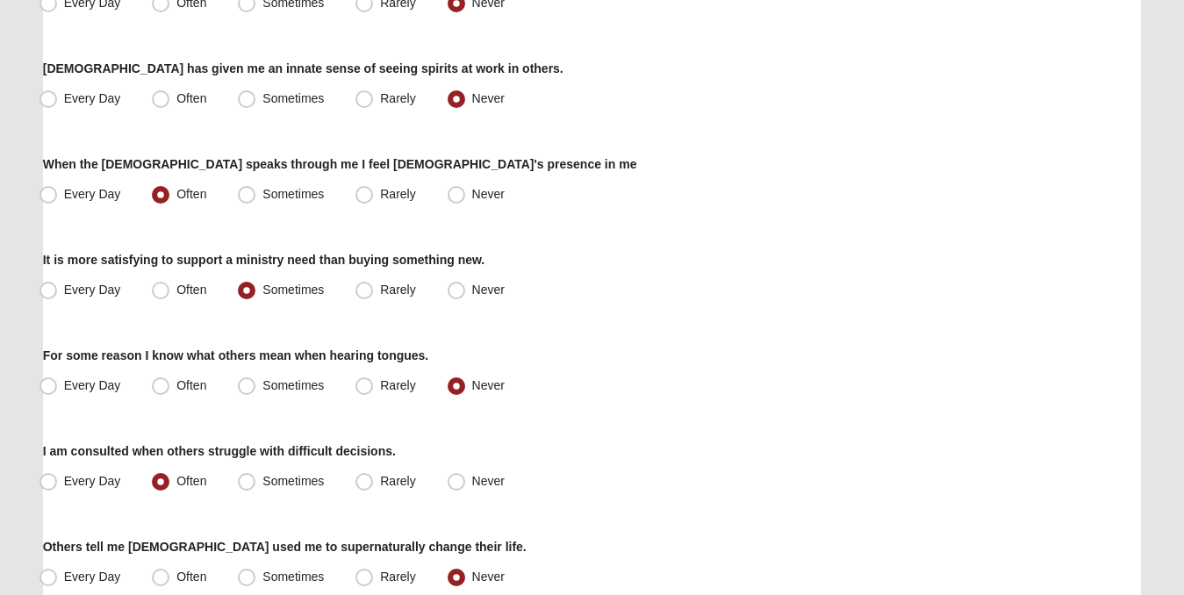
scroll to position [1386, 0]
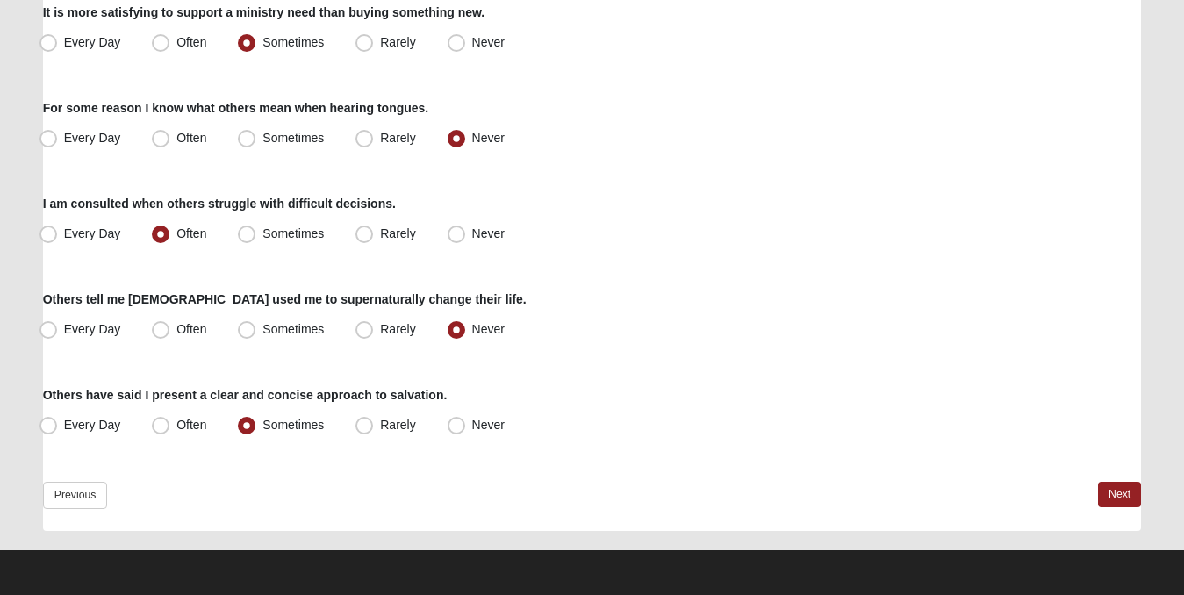
click at [1121, 491] on link "Next" at bounding box center [1119, 494] width 43 height 25
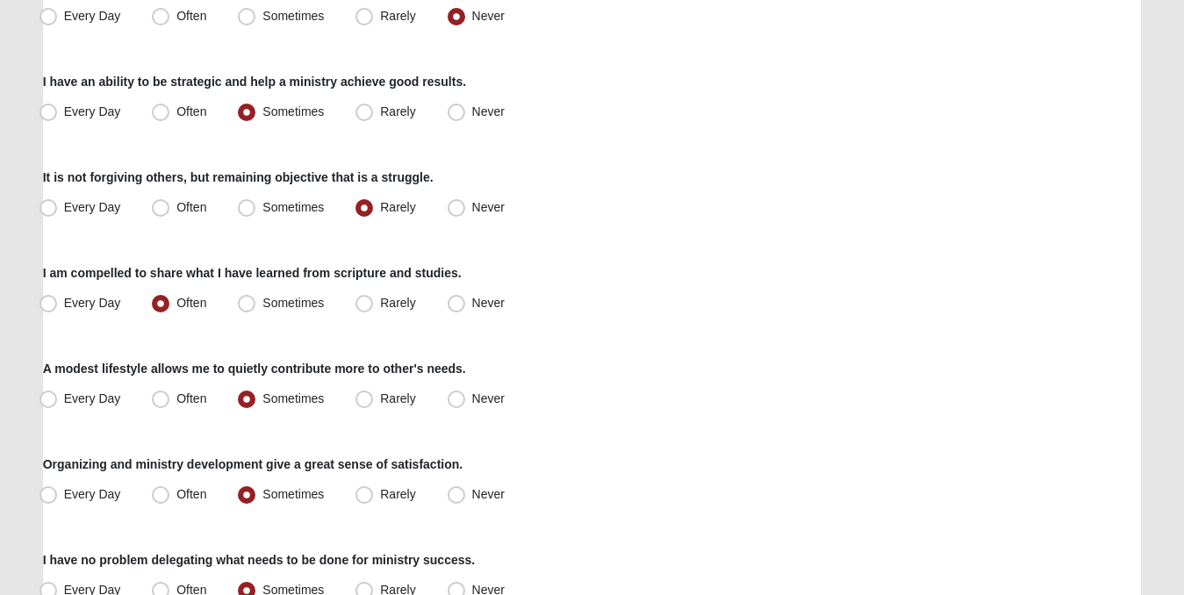
scroll to position [1194, 0]
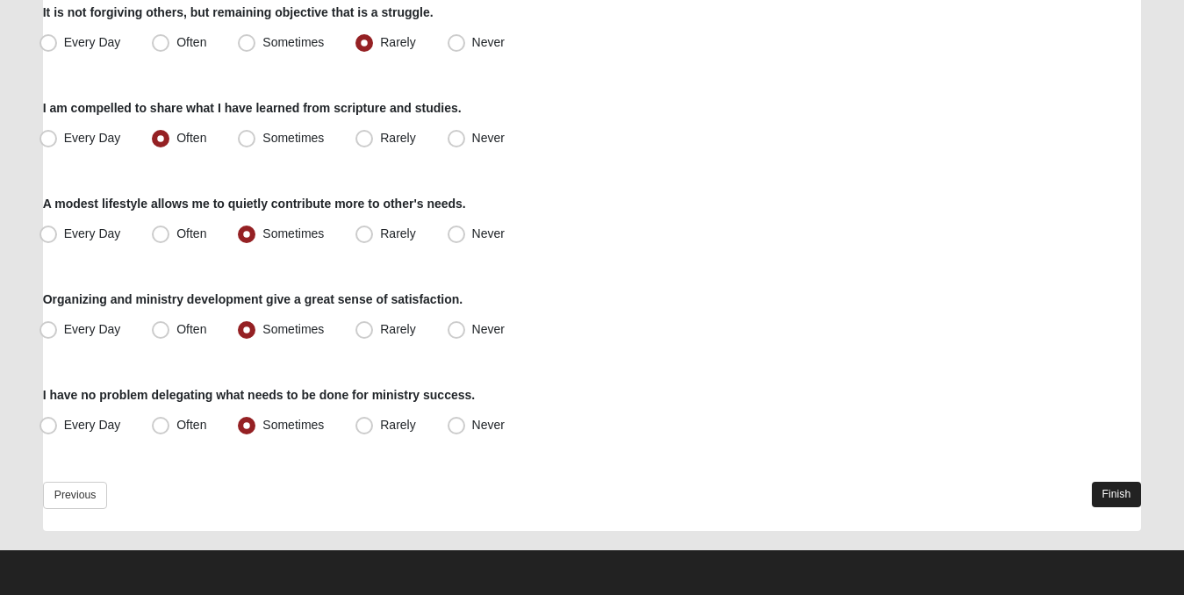
click at [1115, 491] on link "Finish" at bounding box center [1117, 494] width 50 height 25
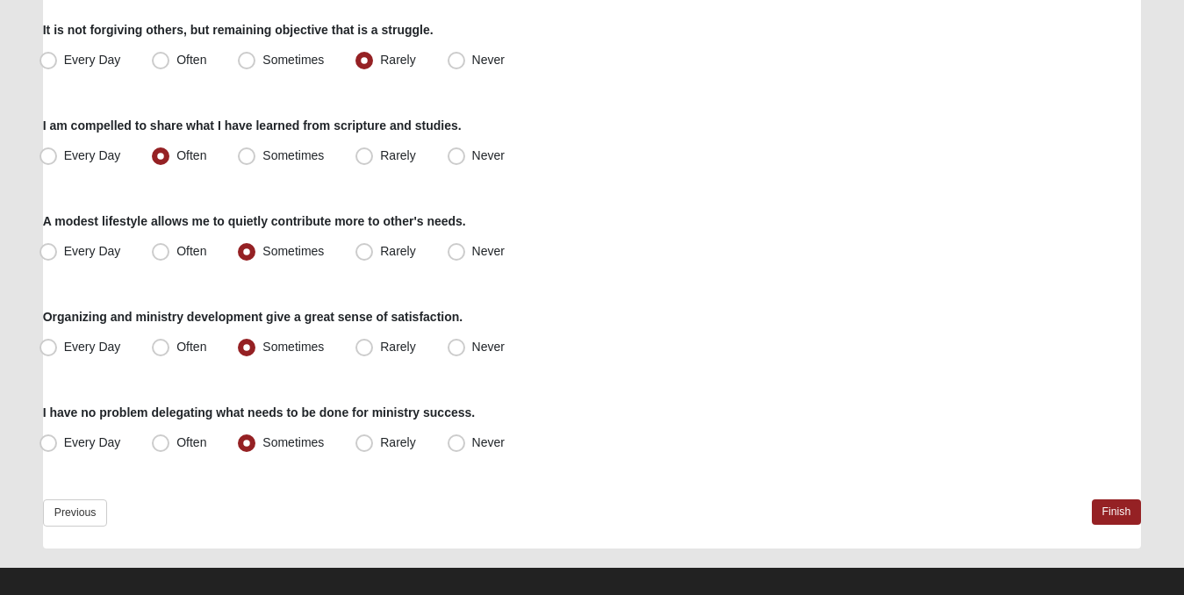
scroll to position [1267, 0]
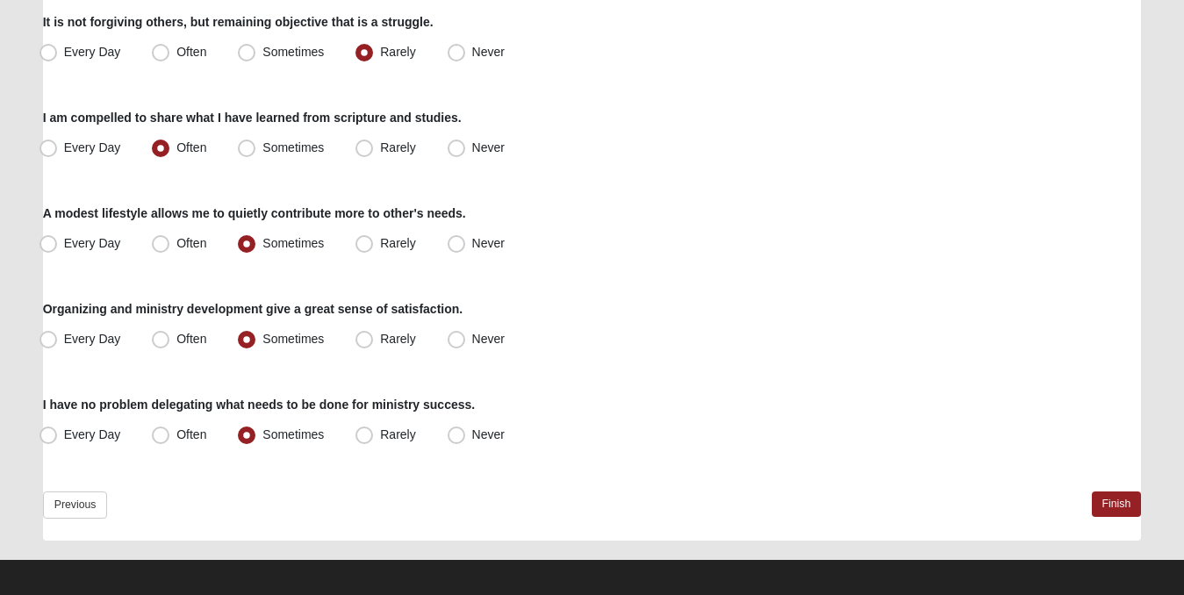
click at [85, 505] on link "Previous" at bounding box center [75, 504] width 65 height 27
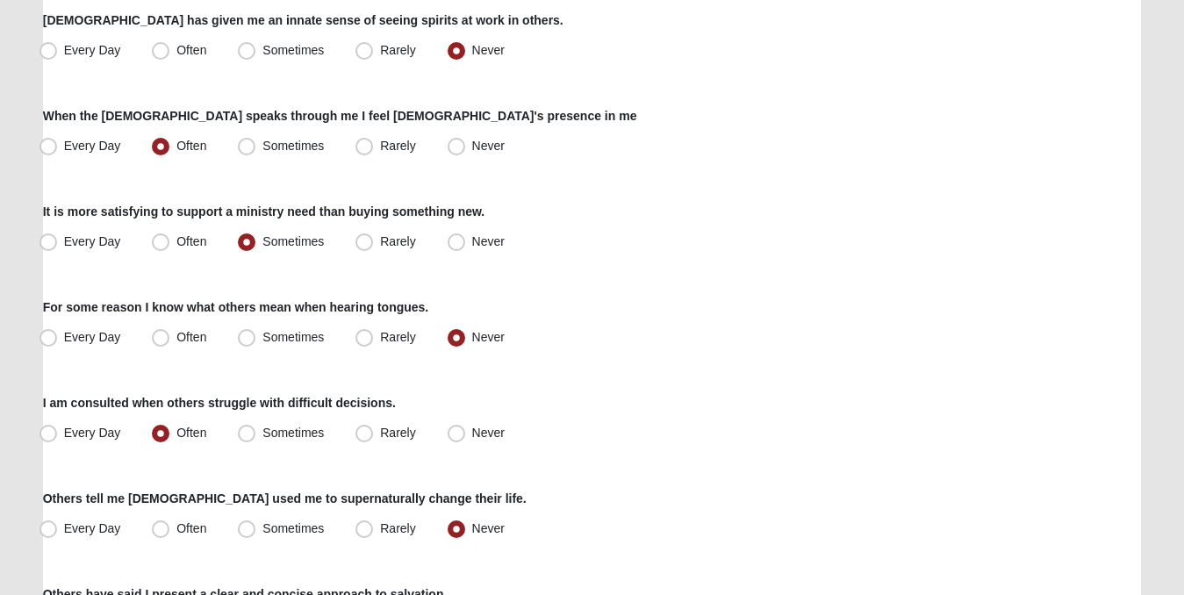
scroll to position [1386, 0]
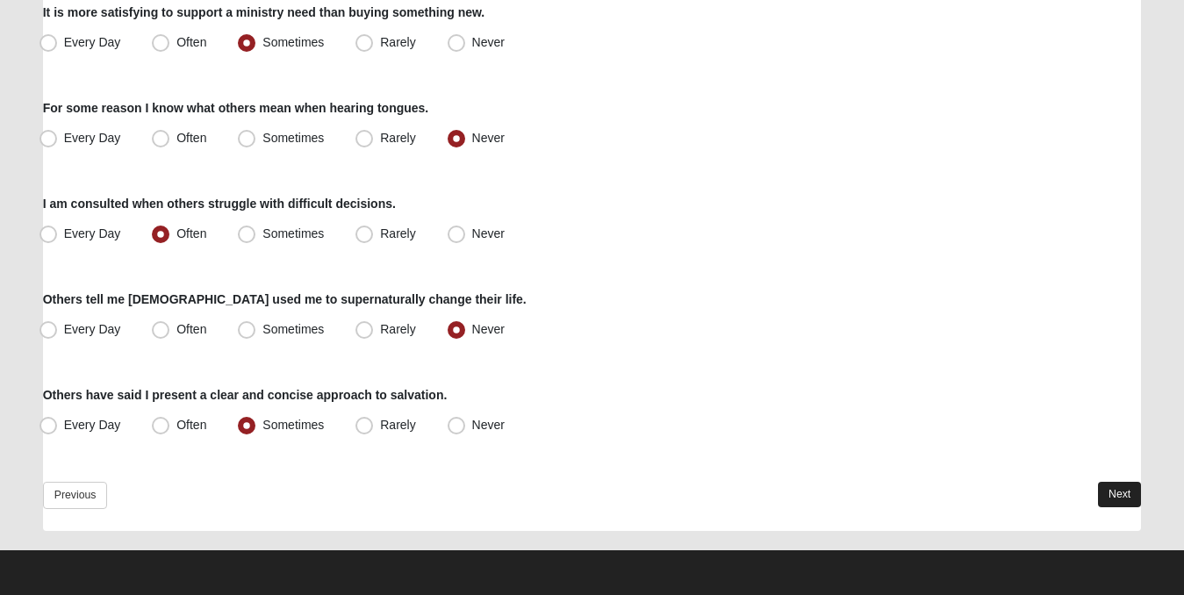
click at [1115, 491] on link "Next" at bounding box center [1119, 494] width 43 height 25
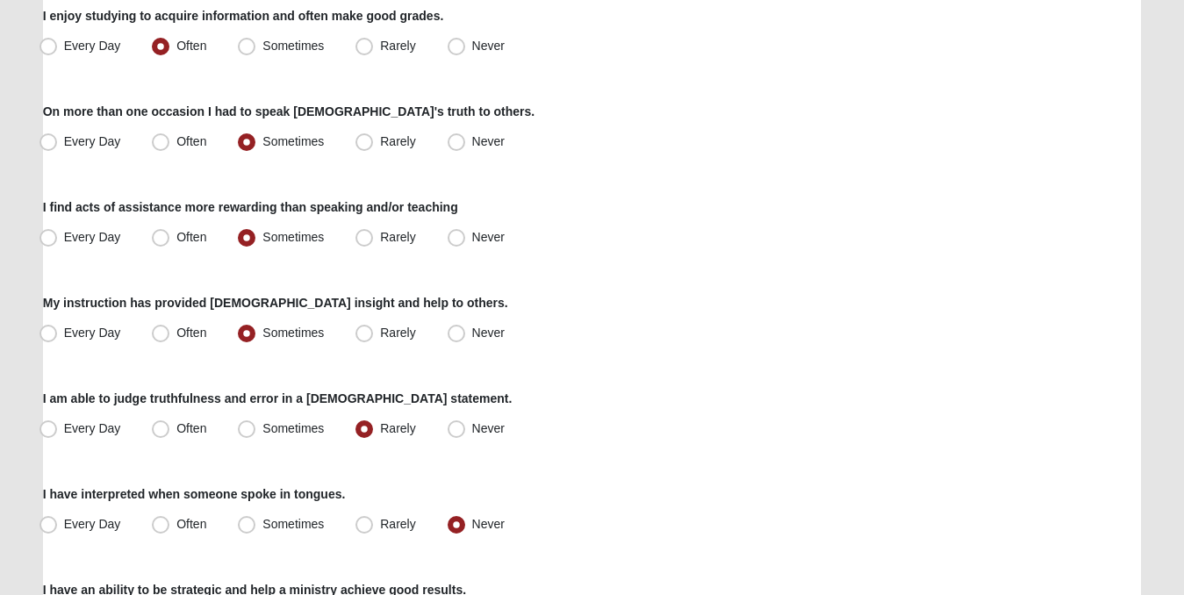
scroll to position [1194, 0]
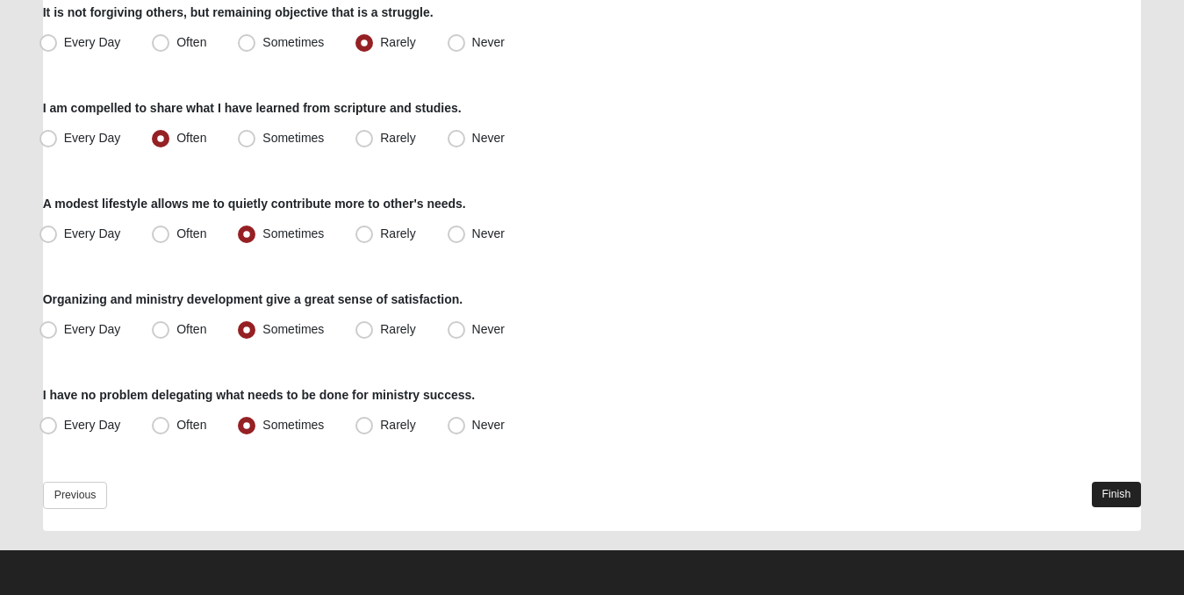
click at [1111, 483] on link "Finish" at bounding box center [1117, 494] width 50 height 25
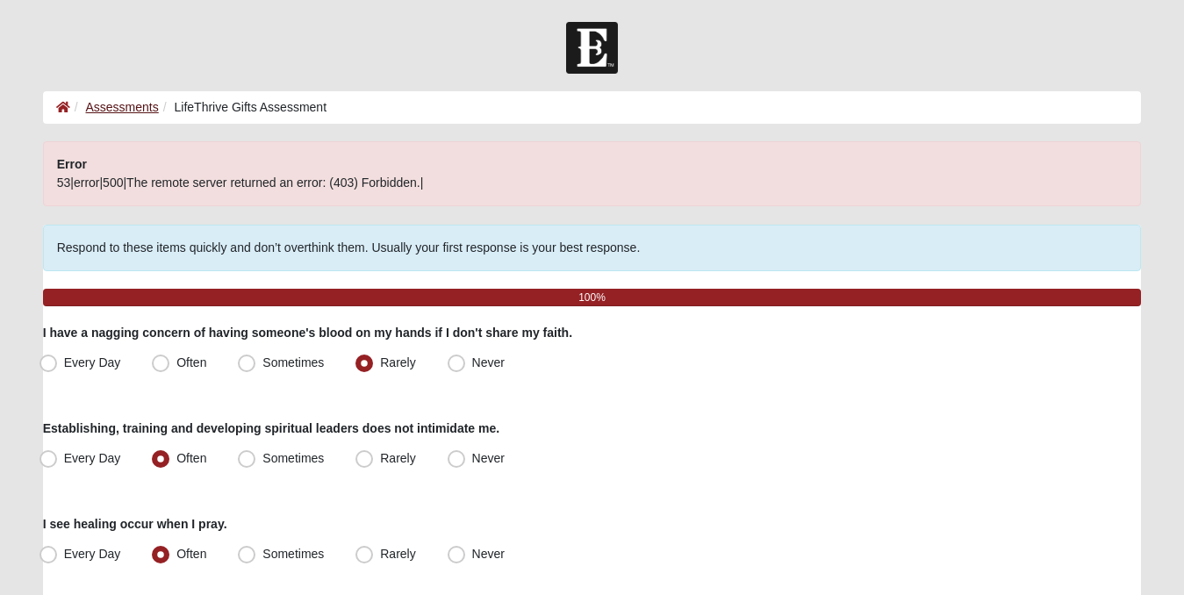
click at [117, 103] on link "Assessments" at bounding box center [122, 107] width 73 height 14
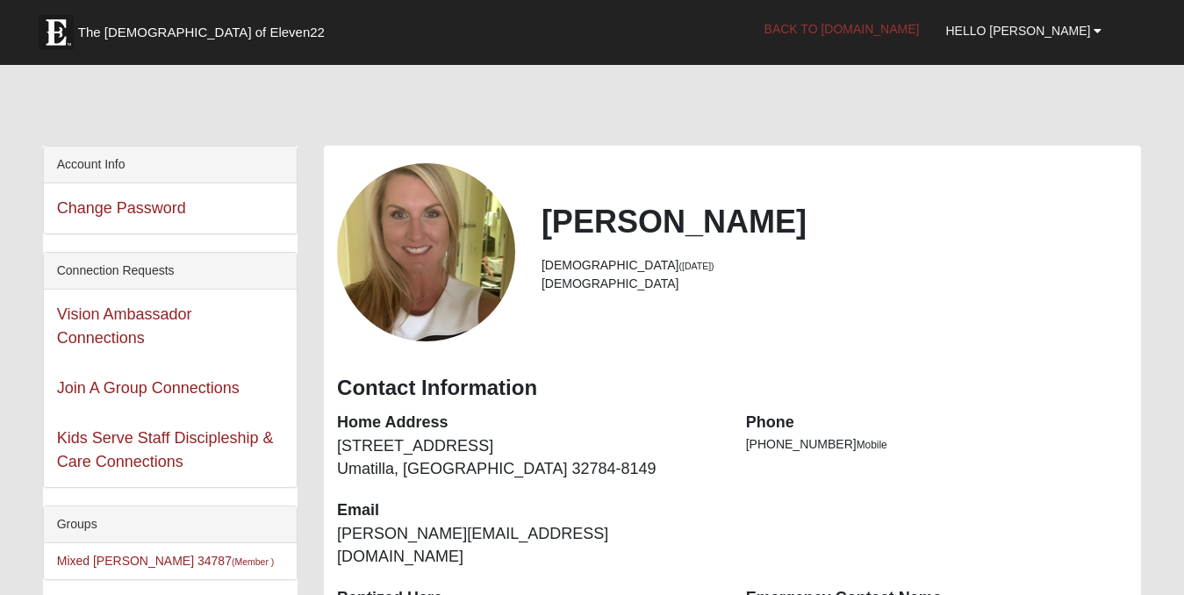
click at [881, 26] on link "Back to [DOMAIN_NAME]" at bounding box center [842, 29] width 182 height 44
